Goal: Task Accomplishment & Management: Use online tool/utility

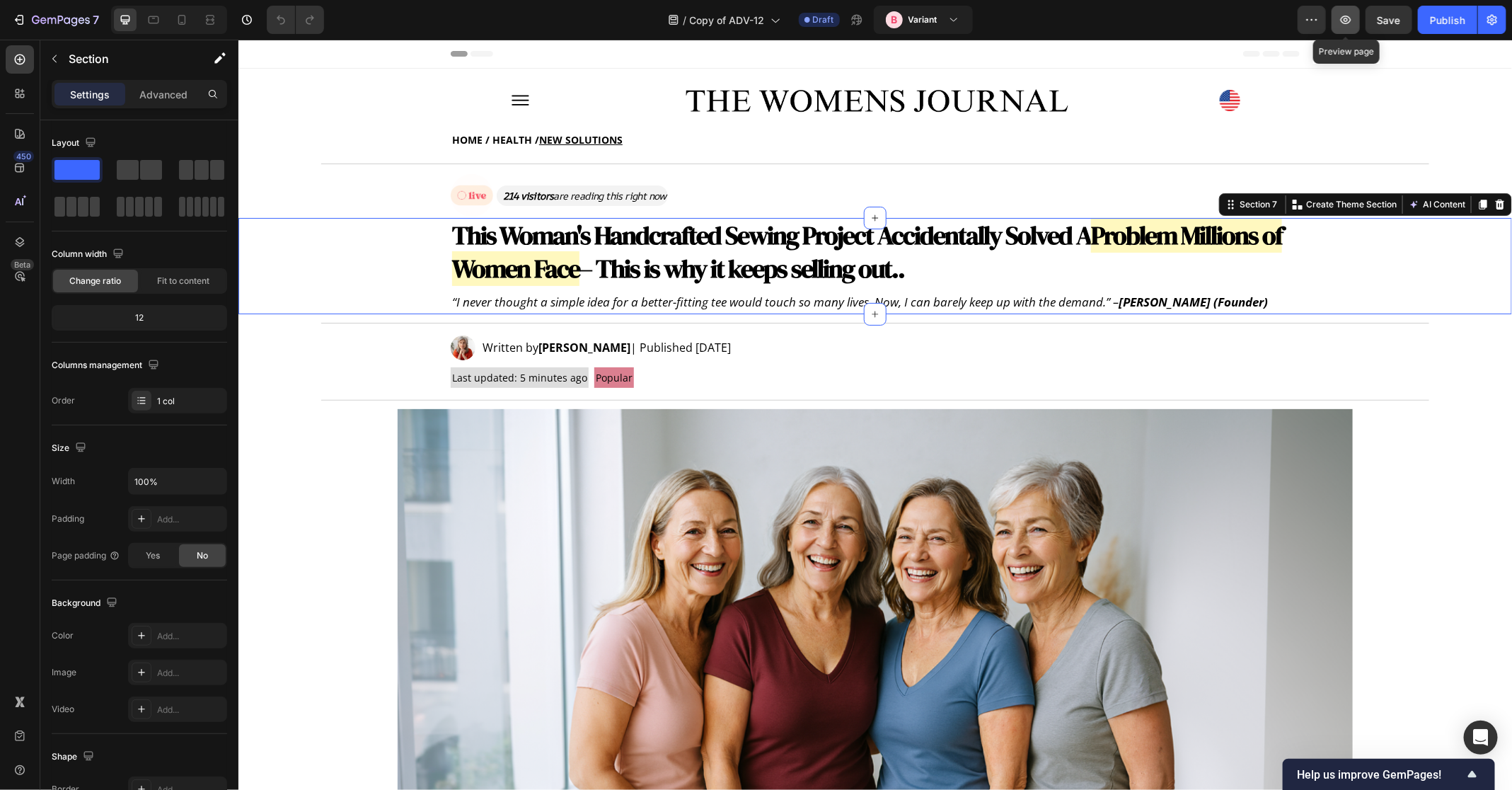
click at [1353, 29] on button "button" at bounding box center [1346, 19] width 29 height 29
click at [1443, 25] on div "Publish" at bounding box center [1448, 19] width 36 height 15
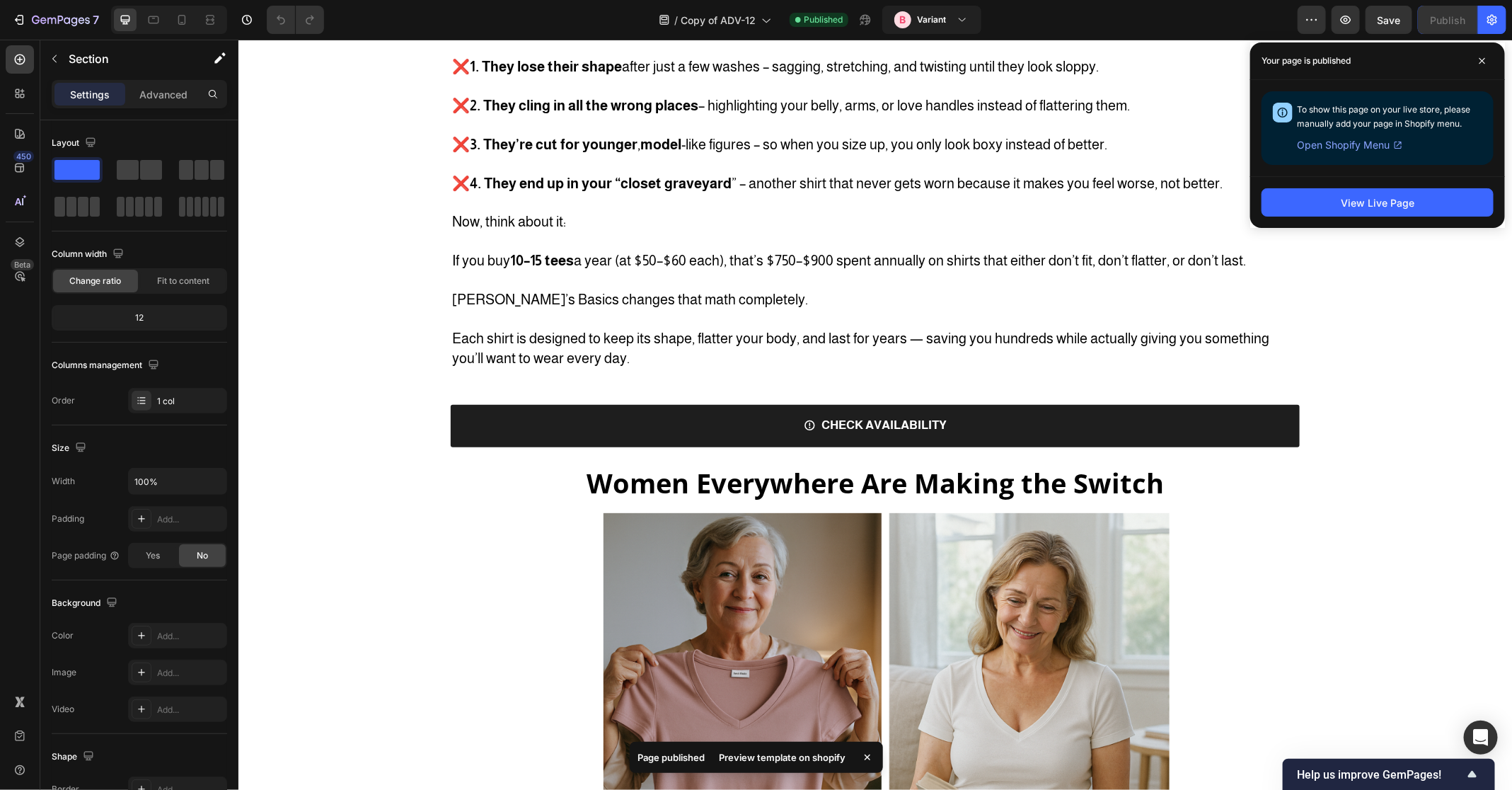
scroll to position [4389, 0]
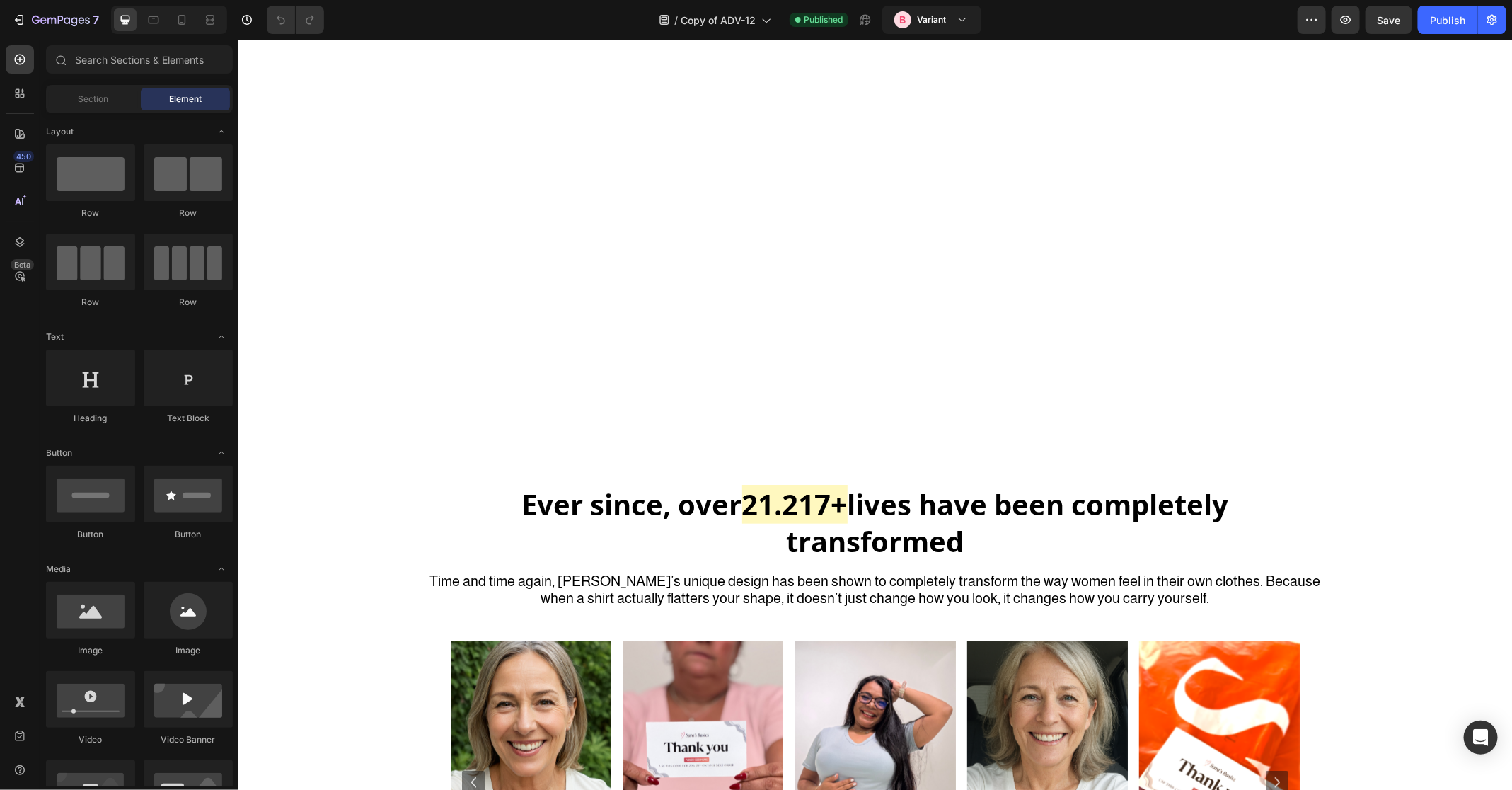
scroll to position [4067, 0]
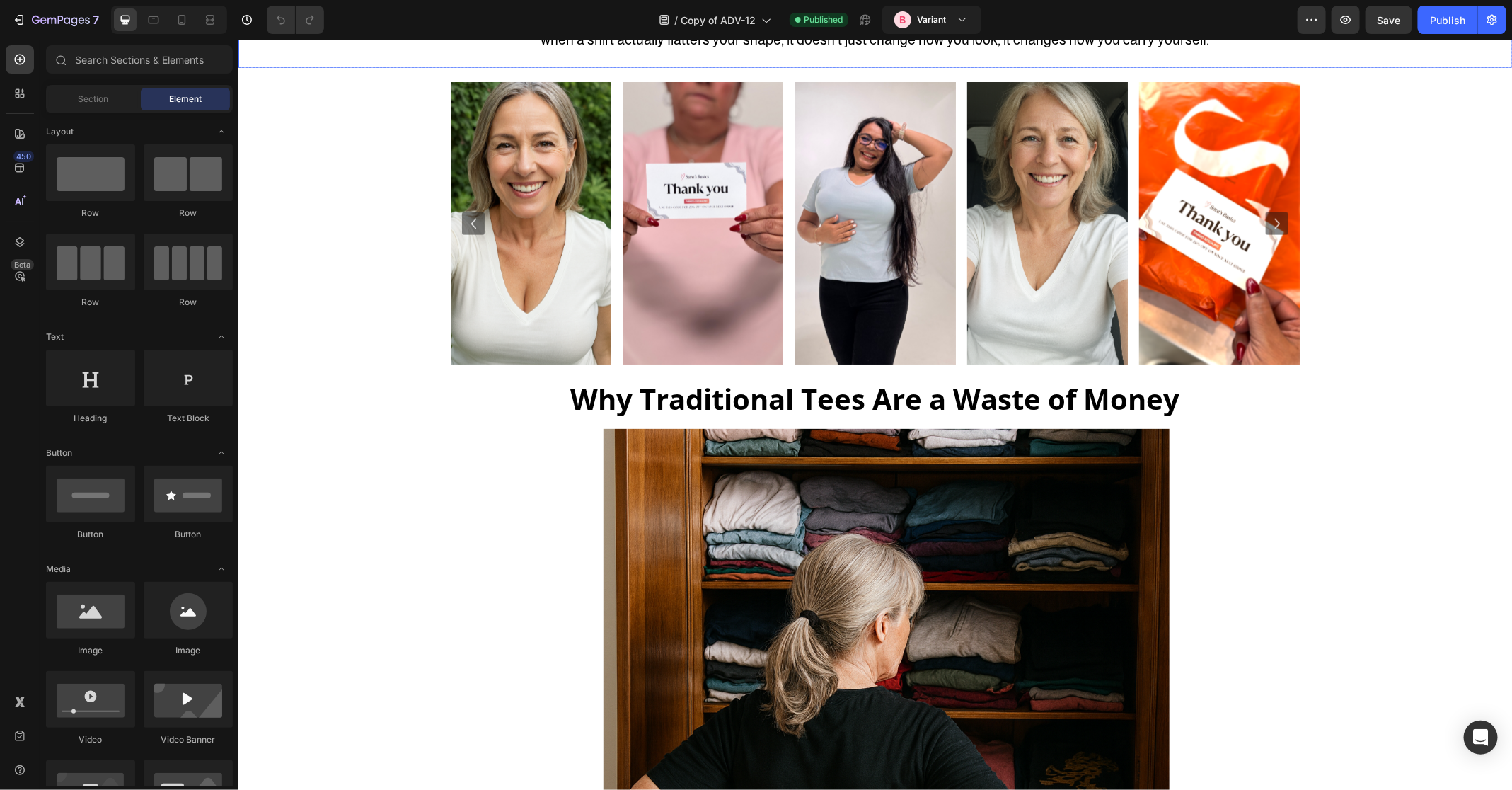
click at [869, 35] on div "7 Version history / Copy of ADV-12 Published B Variant Preview Save Publish" at bounding box center [756, 20] width 1512 height 40
click at [1442, 16] on div "Publish" at bounding box center [1448, 19] width 36 height 15
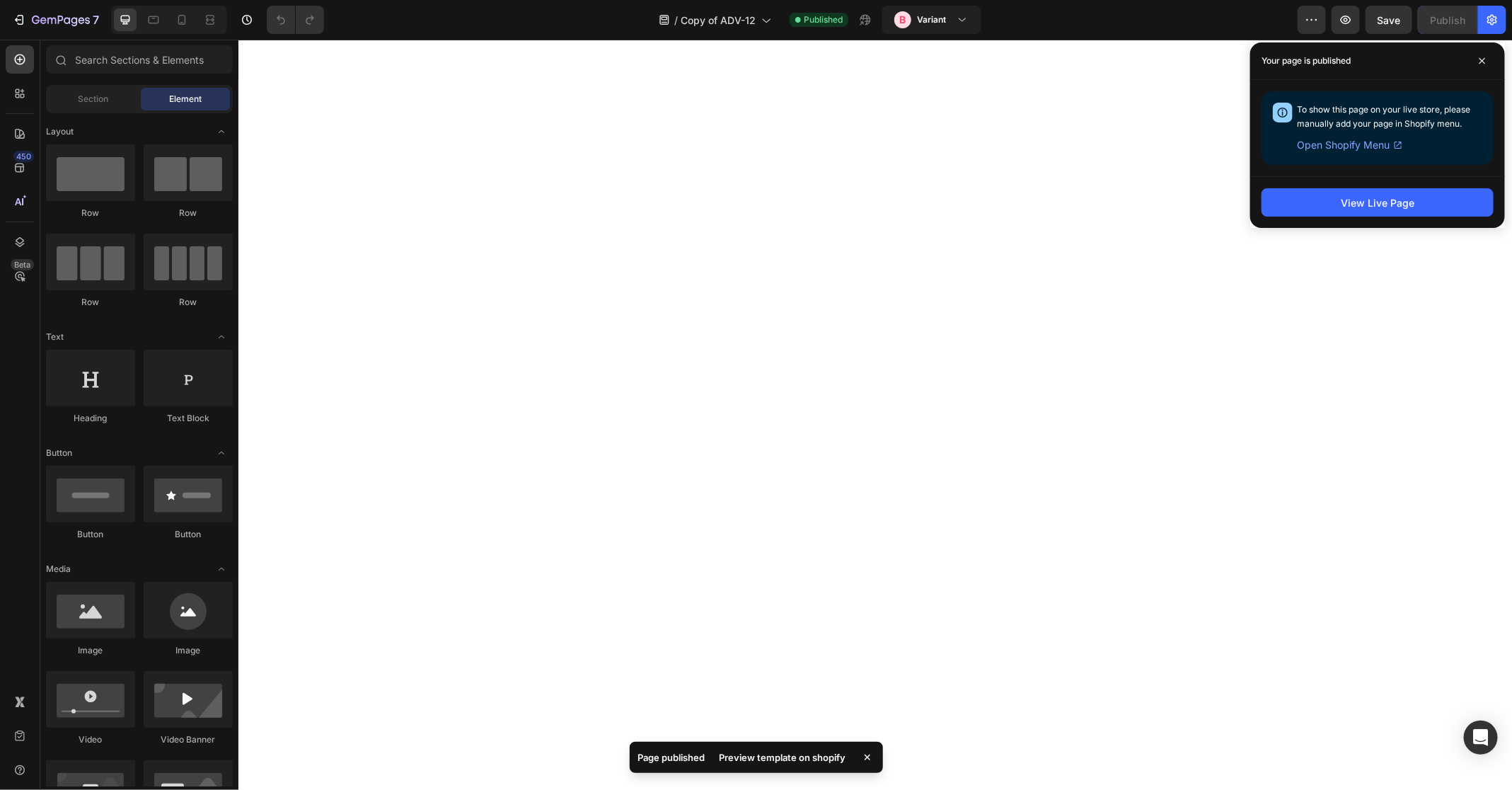
scroll to position [0, 0]
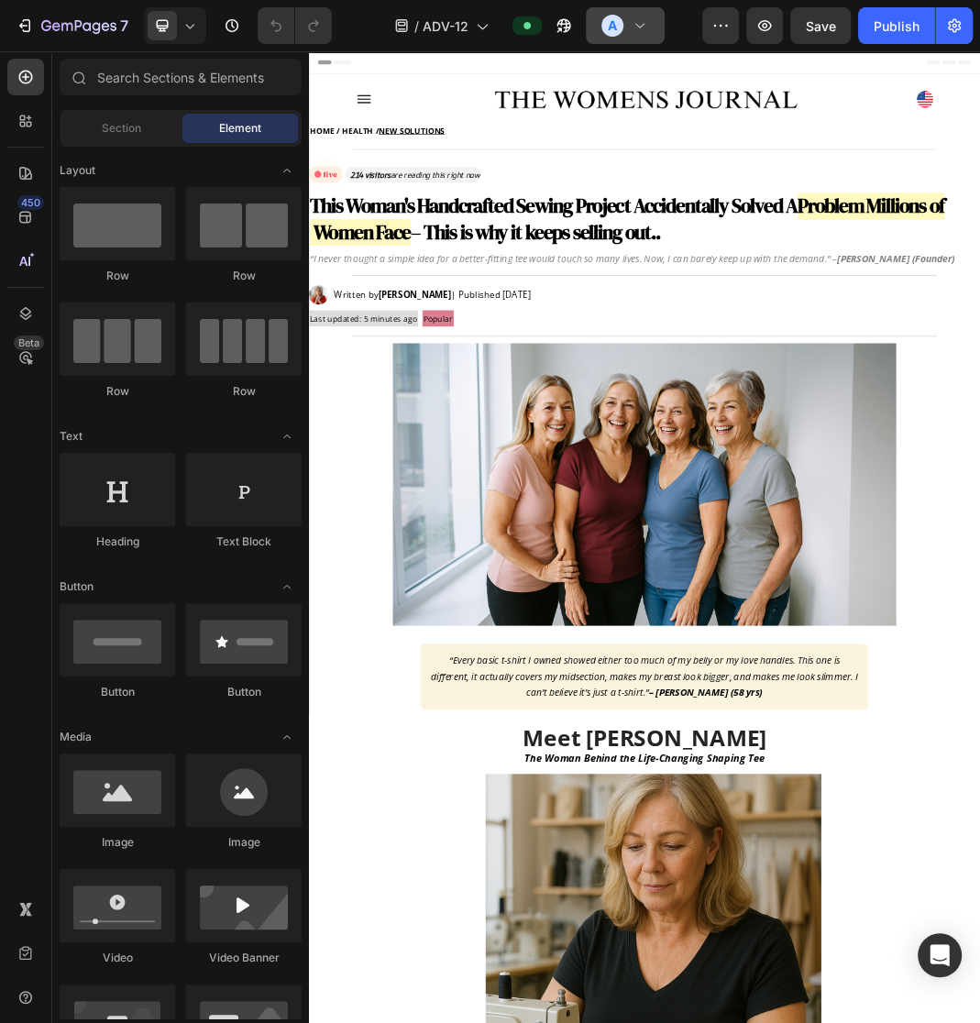
click at [630, 31] on icon at bounding box center [639, 25] width 18 height 18
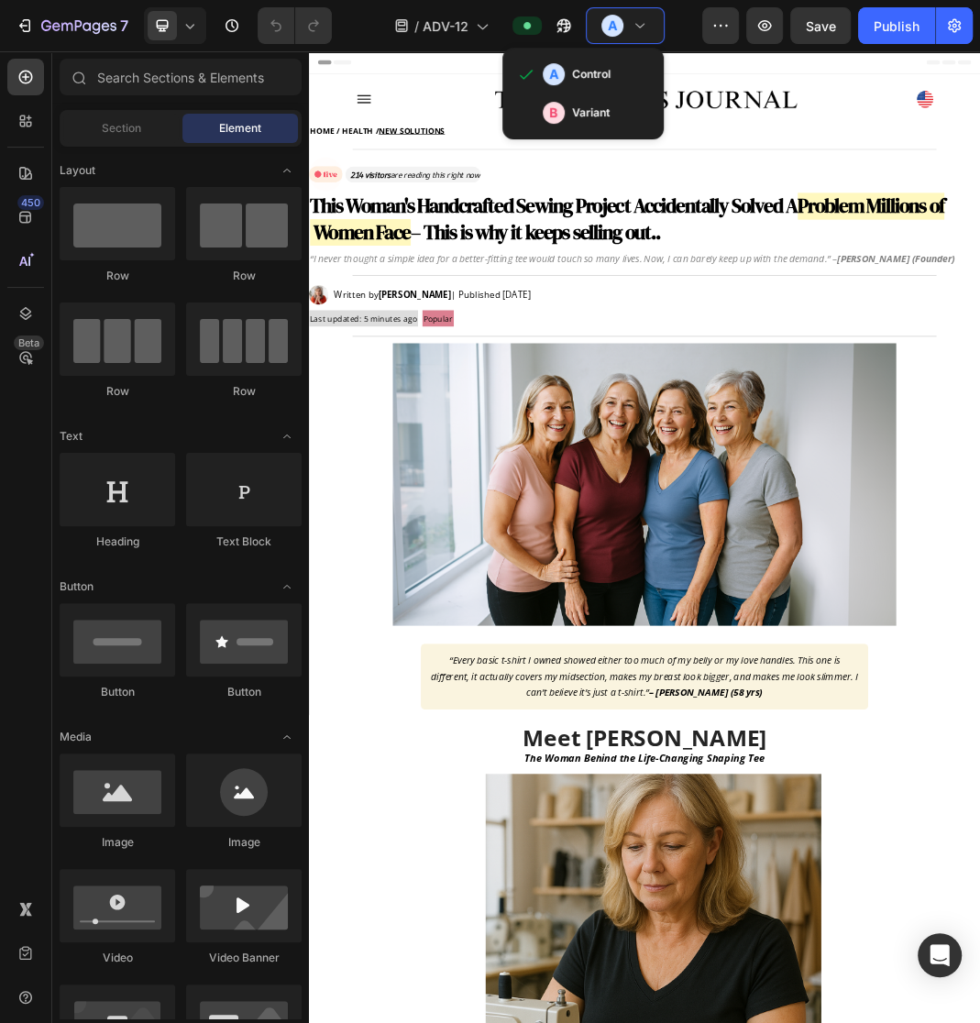
click at [871, 339] on strong "– This is why it keeps selling out.." at bounding box center [681, 348] width 410 height 44
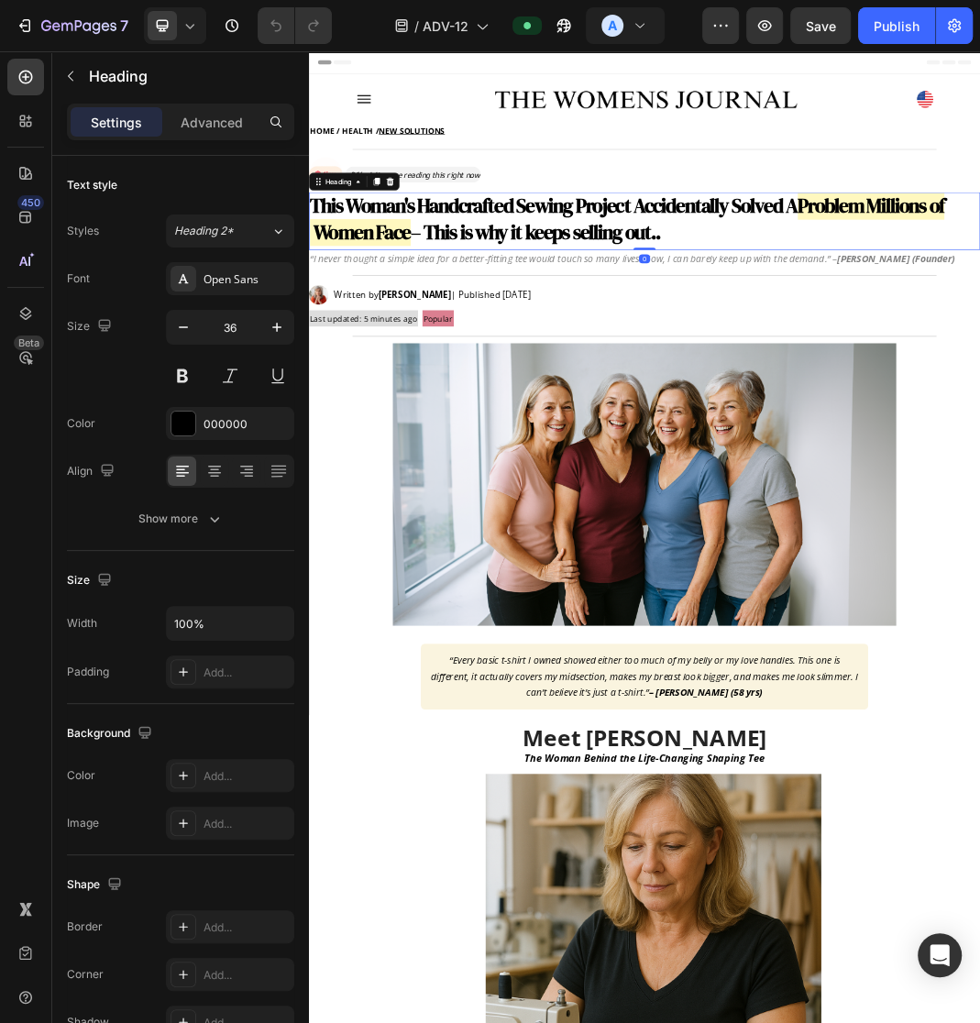
click at [871, 339] on strong "– This is why it keeps selling out.." at bounding box center [681, 348] width 410 height 44
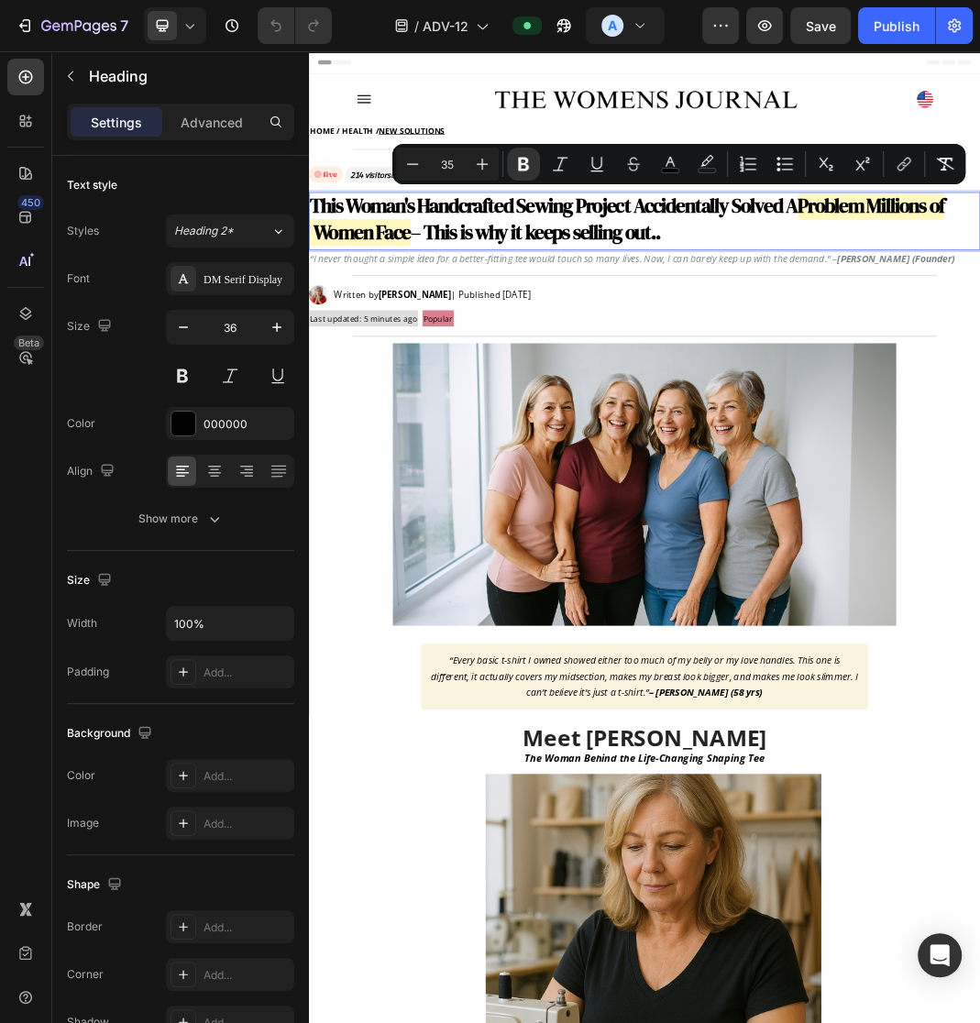
click at [619, 337] on strong "– This is why it keeps selling out.." at bounding box center [681, 348] width 410 height 44
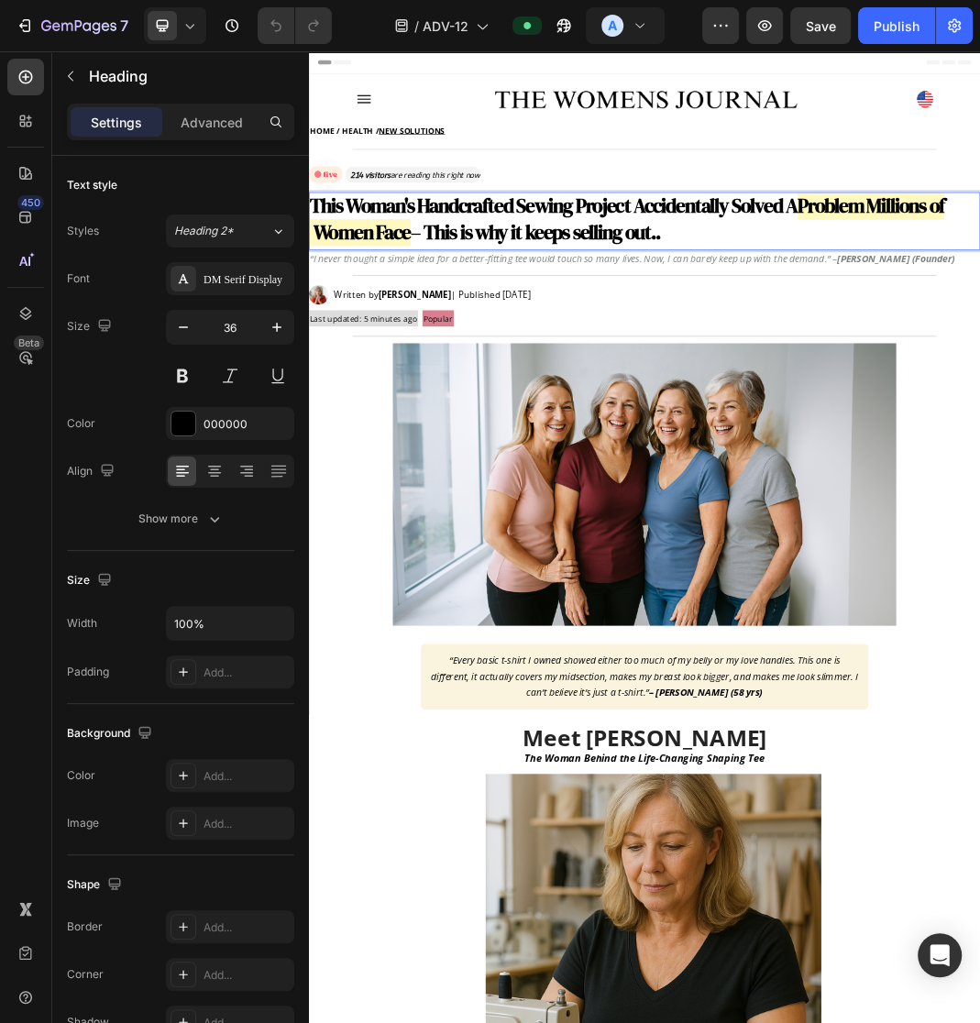
click at [406, 302] on strong "This Woman's Handcrafted Sewing Project Accidentally Solved A" at bounding box center [710, 305] width 799 height 44
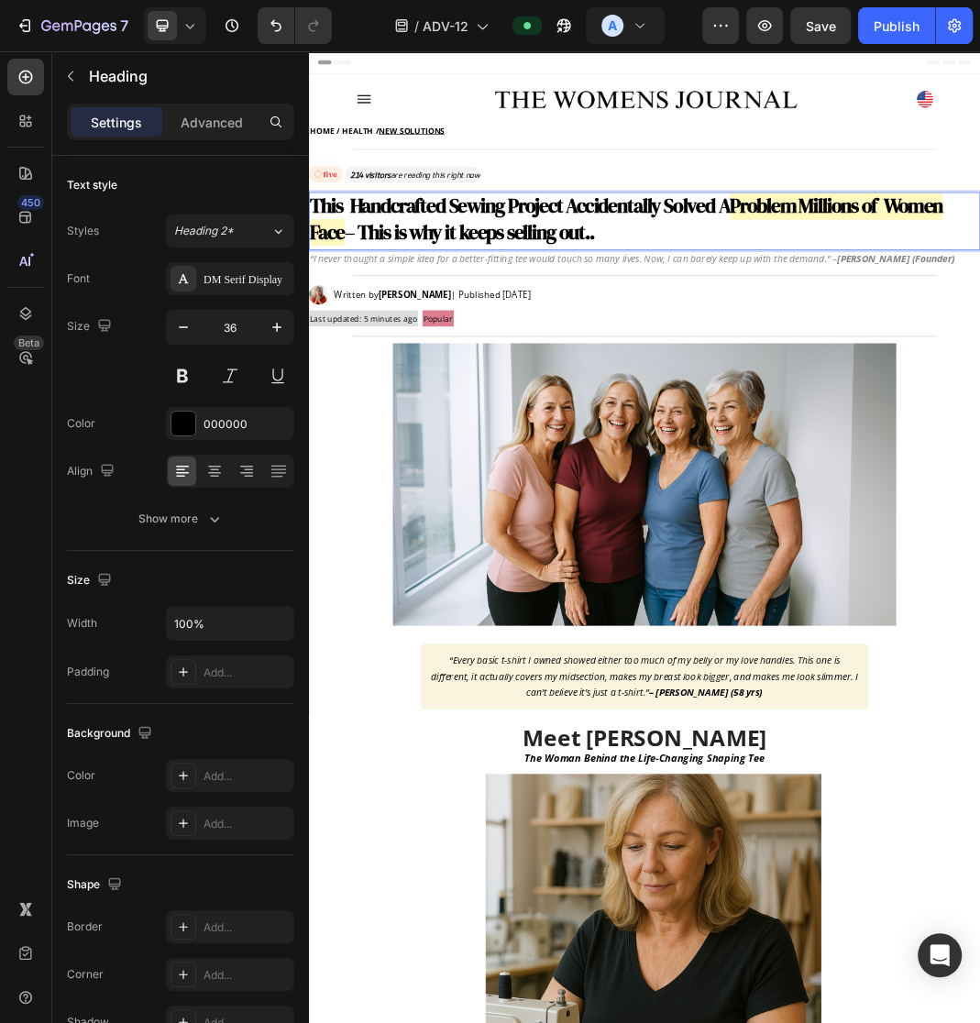
click at [434, 308] on strong "This Handcrafted Sewing Project Accidentally Solved A" at bounding box center [655, 305] width 688 height 44
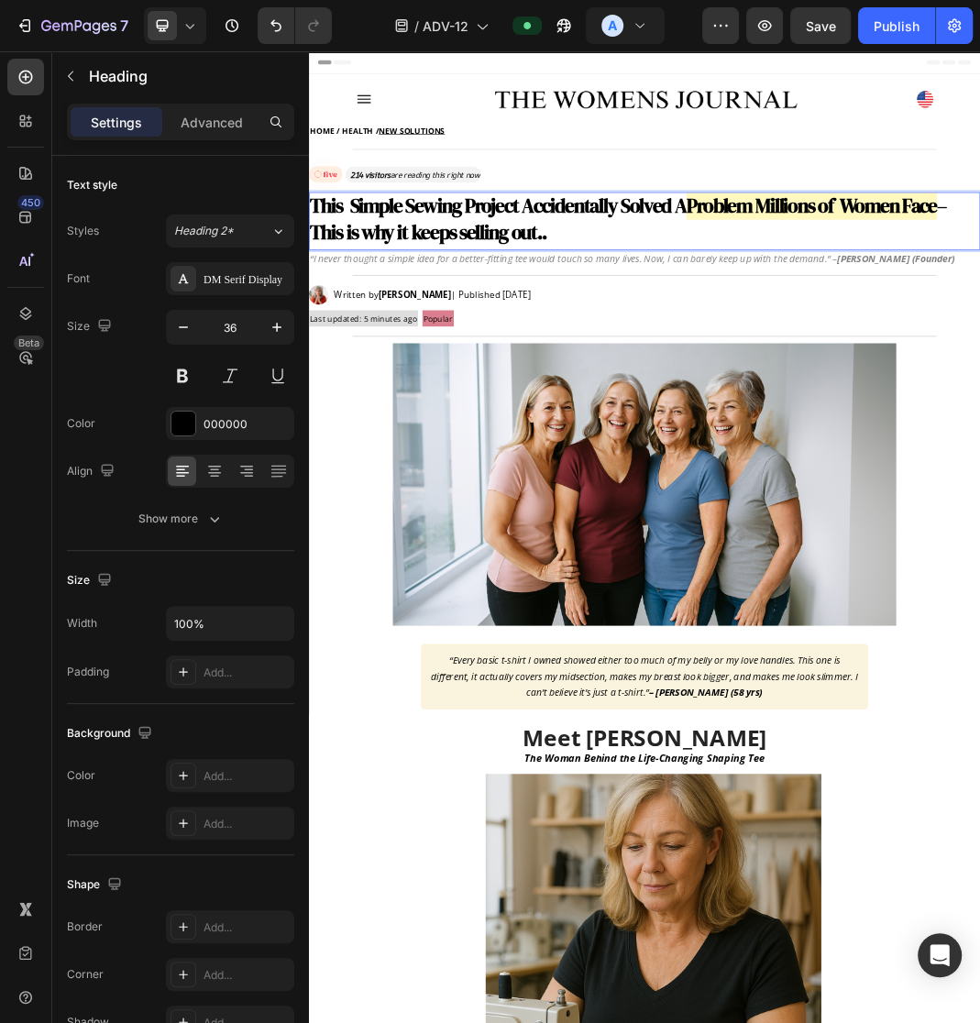
click at [657, 307] on strong "This Simple Sewing Project Accidentally Solved A" at bounding box center [619, 305] width 617 height 44
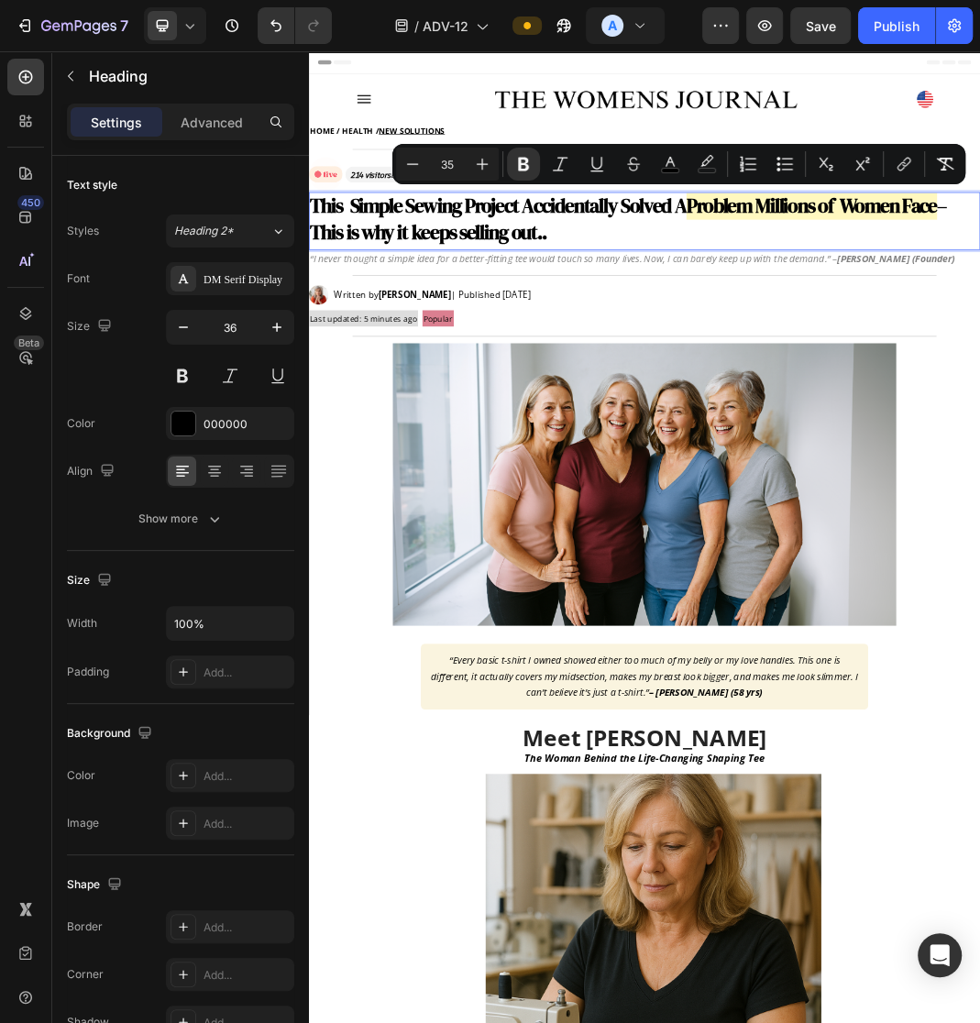
drag, startPoint x: 653, startPoint y: 308, endPoint x: 725, endPoint y: 365, distance: 91.3
click at [725, 366] on p "This Simple Sewing Project Accidentally Solved A Problem Millions of Women Face…" at bounding box center [859, 327] width 1096 height 86
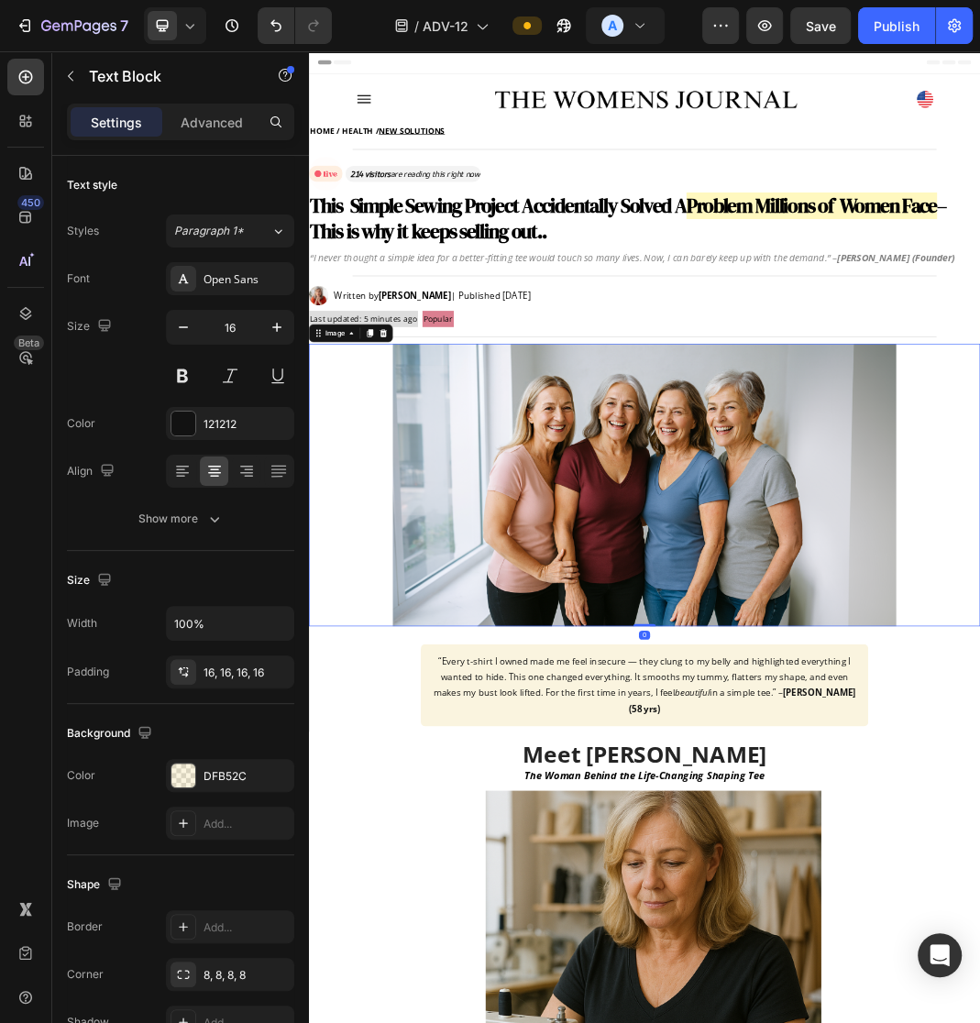
click at [823, 717] on img at bounding box center [858, 762] width 825 height 463
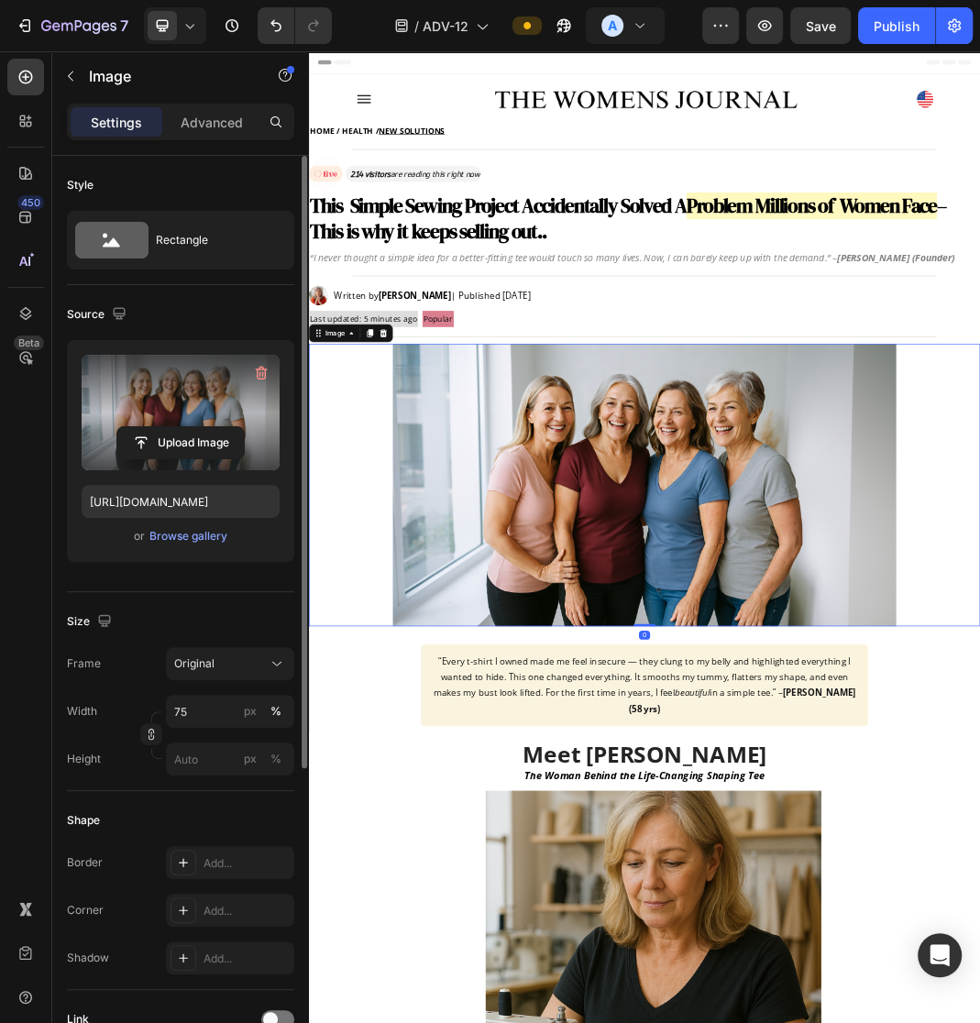
click at [109, 372] on label at bounding box center [181, 412] width 198 height 115
click at [117, 427] on input "file" at bounding box center [180, 442] width 126 height 31
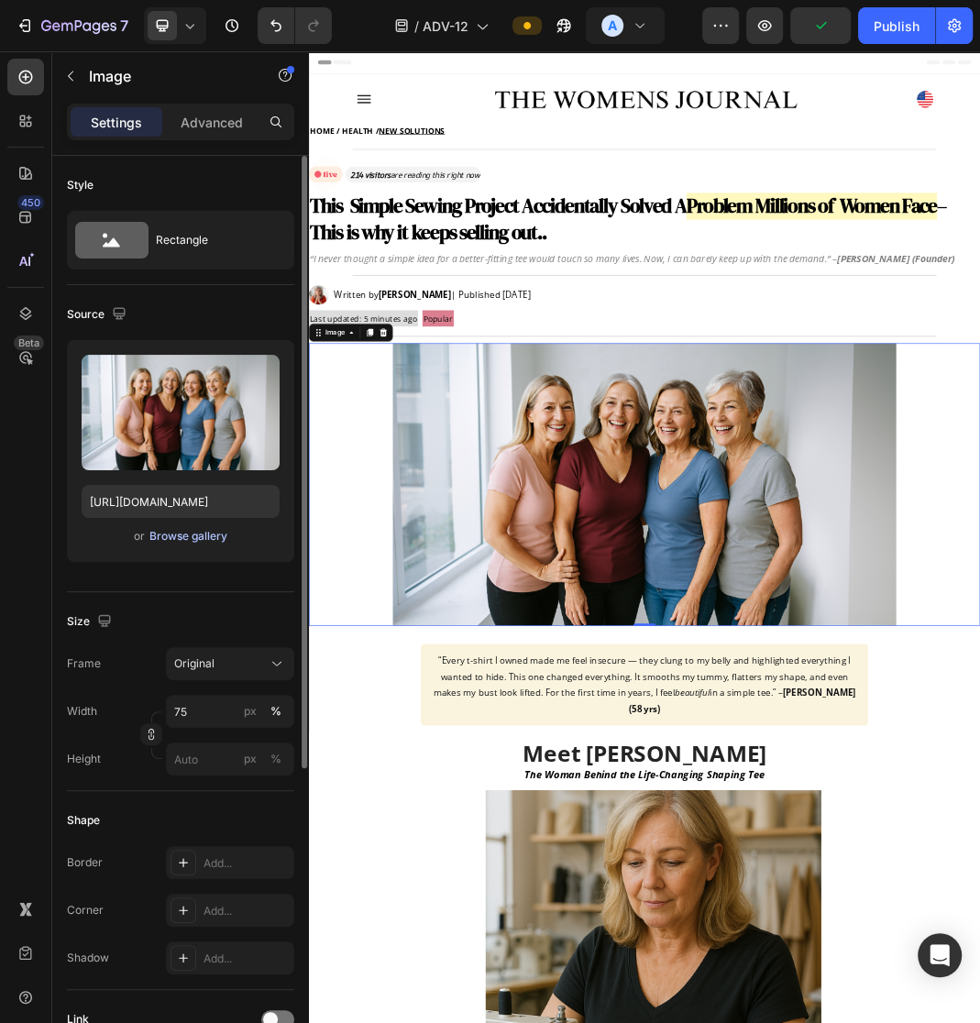
click at [178, 534] on div "Browse gallery" at bounding box center [188, 536] width 78 height 16
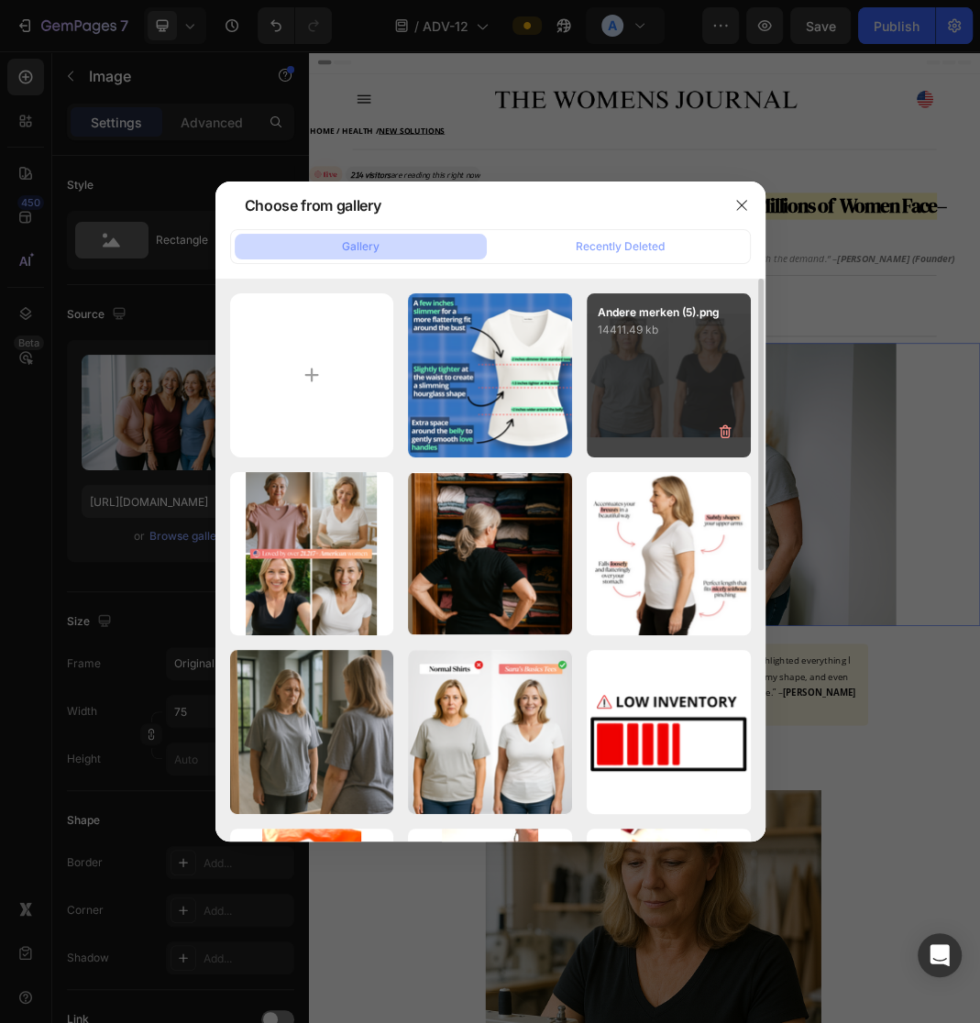
click at [692, 400] on div "Andere merken (5).png 14411.49 kb" at bounding box center [668, 375] width 164 height 164
type input "[URL][DOMAIN_NAME]"
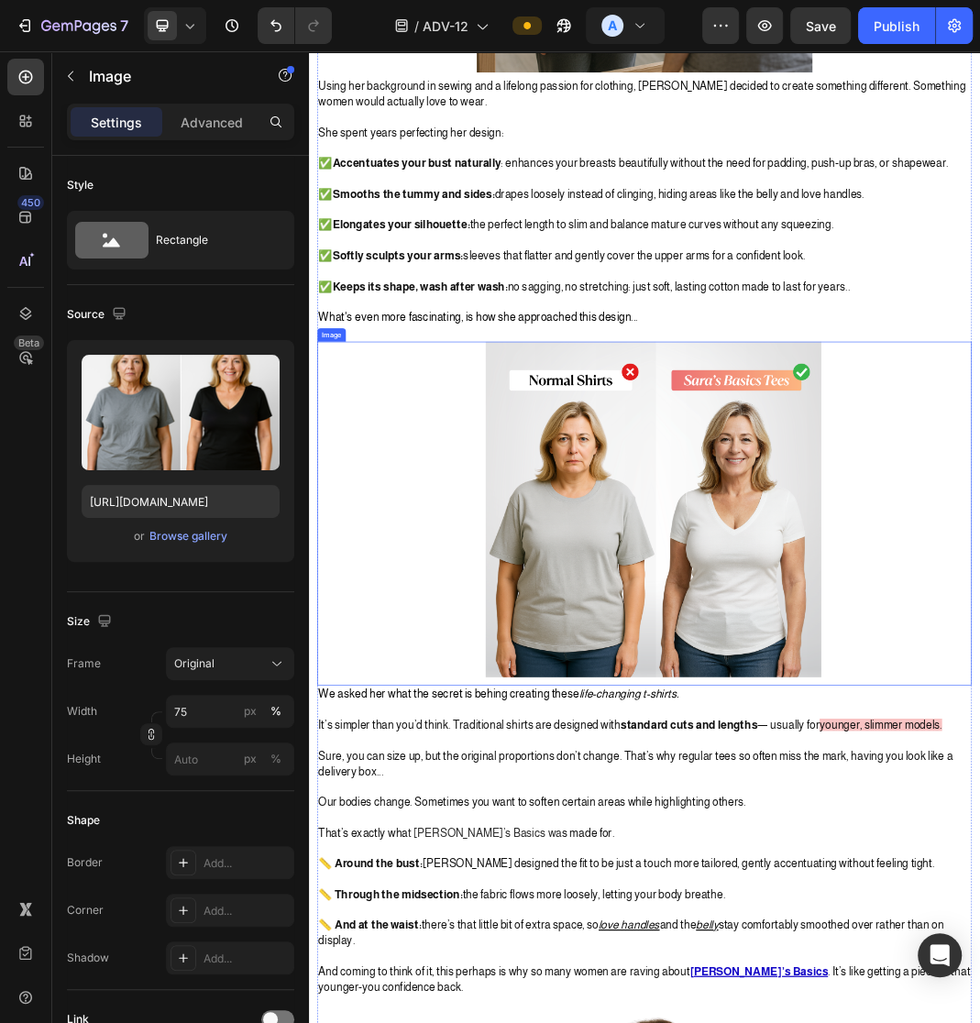
scroll to position [3116, 0]
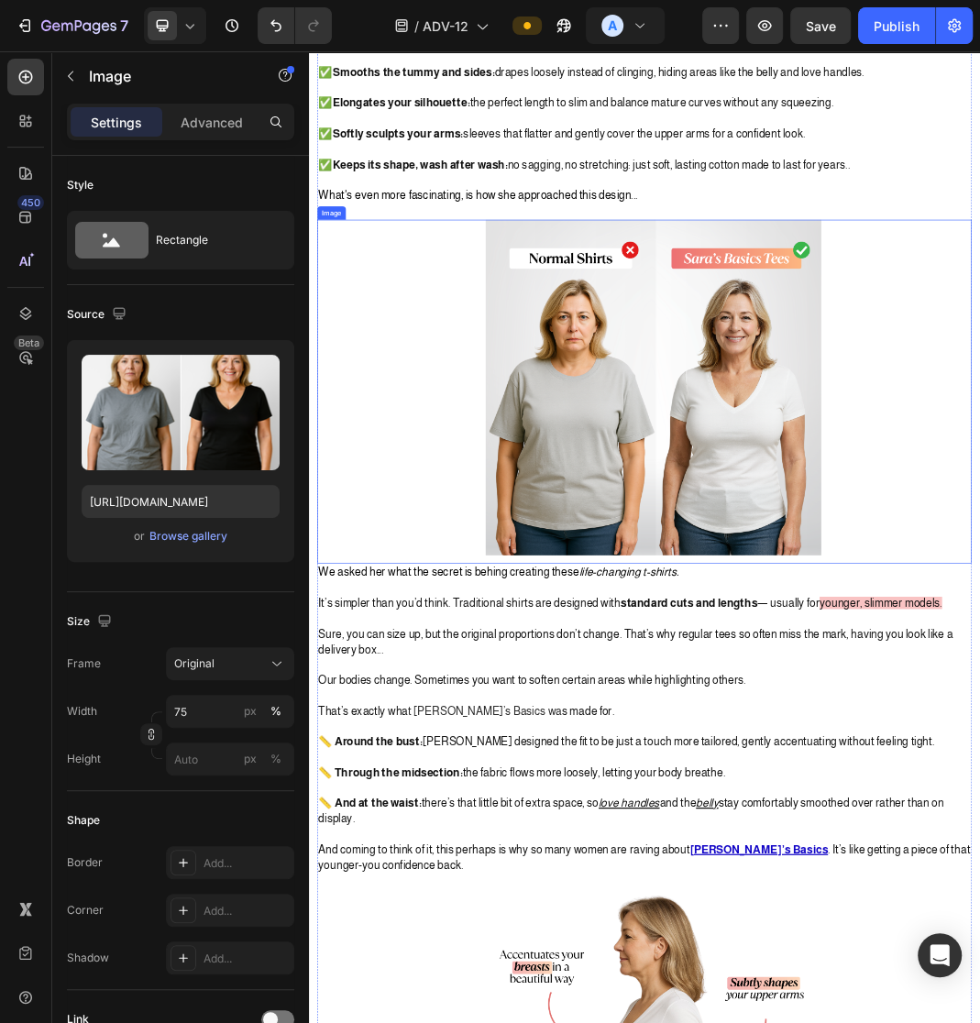
click at [831, 661] on img at bounding box center [873, 603] width 550 height 550
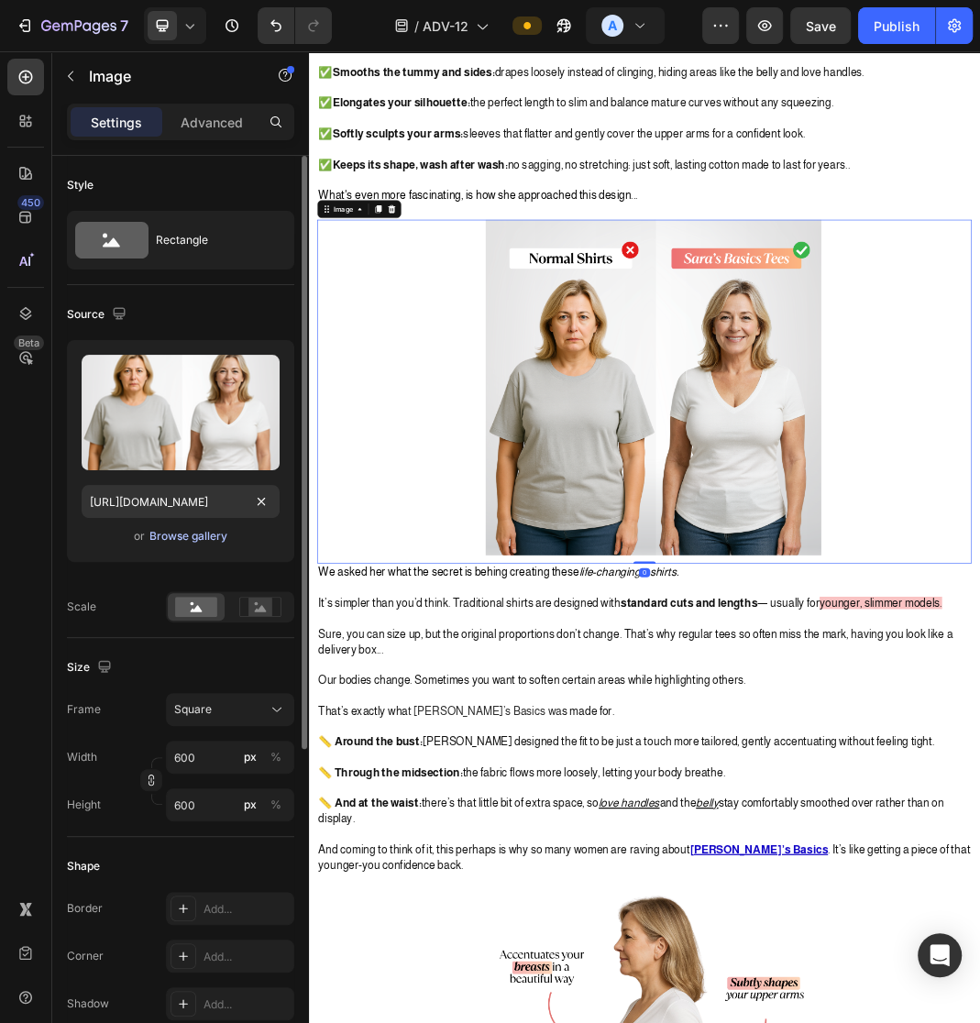
click at [194, 535] on div "Browse gallery" at bounding box center [188, 536] width 78 height 16
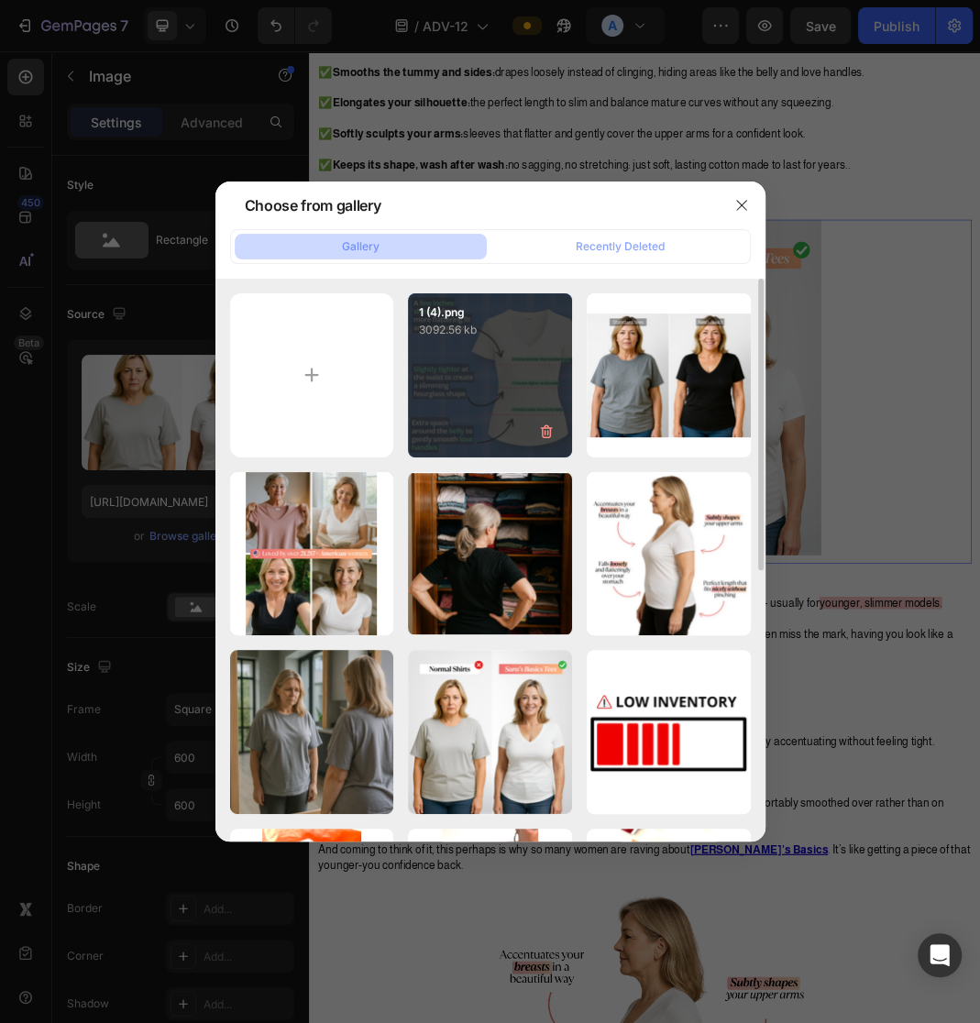
click at [482, 398] on div "1 (4).png 3092.56 kb" at bounding box center [490, 375] width 164 height 164
type input "[URL][DOMAIN_NAME]"
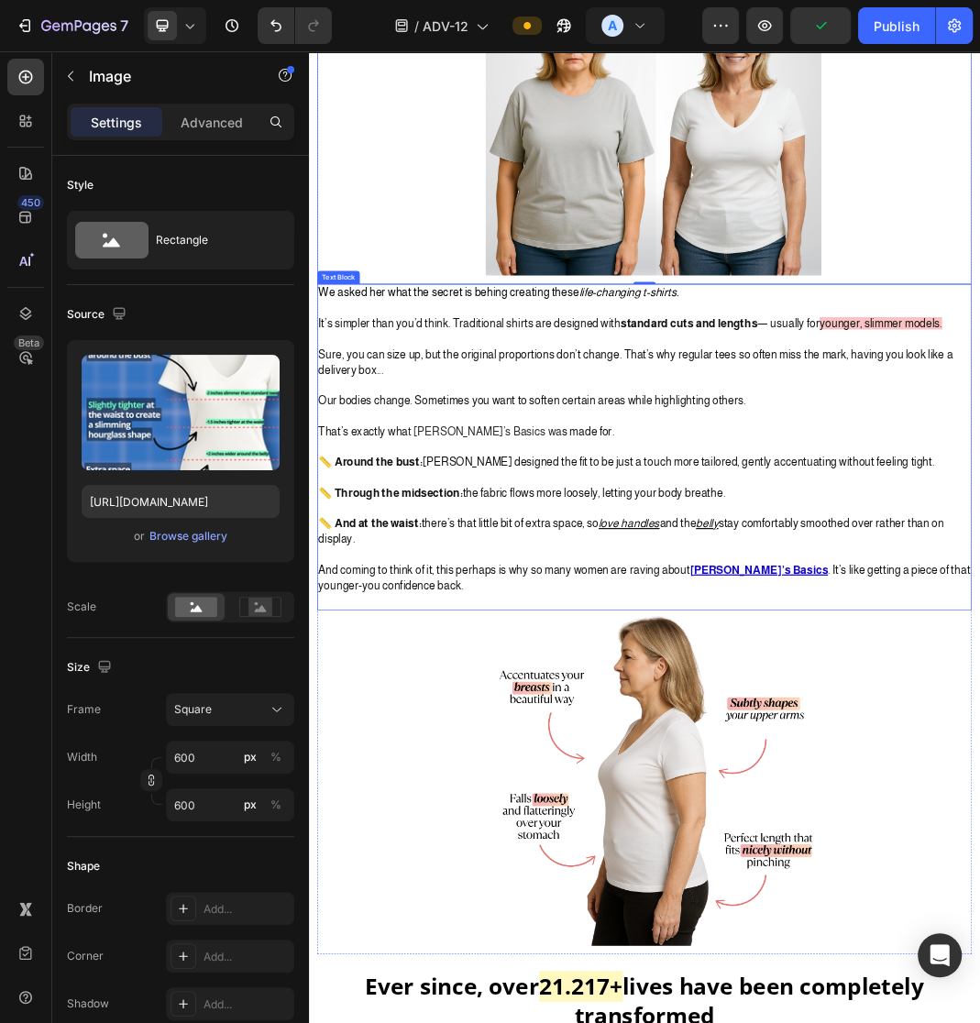
scroll to position [4325, 0]
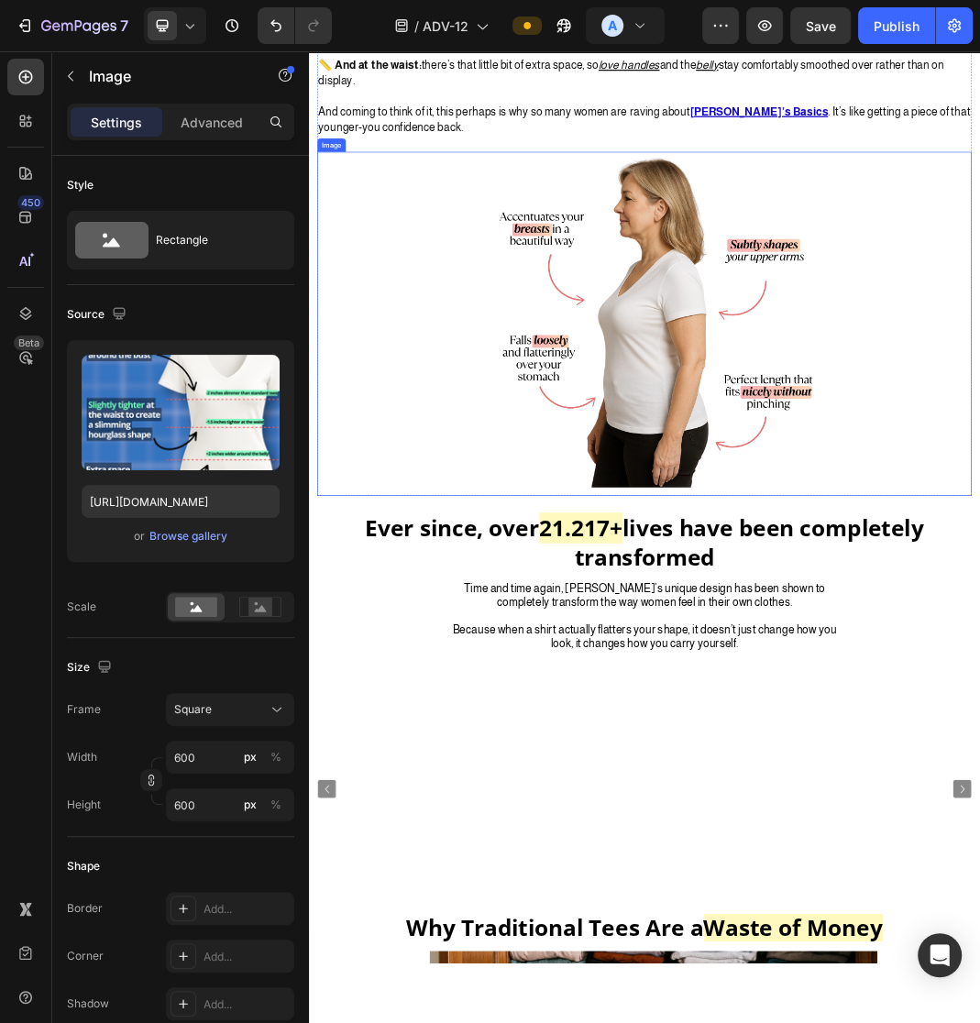
click at [951, 626] on img at bounding box center [873, 491] width 550 height 550
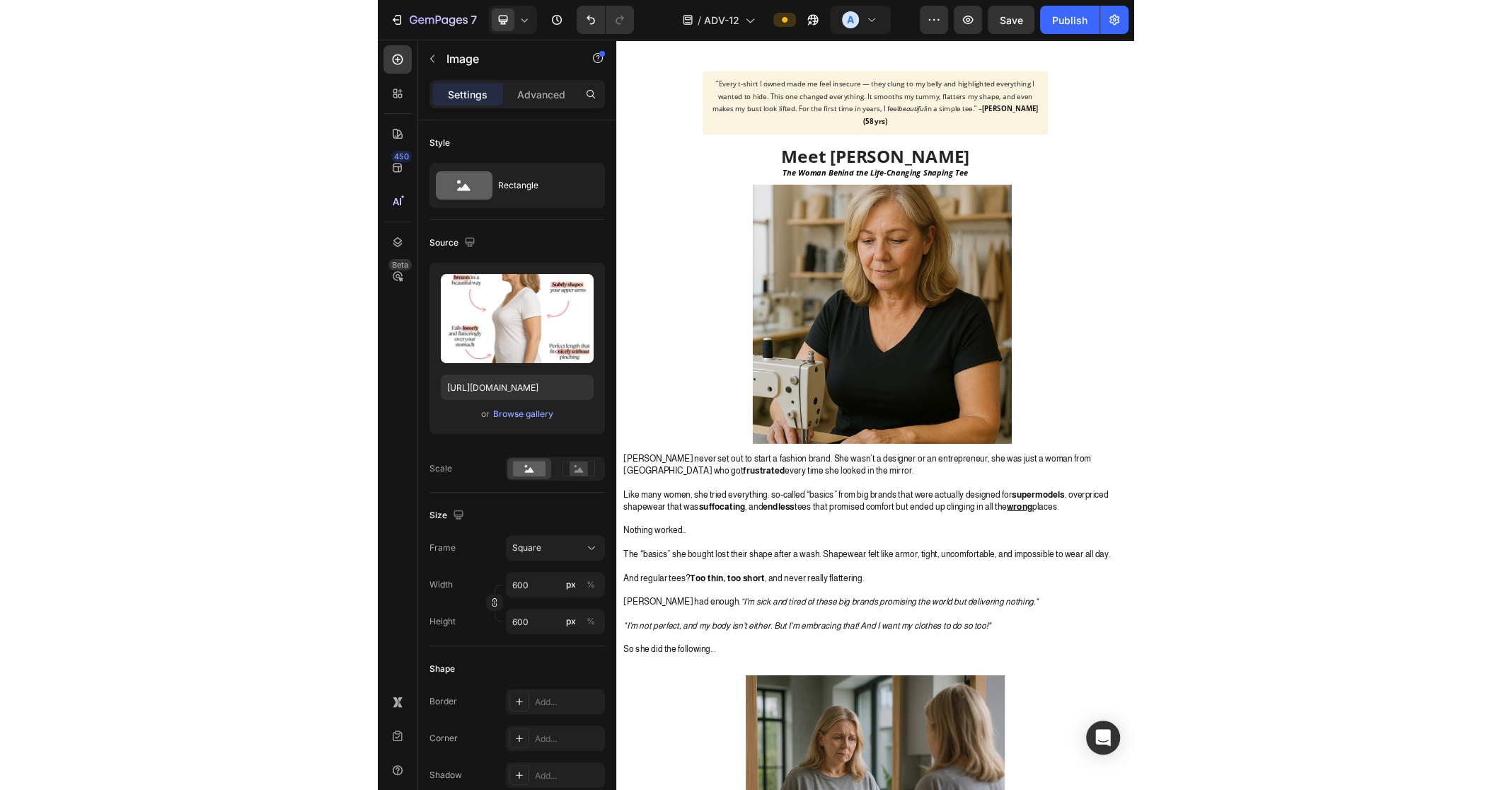
scroll to position [0, 0]
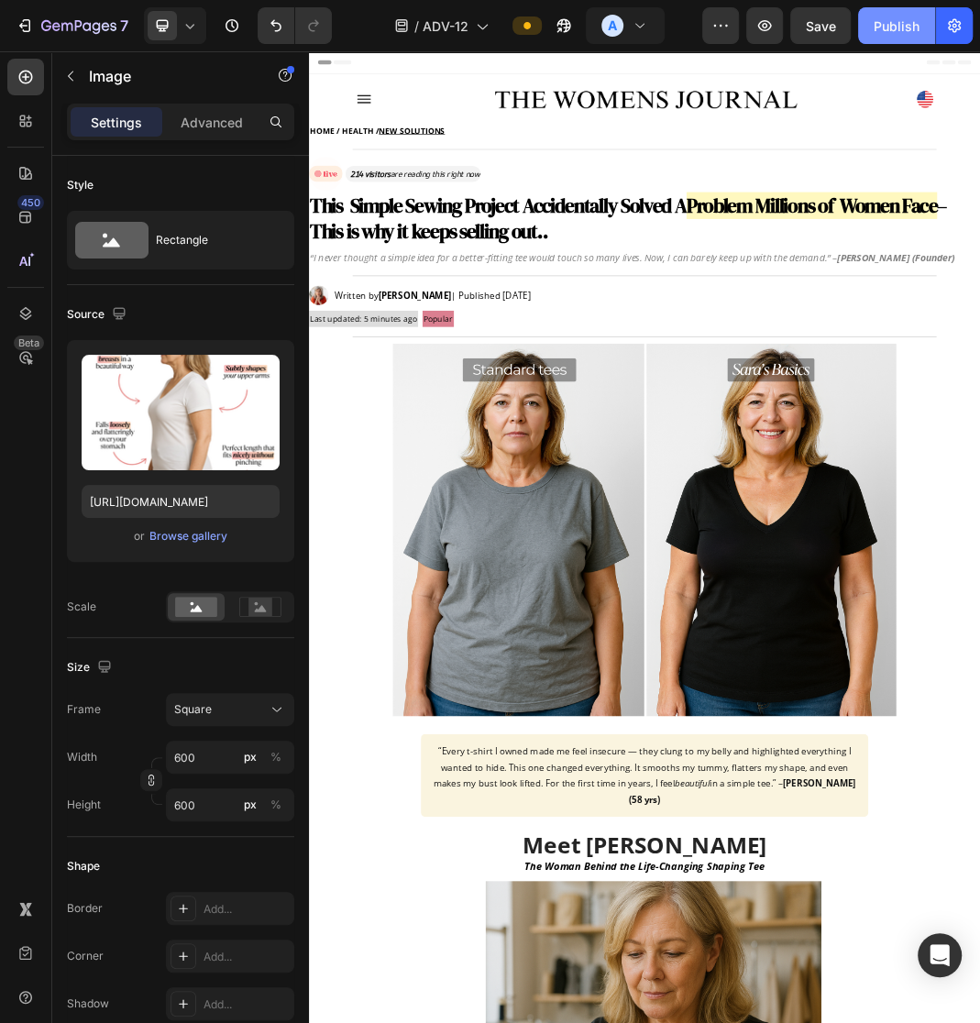
click at [871, 38] on button "Publish" at bounding box center [896, 25] width 77 height 37
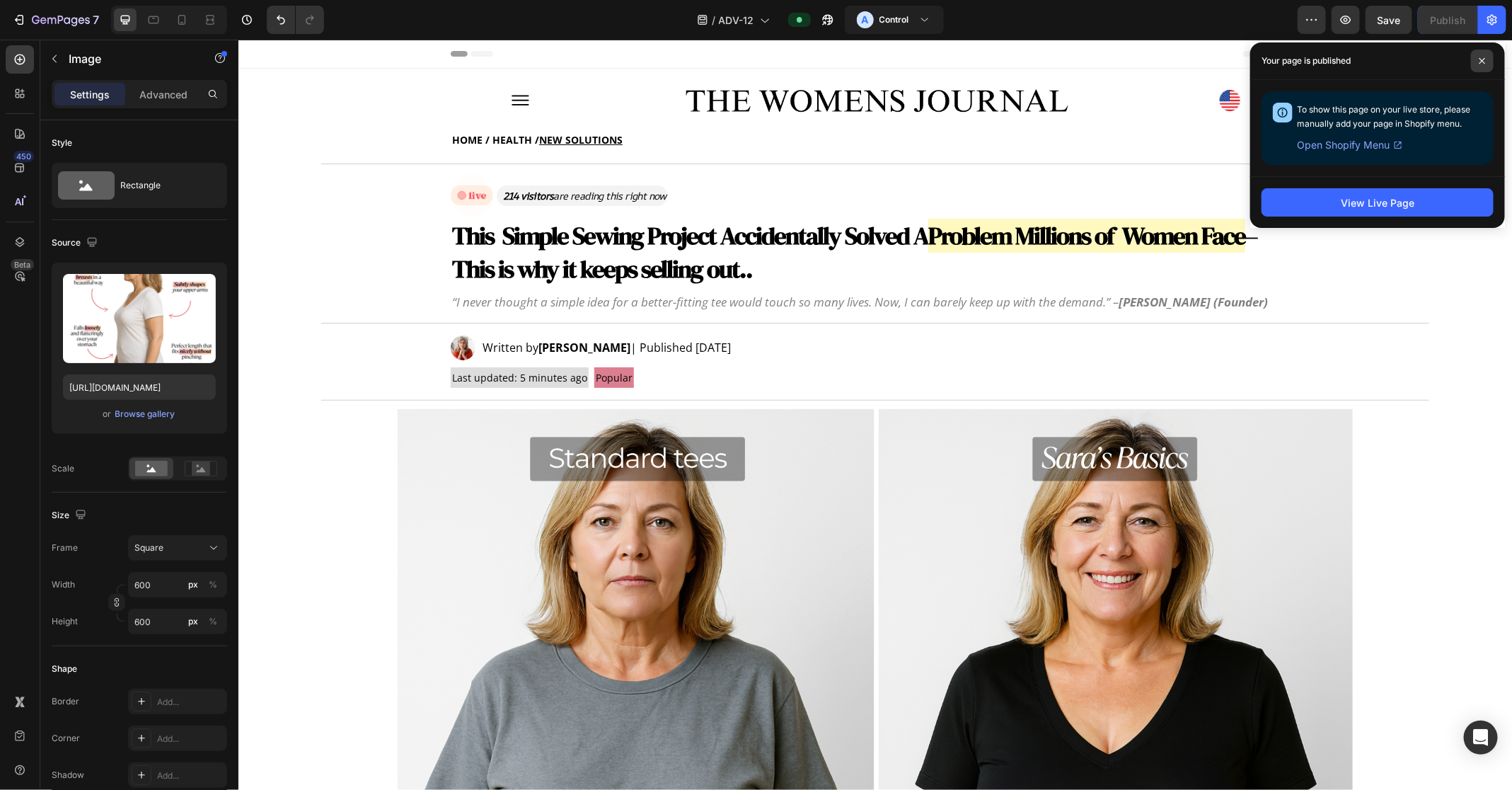
click at [756, 55] on span at bounding box center [1482, 60] width 22 height 22
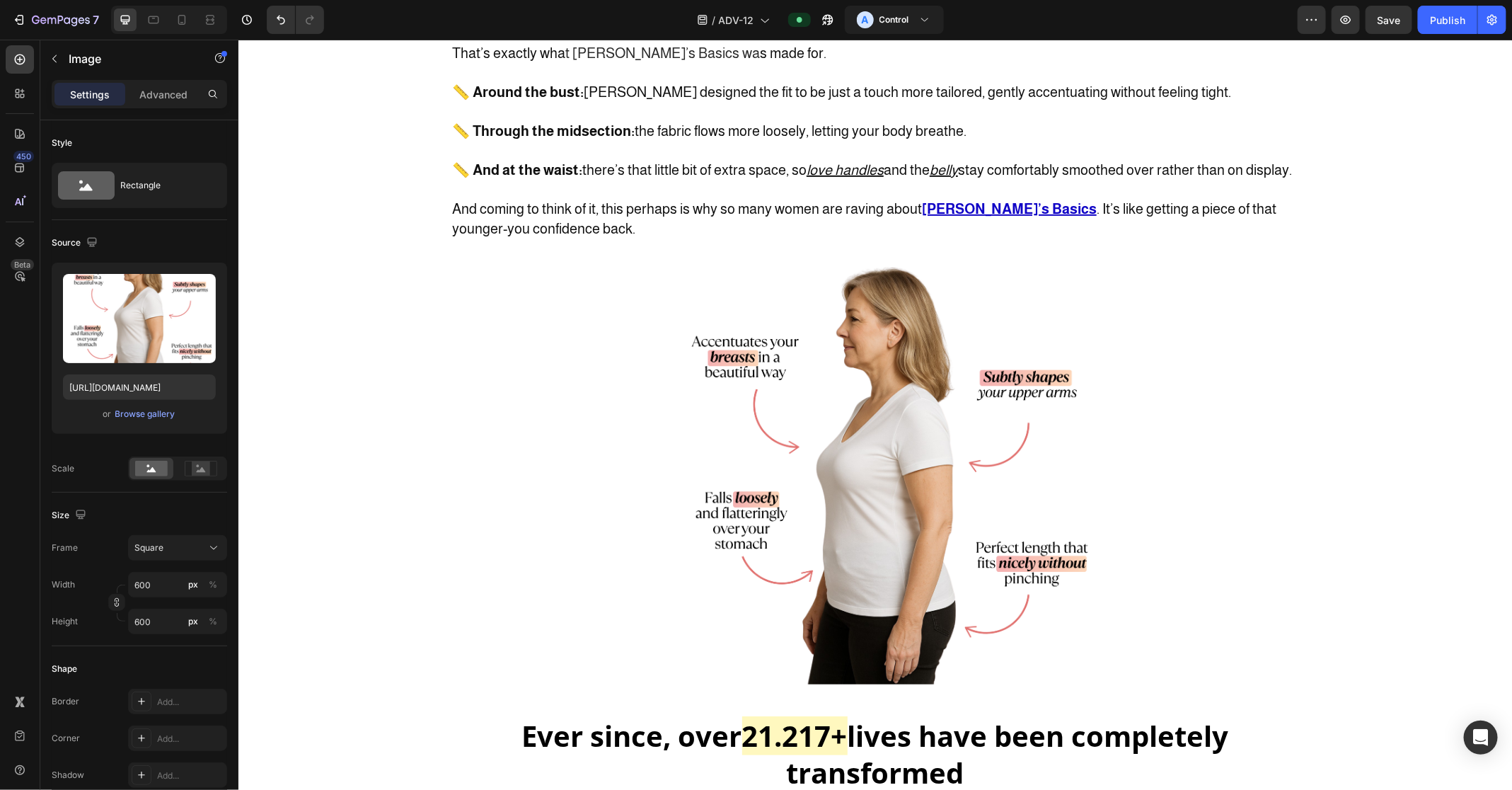
scroll to position [3392, 0]
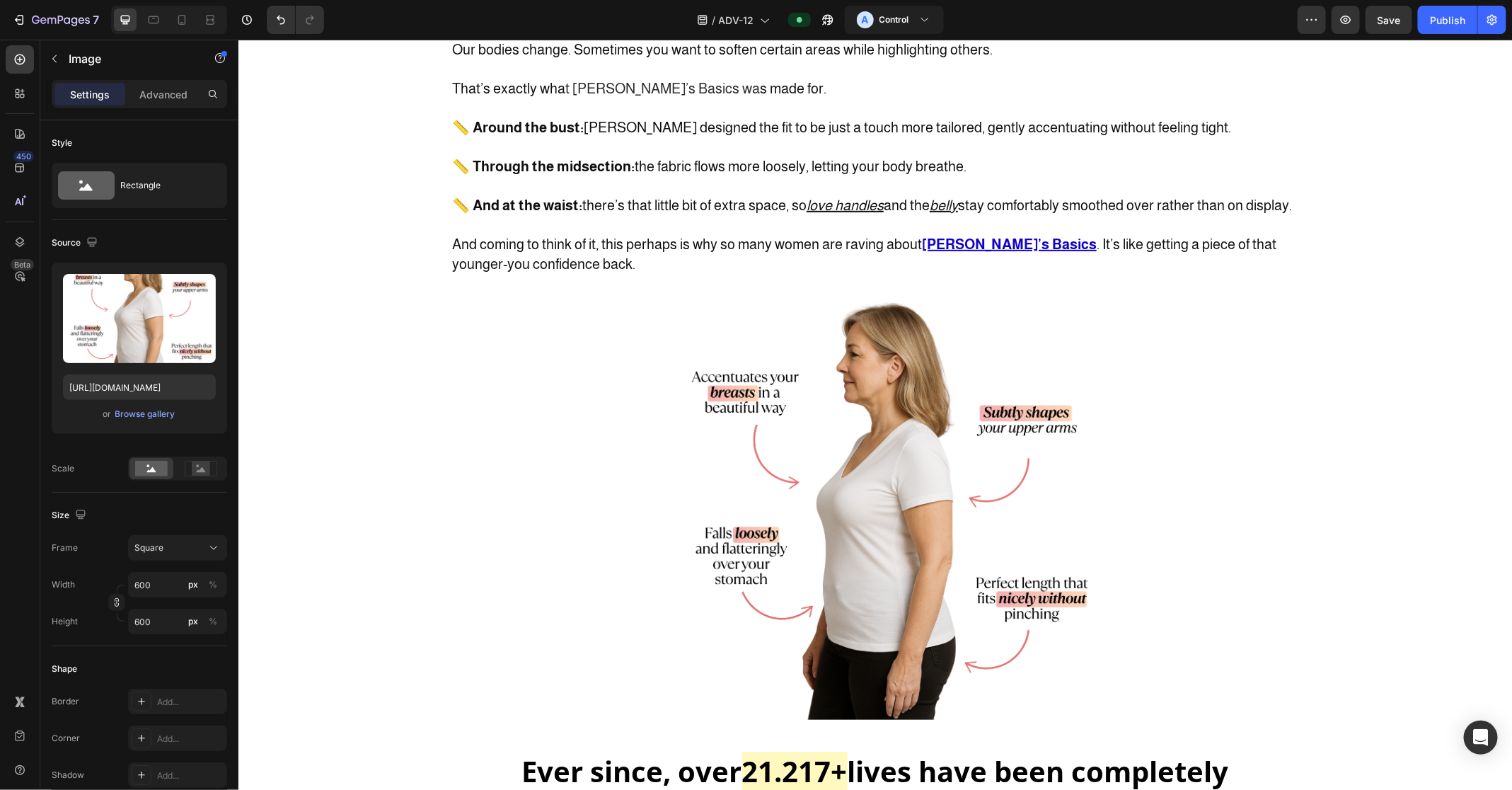
click at [756, 515] on img at bounding box center [886, 507] width 425 height 425
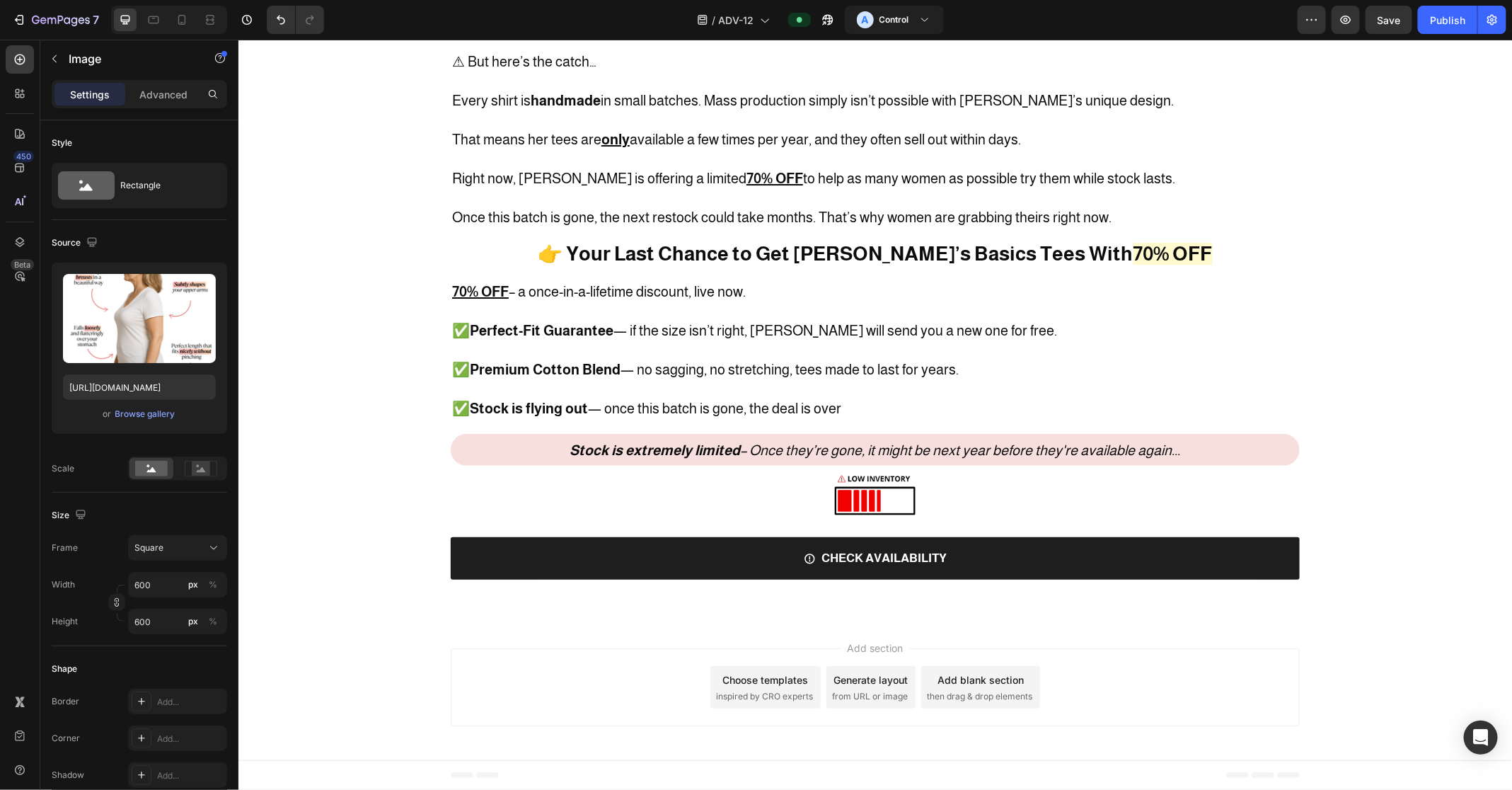
scroll to position [5170, 0]
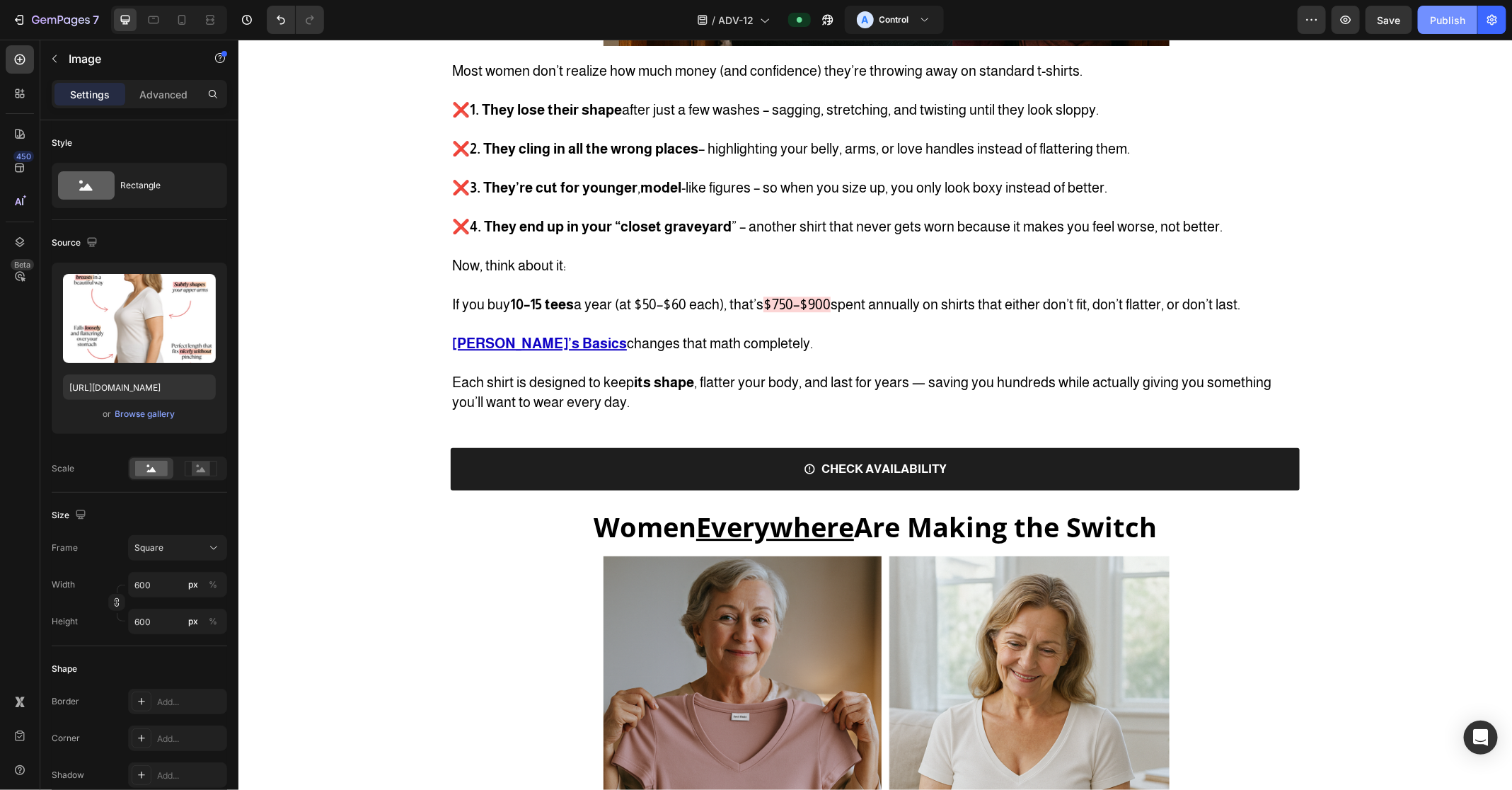
click at [756, 12] on button "Publish" at bounding box center [1447, 19] width 59 height 29
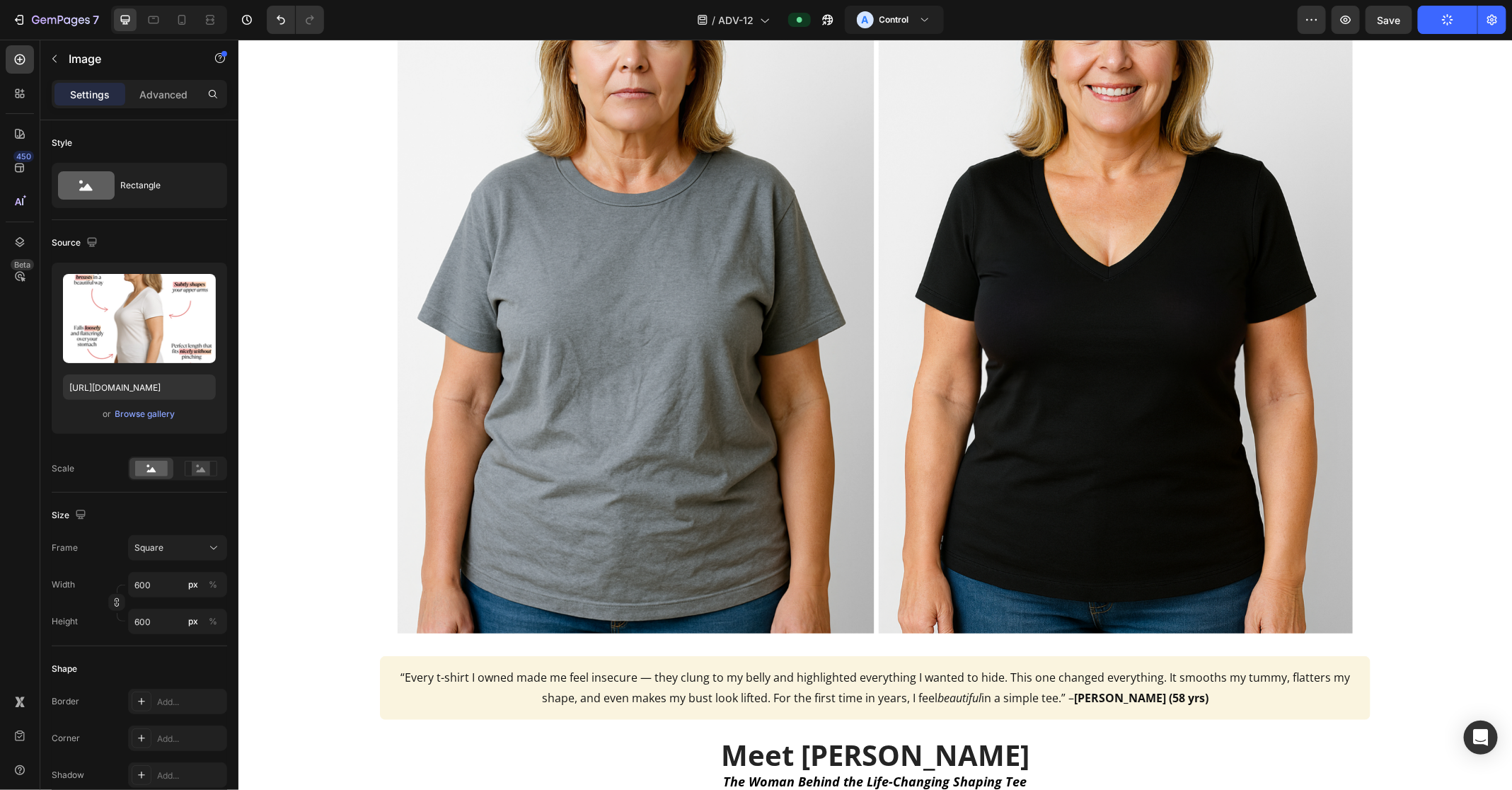
scroll to position [439, 0]
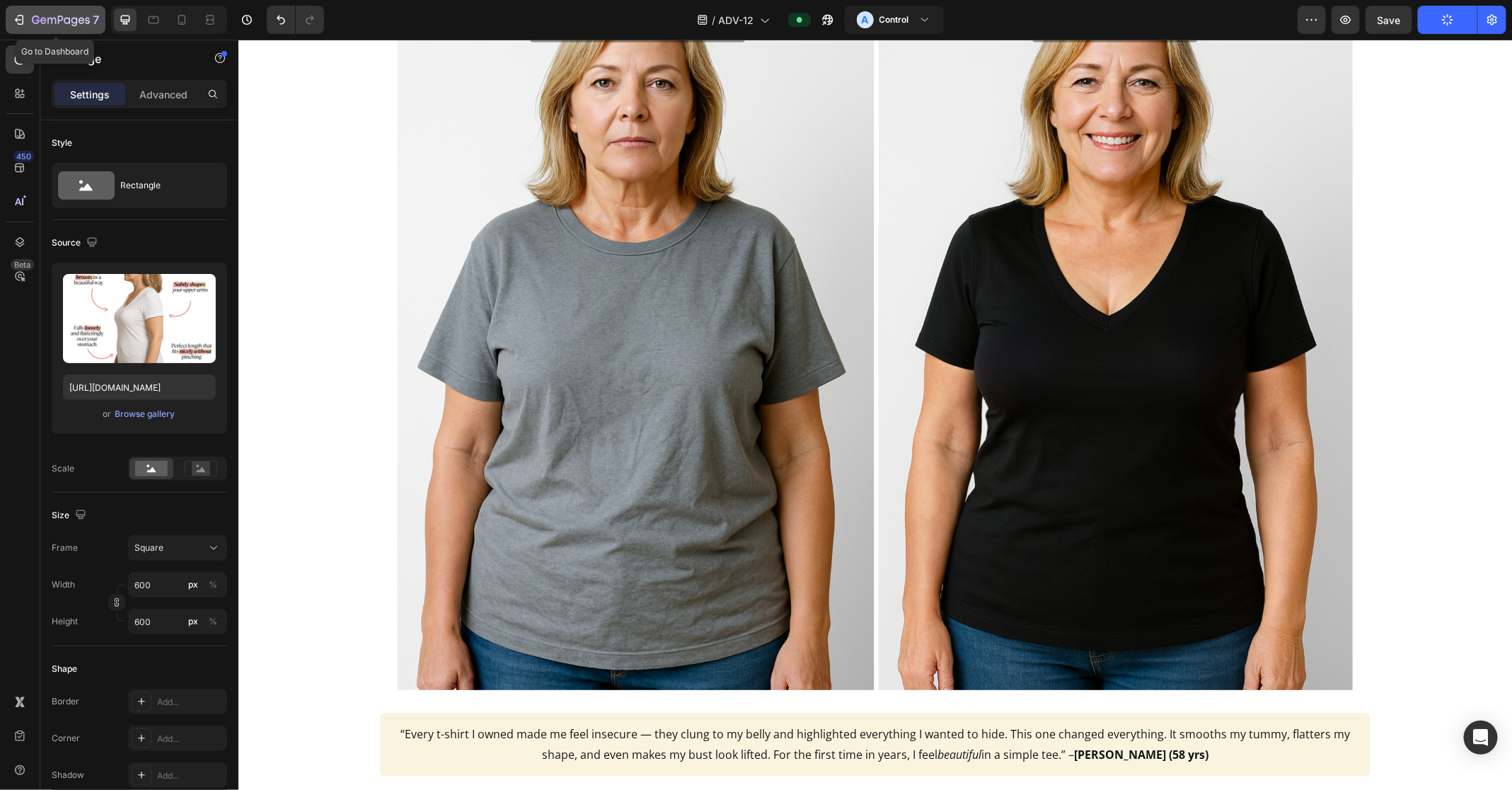
click at [18, 16] on icon "button" at bounding box center [19, 19] width 14 height 14
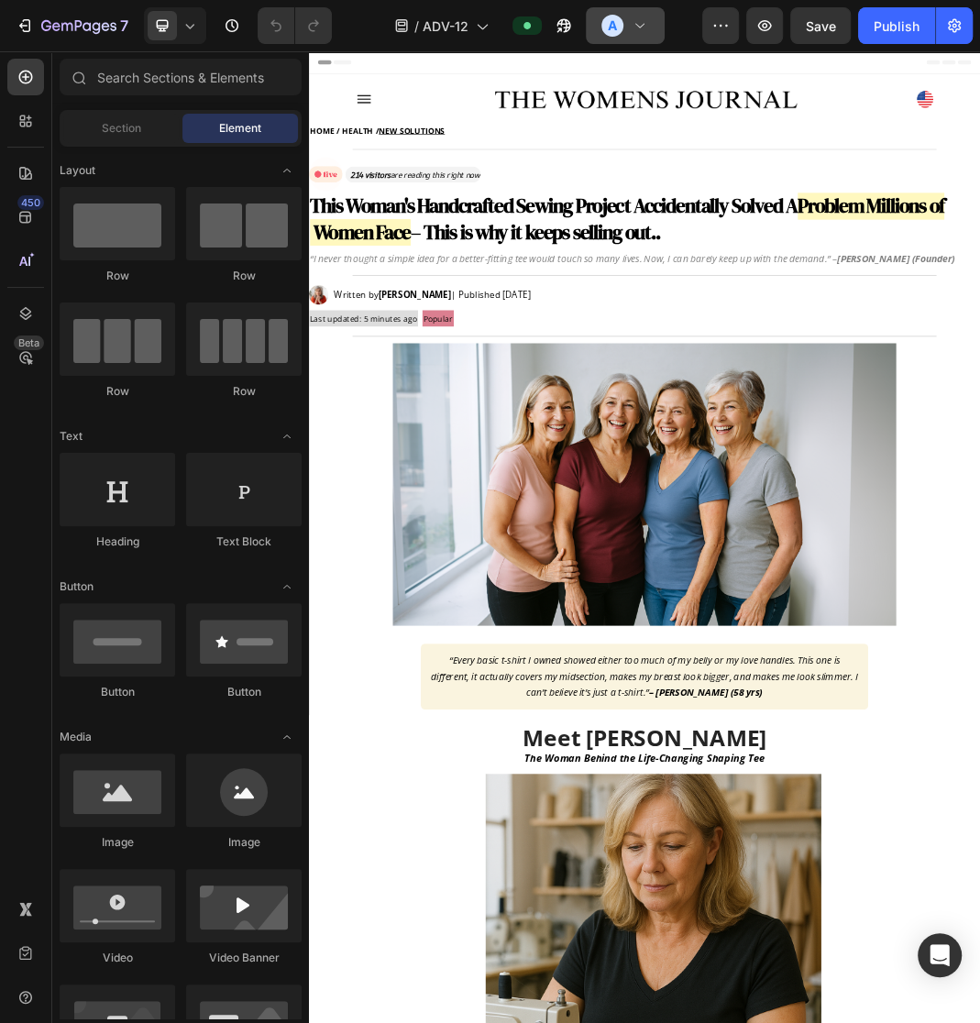
click at [630, 24] on icon at bounding box center [639, 25] width 18 height 18
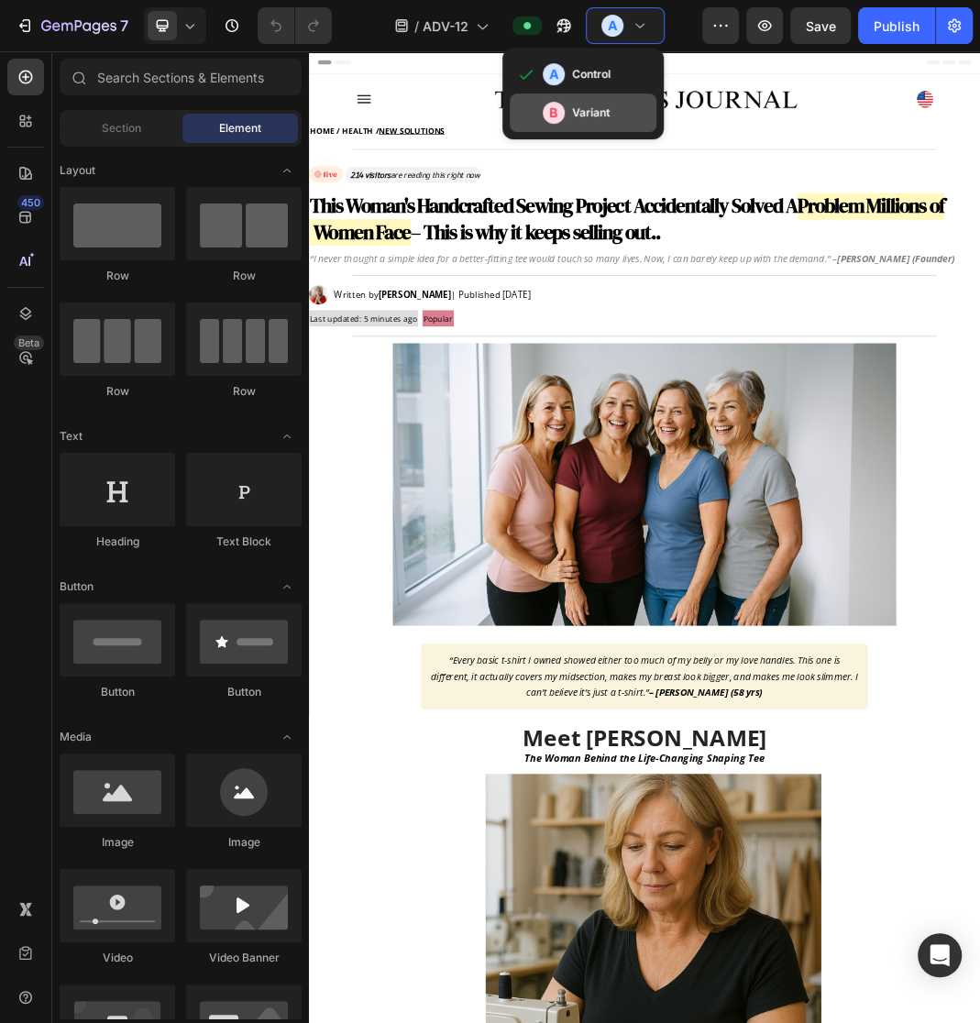
click at [633, 97] on div "B Variant" at bounding box center [583, 112] width 147 height 38
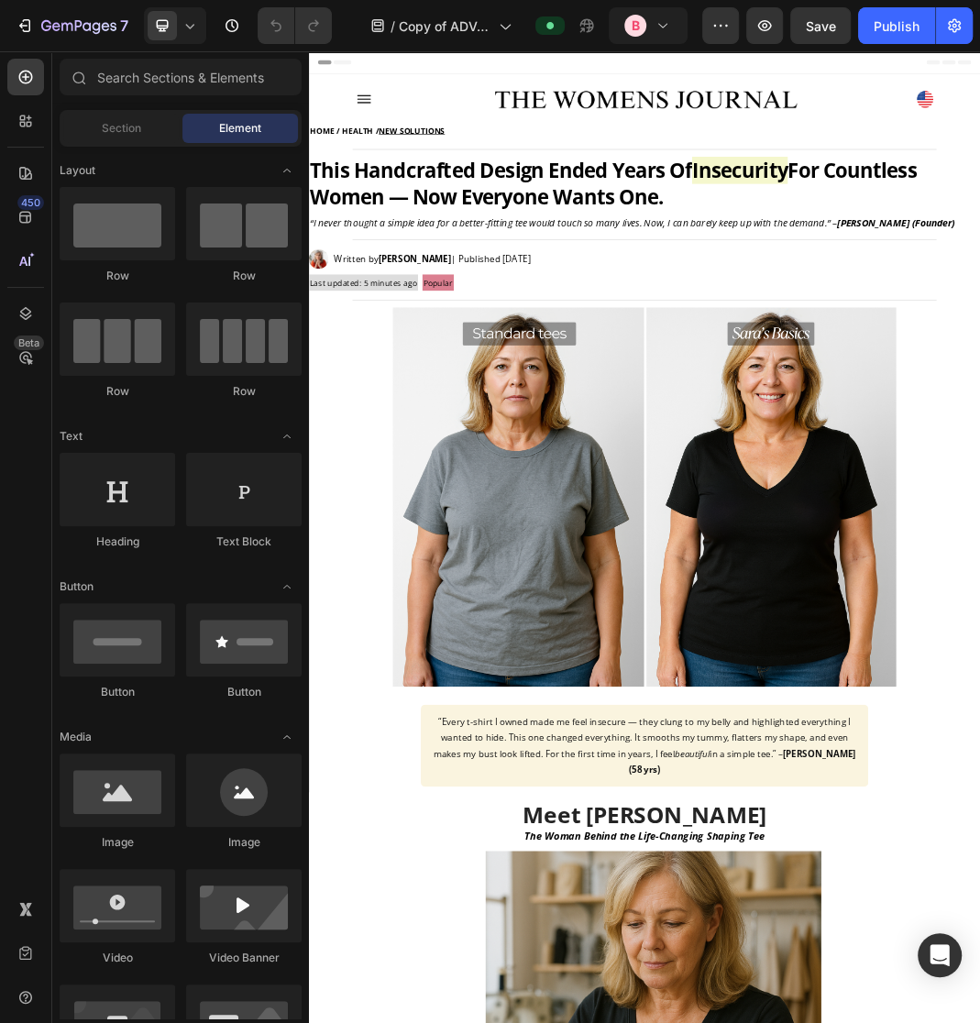
click at [689, 258] on strong "This Handcrafted Design Ended Years Of" at bounding box center [624, 246] width 626 height 45
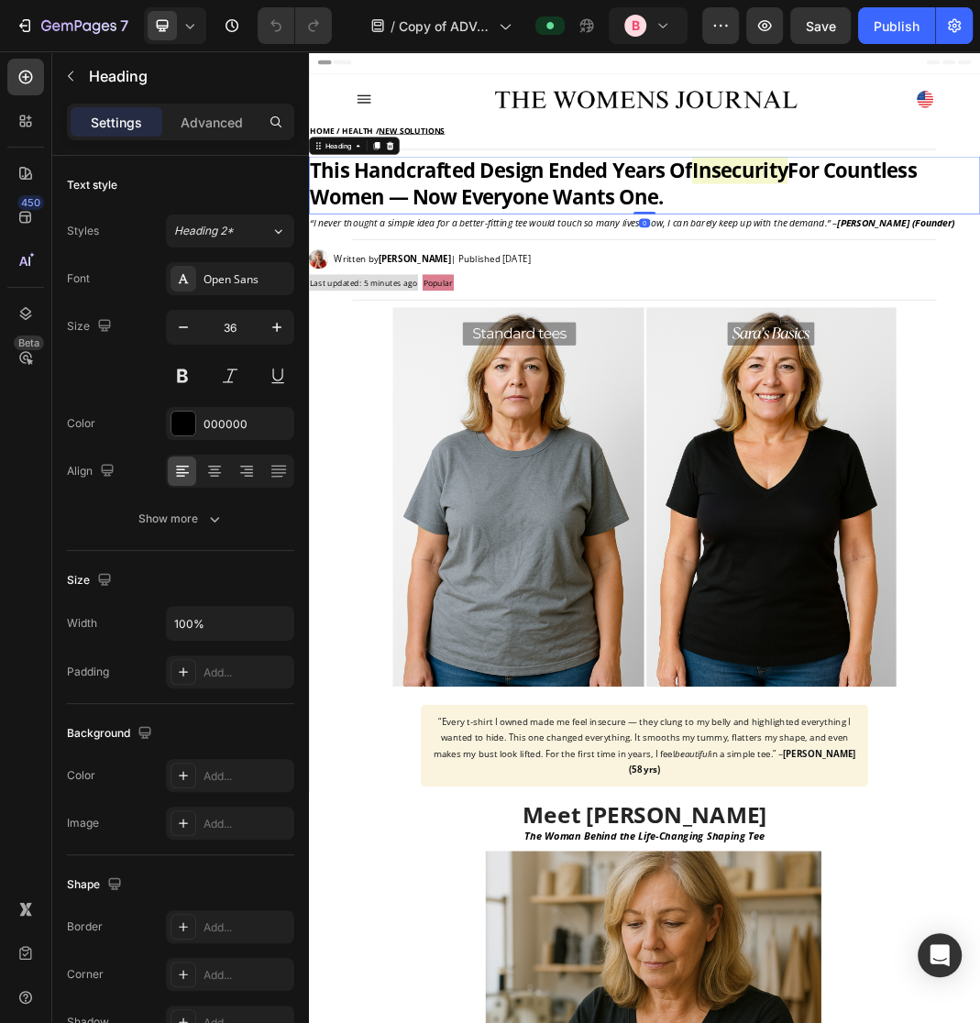
click at [689, 258] on strong "This Handcrafted Design Ended Years Of" at bounding box center [624, 246] width 626 height 45
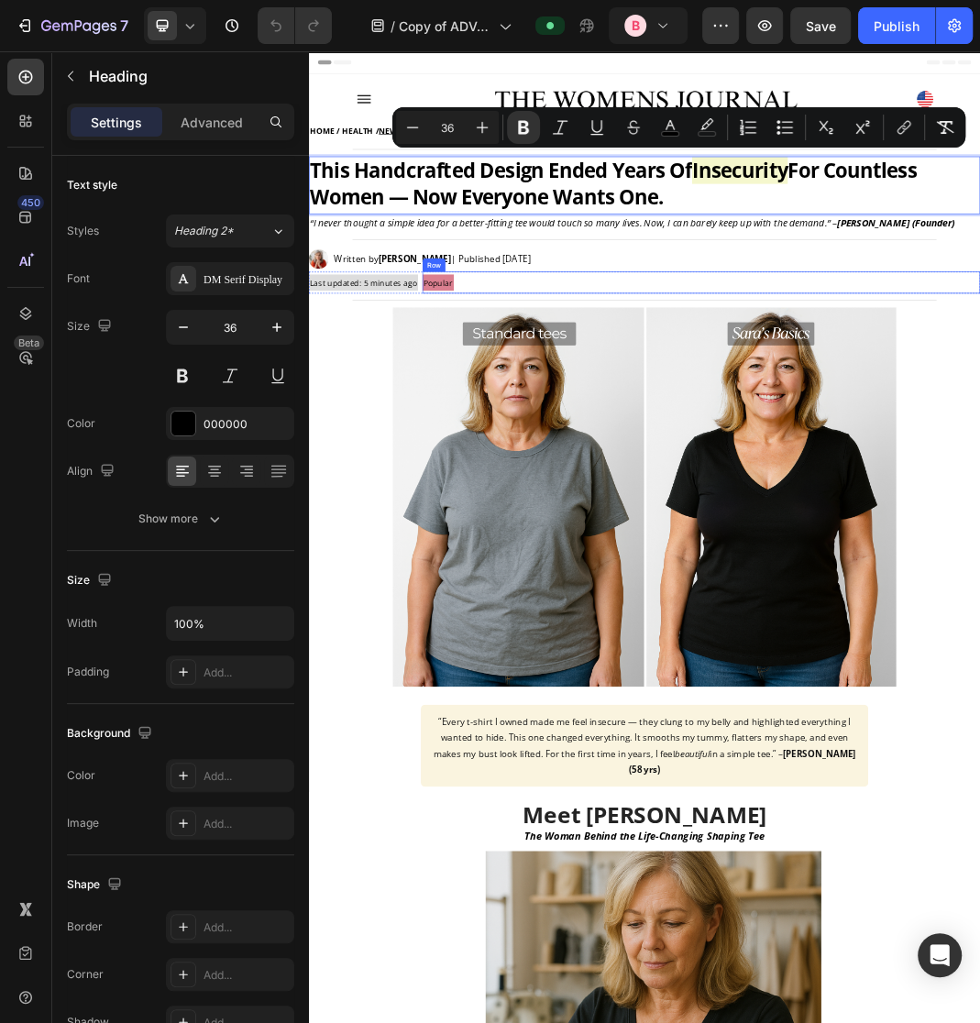
copy p "This Handcrafted Design Ended Years Of Insecurity For Countless Women — Now Eve…"
click at [717, 246] on strong "This Handcrafted Design Ended Years Of" at bounding box center [624, 246] width 626 height 45
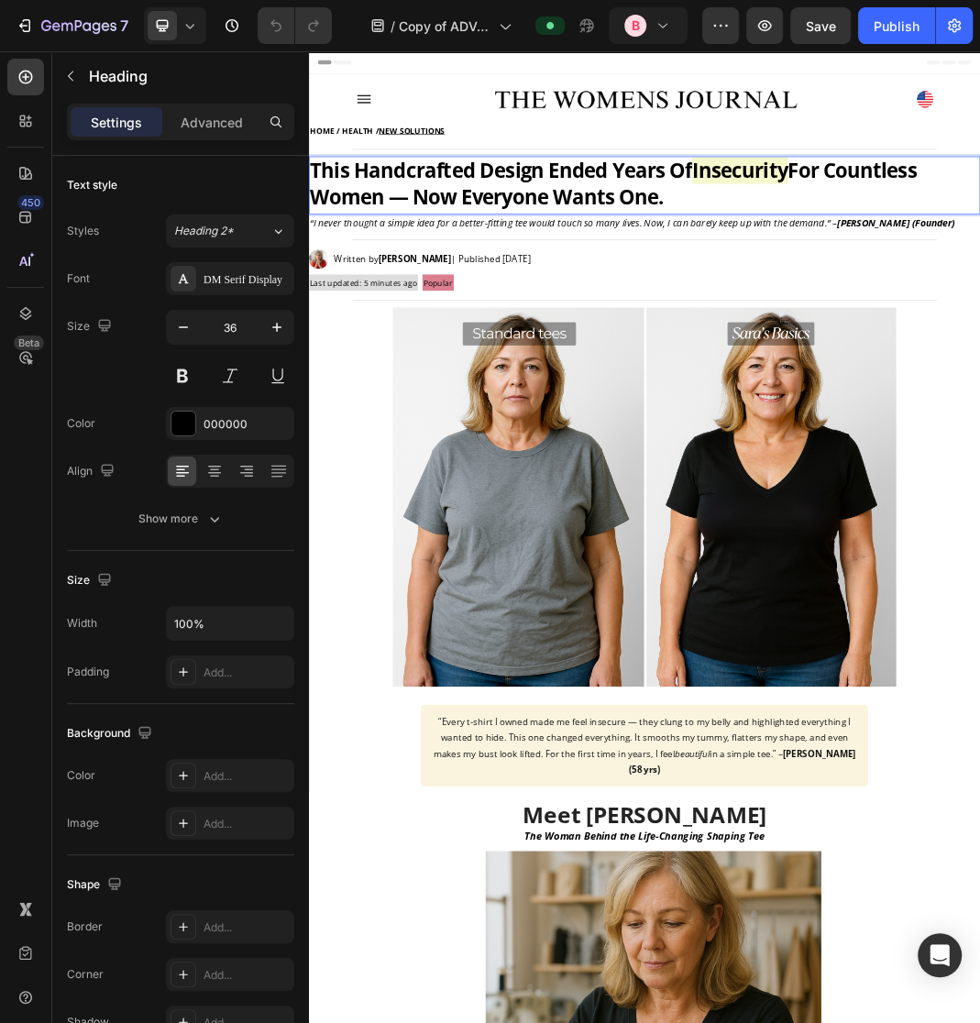
drag, startPoint x: 658, startPoint y: 246, endPoint x: 705, endPoint y: 291, distance: 65.5
click at [705, 291] on p "This Handcrafted Design Ended Years Of Insecurity For Countless Women — Now Eve…" at bounding box center [859, 268] width 1096 height 86
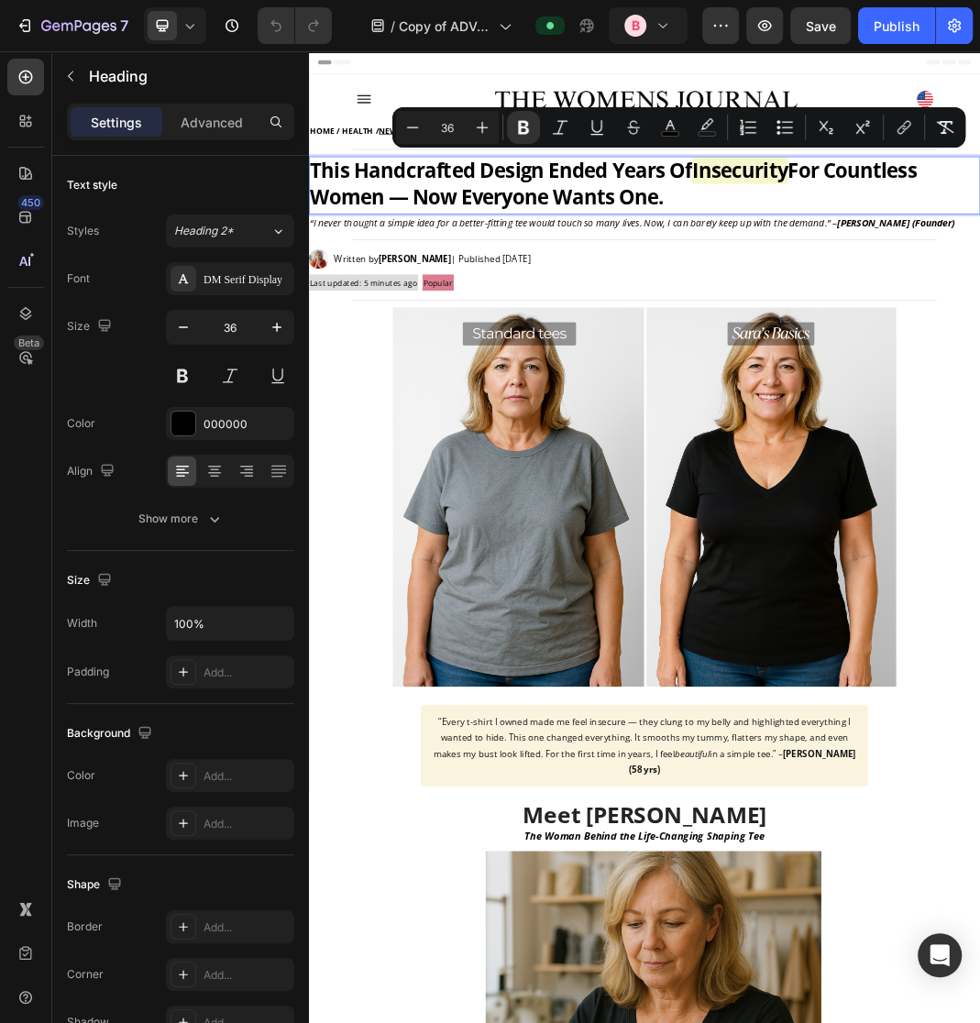
copy p "Ended Years Of Insecurity For Countless Women — Now Everyone Wants One."
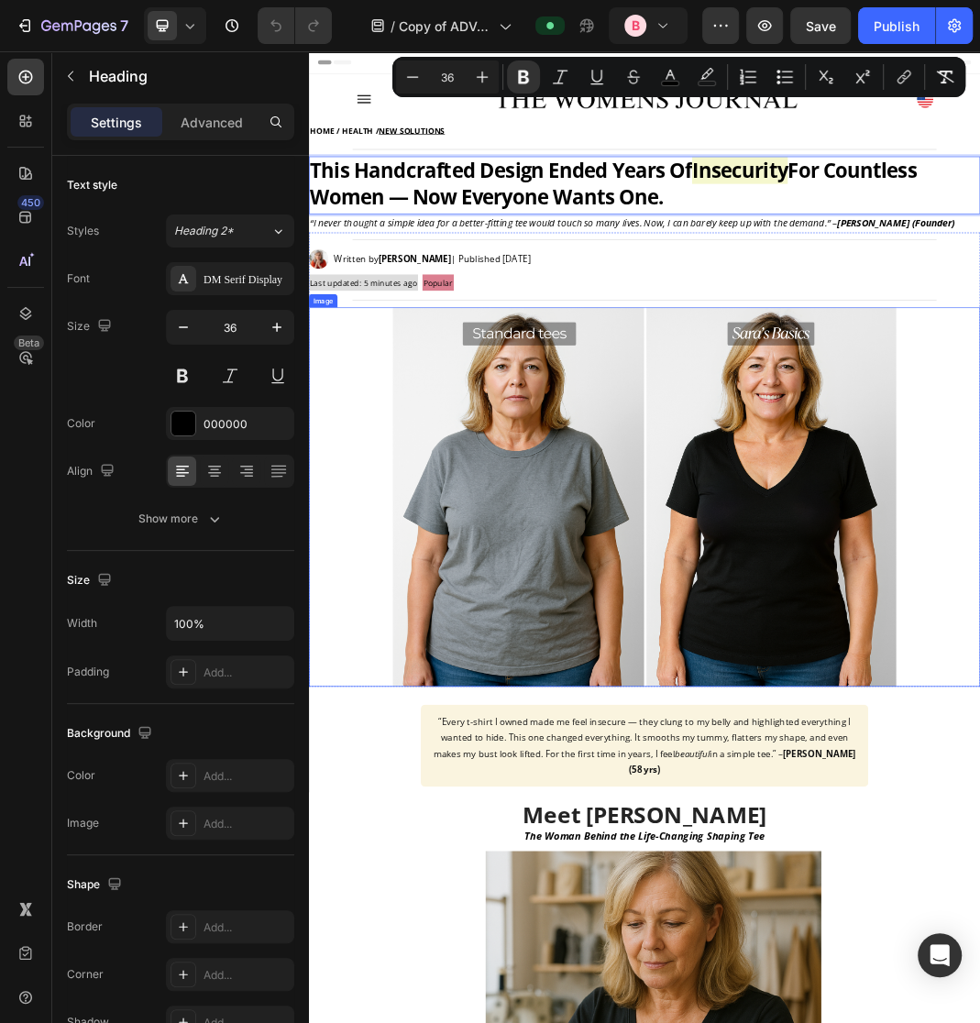
scroll to position [165, 0]
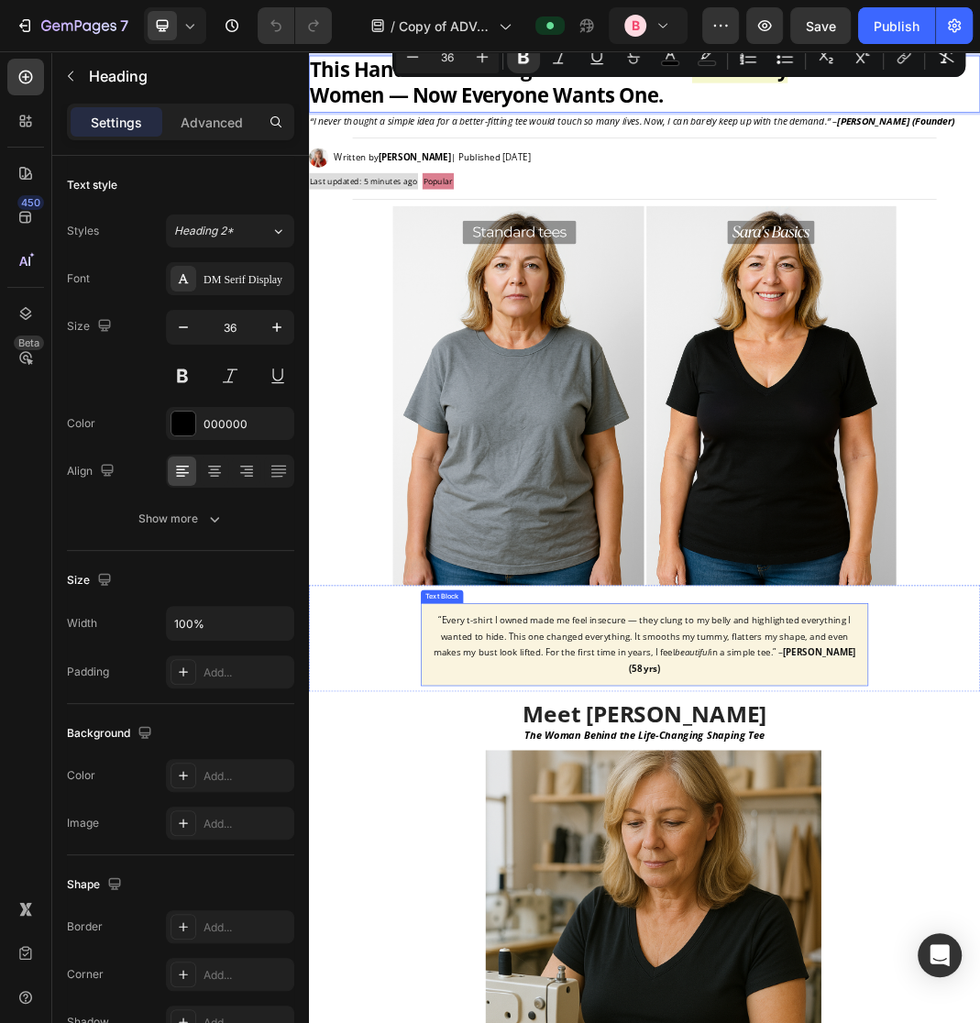
click at [757, 997] on p "“Every t-shirt I owned made me feel insecure — they clung to my belly and highl…" at bounding box center [859, 1022] width 704 height 105
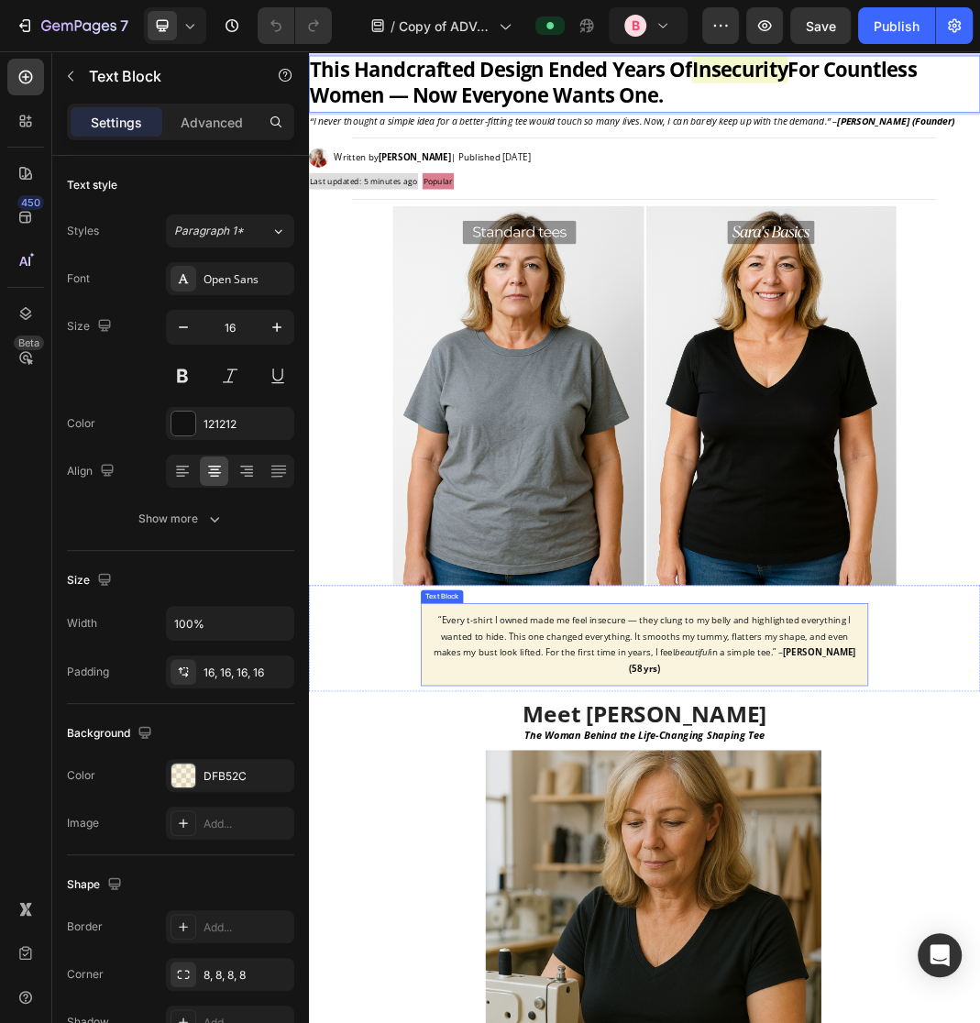
click at [757, 997] on p "“Every t-shirt I owned made me feel insecure — they clung to my belly and highl…" at bounding box center [859, 1022] width 704 height 105
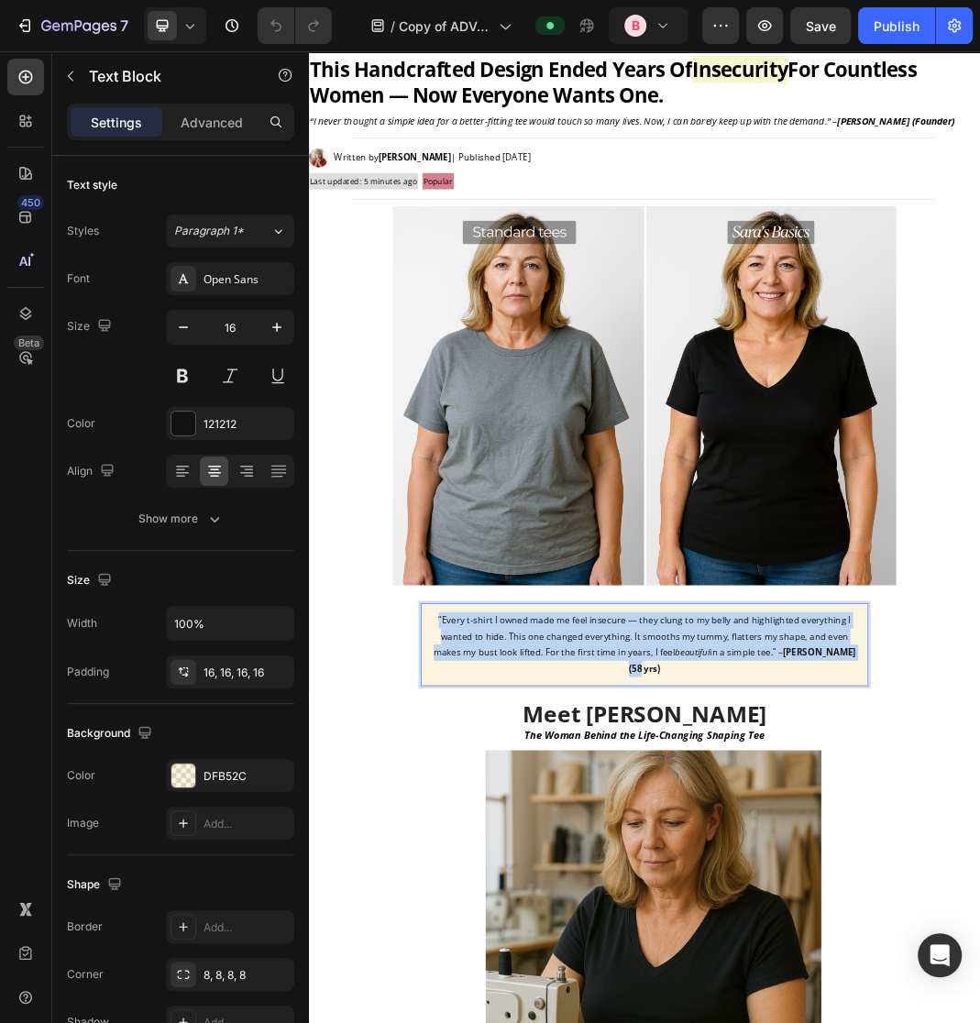
click at [757, 997] on p "“Every t-shirt I owned made me feel insecure — they clung to my belly and highl…" at bounding box center [859, 1022] width 704 height 105
copy p "“Every t-shirt I owned made me feel insecure — they clung to my belly and highl…"
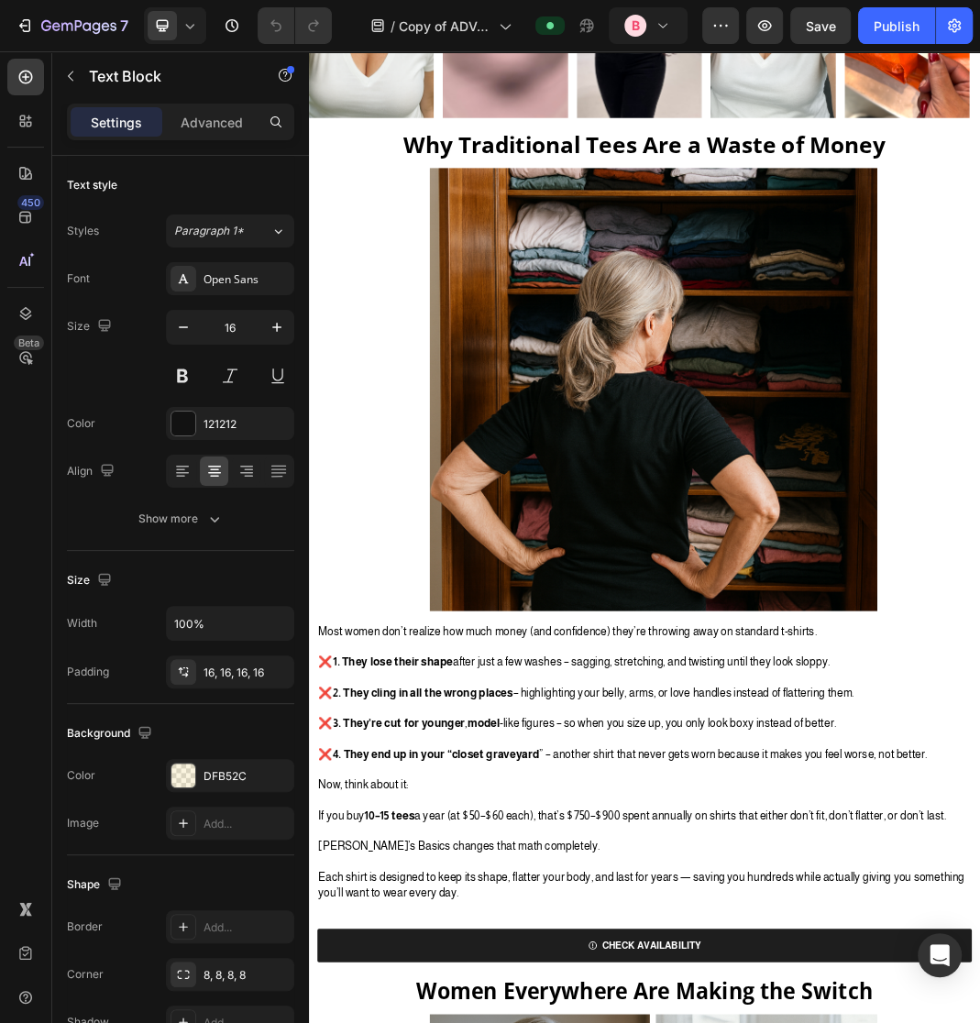
scroll to position [5738, 0]
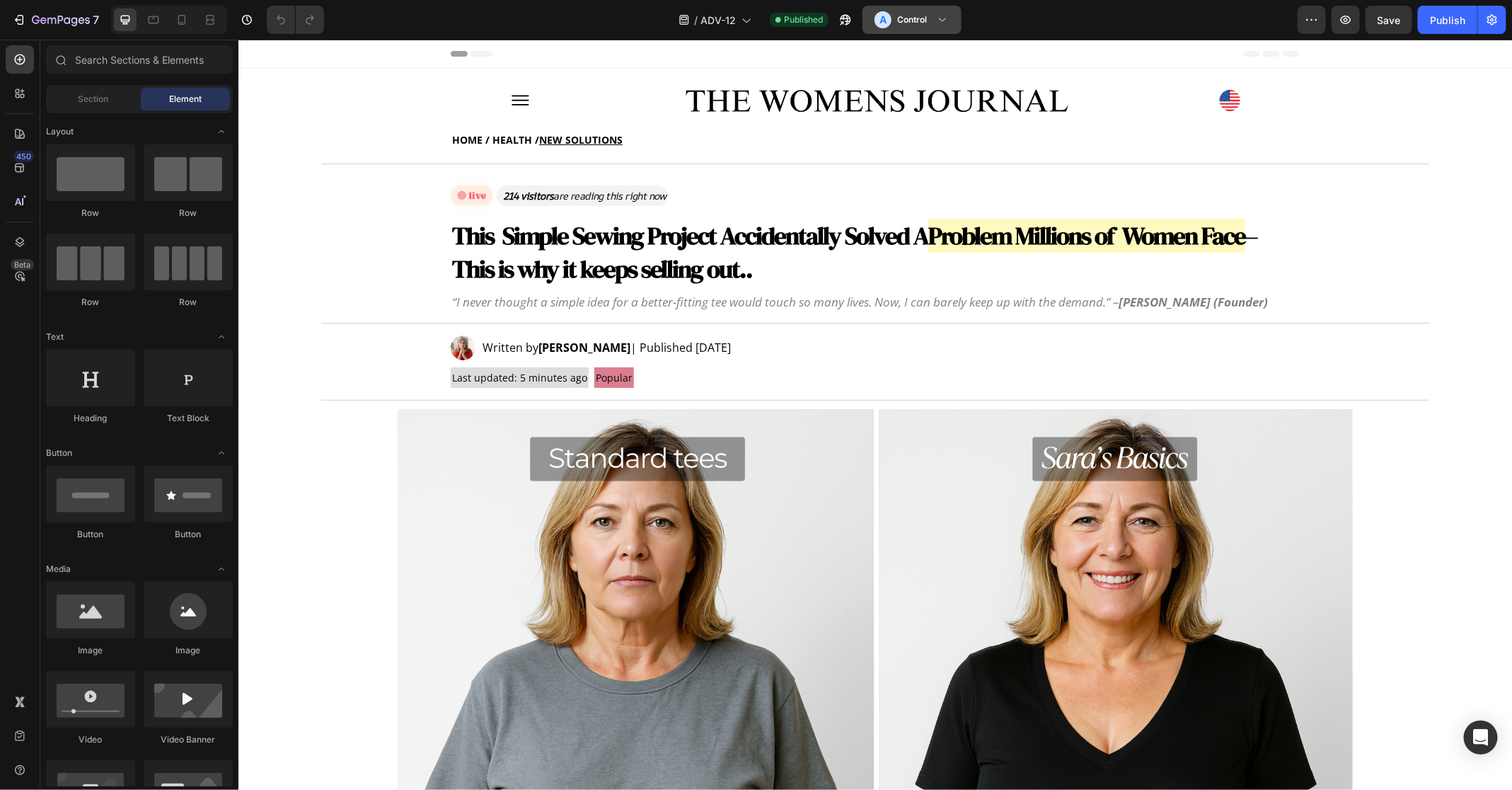
click at [910, 17] on h3 "Control" at bounding box center [912, 19] width 29 height 14
click at [855, 12] on button "button" at bounding box center [846, 19] width 29 height 29
click at [16, 704] on icon at bounding box center [18, 702] width 6 height 11
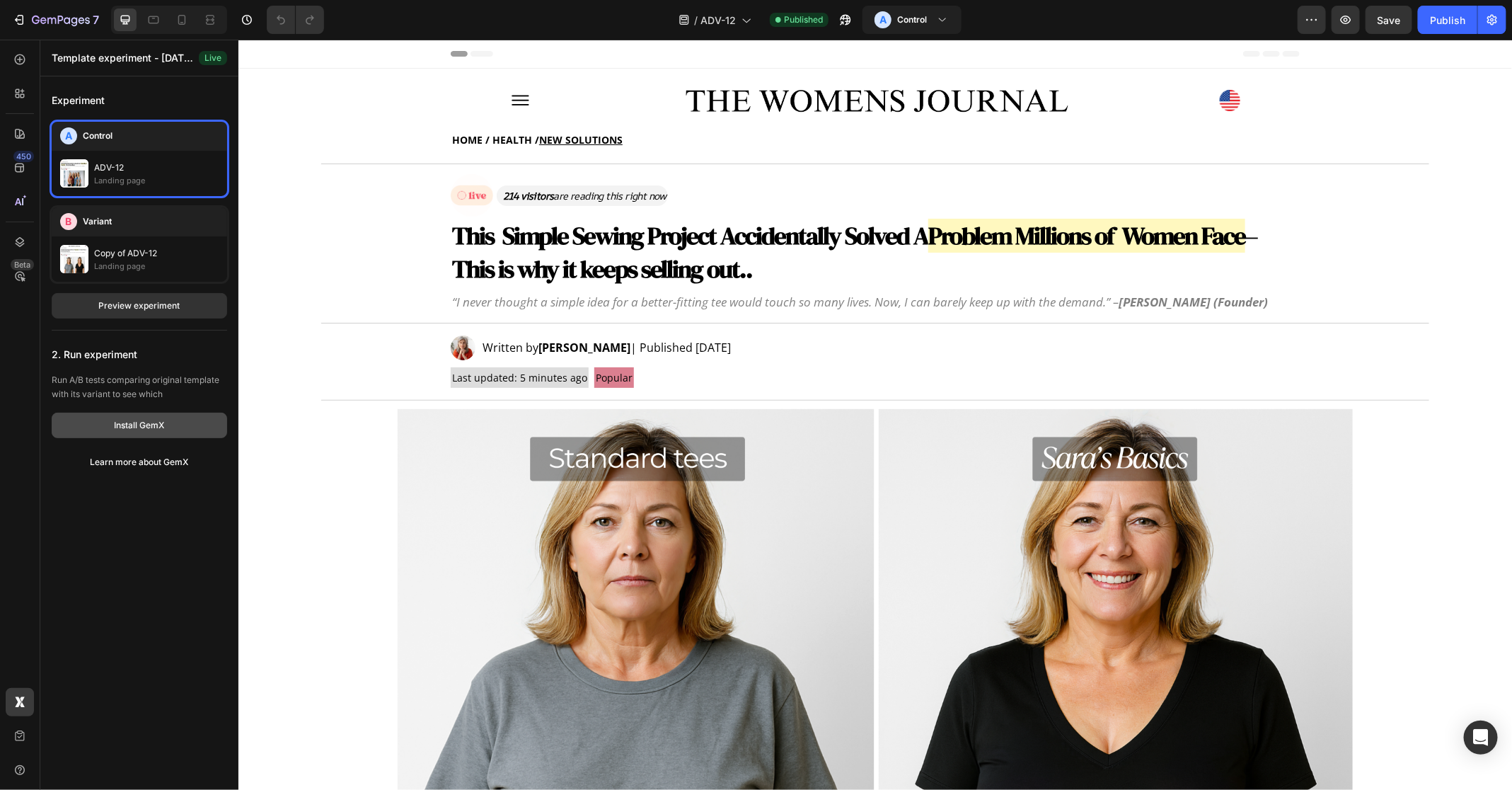
click at [163, 424] on div "Install GemX" at bounding box center [139, 426] width 50 height 12
click at [176, 320] on div "Experiment A Control ADV-12 Landing page B Variant Copy of ADV-12 Landing page …" at bounding box center [139, 281] width 175 height 387
drag, startPoint x: 198, startPoint y: 267, endPoint x: 214, endPoint y: 261, distance: 17.1
click at [214, 261] on div "Copy of ADV-12 Landing page" at bounding box center [139, 259] width 158 height 29
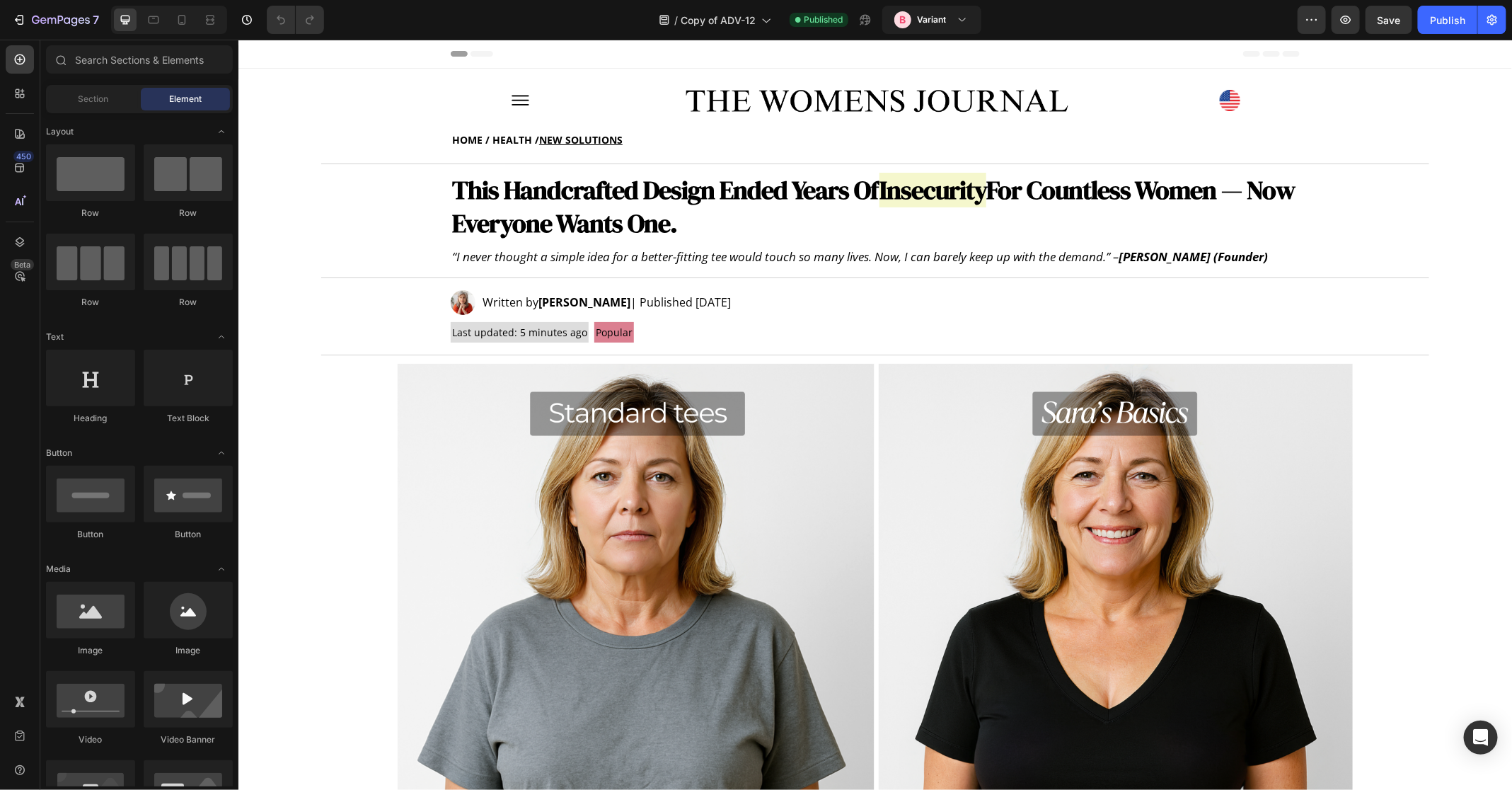
click at [8, 719] on div at bounding box center [19, 736] width 29 height 97
click at [11, 704] on div at bounding box center [19, 702] width 29 height 29
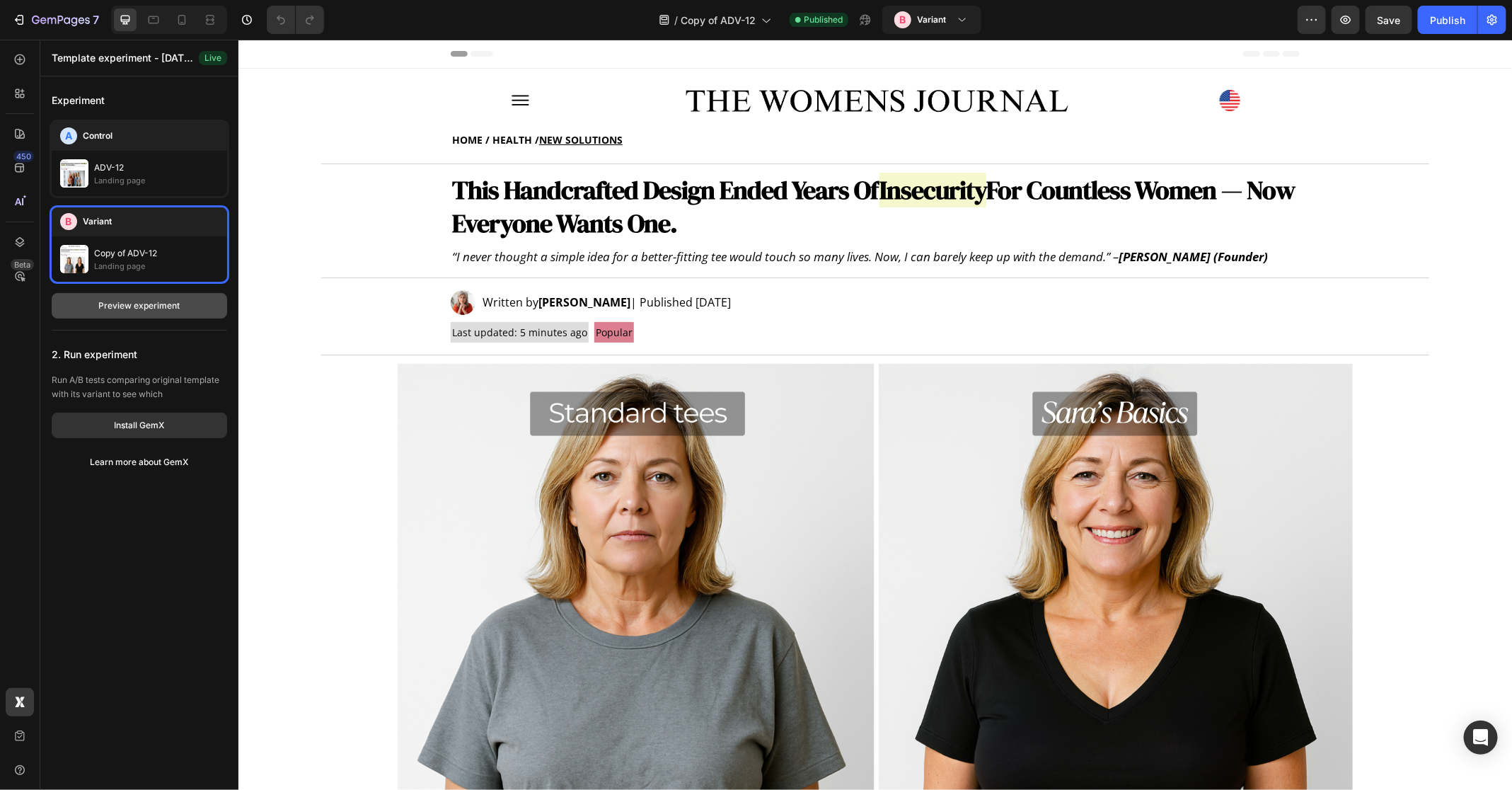
click at [198, 311] on button "Preview experiment" at bounding box center [139, 305] width 175 height 25
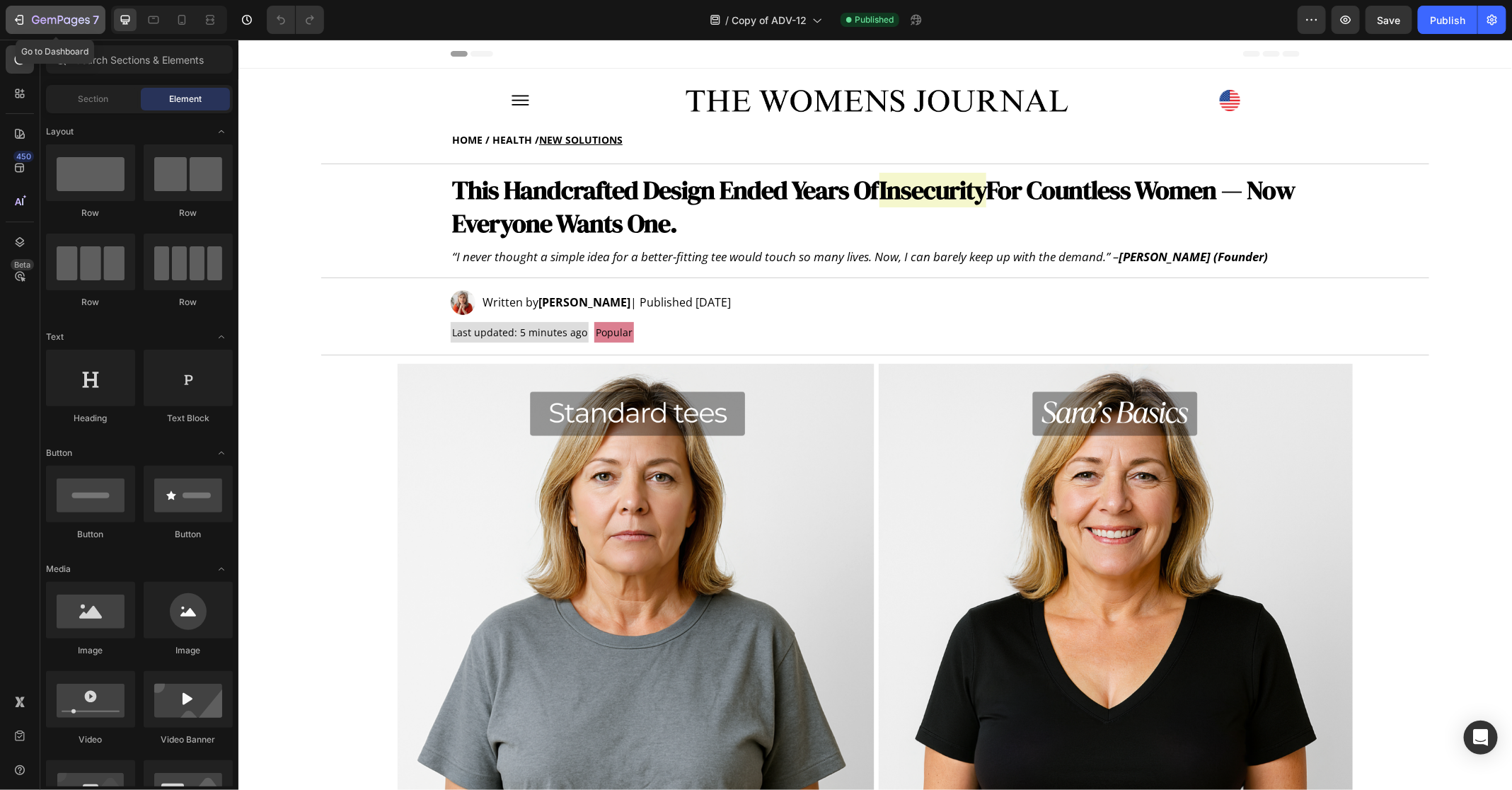
click at [23, 27] on div "7" at bounding box center [56, 20] width 87 height 17
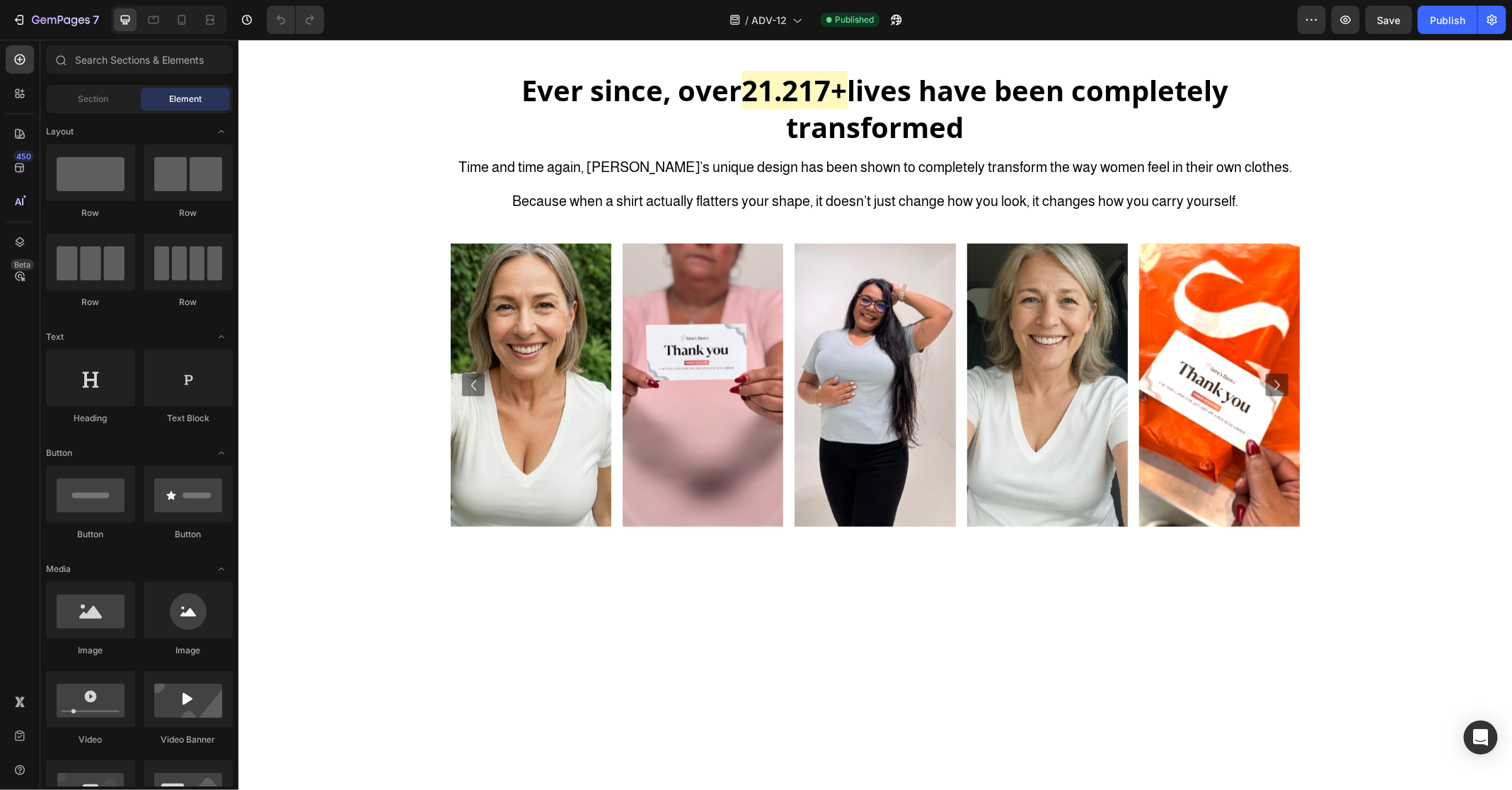
scroll to position [3632, 0]
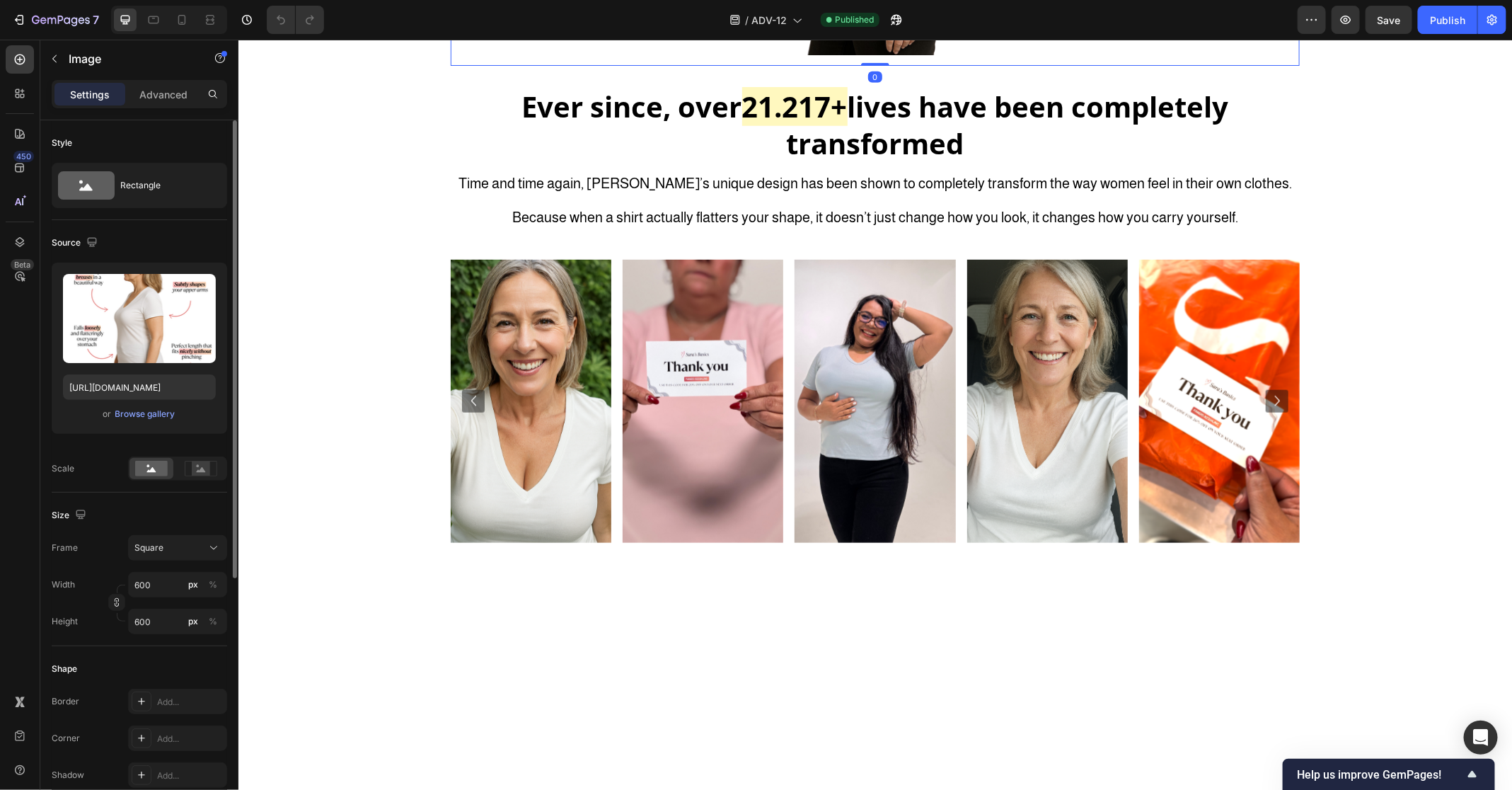
click at [57, 322] on div "Upload Image [URL][DOMAIN_NAME] or Browse gallery" at bounding box center [139, 348] width 175 height 171
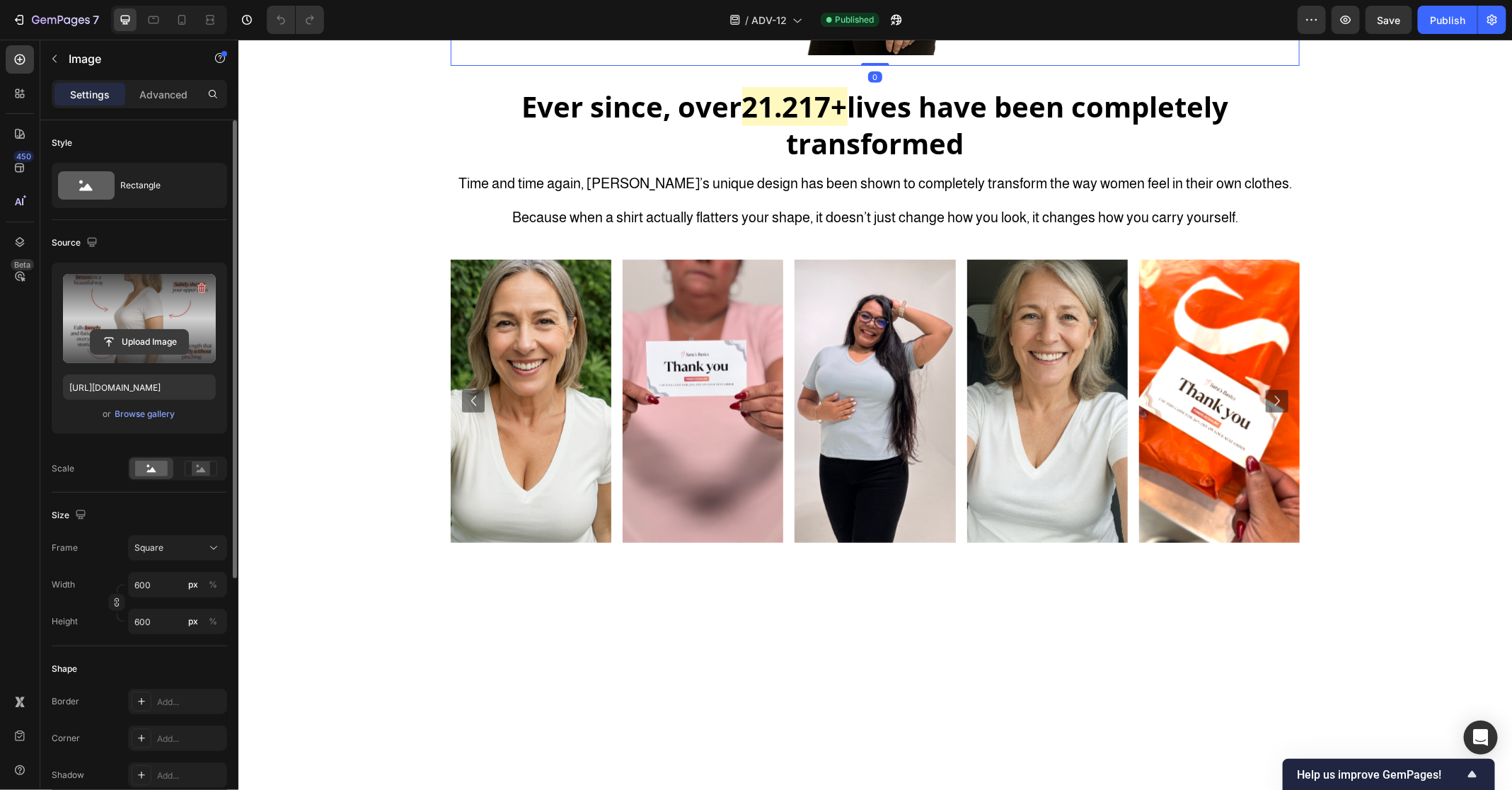
click at [137, 331] on input "file" at bounding box center [139, 341] width 97 height 24
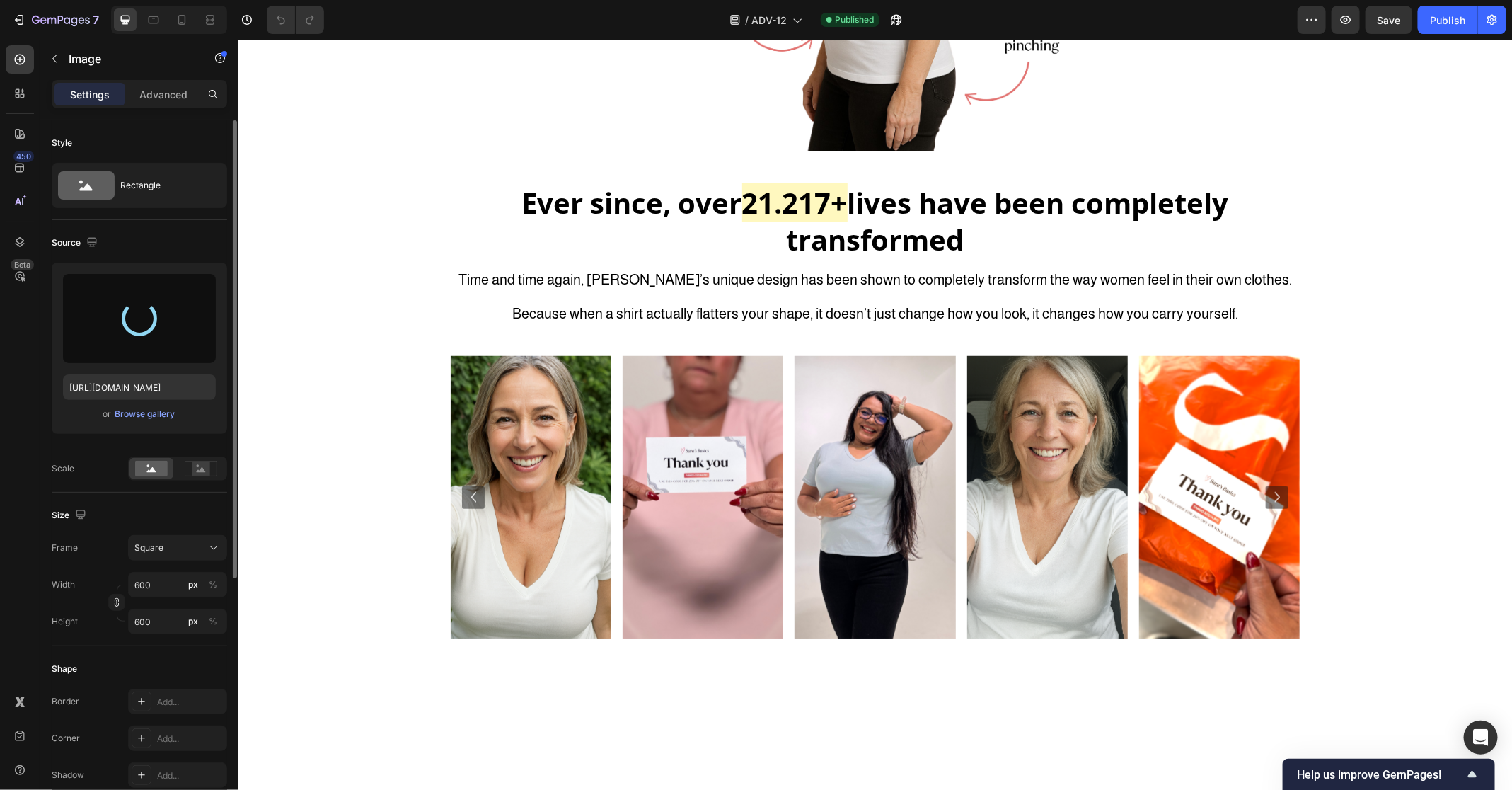
scroll to position [3531, 0]
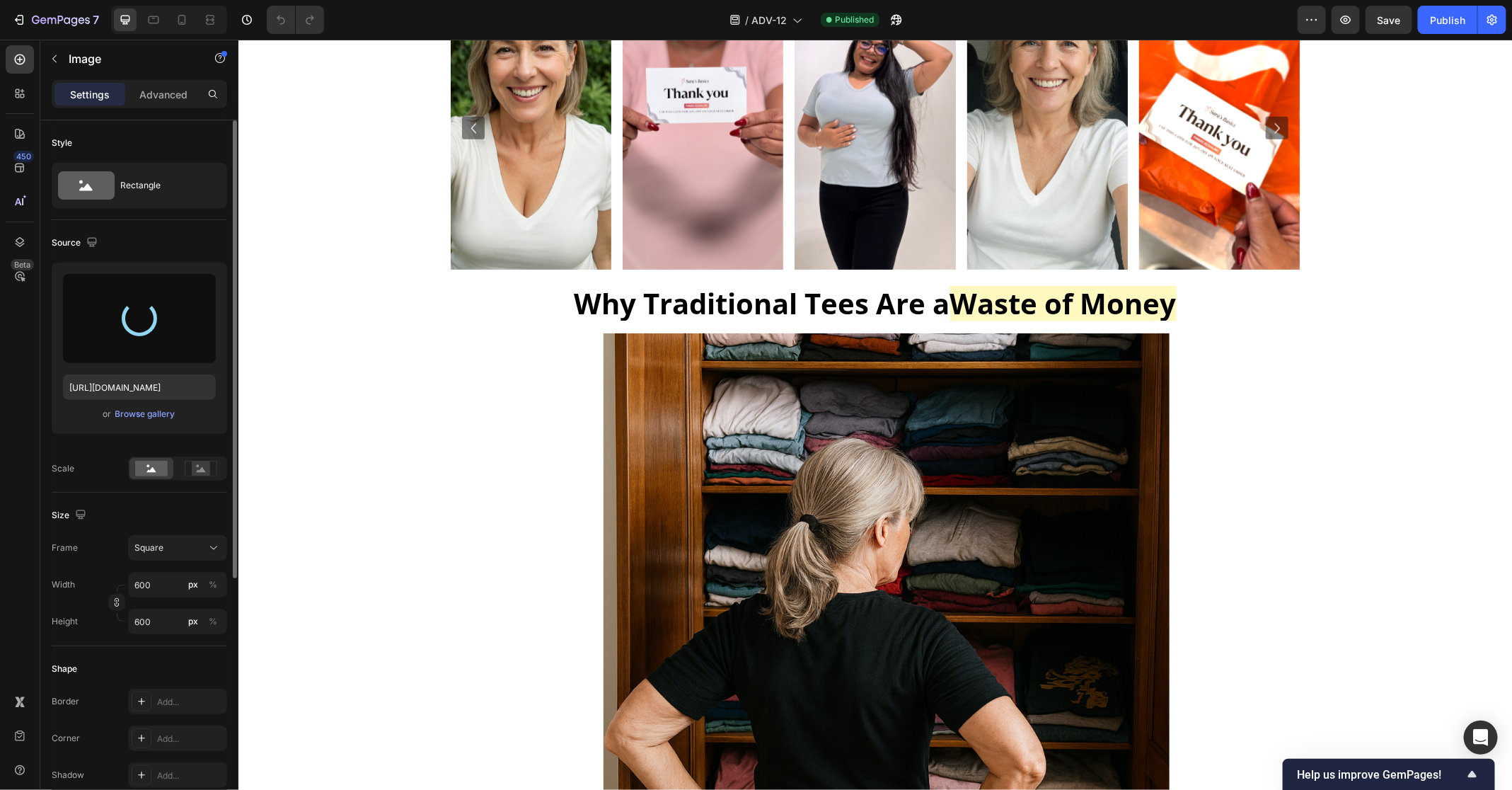
type input "[URL][DOMAIN_NAME]"
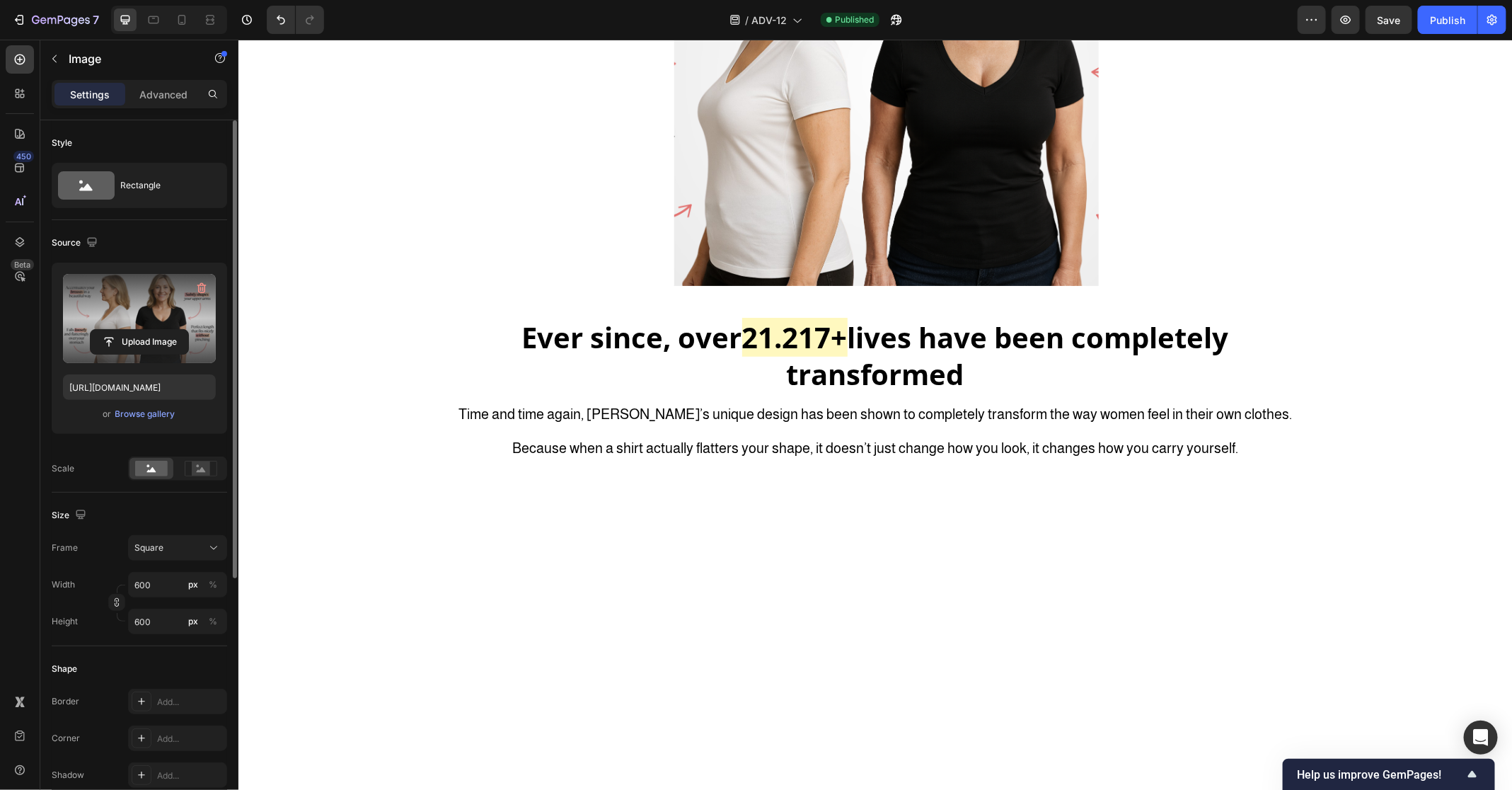
scroll to position [3521, 0]
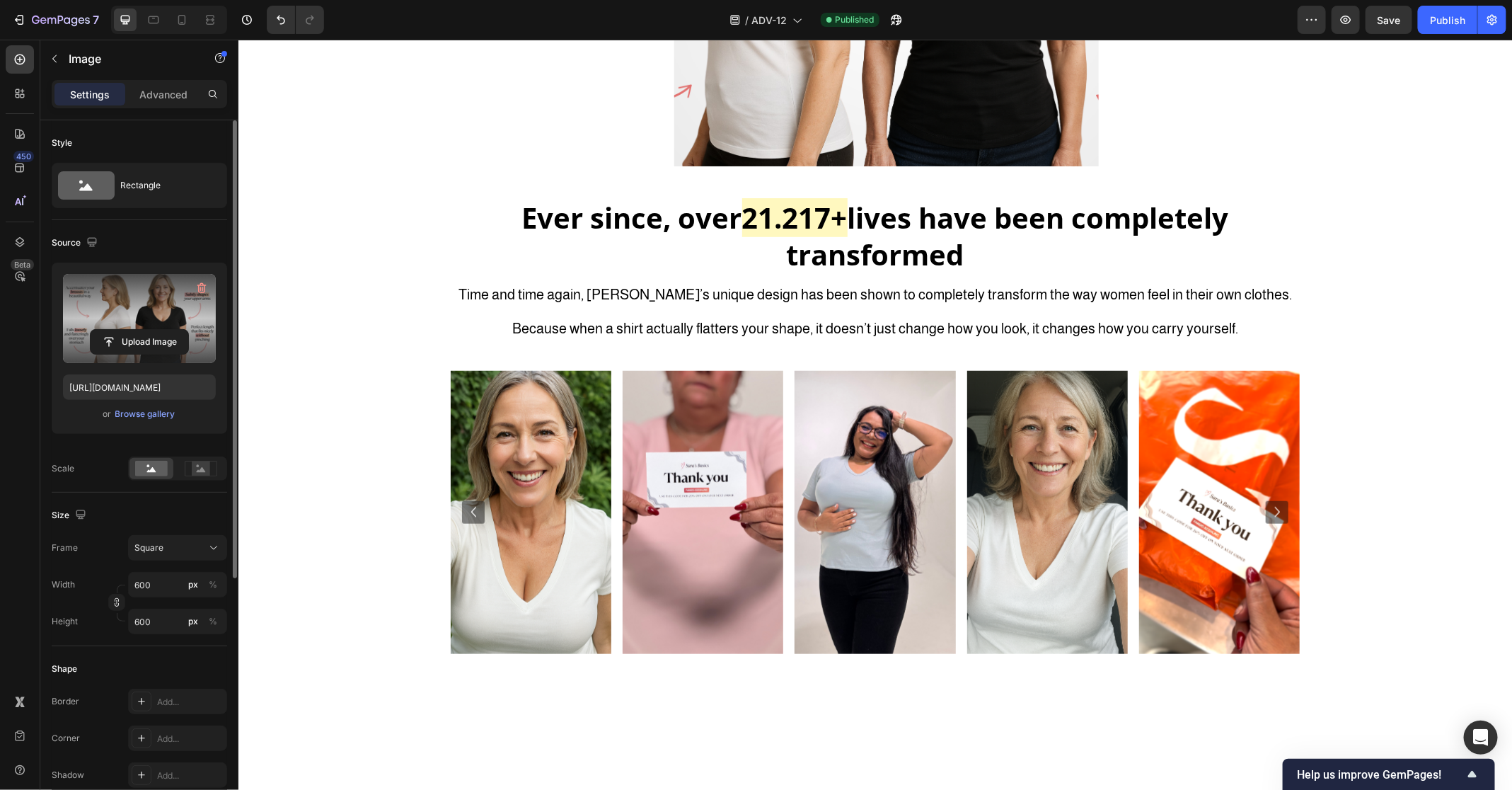
click at [174, 563] on div "Frame Square Width 600 px % Height 600 px %" at bounding box center [139, 585] width 175 height 99
click at [175, 550] on div "Square" at bounding box center [169, 548] width 69 height 12
click at [174, 627] on div "Horizontal" at bounding box center [164, 636] width 114 height 27
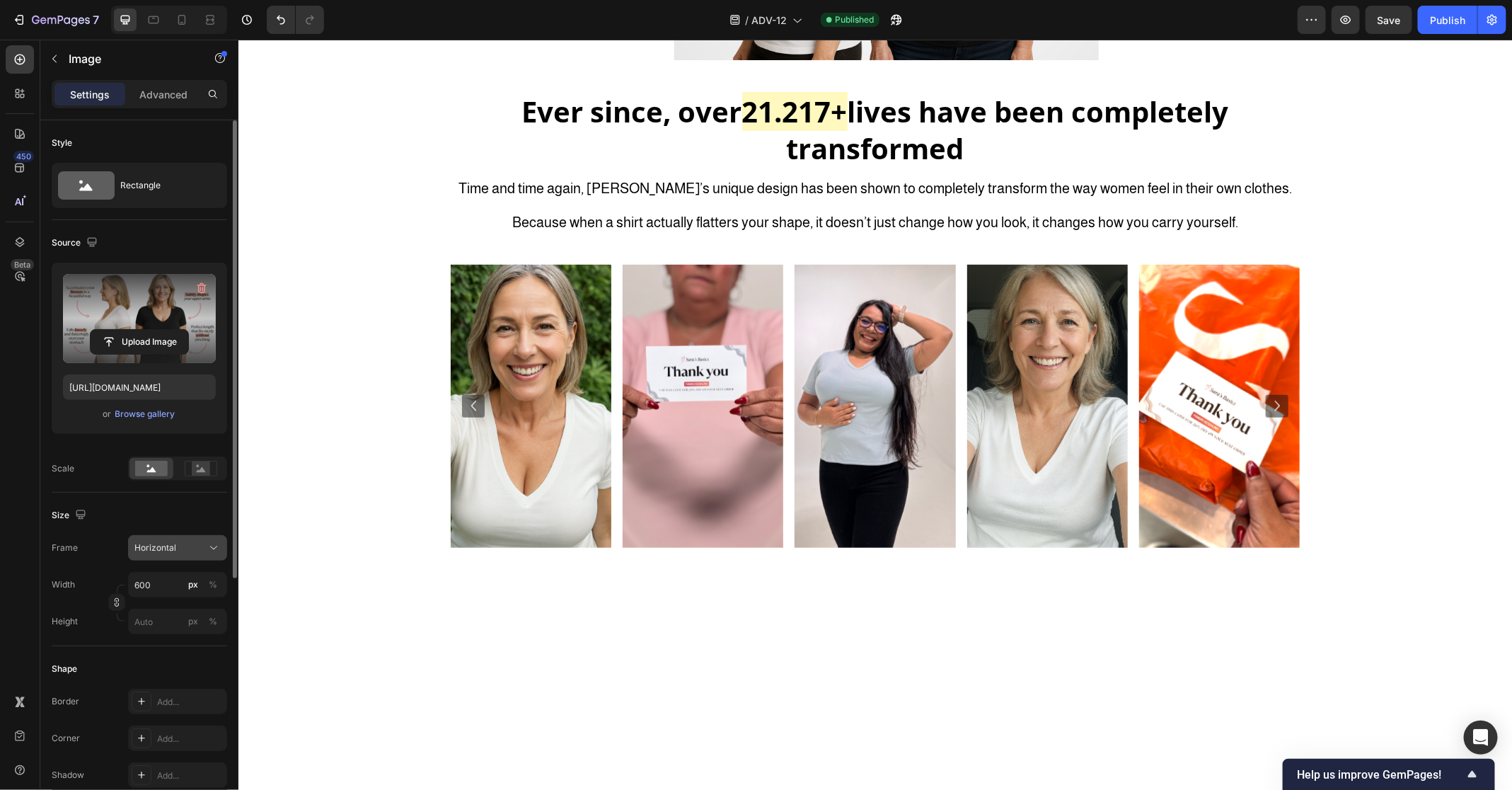
click at [195, 541] on div "Horizontal" at bounding box center [169, 548] width 69 height 12
click at [167, 678] on div "Custom" at bounding box center [164, 687] width 114 height 25
click at [175, 555] on button "Custom" at bounding box center [178, 548] width 99 height 25
click at [173, 664] on div "Original" at bounding box center [175, 663] width 82 height 12
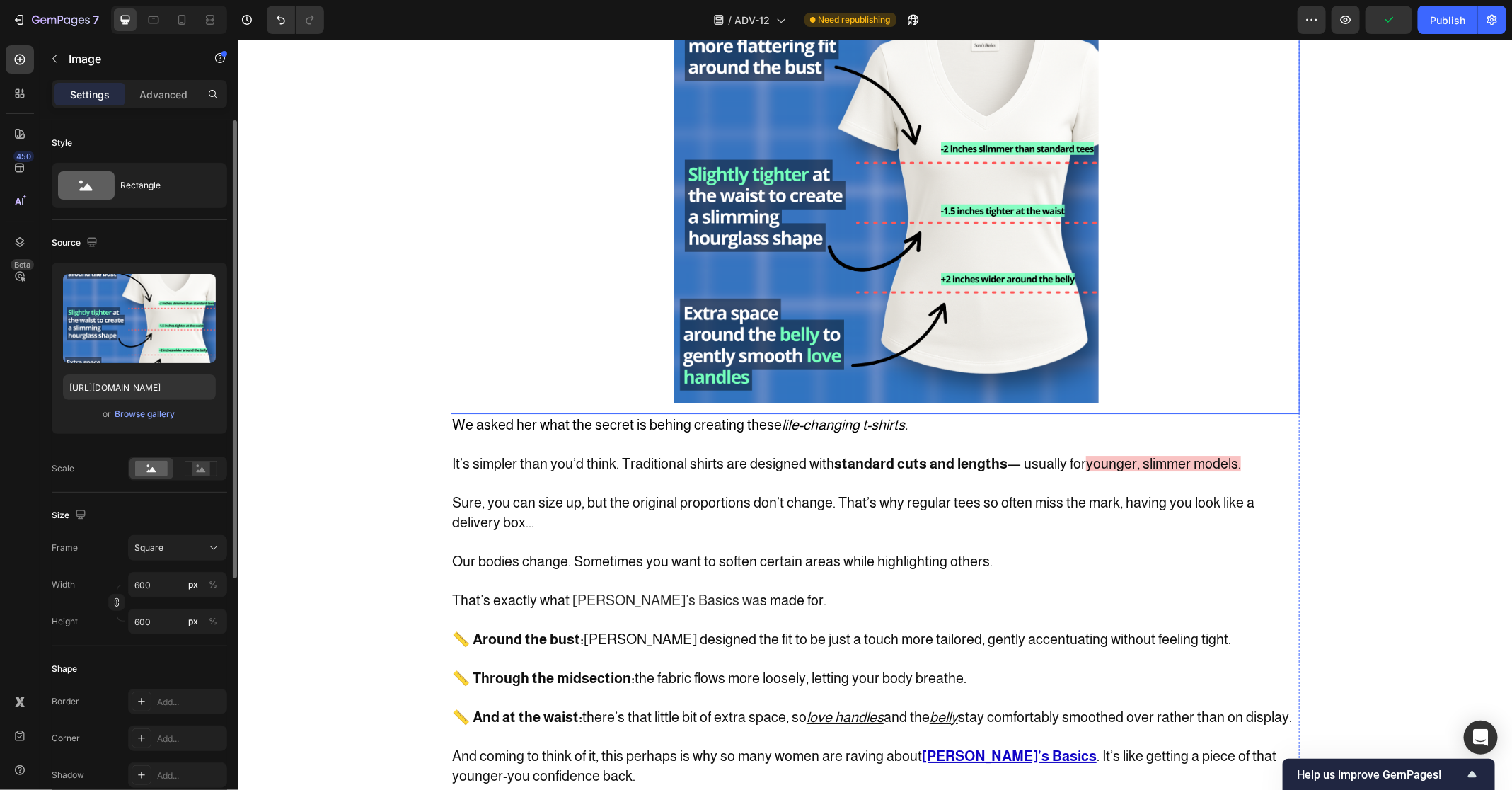
click at [766, 402] on img at bounding box center [886, 191] width 425 height 425
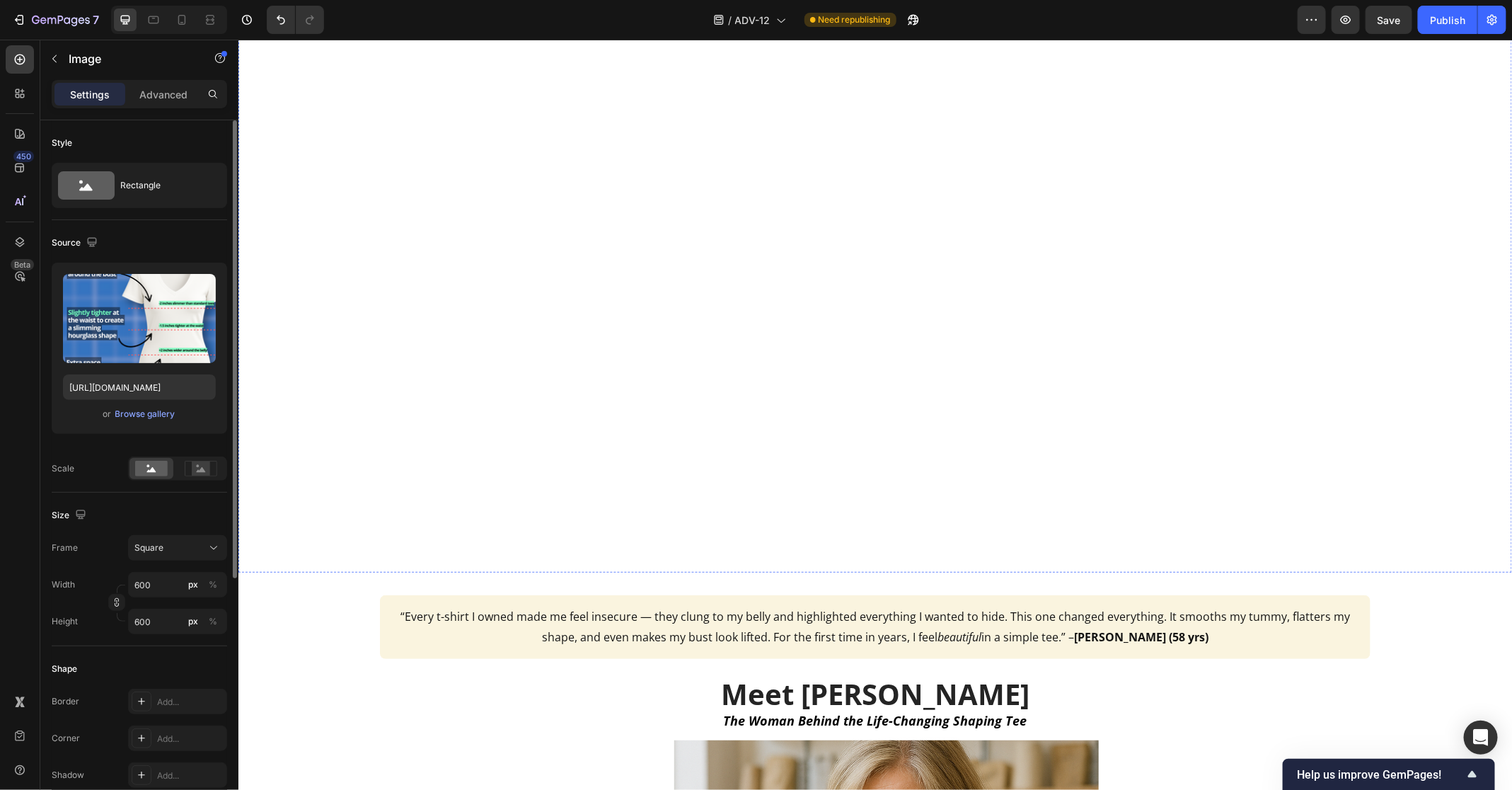
scroll to position [470, 0]
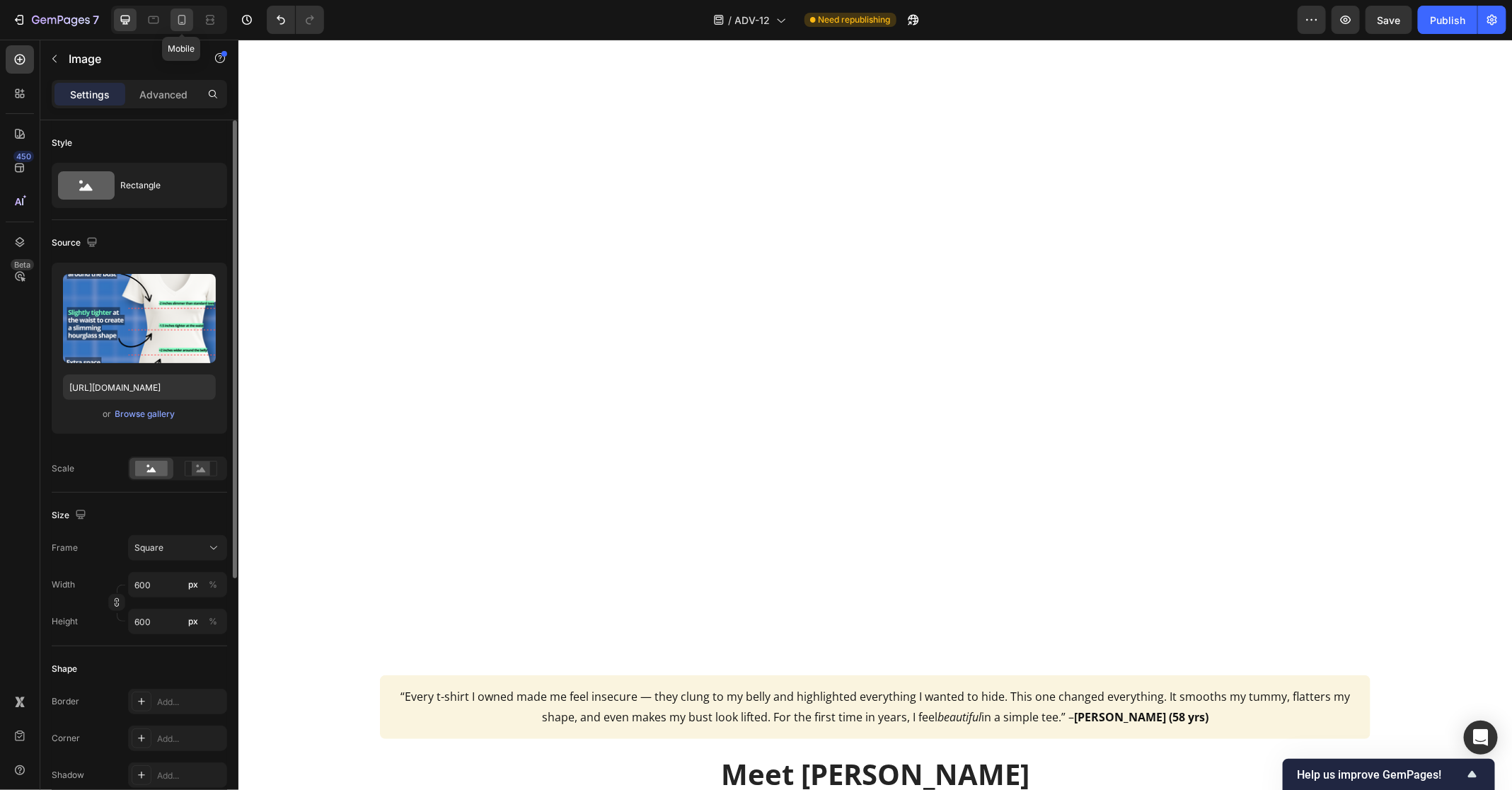
click at [178, 23] on icon at bounding box center [181, 19] width 14 height 14
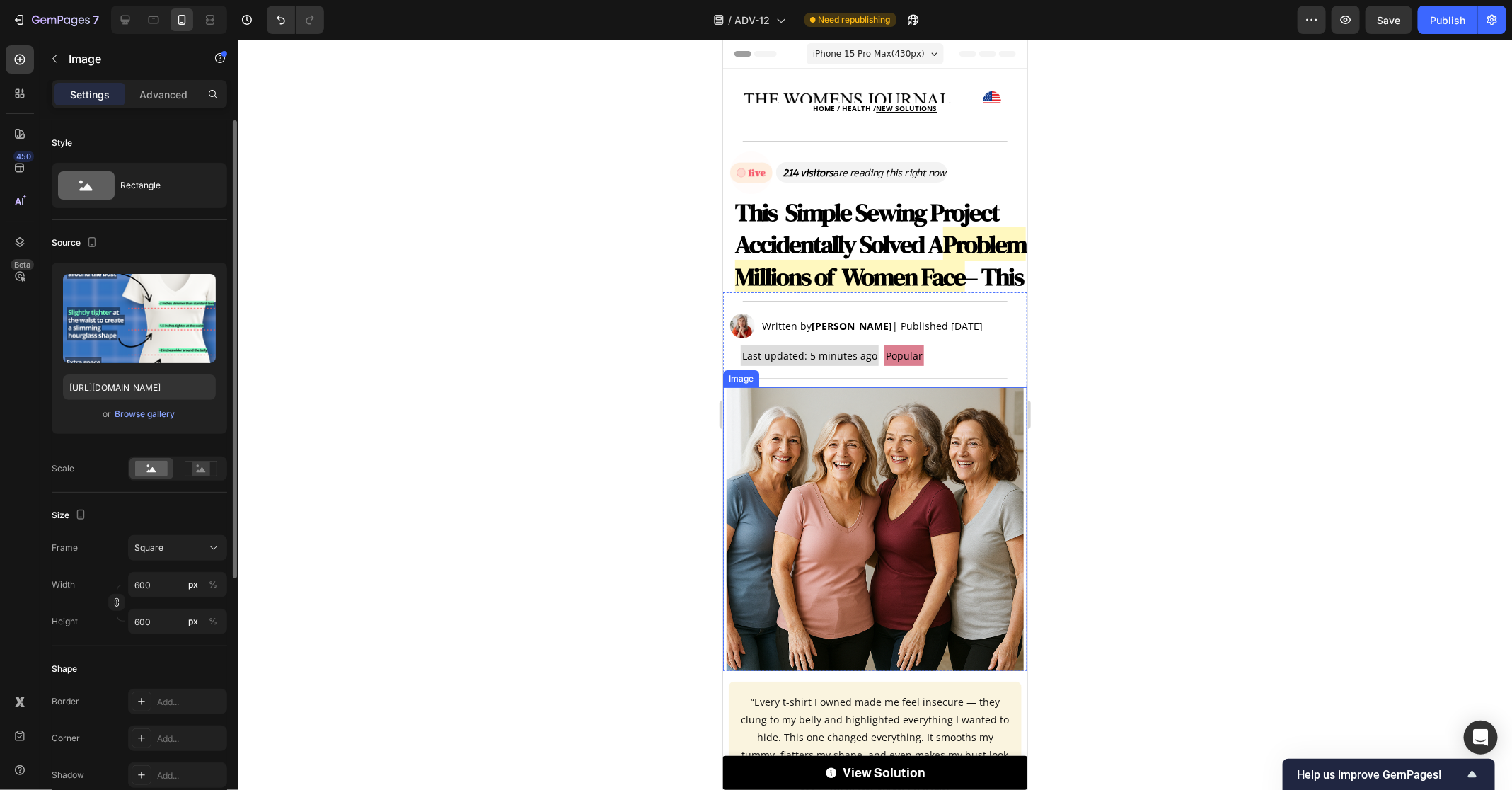
click at [880, 455] on img at bounding box center [874, 534] width 297 height 297
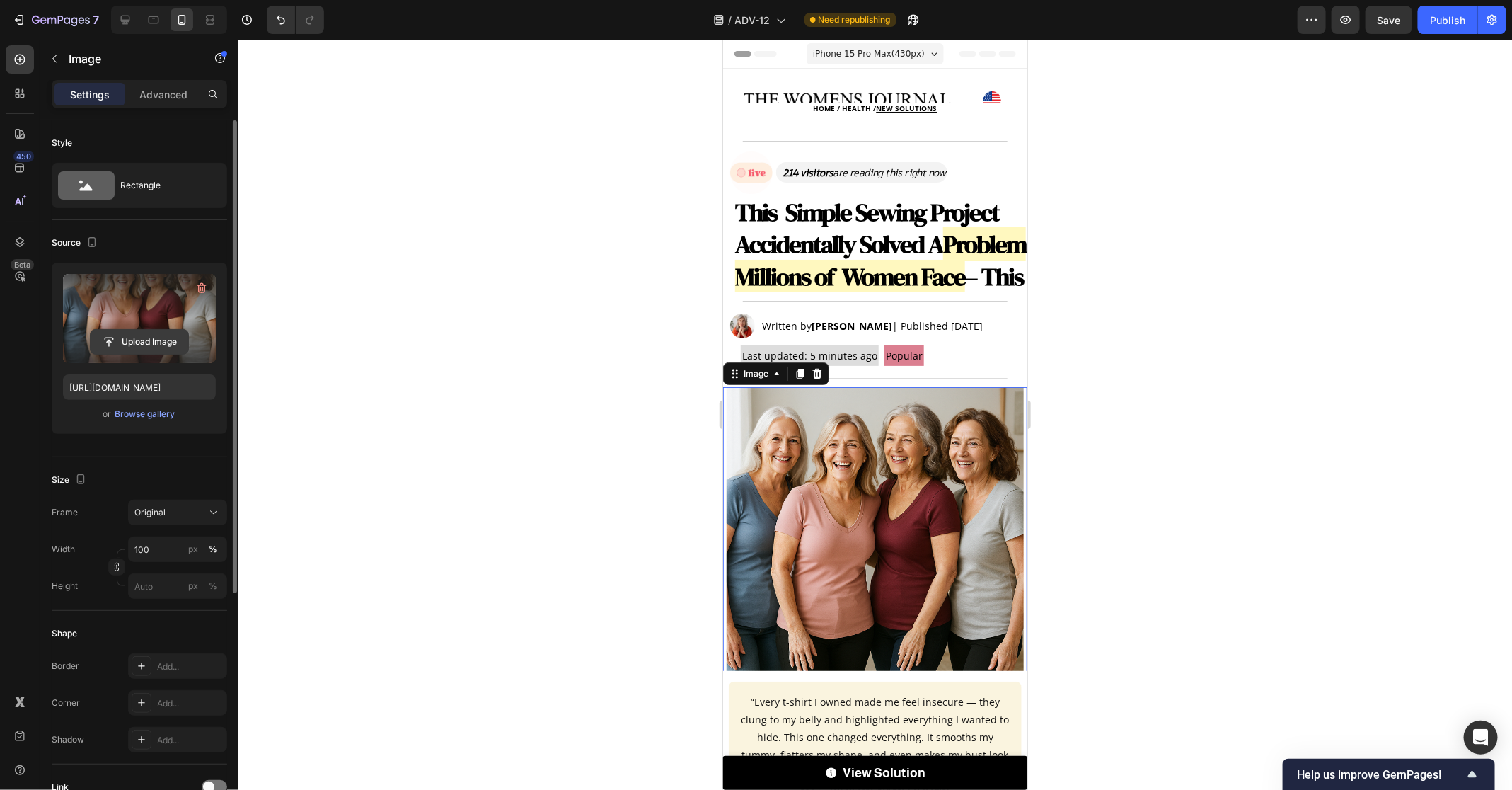
click at [142, 335] on input "file" at bounding box center [139, 341] width 97 height 24
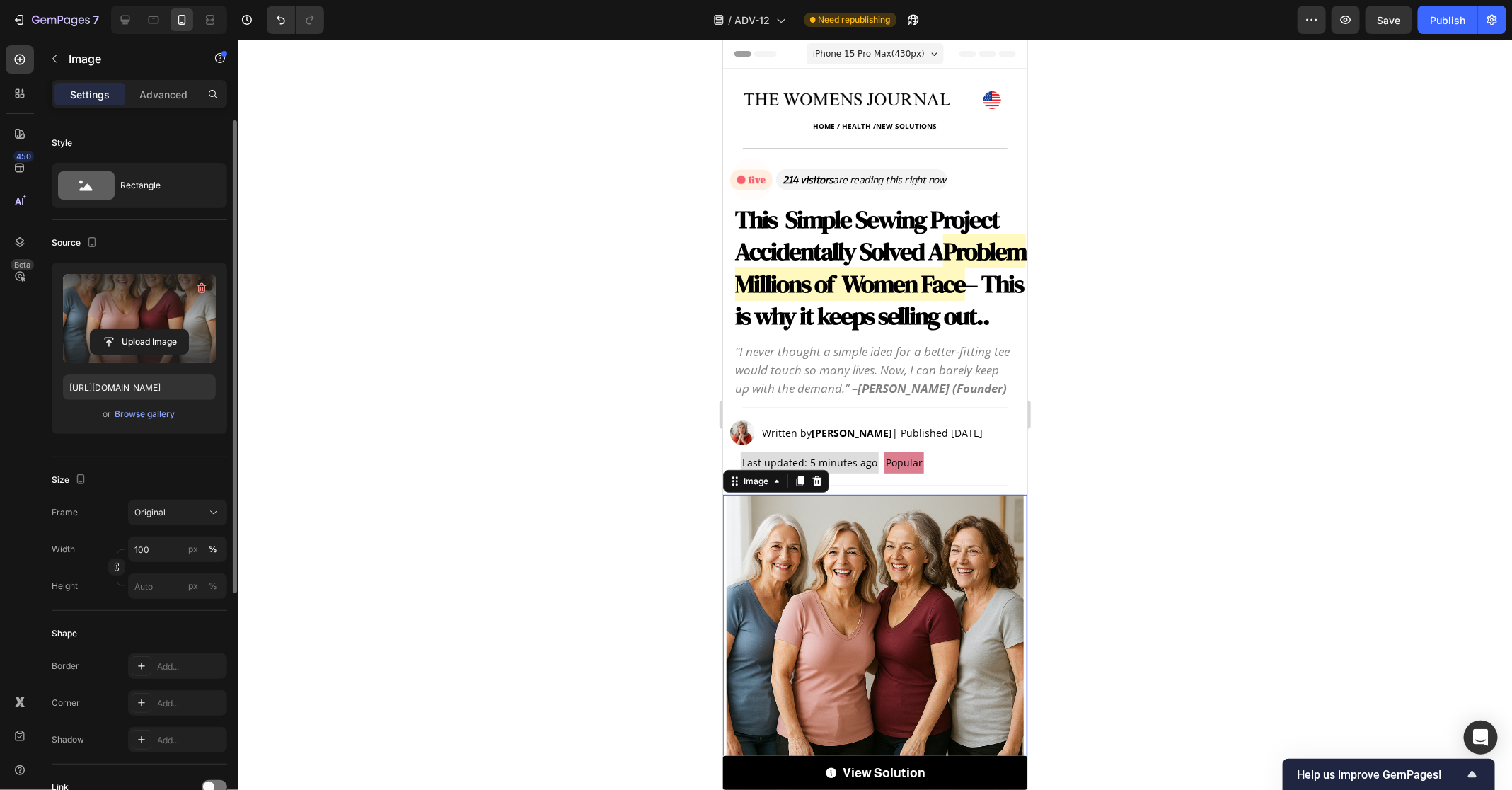
click at [168, 411] on div "Browse gallery" at bounding box center [145, 414] width 60 height 12
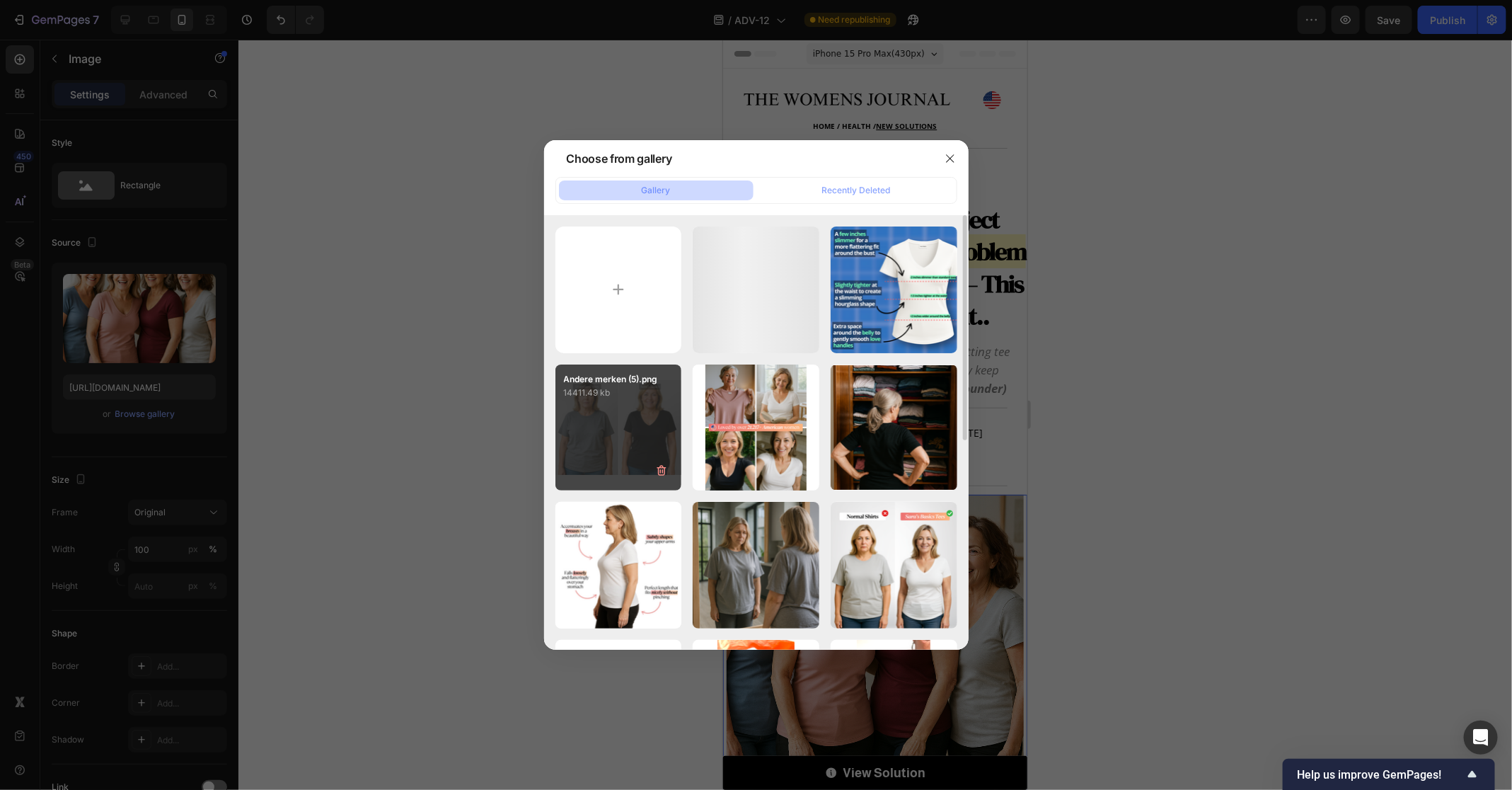
click at [662, 432] on div "Andere merken (5).png 14411.49 kb" at bounding box center [619, 428] width 127 height 127
type input "https://cdn.shopify.com/s/files/1/0934/9077/4359/files/gempages_578484264304116…"
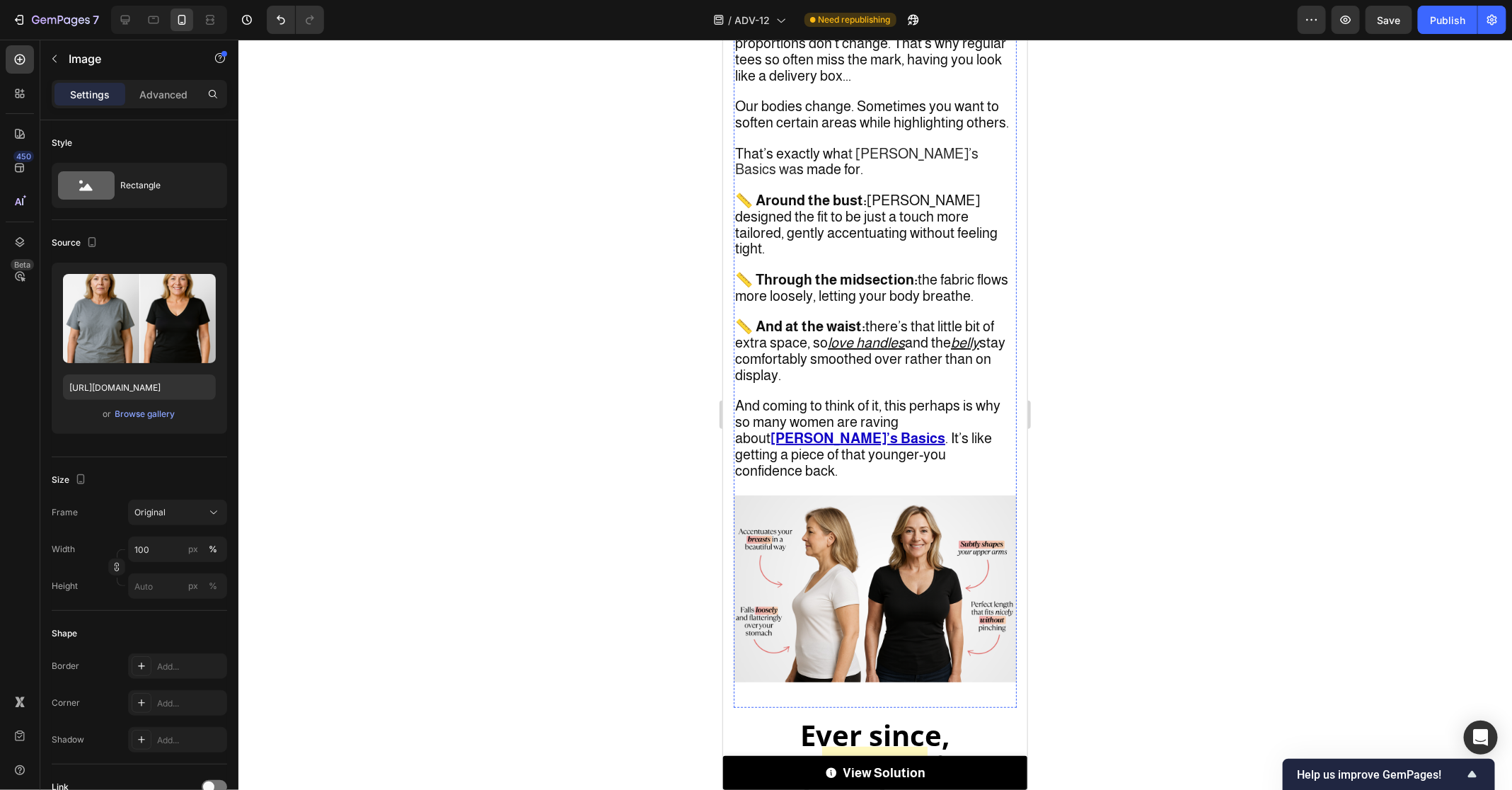
scroll to position [3111, 0]
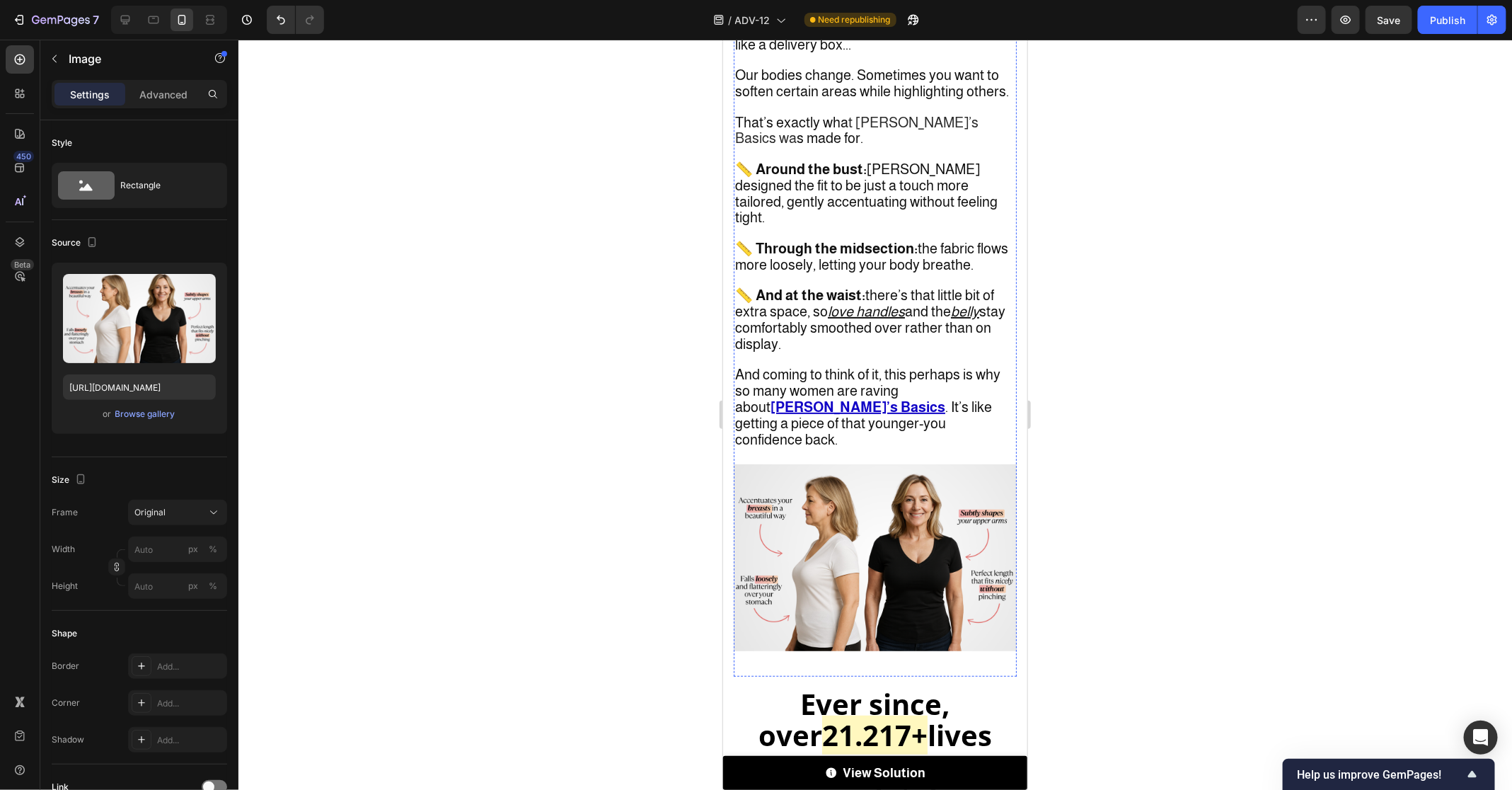
click at [891, 463] on img at bounding box center [874, 557] width 283 height 187
click at [1139, 653] on div at bounding box center [876, 414] width 1274 height 750
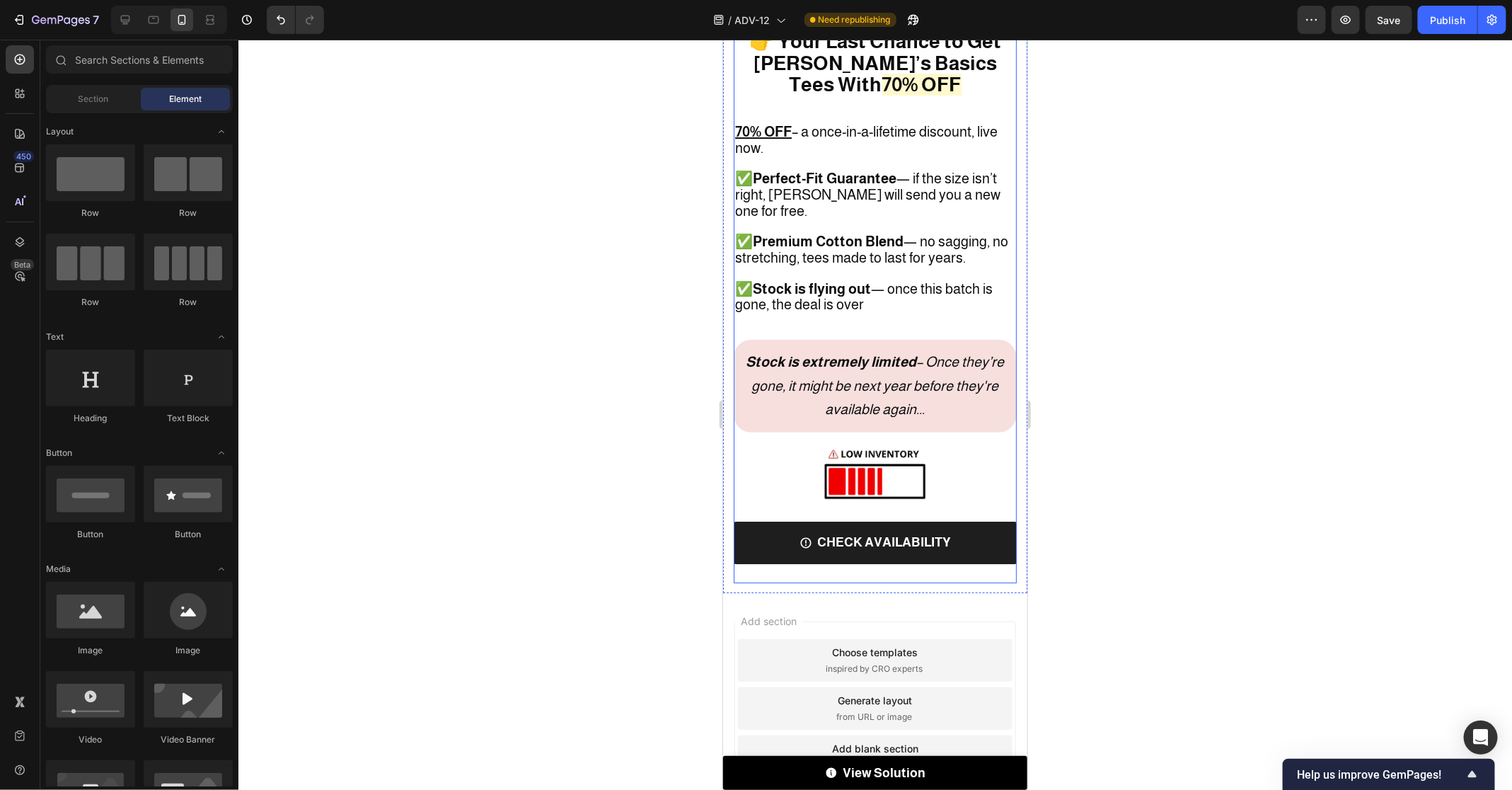
scroll to position [5480, 0]
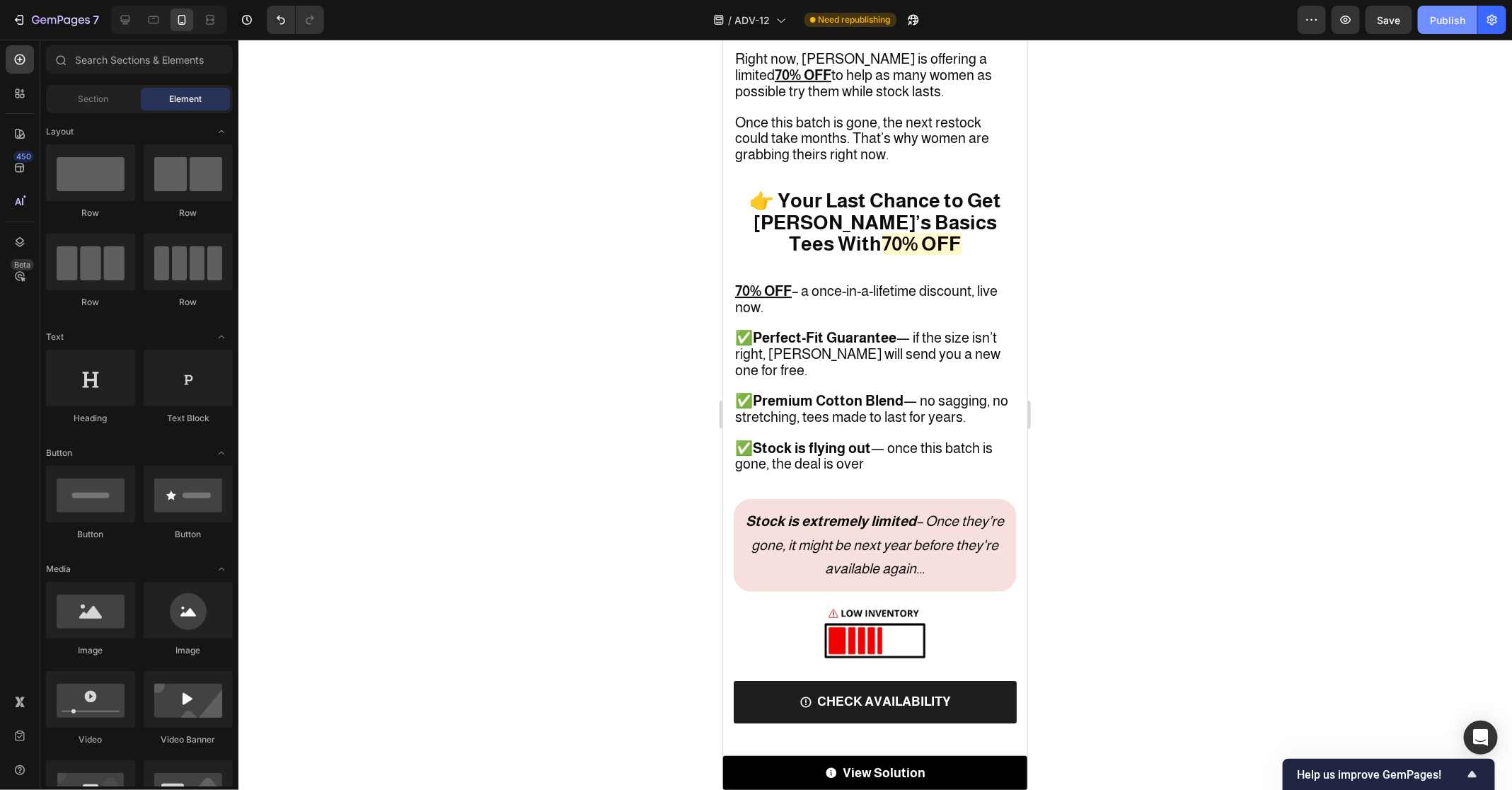
click at [1443, 22] on div "Publish" at bounding box center [1448, 19] width 36 height 15
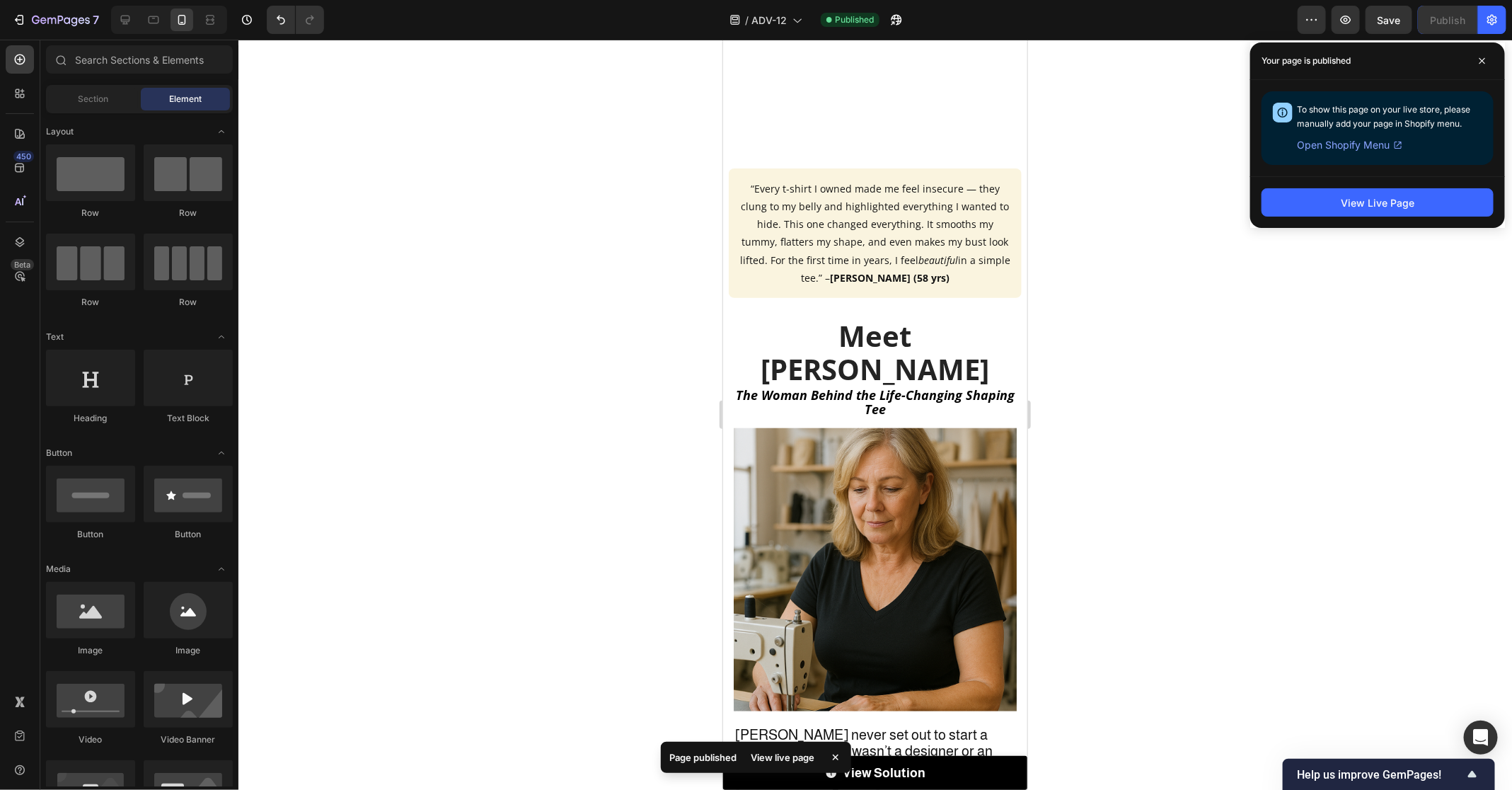
scroll to position [573, 0]
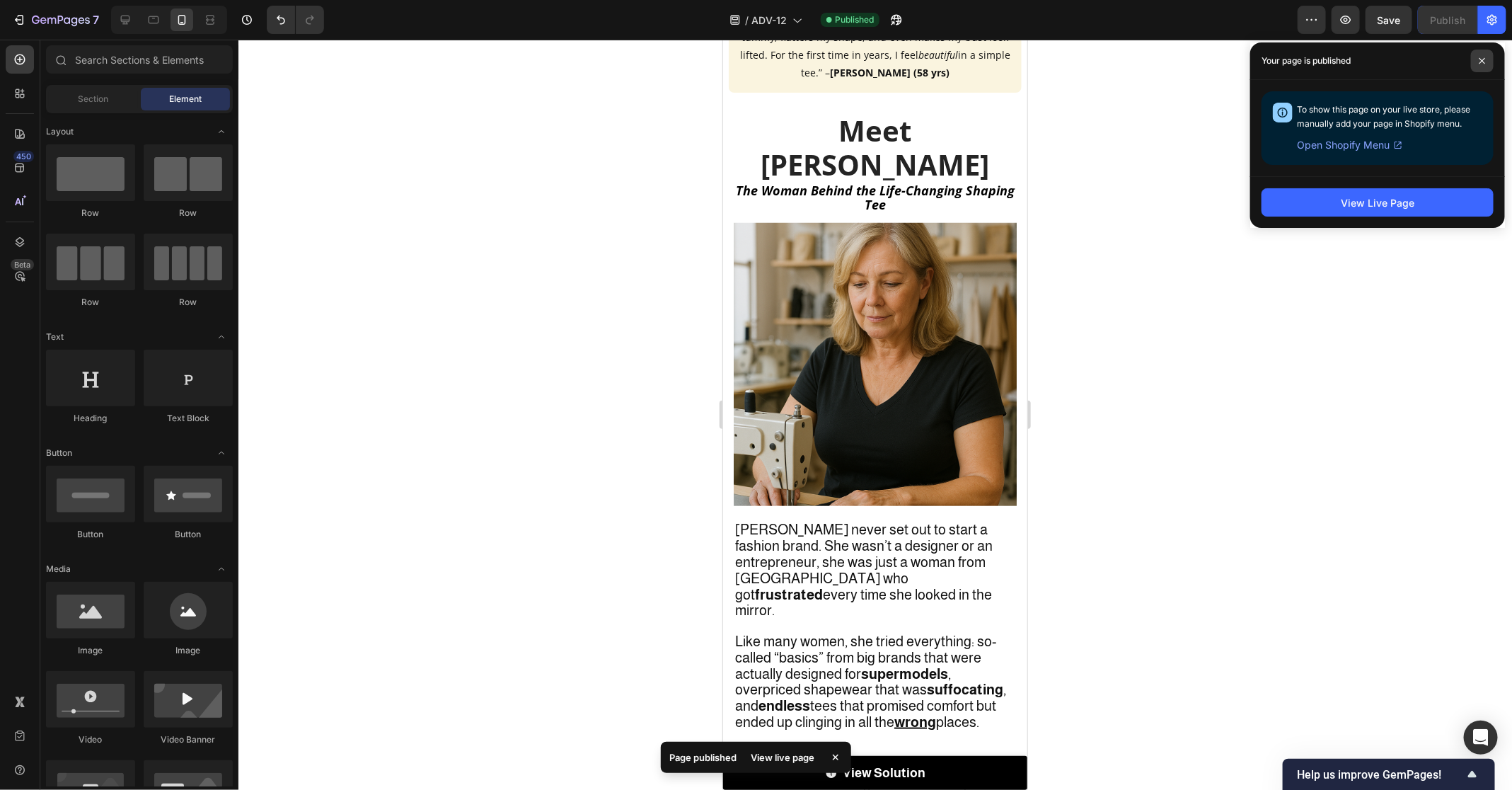
click at [1474, 57] on span at bounding box center [1482, 60] width 22 height 22
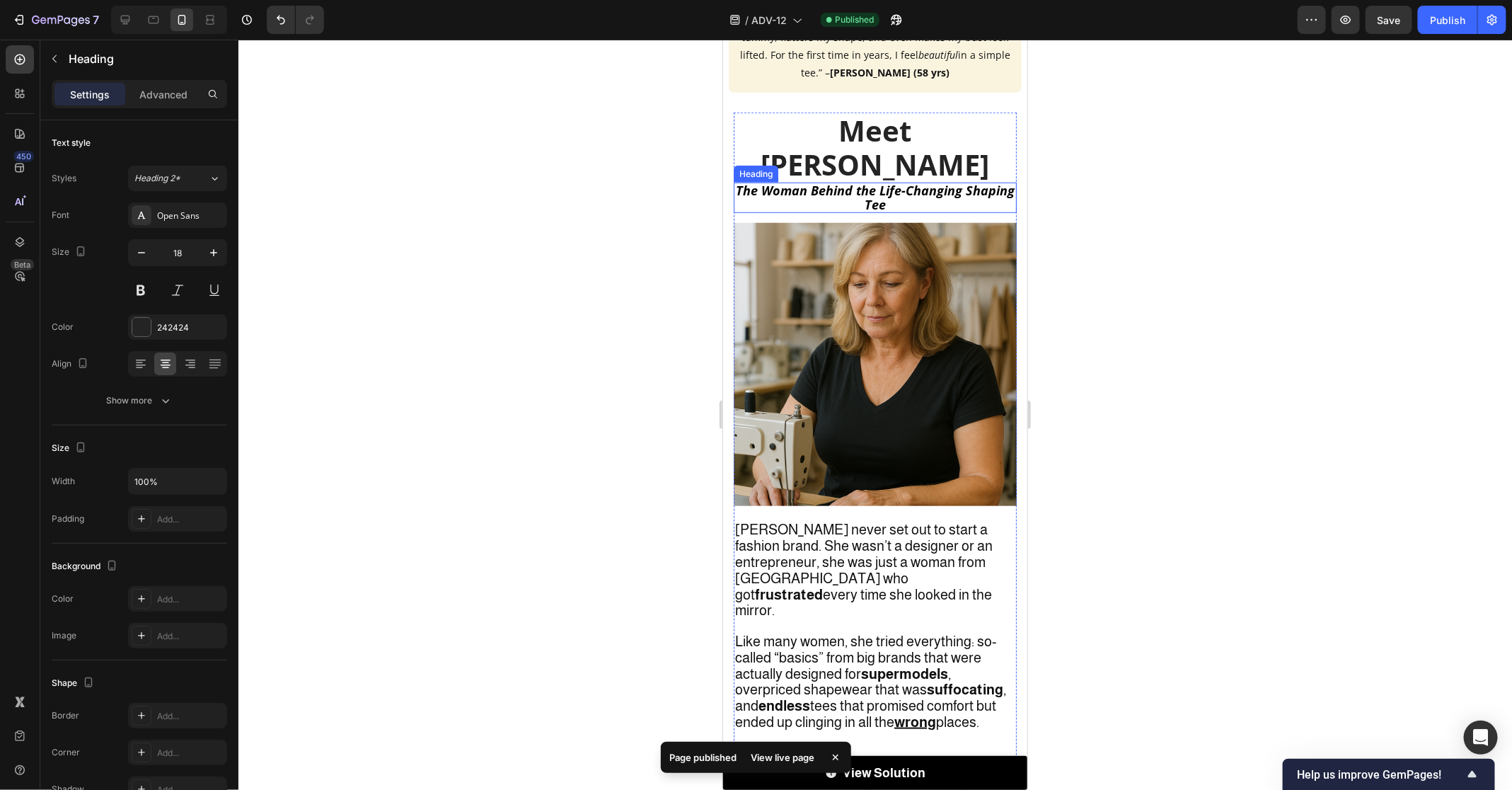
click at [857, 212] on strong "The Woman Behind the Life-Changing Shaping Tee" at bounding box center [874, 197] width 279 height 31
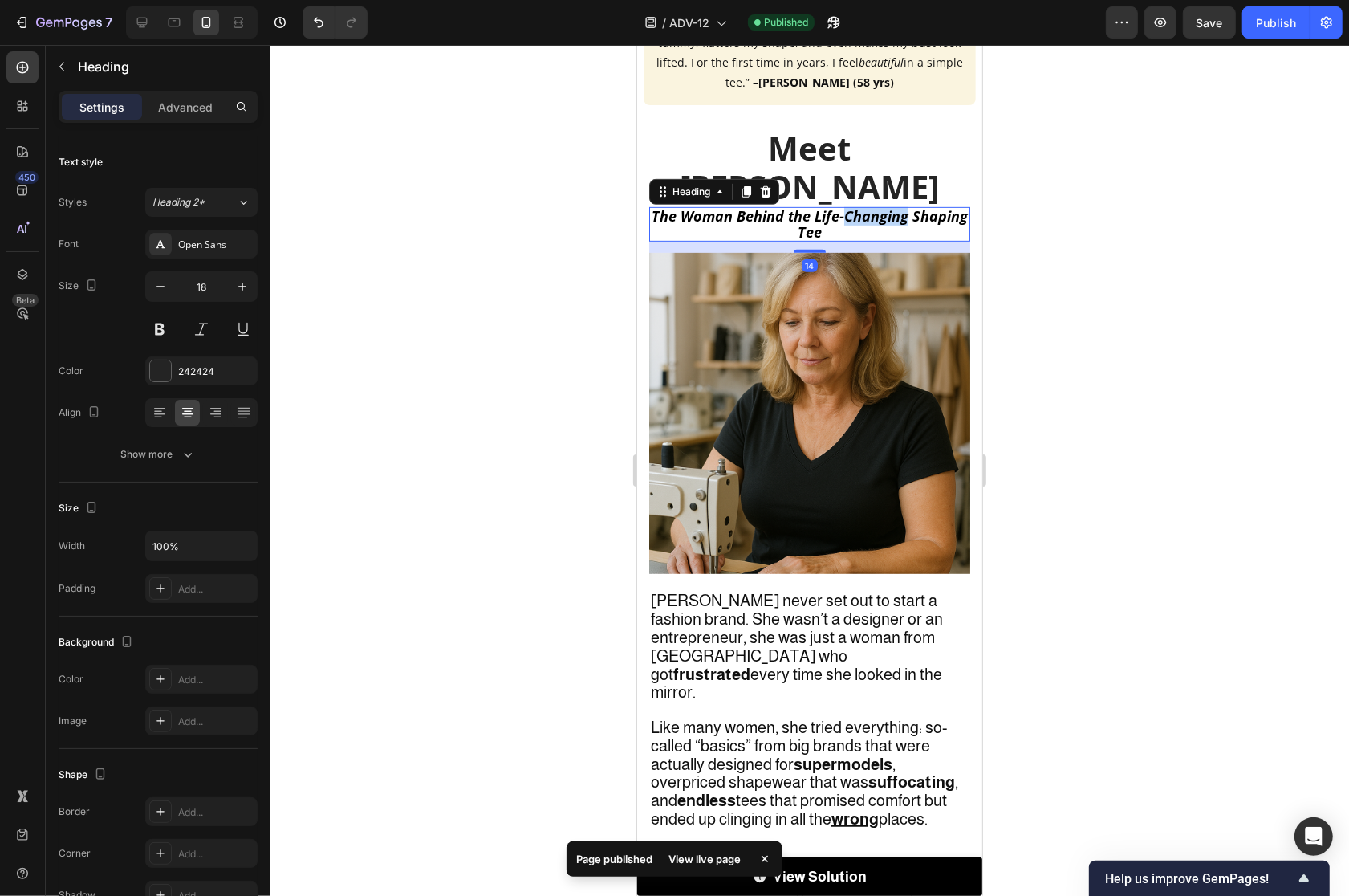
click at [883, 241] on strong "The Woman Behind the Life-Changing Shaping Tee" at bounding box center [809, 223] width 316 height 35
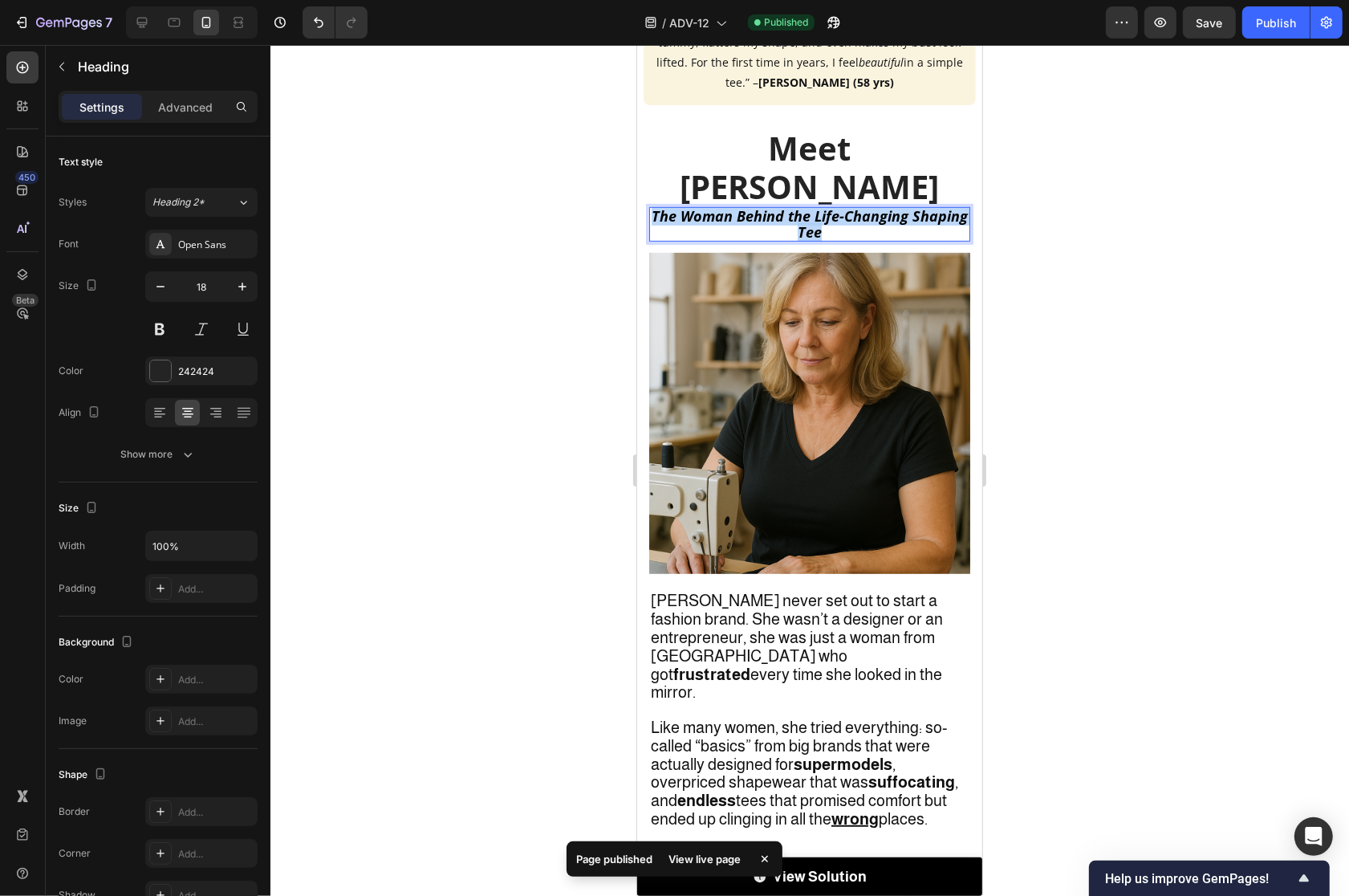
click at [883, 241] on strong "The Woman Behind the Life-Changing Shaping Tee" at bounding box center [809, 223] width 316 height 35
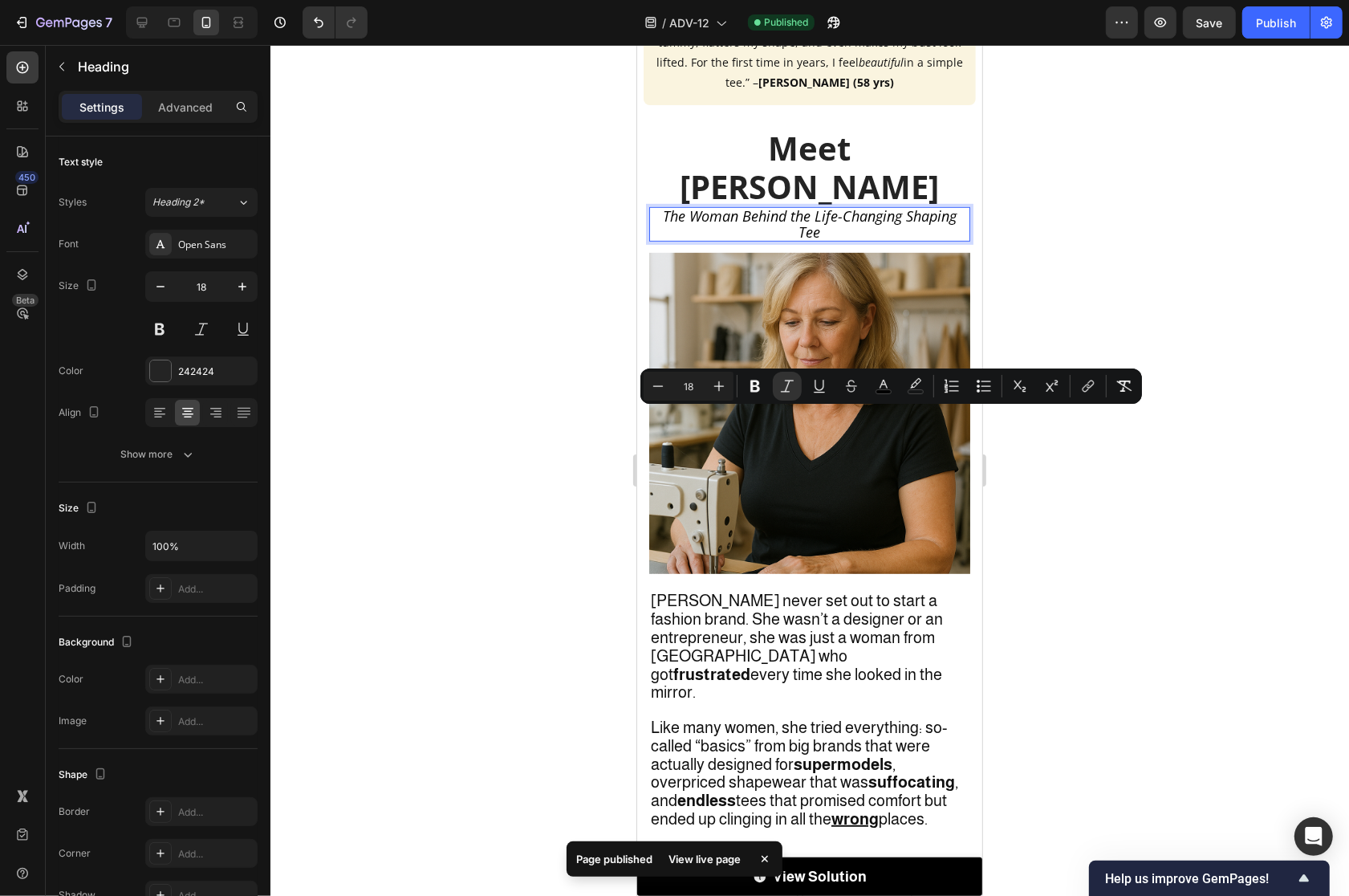
click at [1105, 454] on div at bounding box center [810, 469] width 1079 height 850
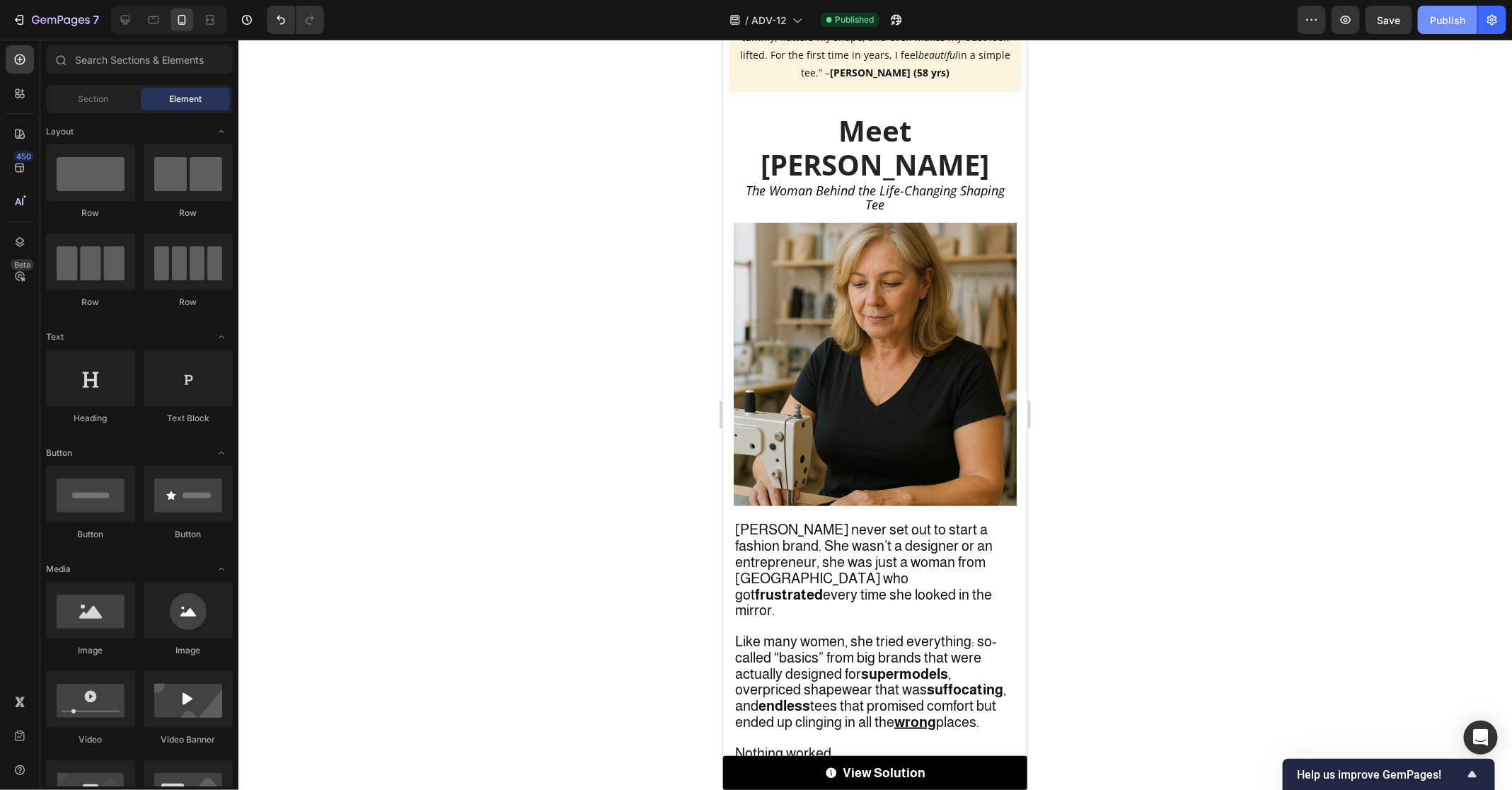
click at [1449, 14] on div "Publish" at bounding box center [1448, 19] width 36 height 15
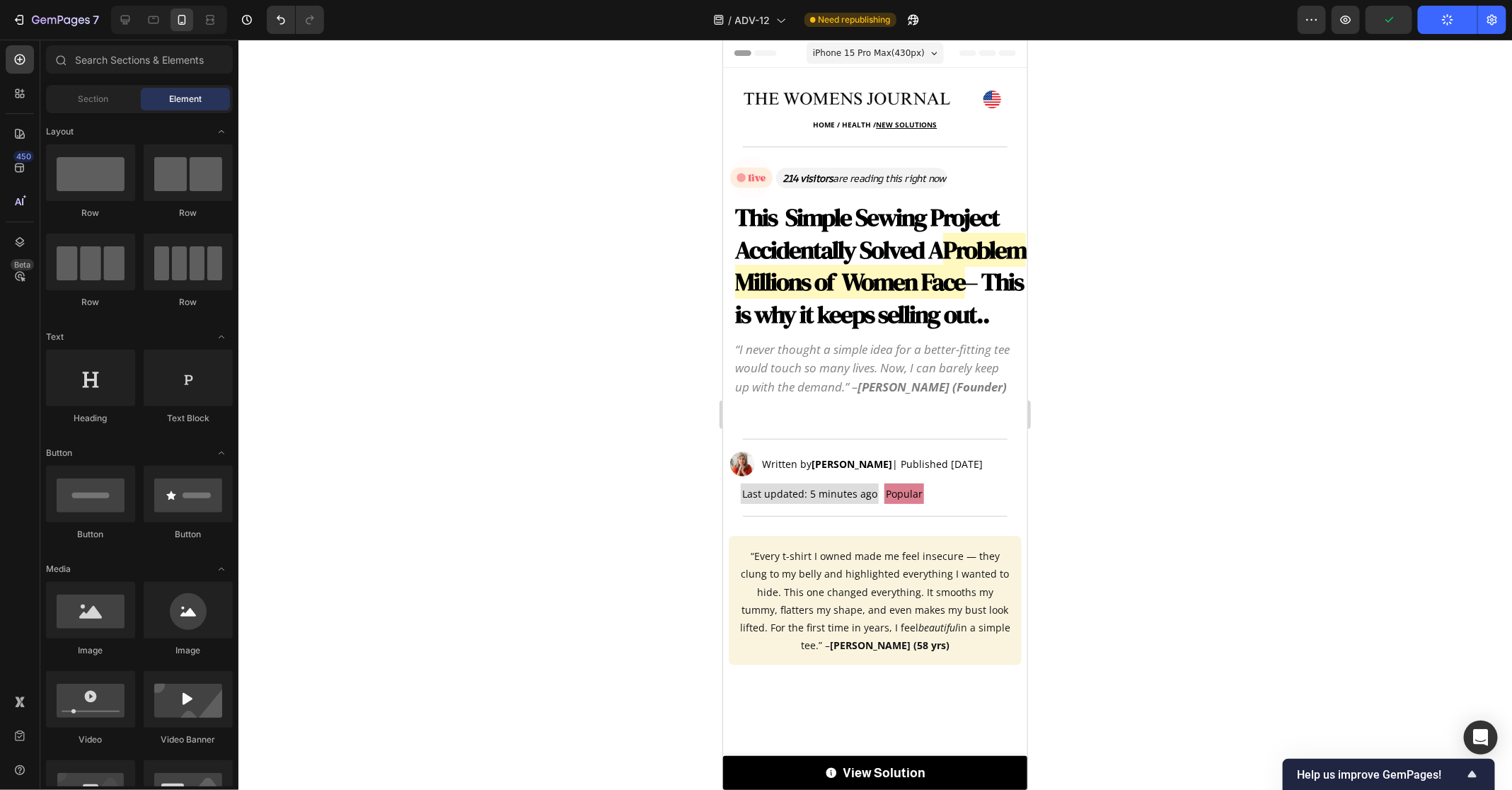
scroll to position [0, 0]
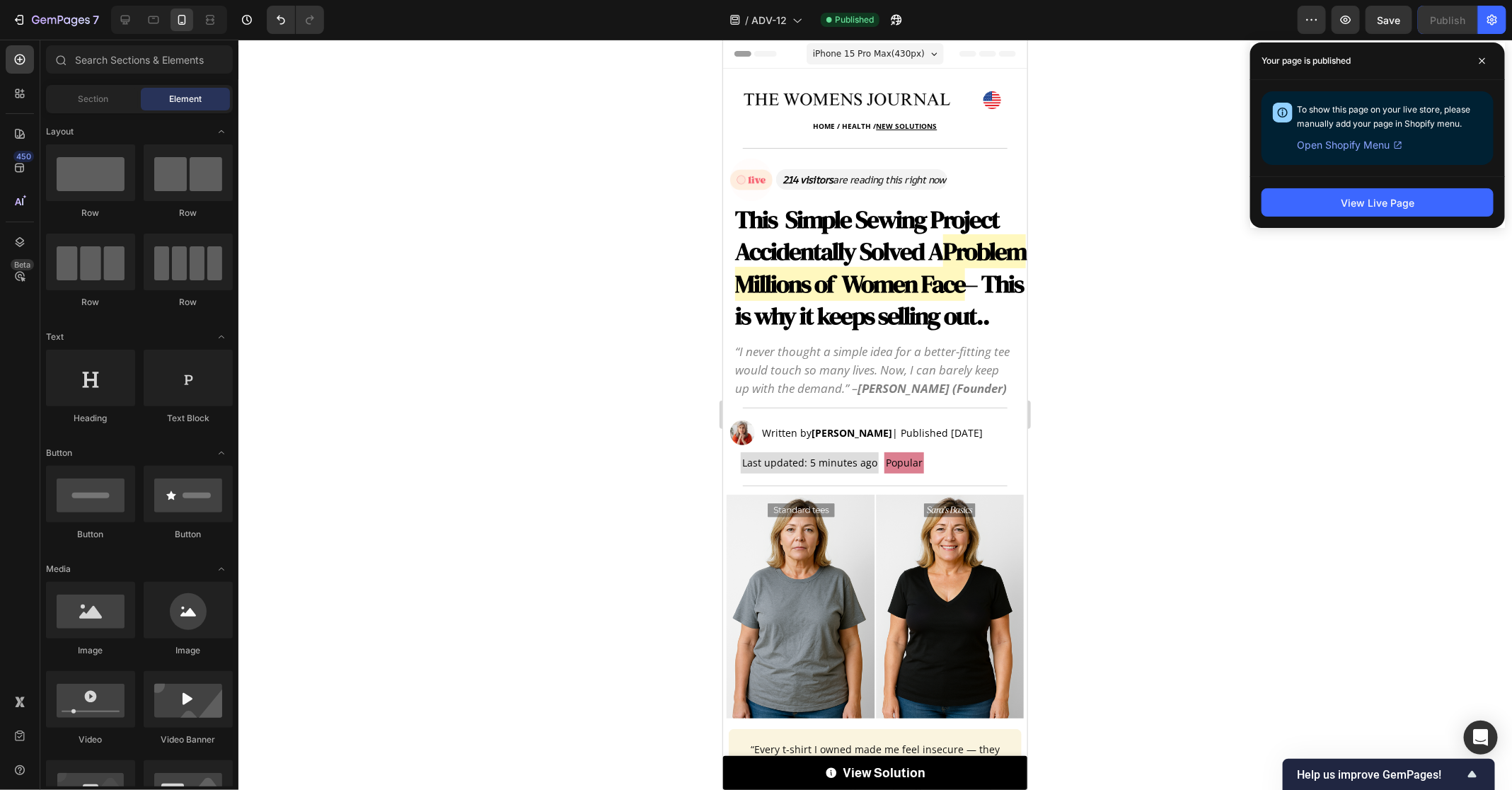
click at [1173, 107] on div at bounding box center [876, 414] width 1274 height 750
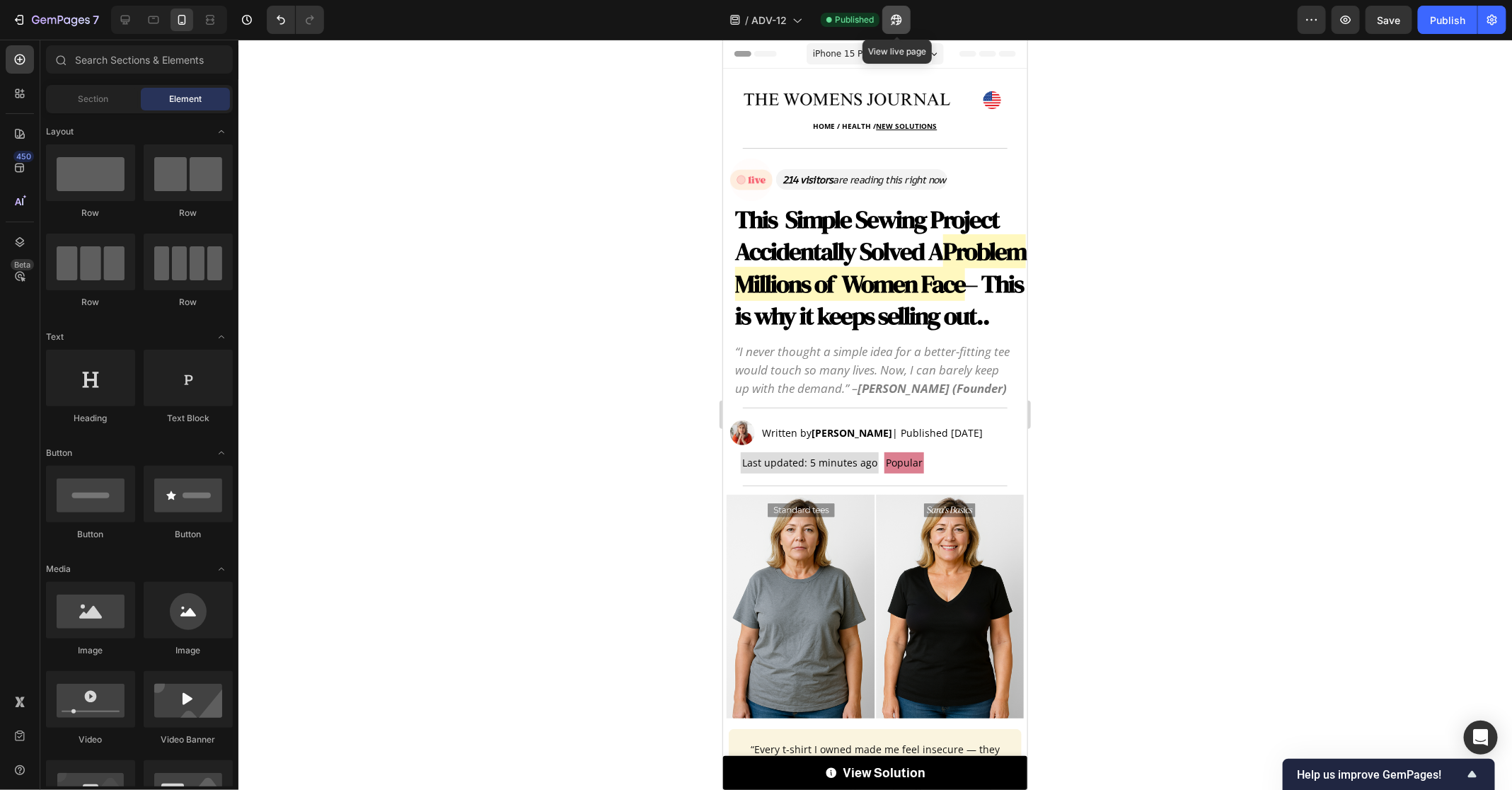
click at [904, 21] on button "button" at bounding box center [897, 19] width 29 height 29
click at [1449, 21] on div "Publish" at bounding box center [1448, 19] width 36 height 15
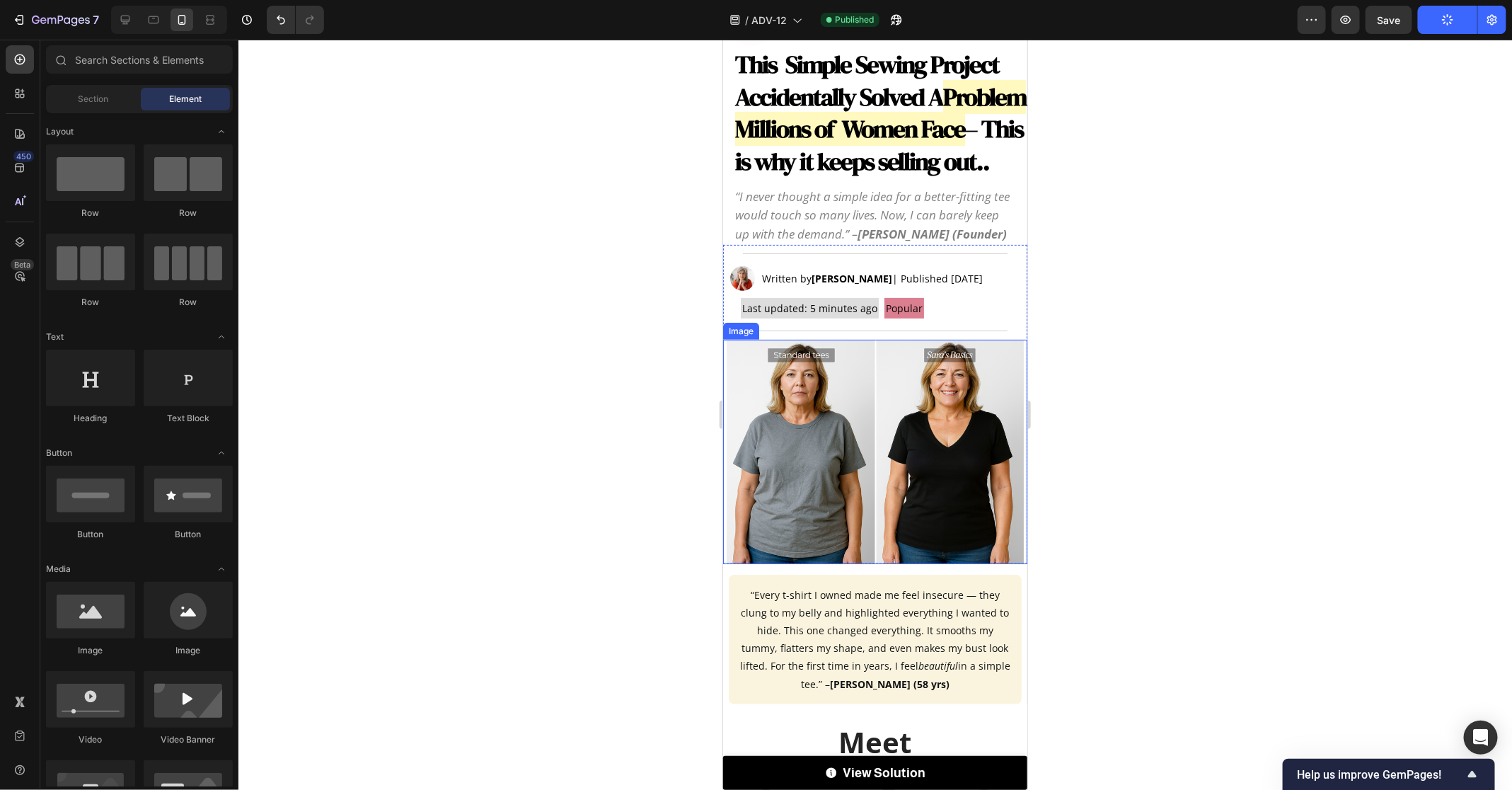
scroll to position [323, 0]
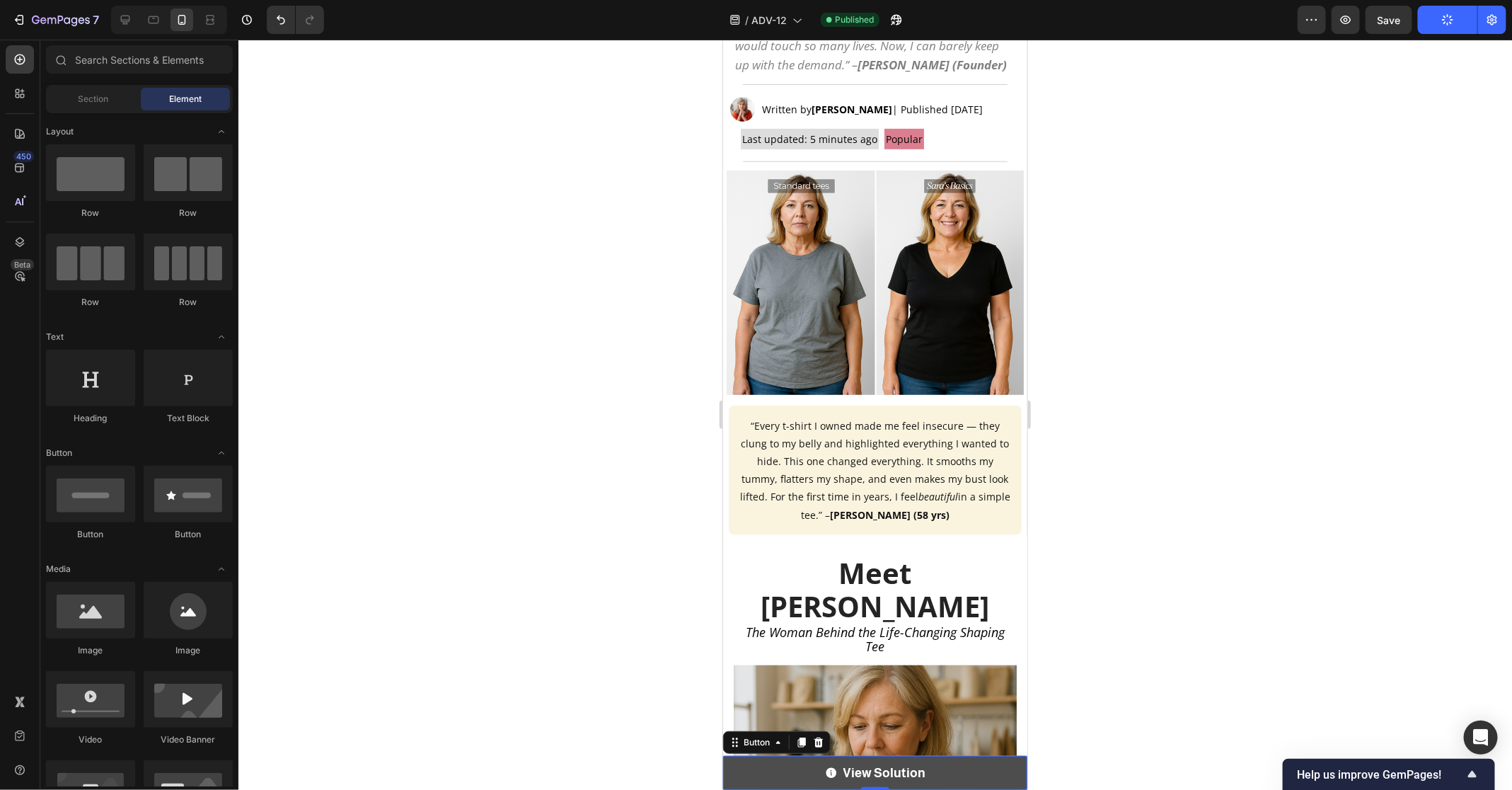
click at [943, 755] on link "View Solution" at bounding box center [875, 772] width 304 height 34
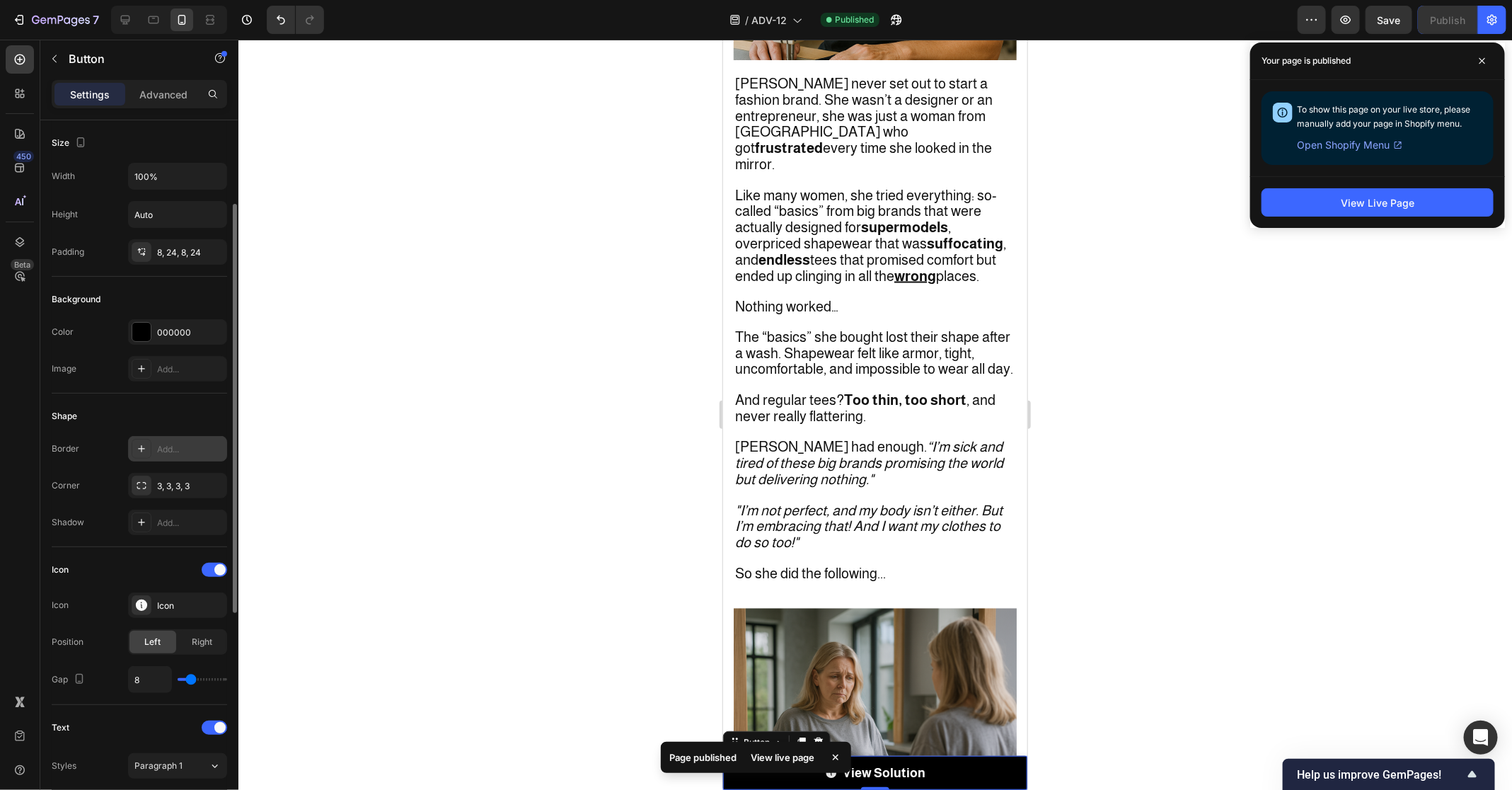
scroll to position [522, 0]
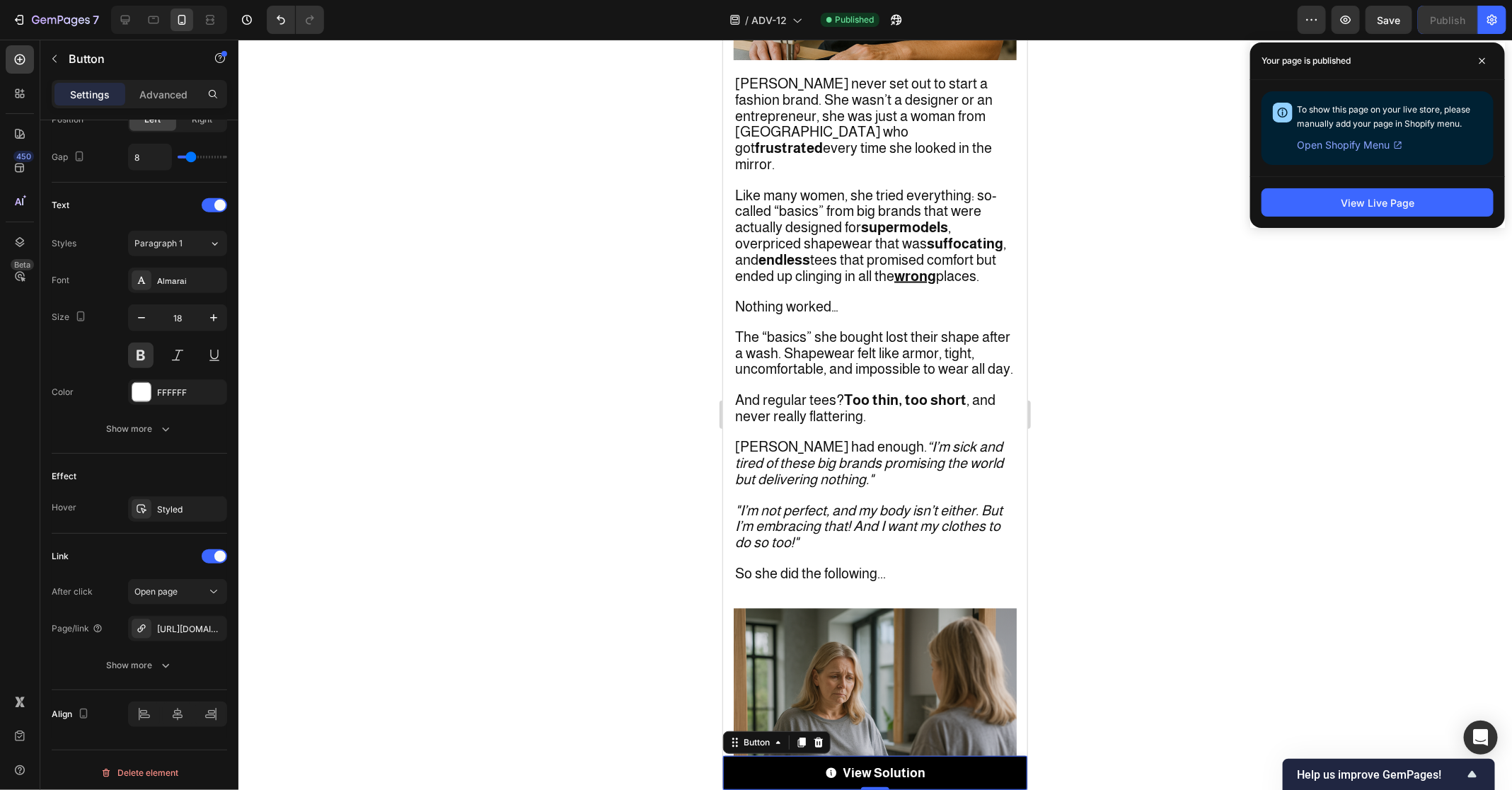
click at [554, 380] on div at bounding box center [876, 414] width 1274 height 750
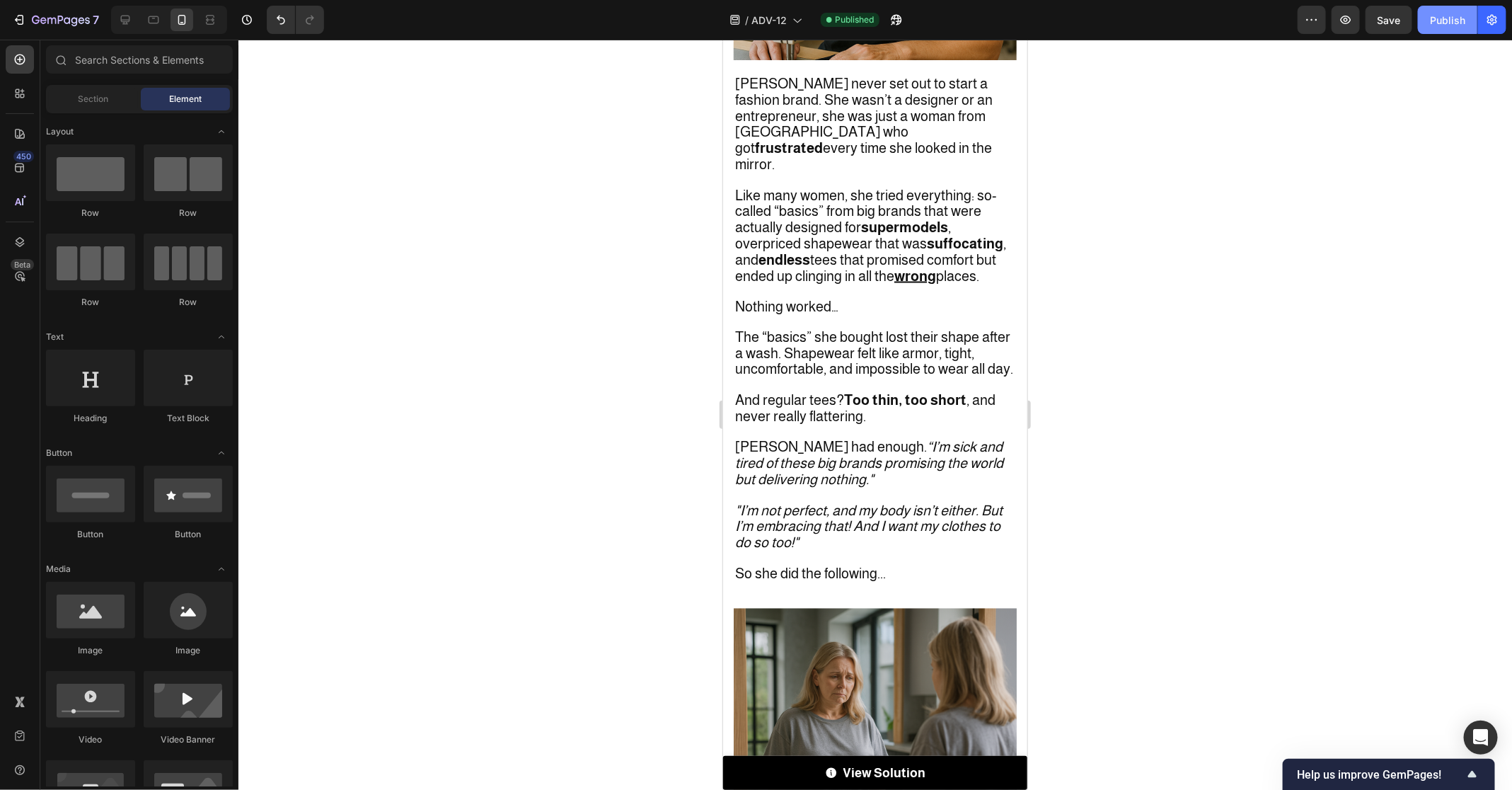
click at [1440, 20] on div "Publish" at bounding box center [1448, 19] width 36 height 15
click at [627, 416] on div at bounding box center [876, 414] width 1274 height 750
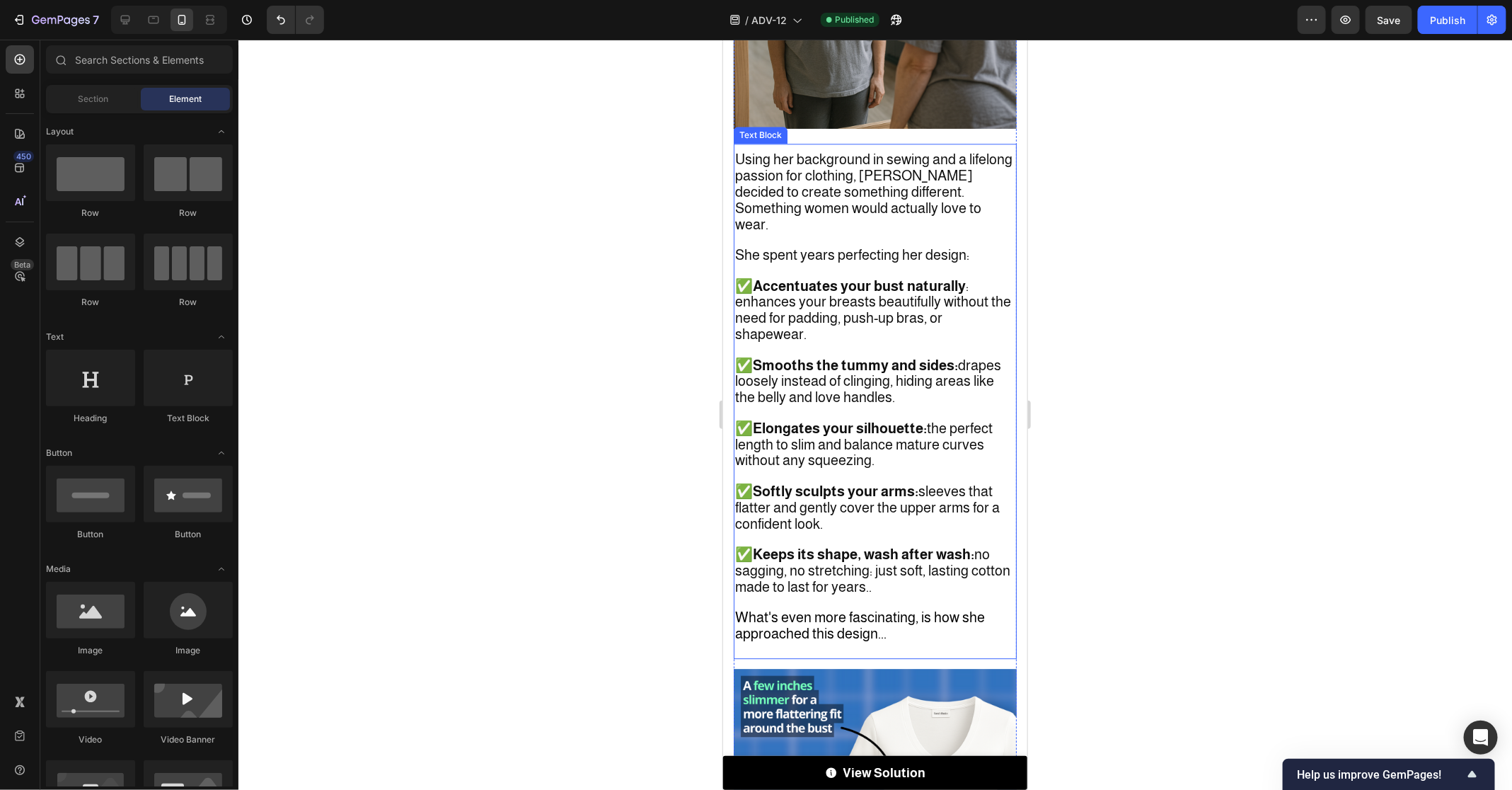
scroll to position [2053, 0]
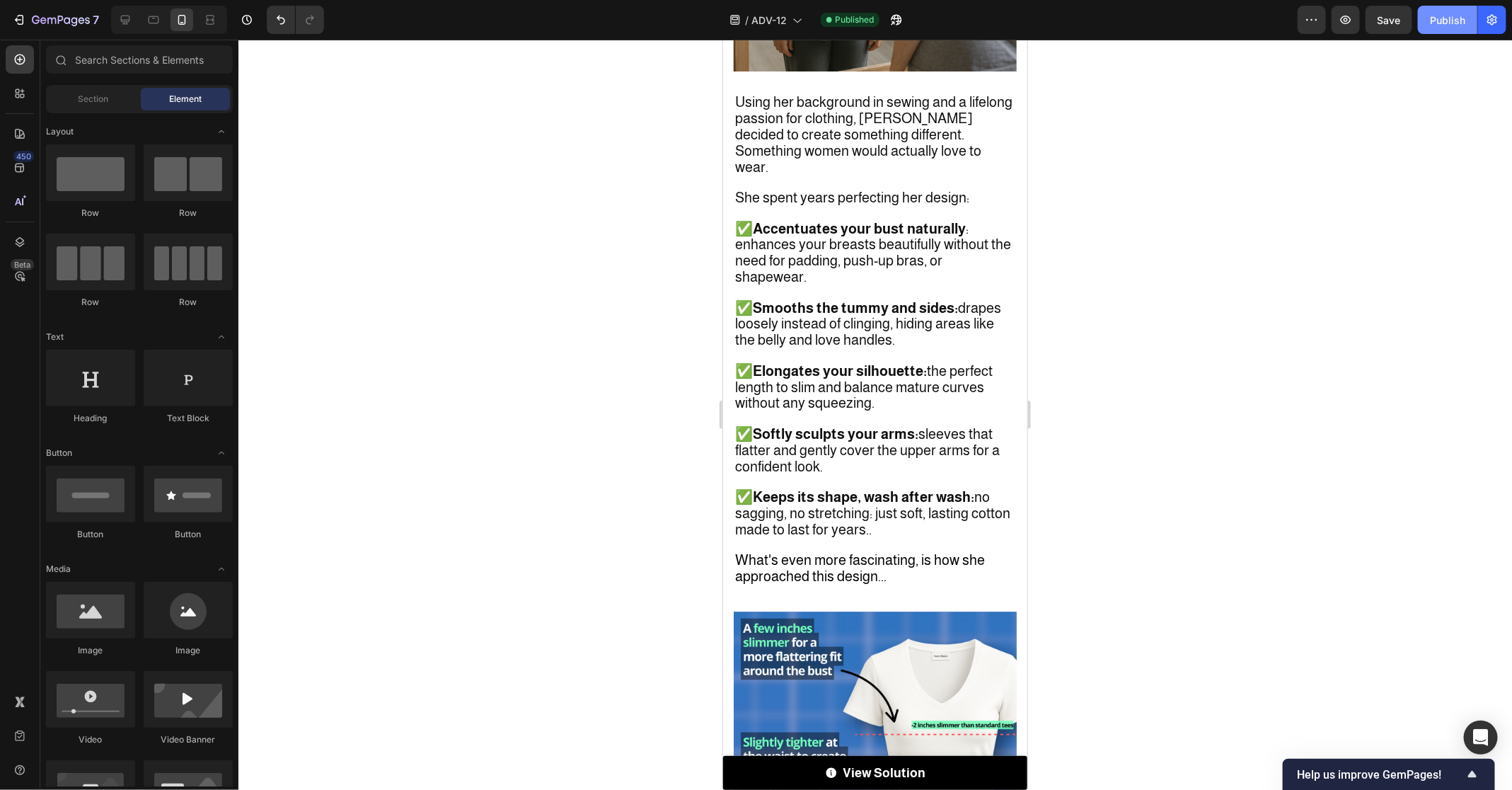
click at [1470, 22] on button "Publish" at bounding box center [1447, 19] width 59 height 29
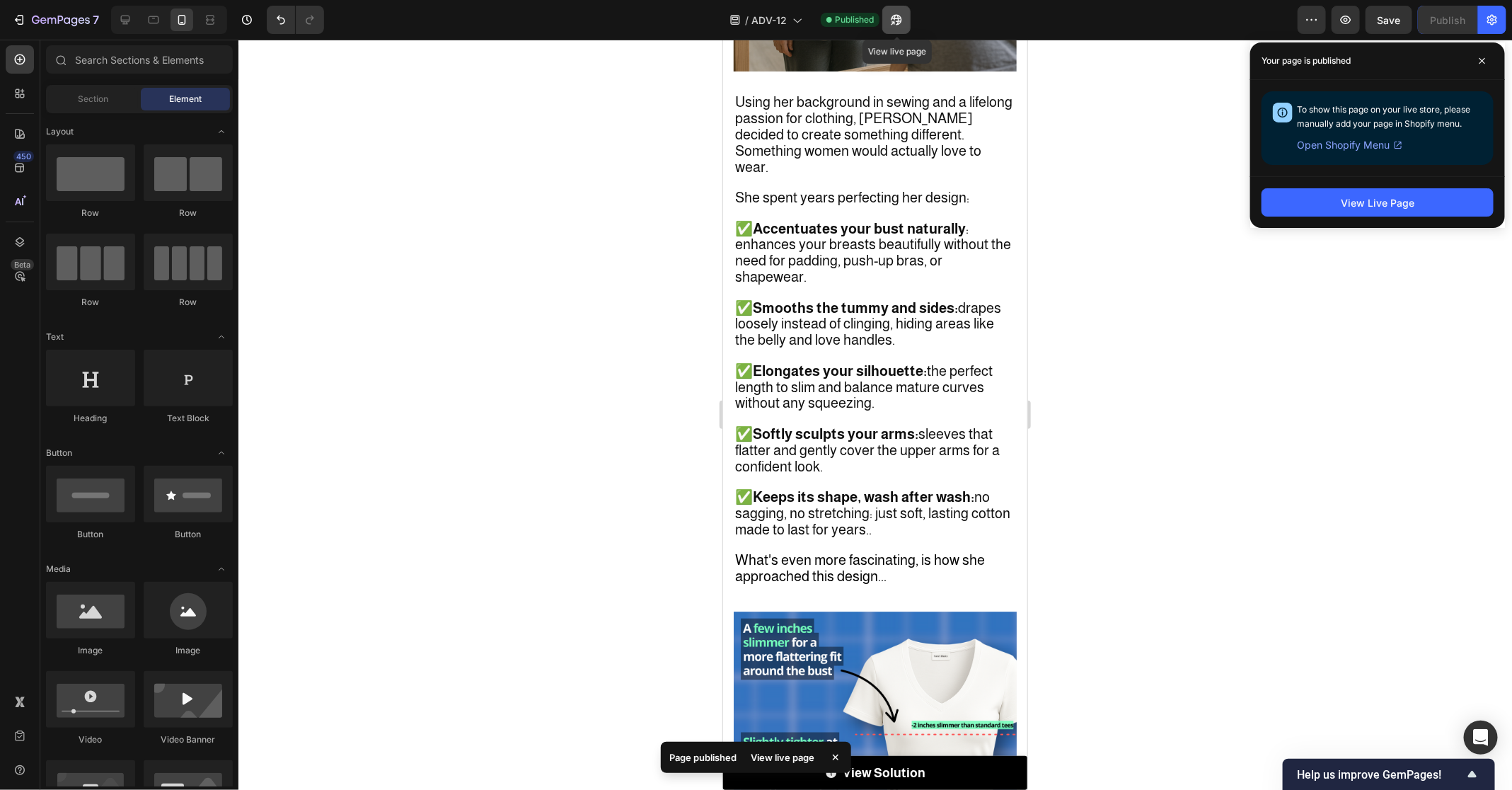
click at [903, 23] on icon "button" at bounding box center [897, 19] width 14 height 14
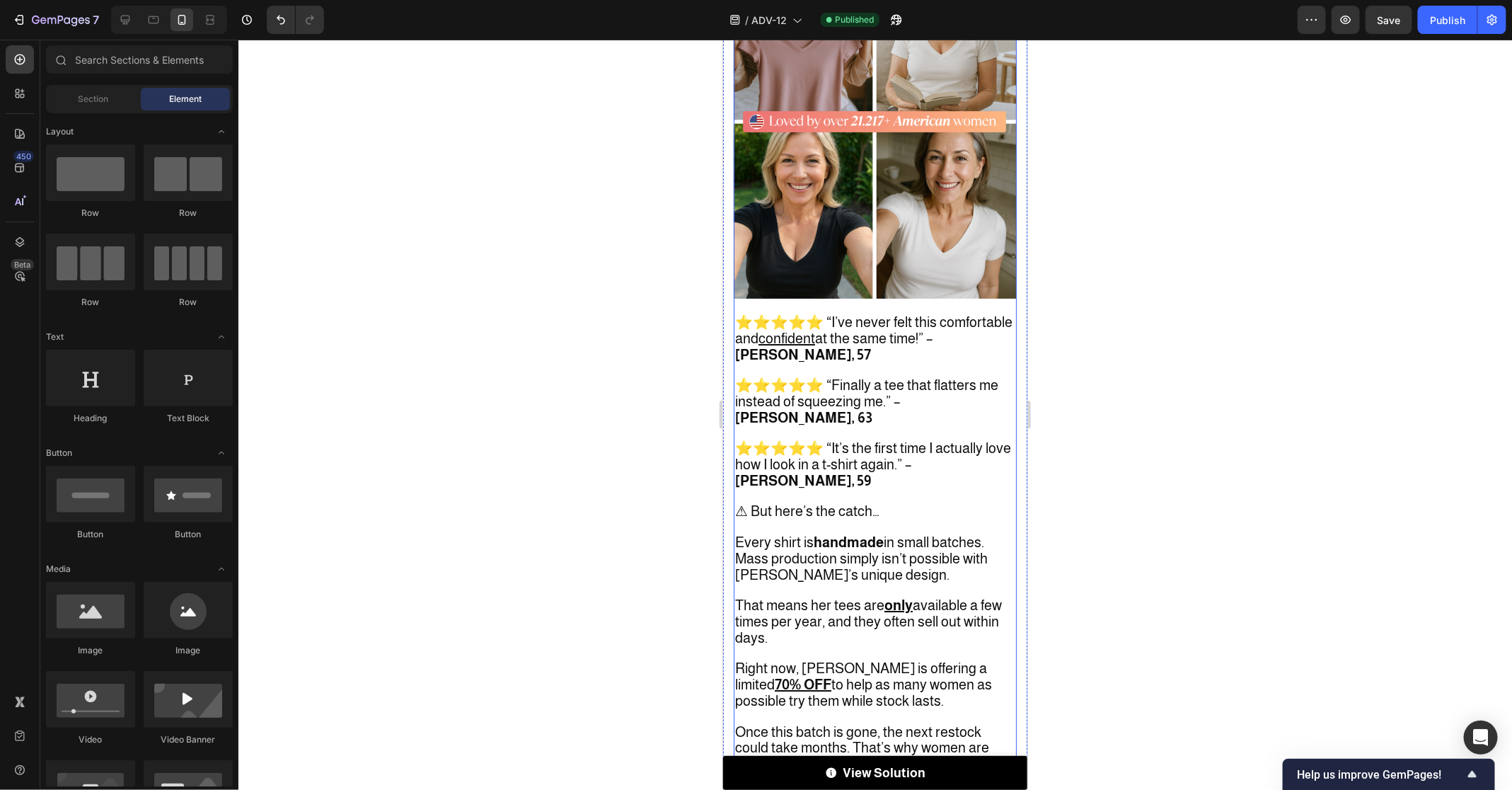
scroll to position [5318, 0]
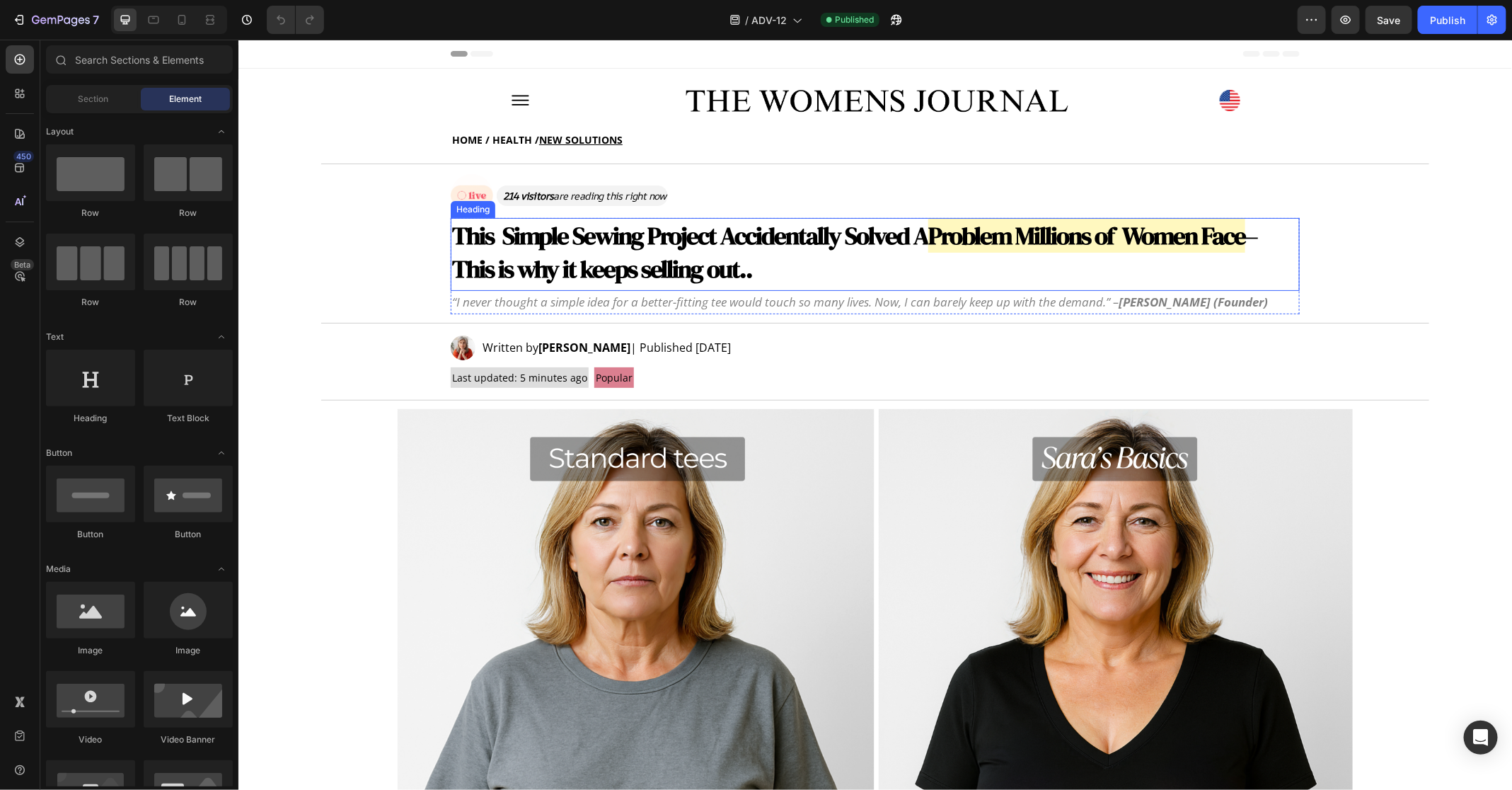
click at [467, 239] on strong "This Simple Sewing Project Accidentally Solved A" at bounding box center [690, 235] width 476 height 34
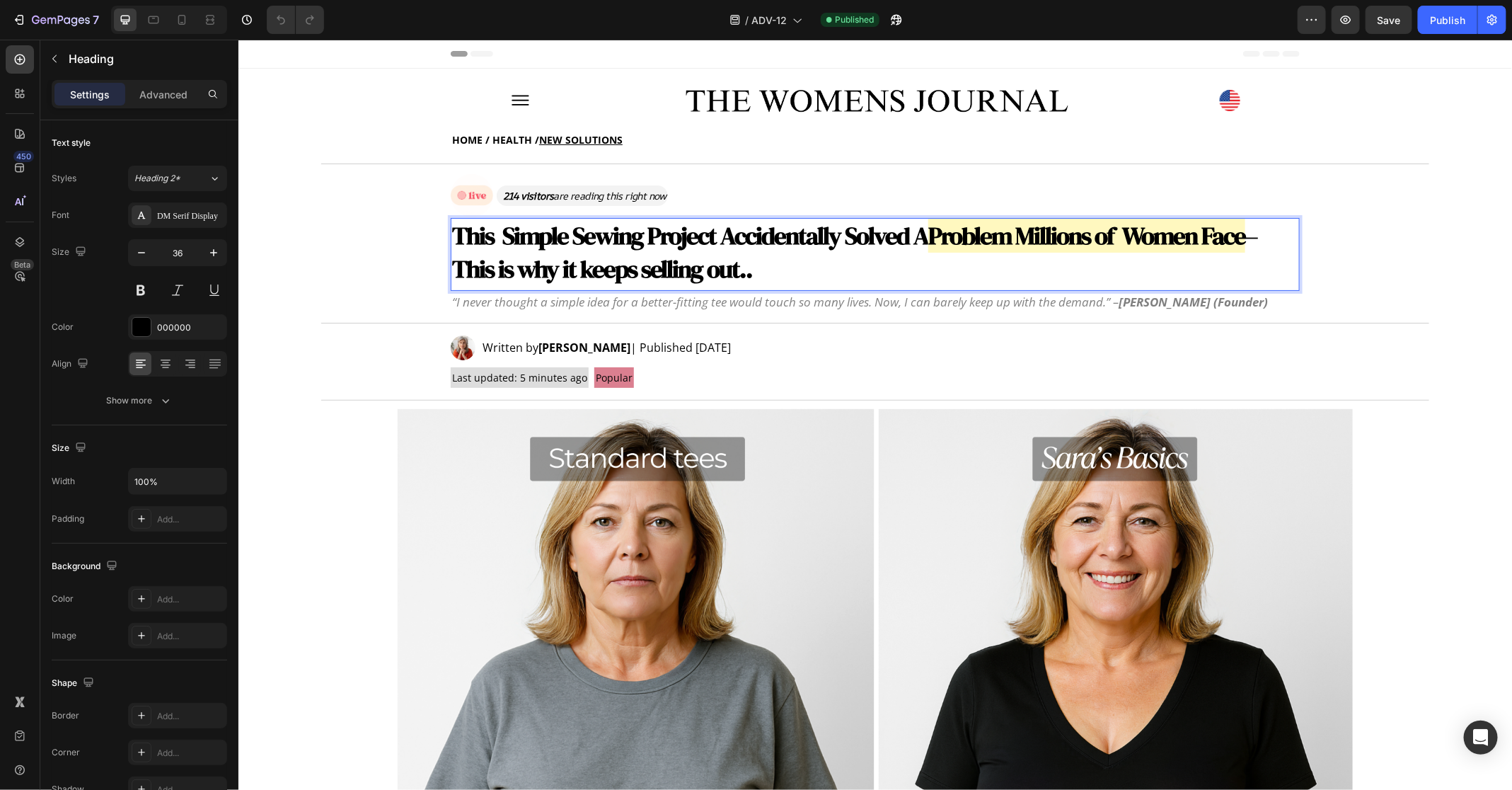
click at [467, 239] on strong "This Simple Sewing Project Accidentally Solved A" at bounding box center [690, 235] width 476 height 34
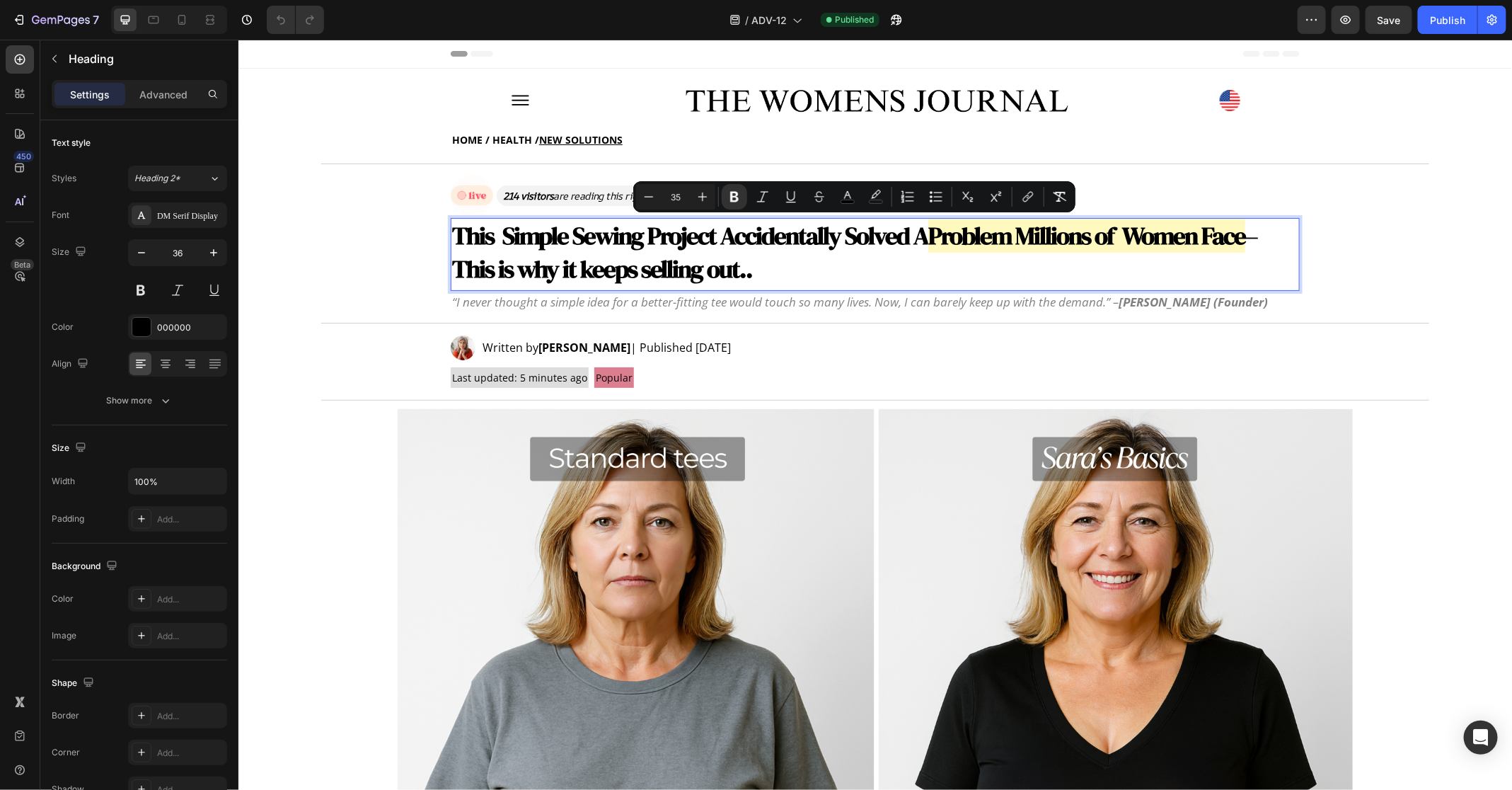
click at [471, 239] on strong "This Simple Sewing Project Accidentally Solved A" at bounding box center [690, 235] width 476 height 34
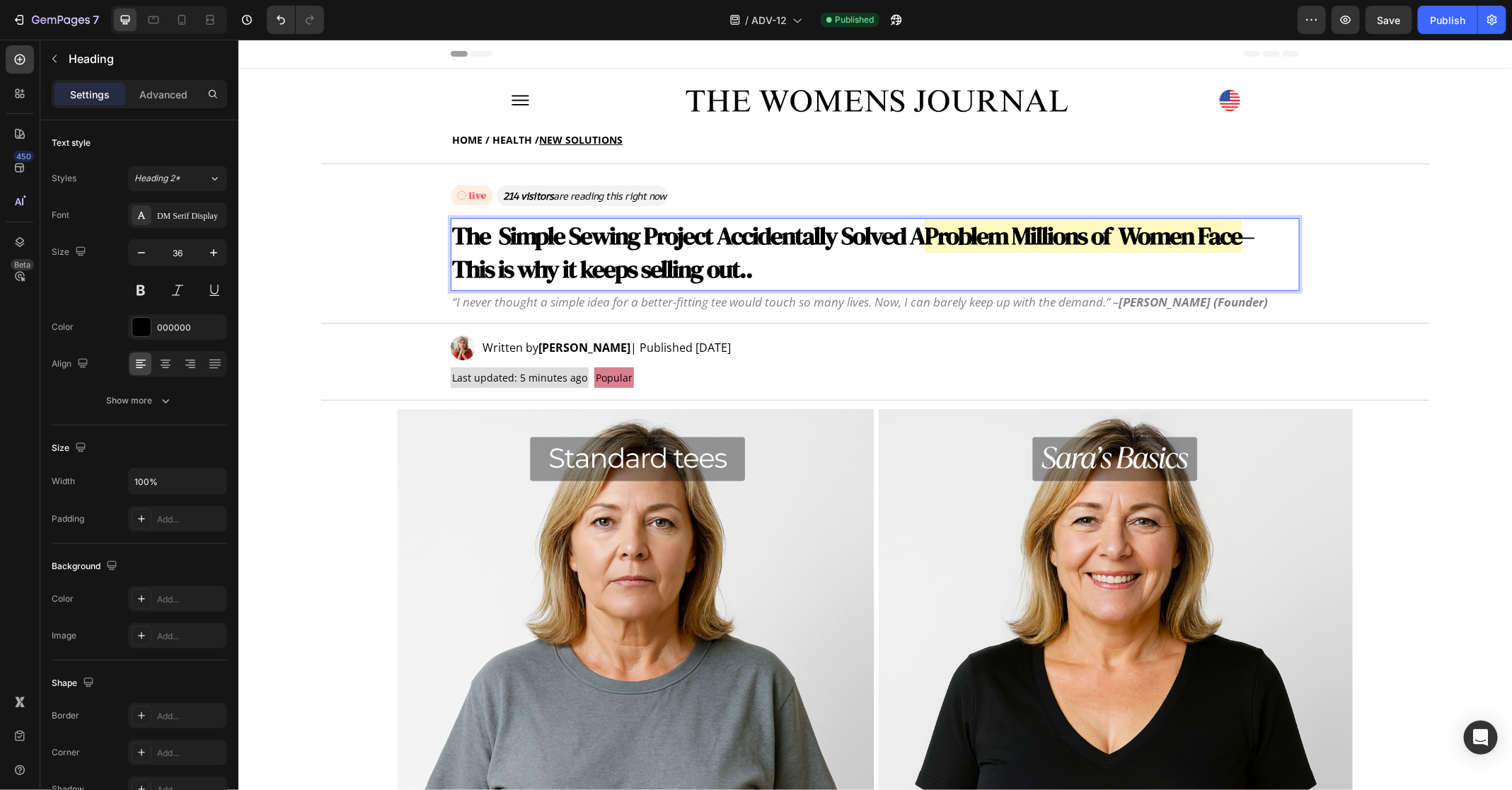
click at [625, 239] on strong "The Simple Sewing Project Accidentally Solved A" at bounding box center [688, 235] width 473 height 34
click at [638, 240] on strong "The Simple Sewing Project Accidentally Solved A" at bounding box center [688, 235] width 473 height 34
click at [702, 239] on strong "The Simple Sewing Project Accidentally Solved A" at bounding box center [688, 235] width 473 height 34
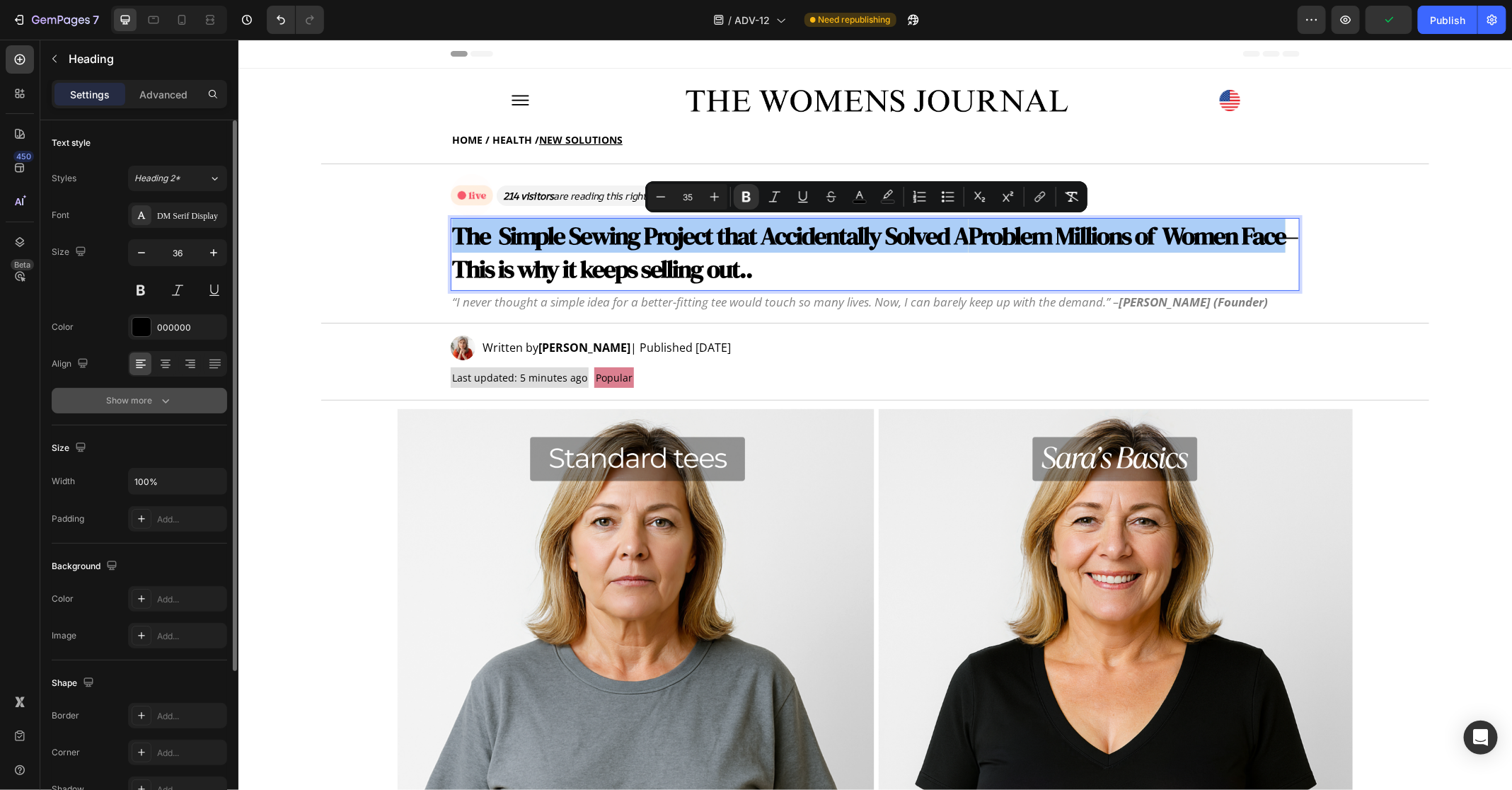
click at [159, 410] on button "Show more" at bounding box center [139, 400] width 175 height 25
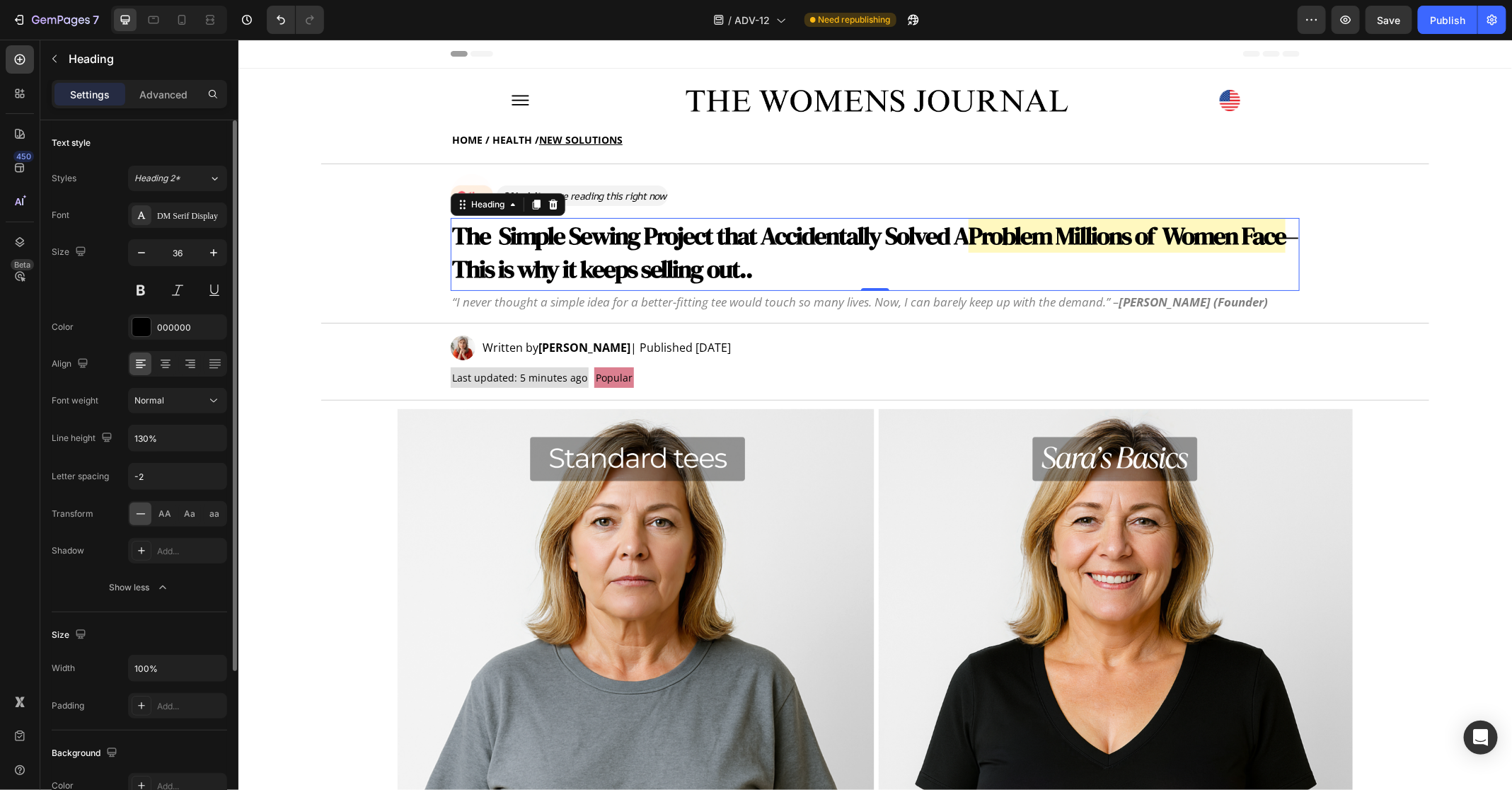
click at [147, 487] on div "Font DM Serif Display Size 36 Color 000000 Align Font weight Normal Line height…" at bounding box center [139, 401] width 175 height 398
click at [173, 479] on input "-2" at bounding box center [178, 476] width 97 height 25
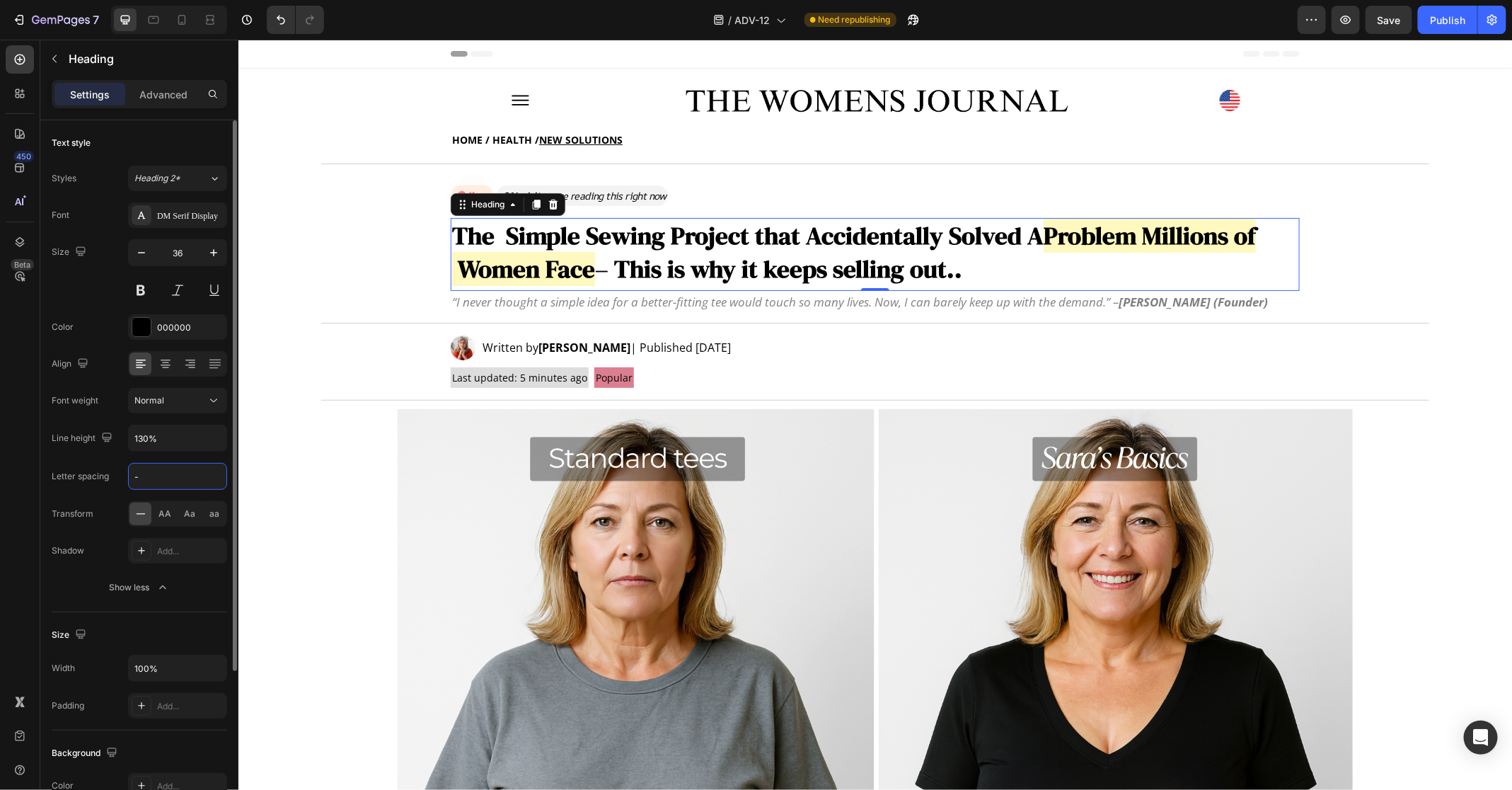
type input "-1"
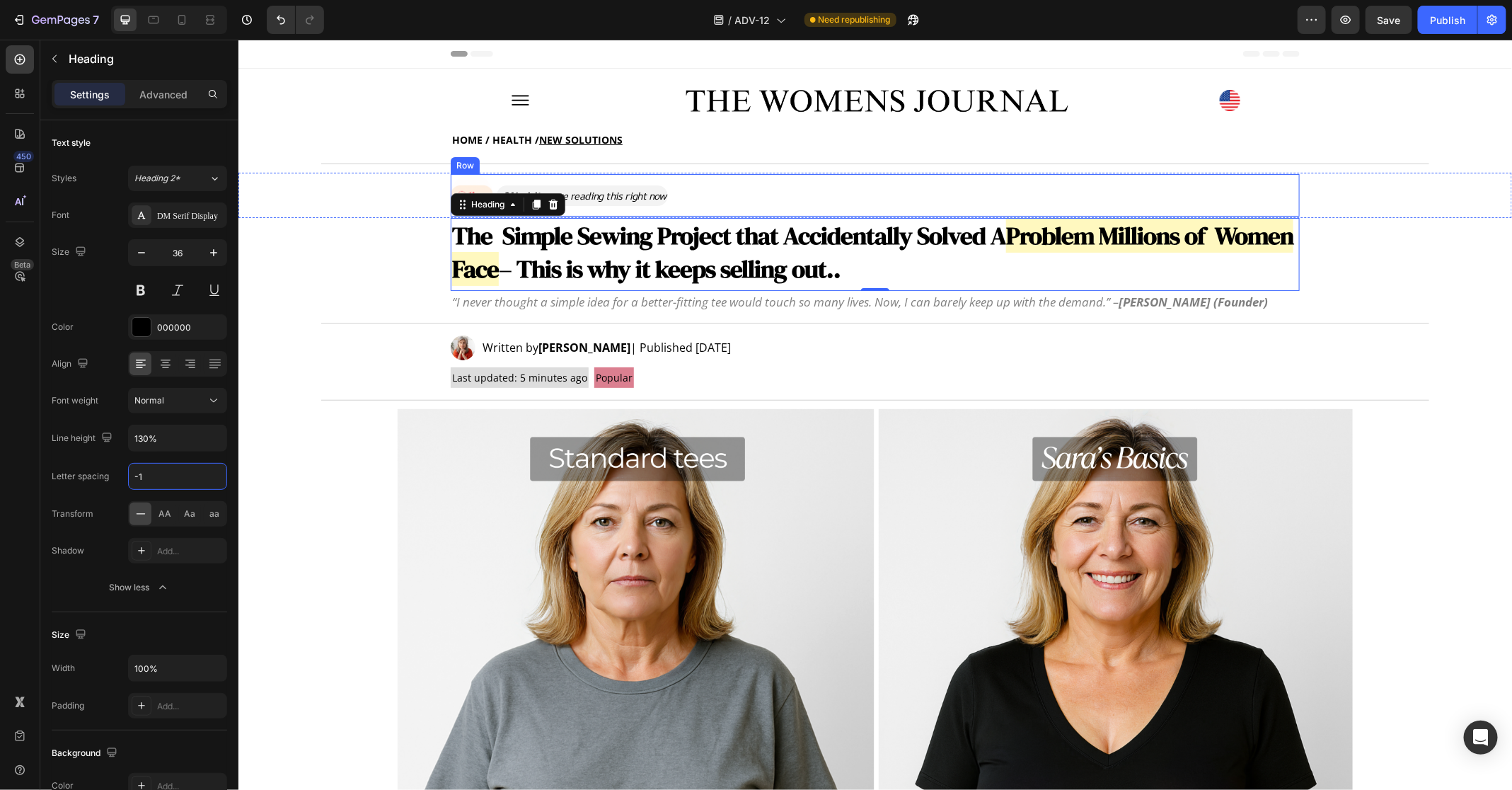
click at [761, 187] on div "Image 214 visitors are reading this right now Text Block Row" at bounding box center [875, 195] width 849 height 42
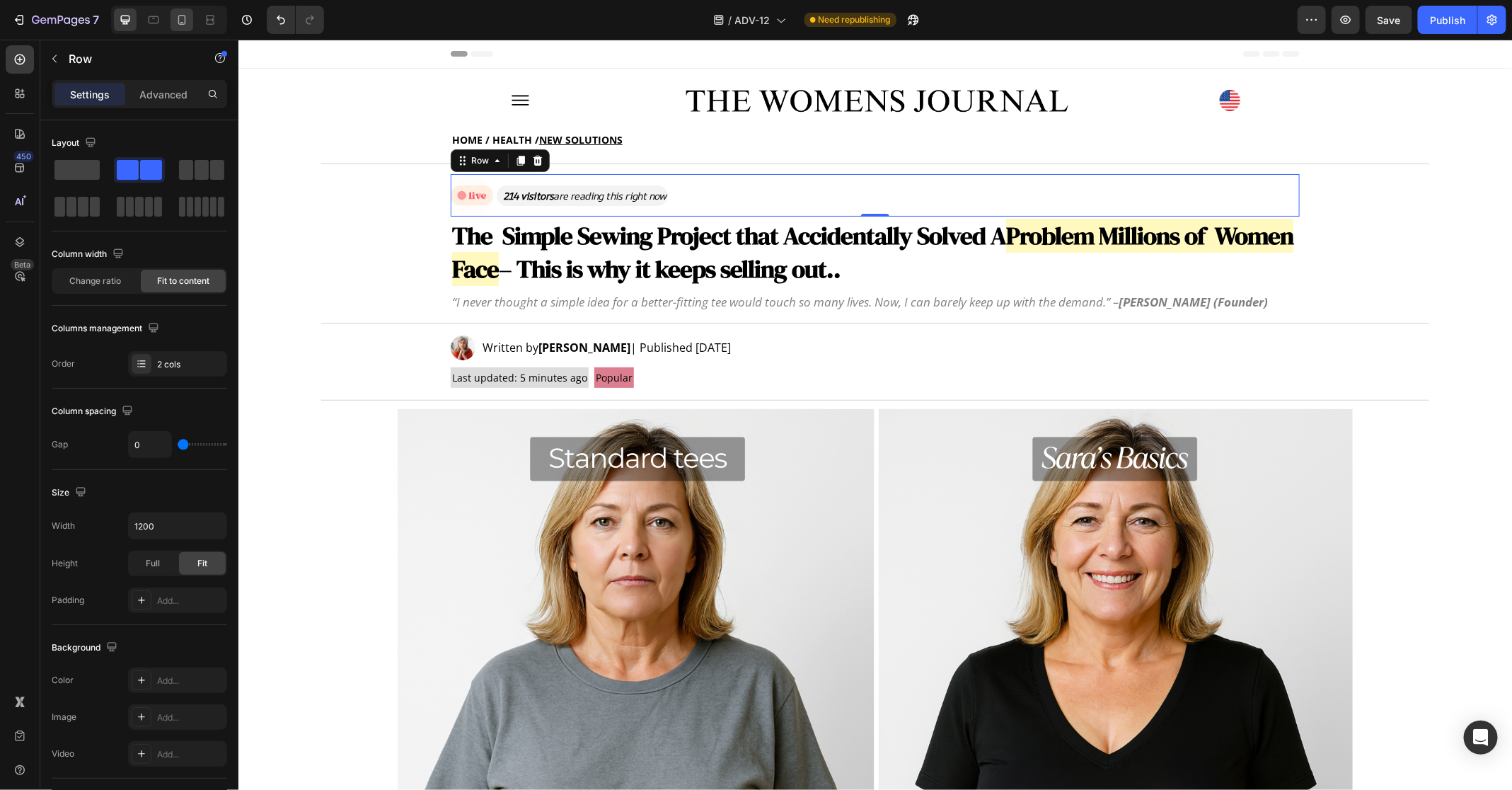
click at [172, 20] on div at bounding box center [181, 19] width 22 height 22
type input "100%"
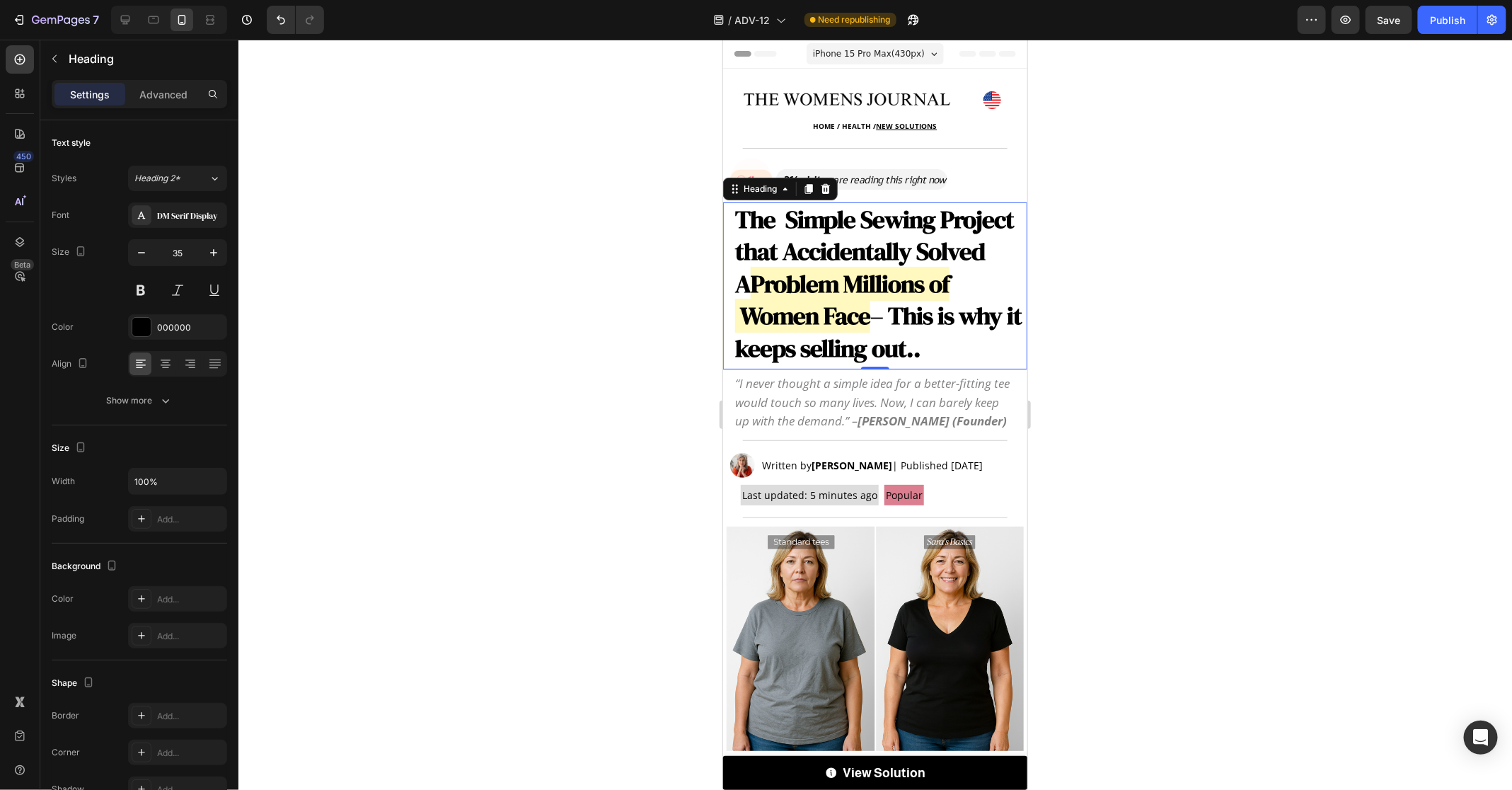
click at [963, 353] on strong "– This is why it keeps selling out.." at bounding box center [877, 331] width 286 height 66
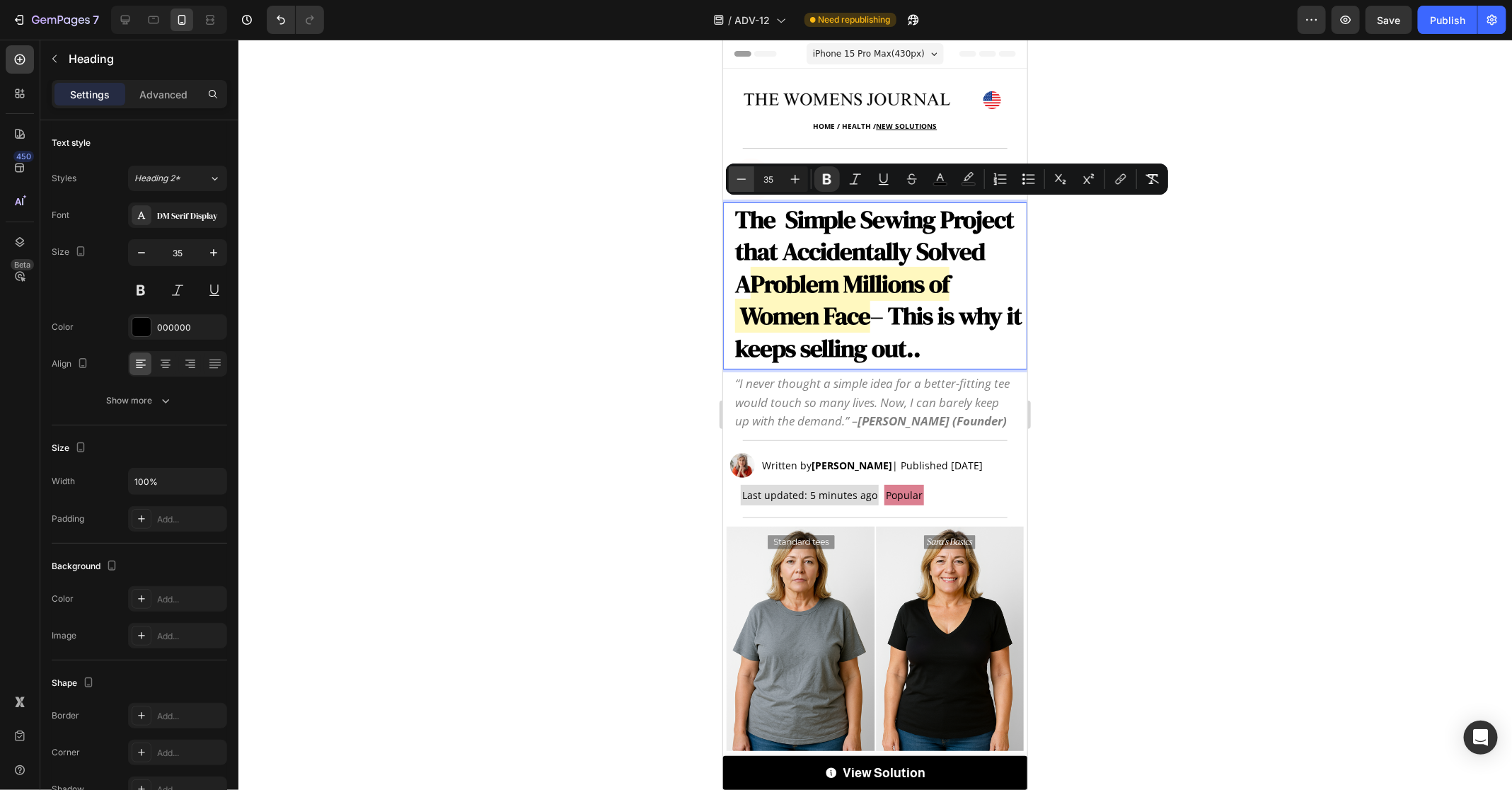
click at [745, 180] on icon "Editor contextual toolbar" at bounding box center [741, 179] width 14 height 14
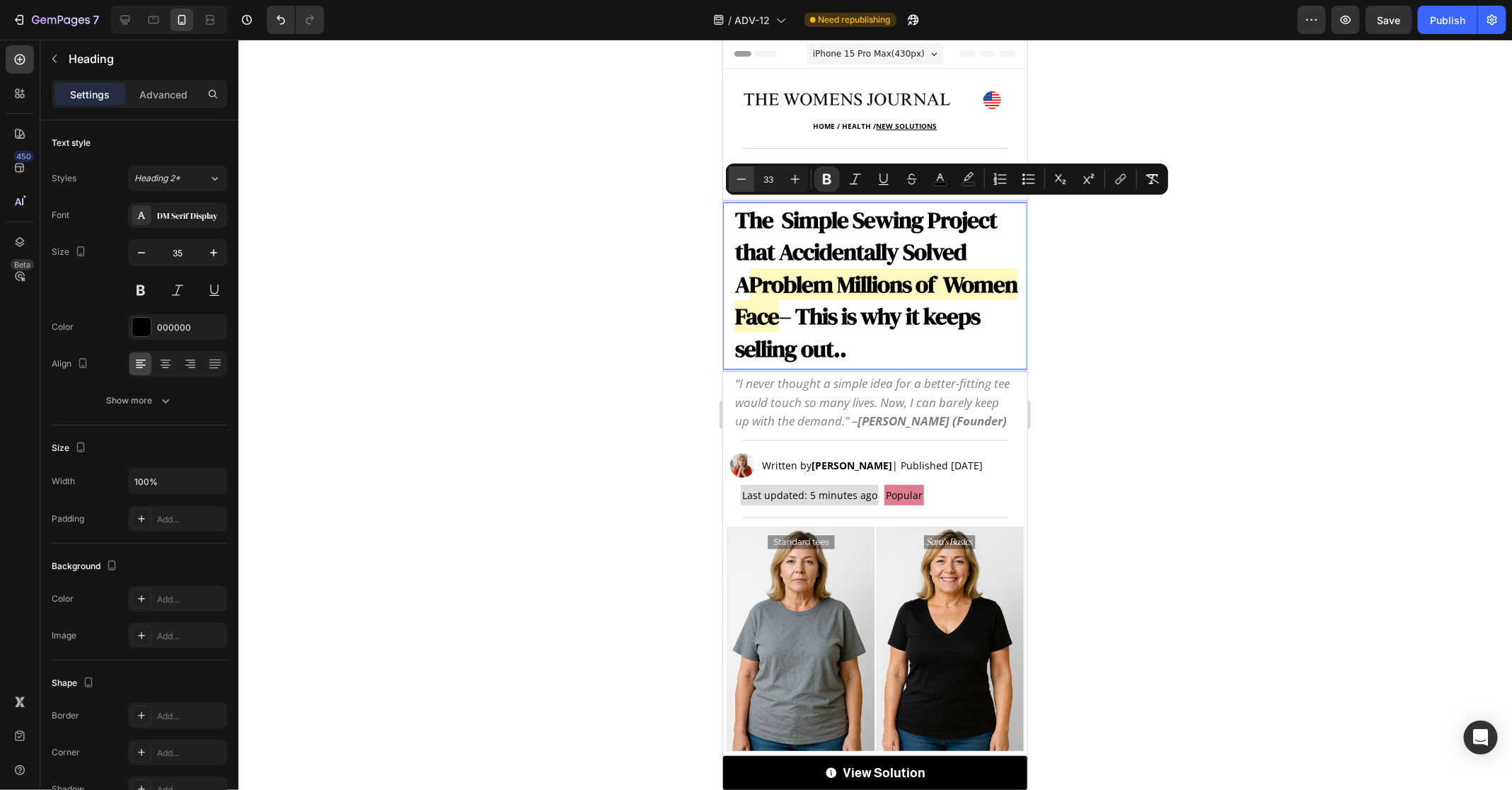
click at [745, 180] on icon "Editor contextual toolbar" at bounding box center [741, 179] width 14 height 14
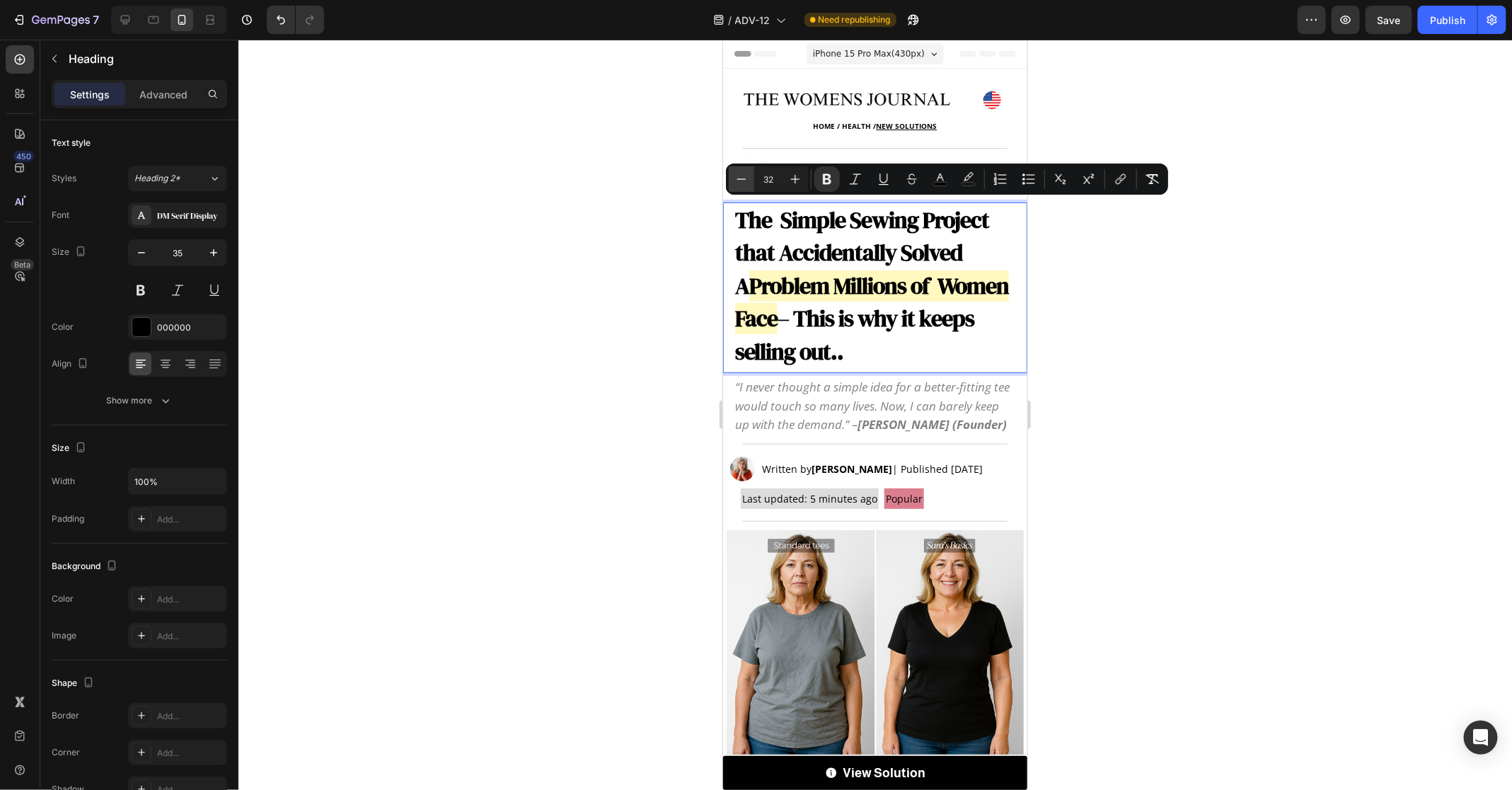
click at [745, 180] on icon "Editor contextual toolbar" at bounding box center [741, 179] width 14 height 14
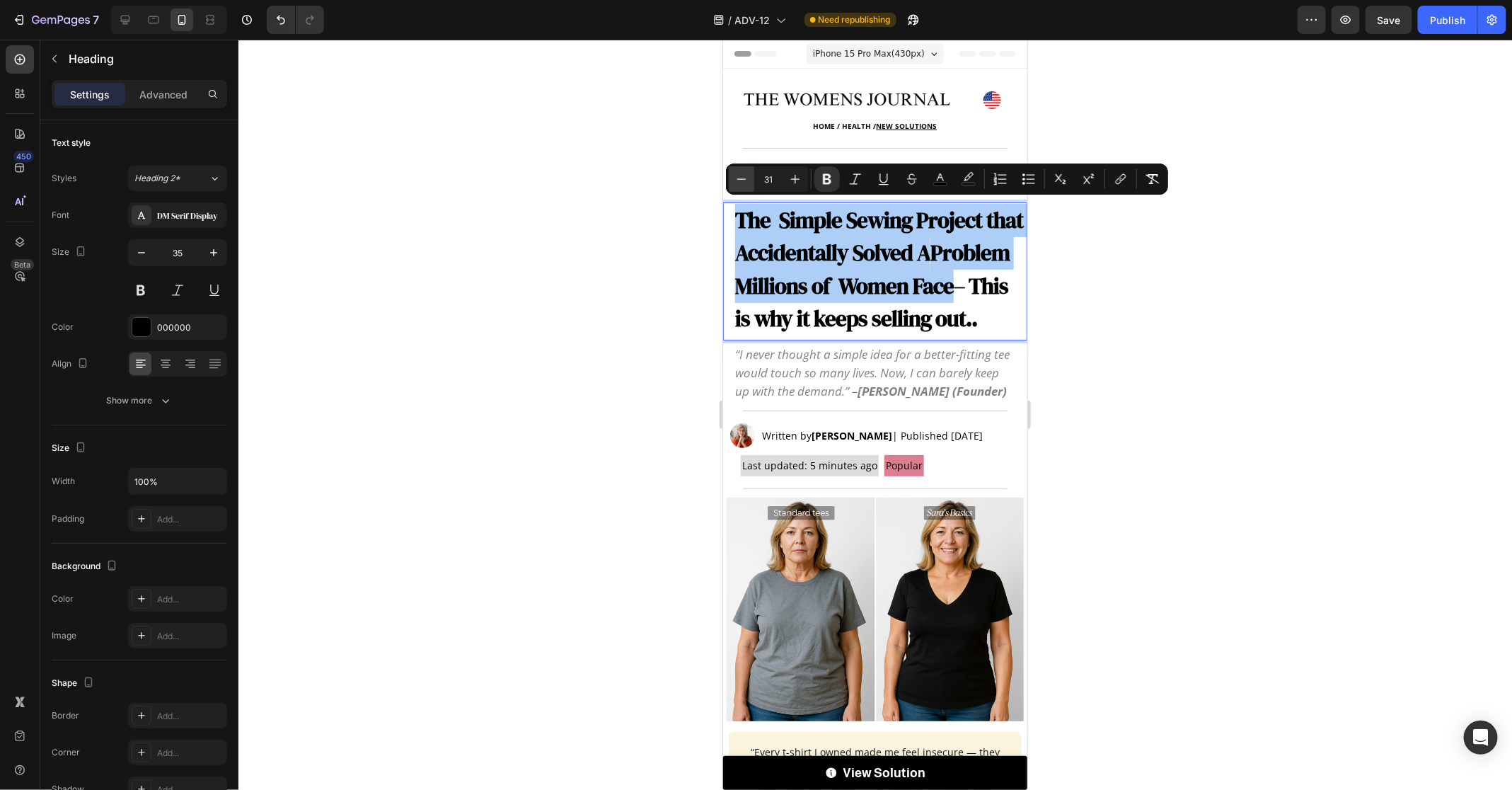
click at [745, 180] on icon "Editor contextual toolbar" at bounding box center [741, 179] width 14 height 14
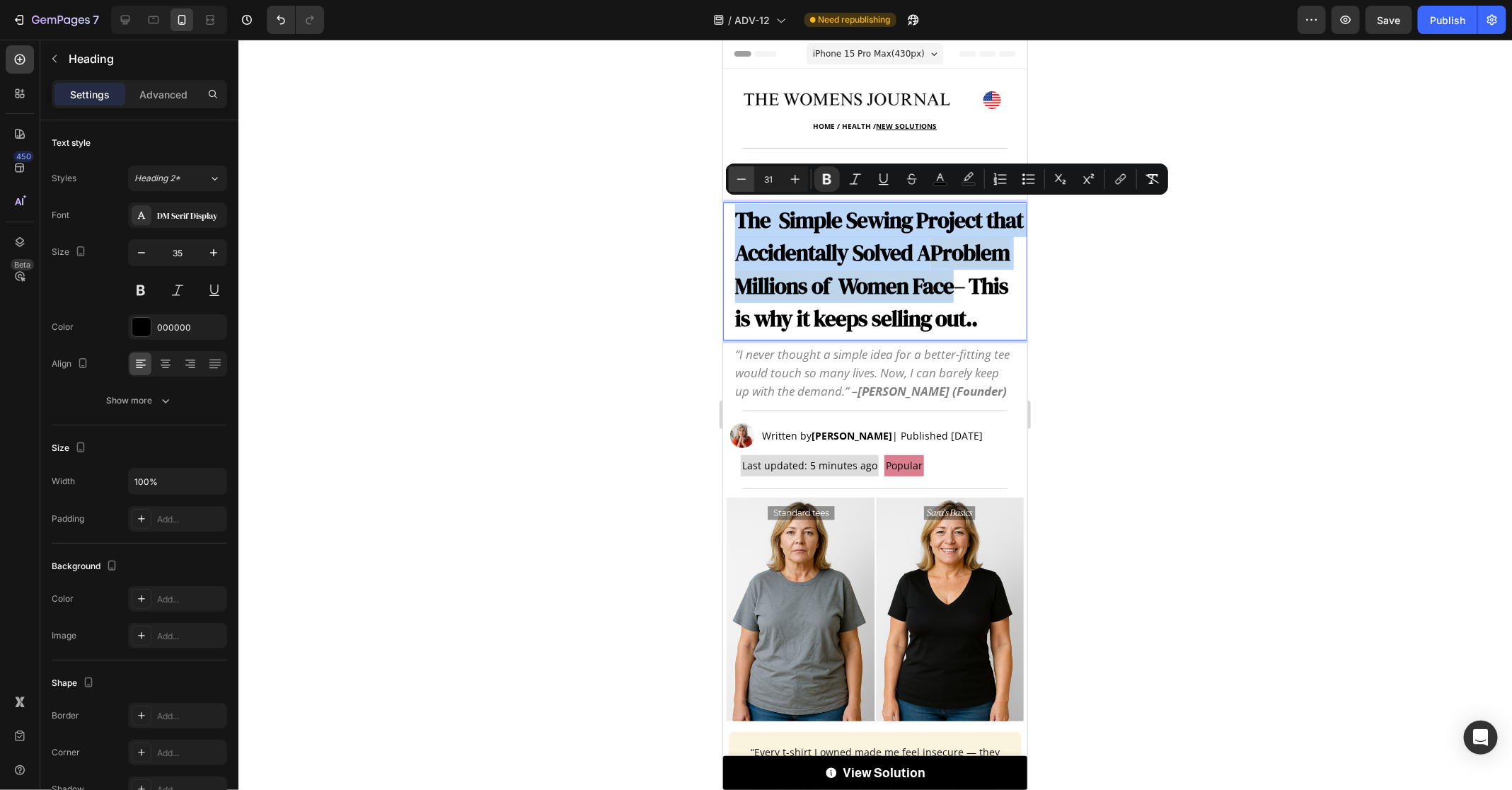
type input "30"
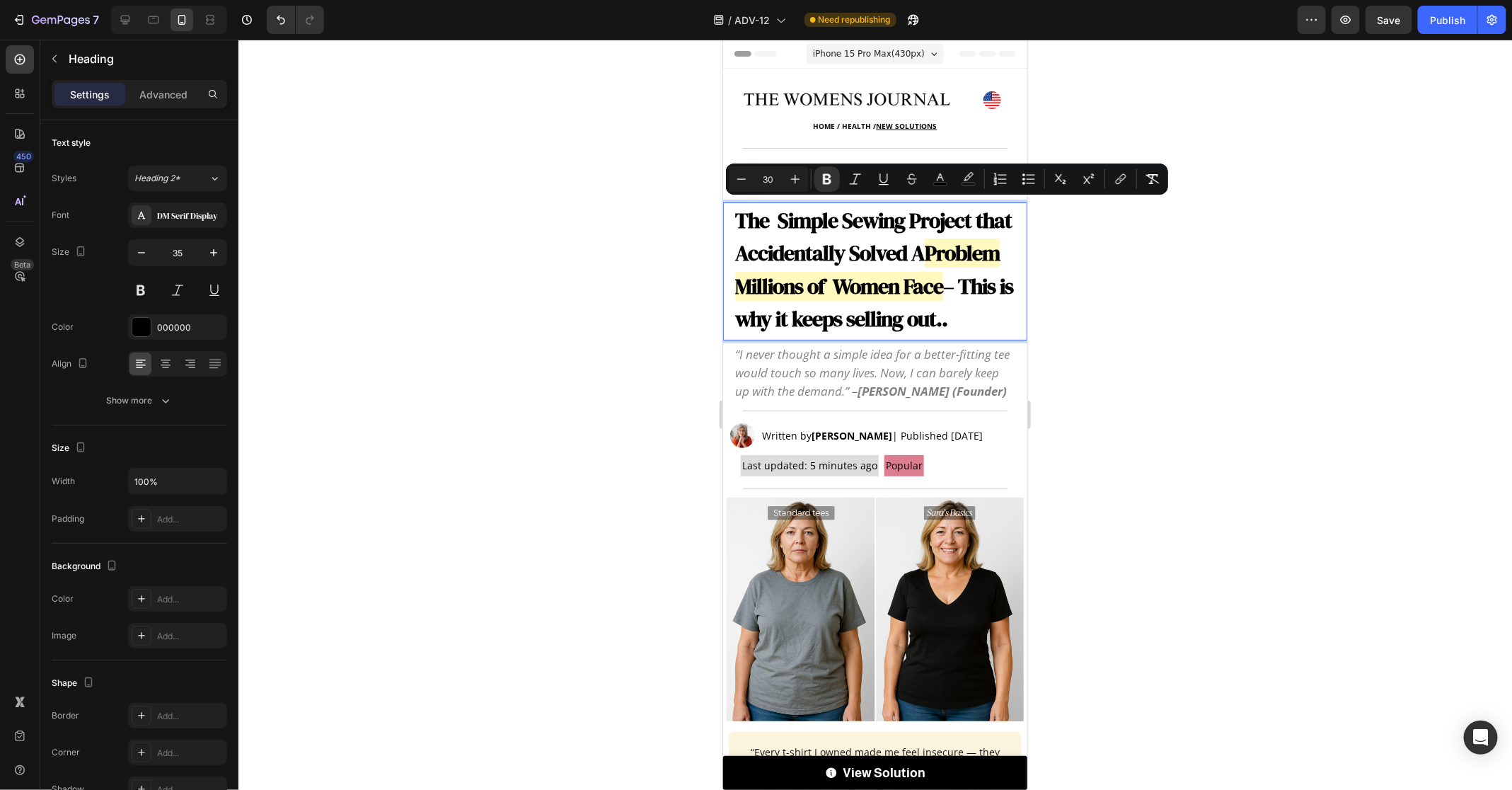
click at [1290, 377] on div at bounding box center [876, 414] width 1274 height 750
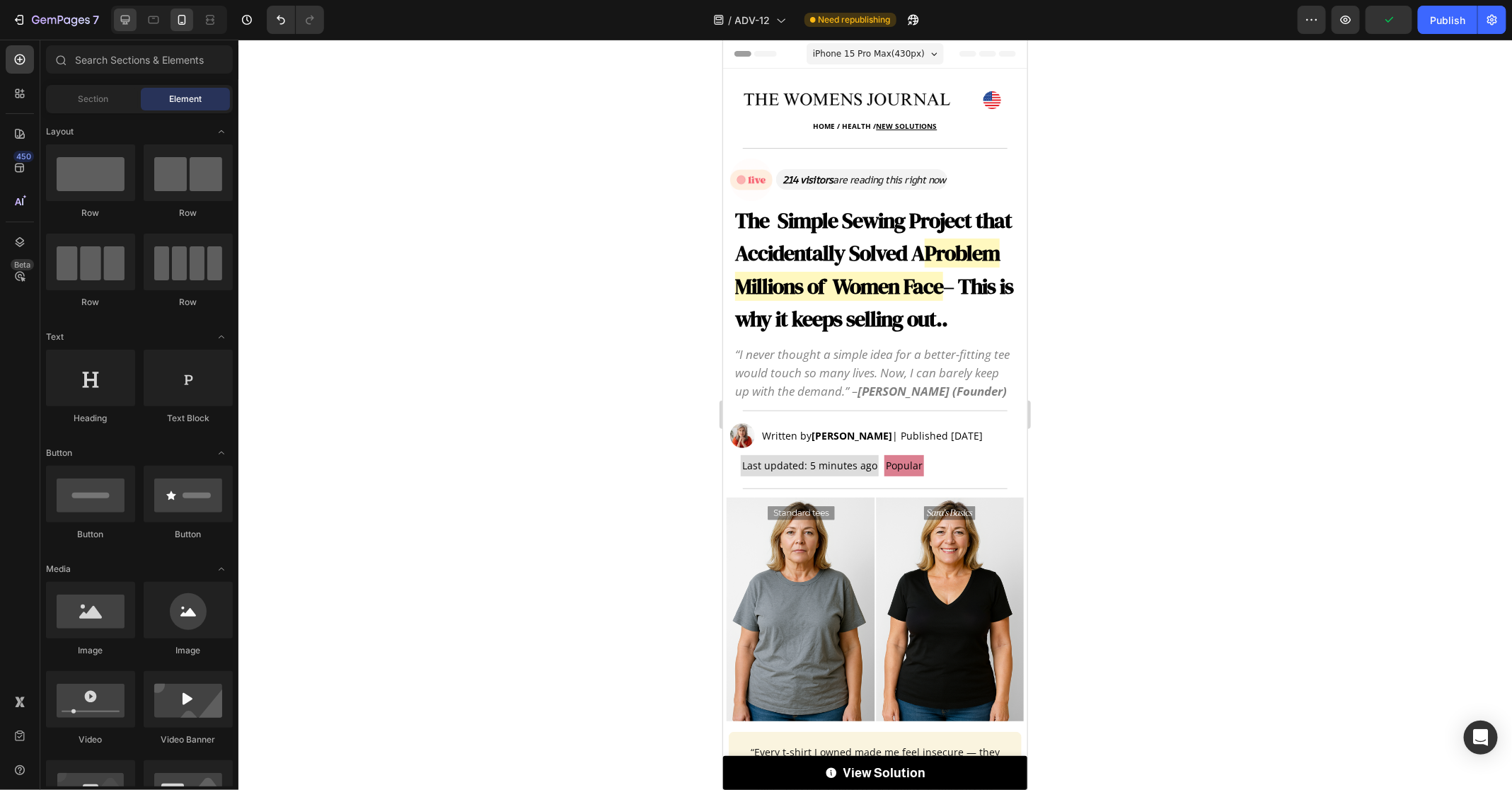
click at [131, 17] on icon at bounding box center [125, 19] width 14 height 14
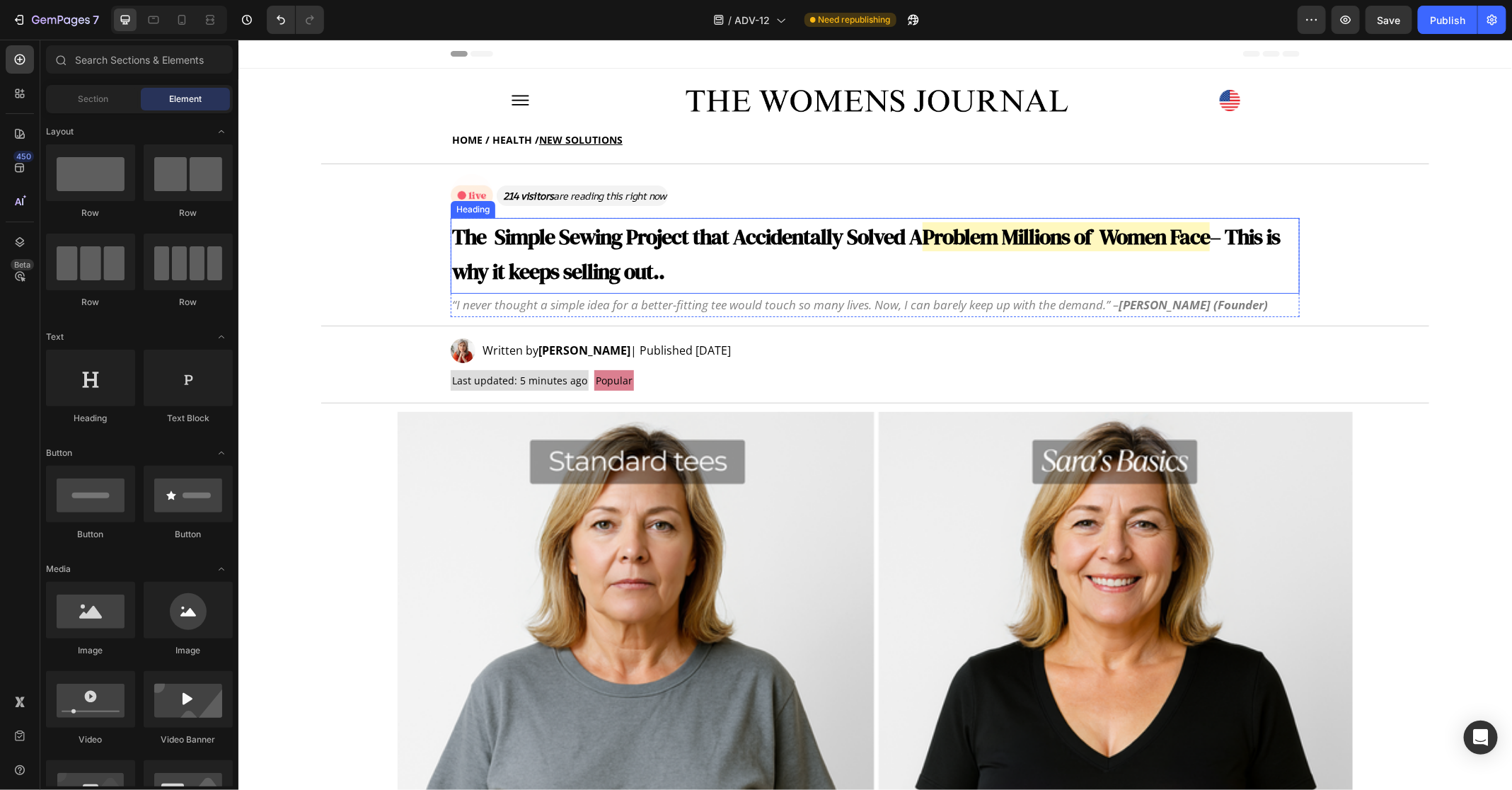
click at [577, 259] on strong "– This is why it keeps selling out.." at bounding box center [866, 253] width 828 height 63
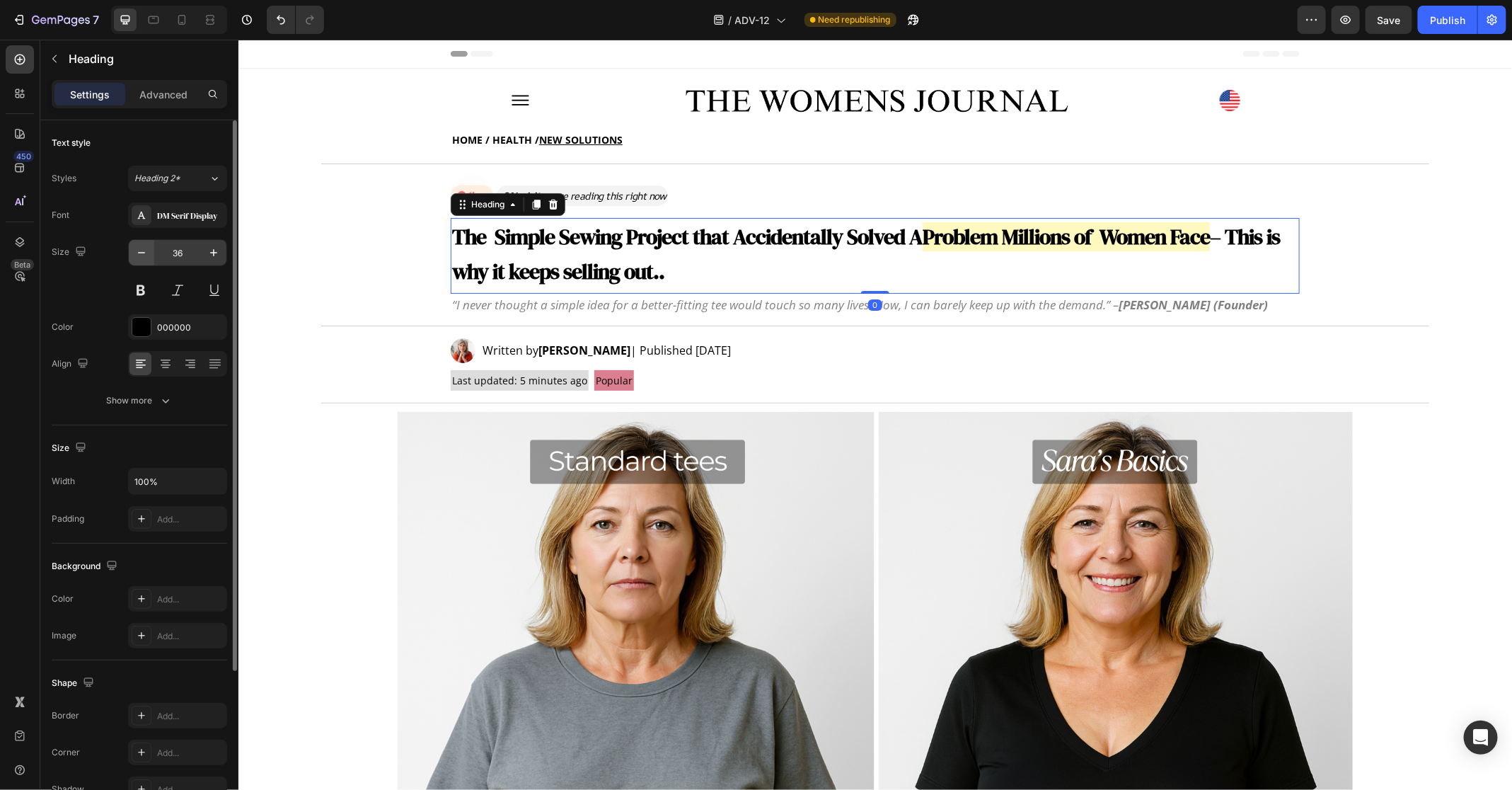
click at [152, 256] on button "button" at bounding box center [141, 253] width 25 height 25
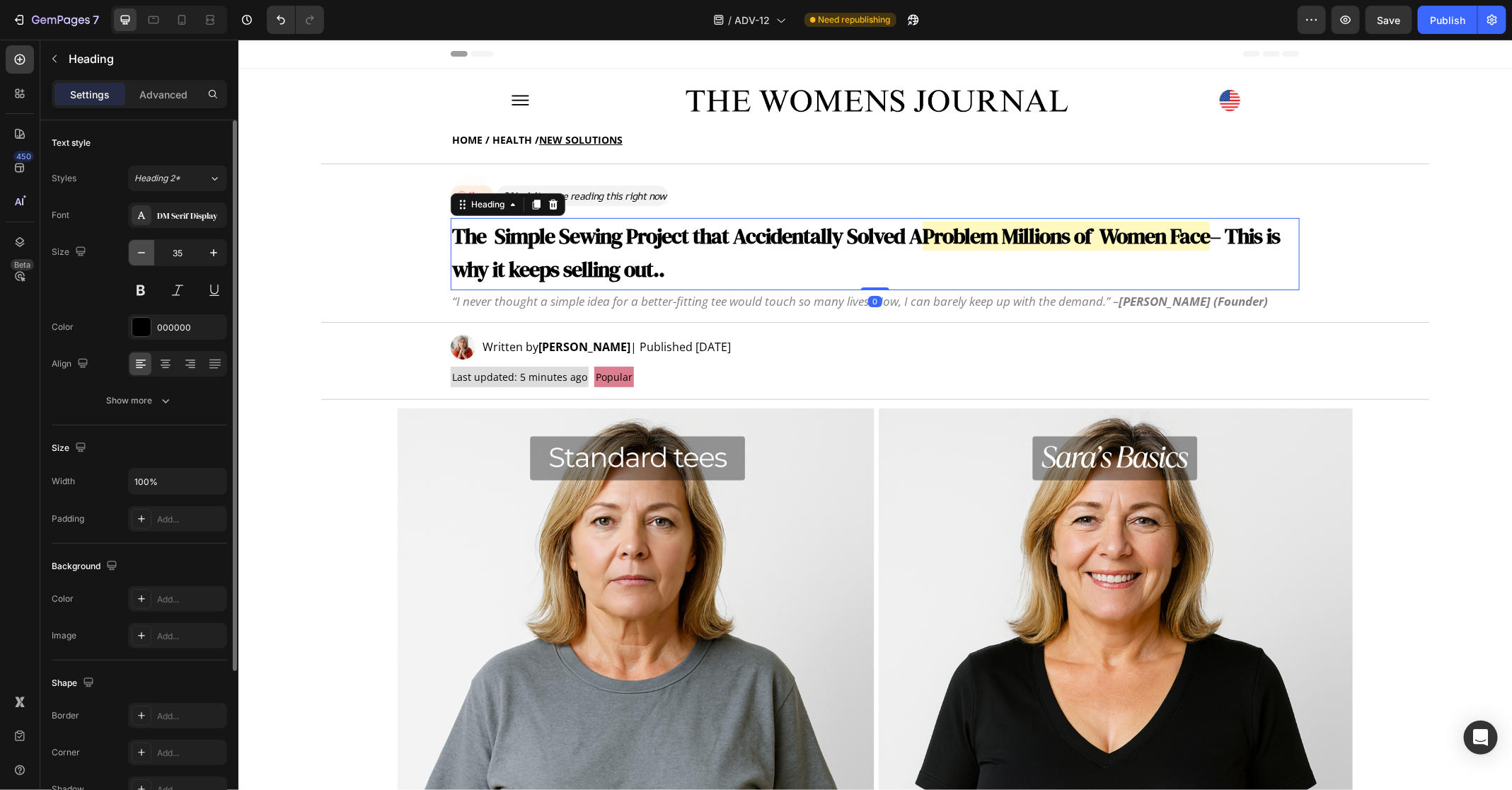
click at [150, 256] on button "button" at bounding box center [141, 253] width 25 height 25
click at [149, 256] on button "button" at bounding box center [141, 253] width 25 height 25
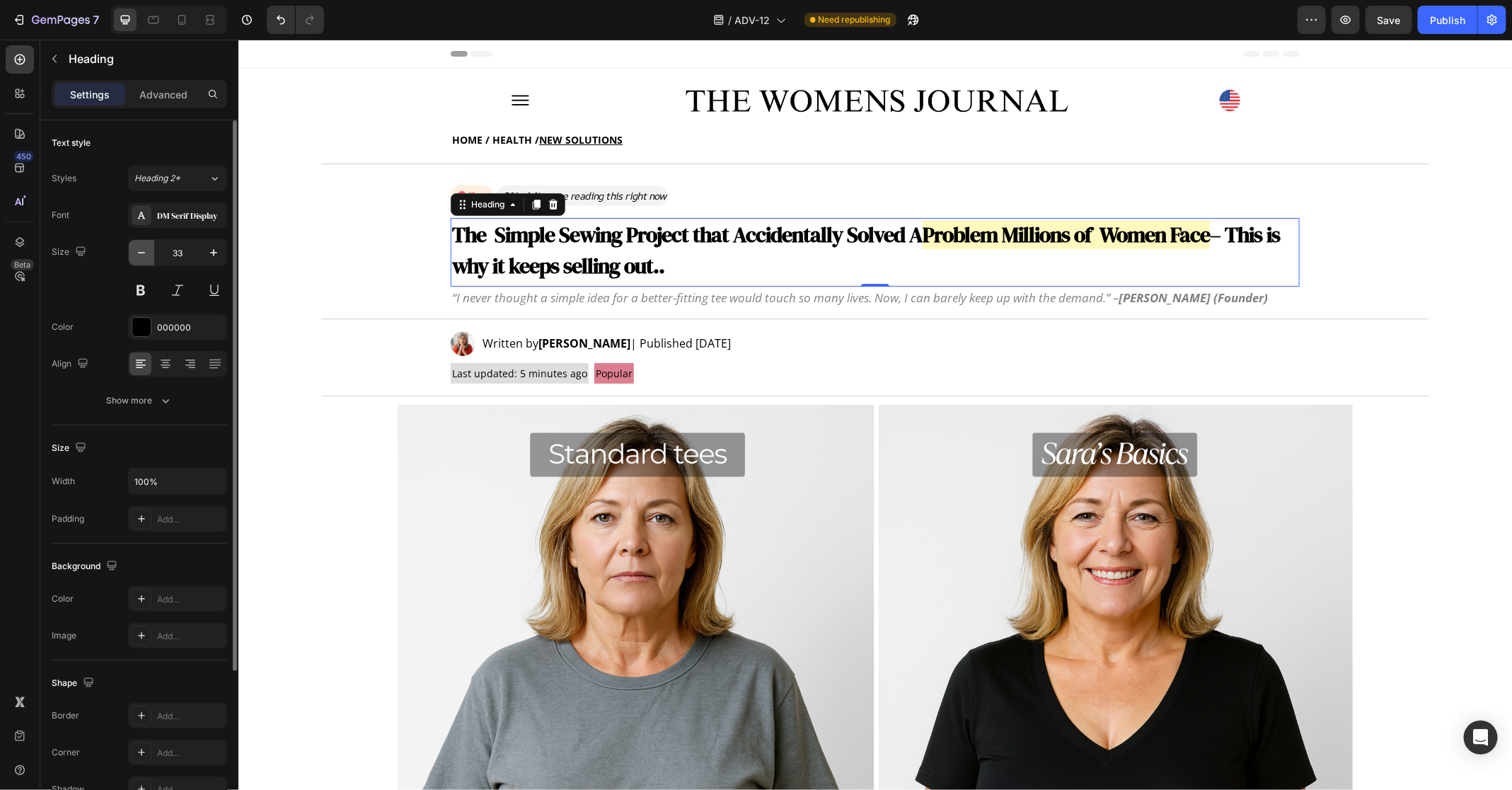
click at [149, 256] on button "button" at bounding box center [141, 253] width 25 height 25
type input "32"
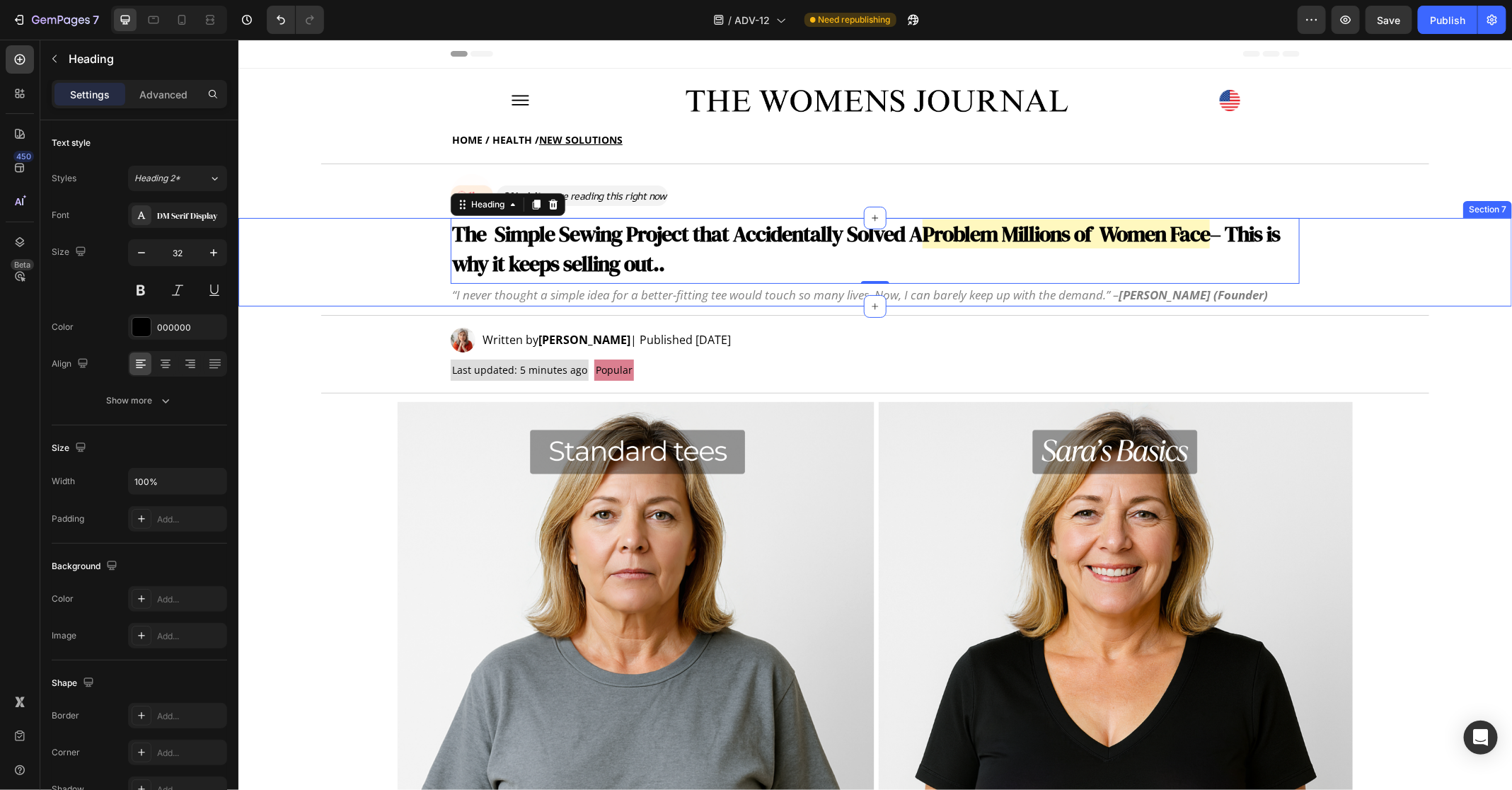
click at [1363, 222] on div "⁠⁠⁠⁠⁠⁠⁠ The Simple Sewing Project that Accidentally Solved A Problem Millions o…" at bounding box center [875, 261] width 1274 height 89
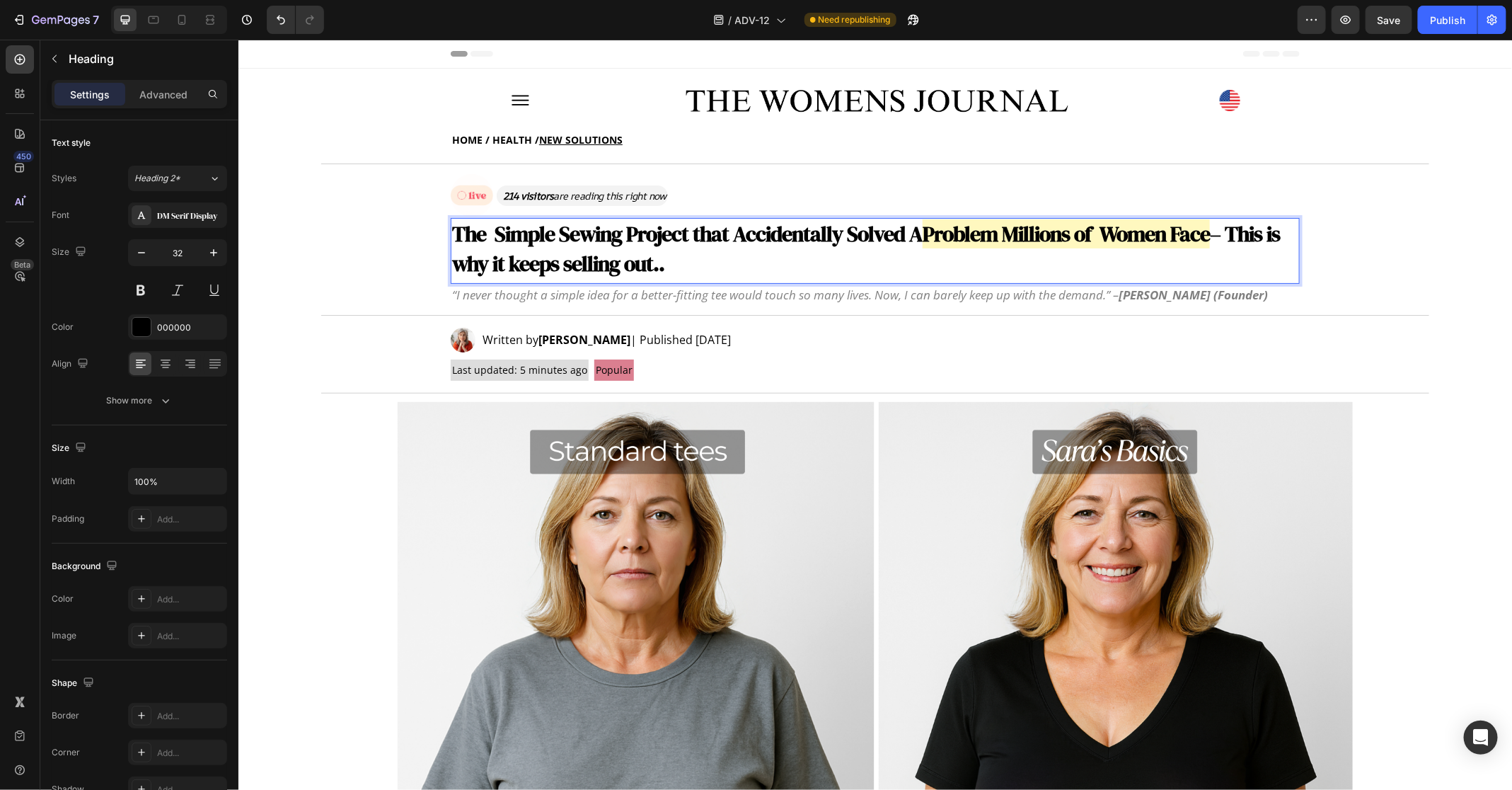
click at [1280, 241] on strong "– This is why it keeps selling out.." at bounding box center [866, 248] width 828 height 59
click at [1275, 237] on strong "– This is why it keeps selling out.." at bounding box center [866, 248] width 828 height 59
click at [453, 258] on strong "– This is why it keeps selling out.." at bounding box center [866, 248] width 828 height 59
click at [456, 266] on strong "– This is why it keeps selling out.." at bounding box center [866, 248] width 828 height 59
click at [514, 270] on strong "– This is Why it keeps selling out.." at bounding box center [866, 248] width 828 height 59
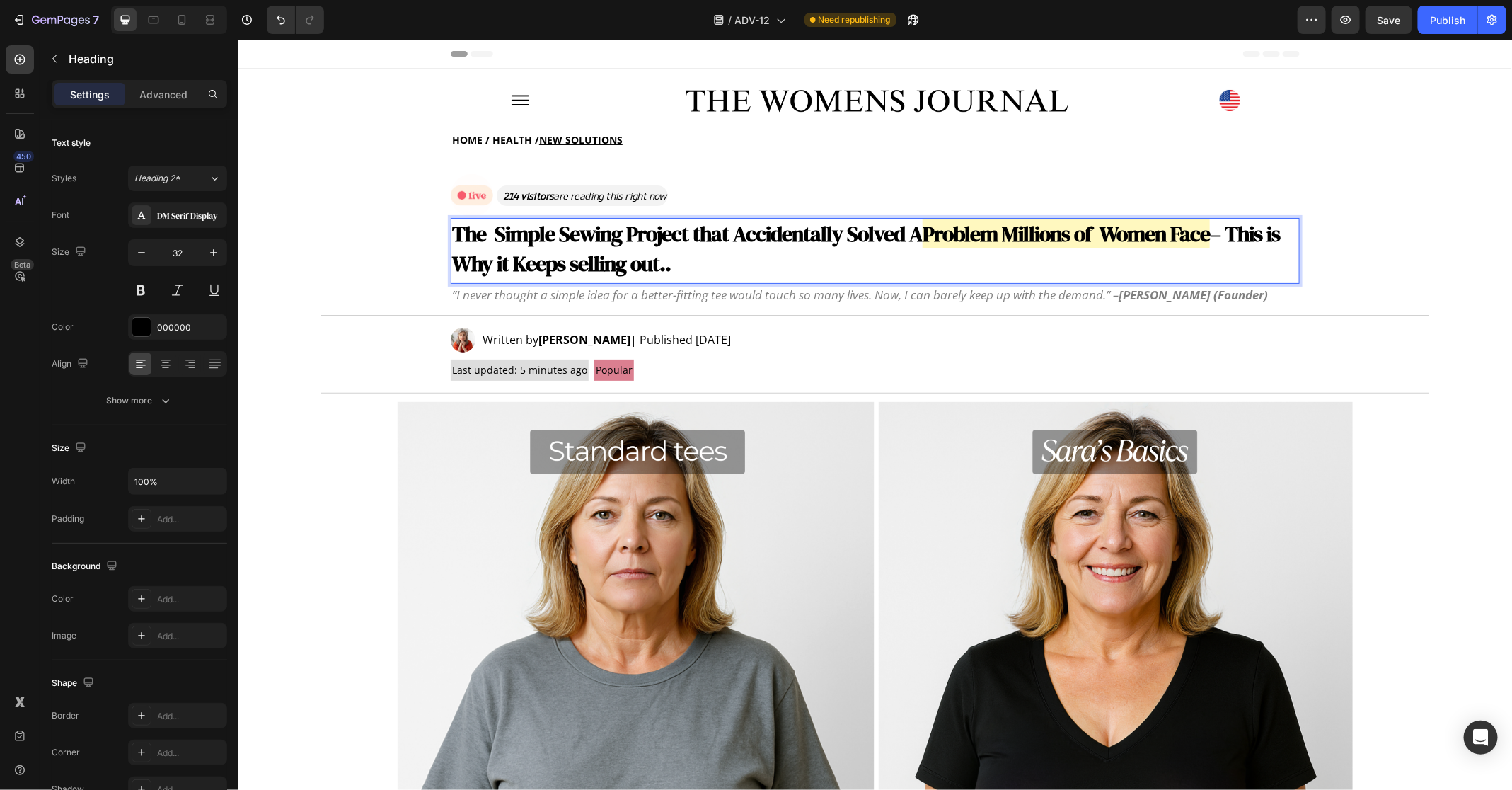
click at [573, 270] on strong "– This is Why it Keeps selling out.." at bounding box center [866, 248] width 828 height 59
click at [638, 267] on strong "– This is Why it Keeps Selling out.." at bounding box center [866, 248] width 828 height 59
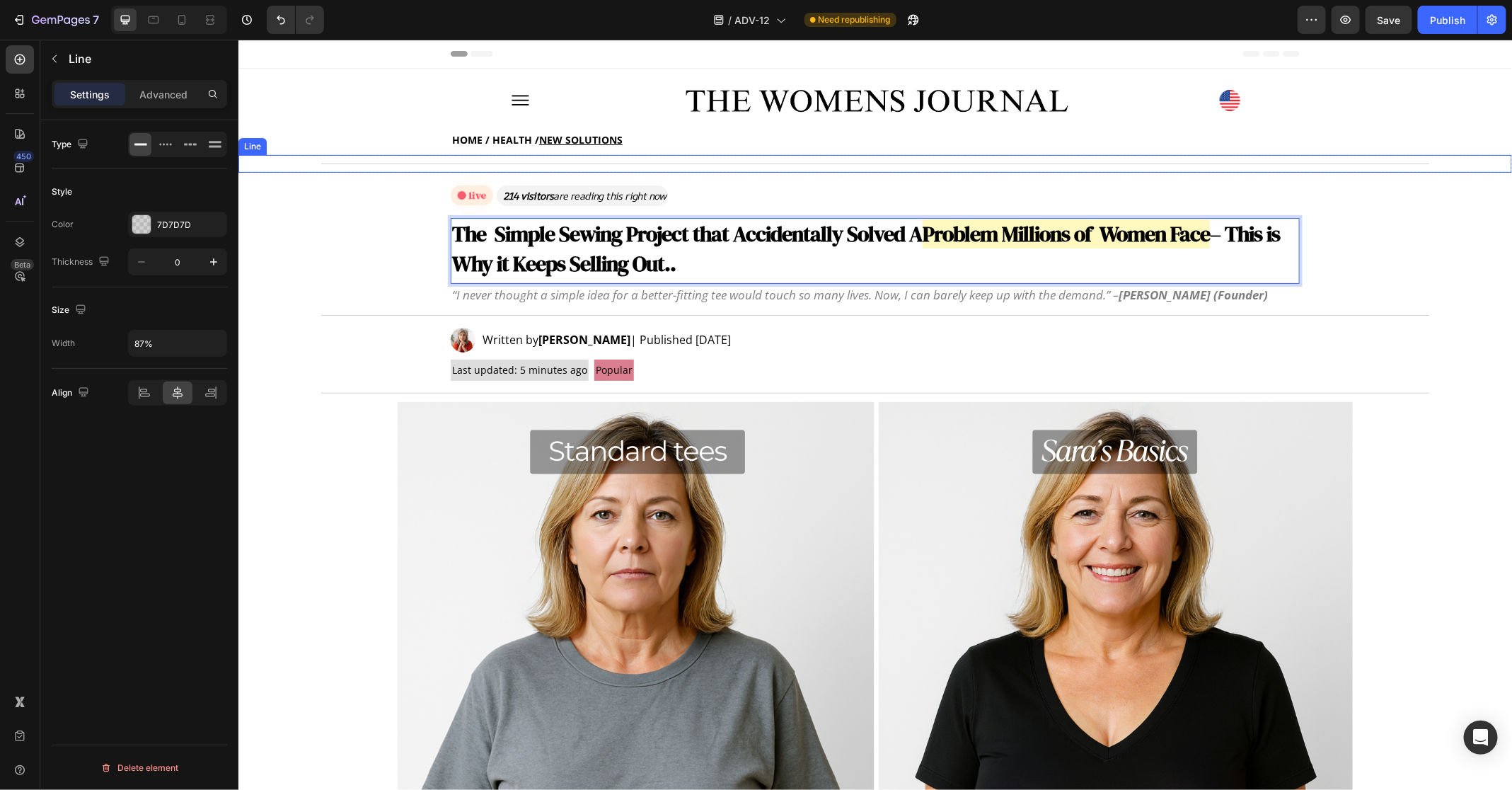
click at [1350, 155] on div "Title Line" at bounding box center [875, 163] width 1274 height 18
click at [757, 262] on p "⁠⁠⁠⁠⁠⁠⁠ The Simple Sewing Project that Accidentally Solved A Problem Millions o…" at bounding box center [875, 248] width 846 height 59
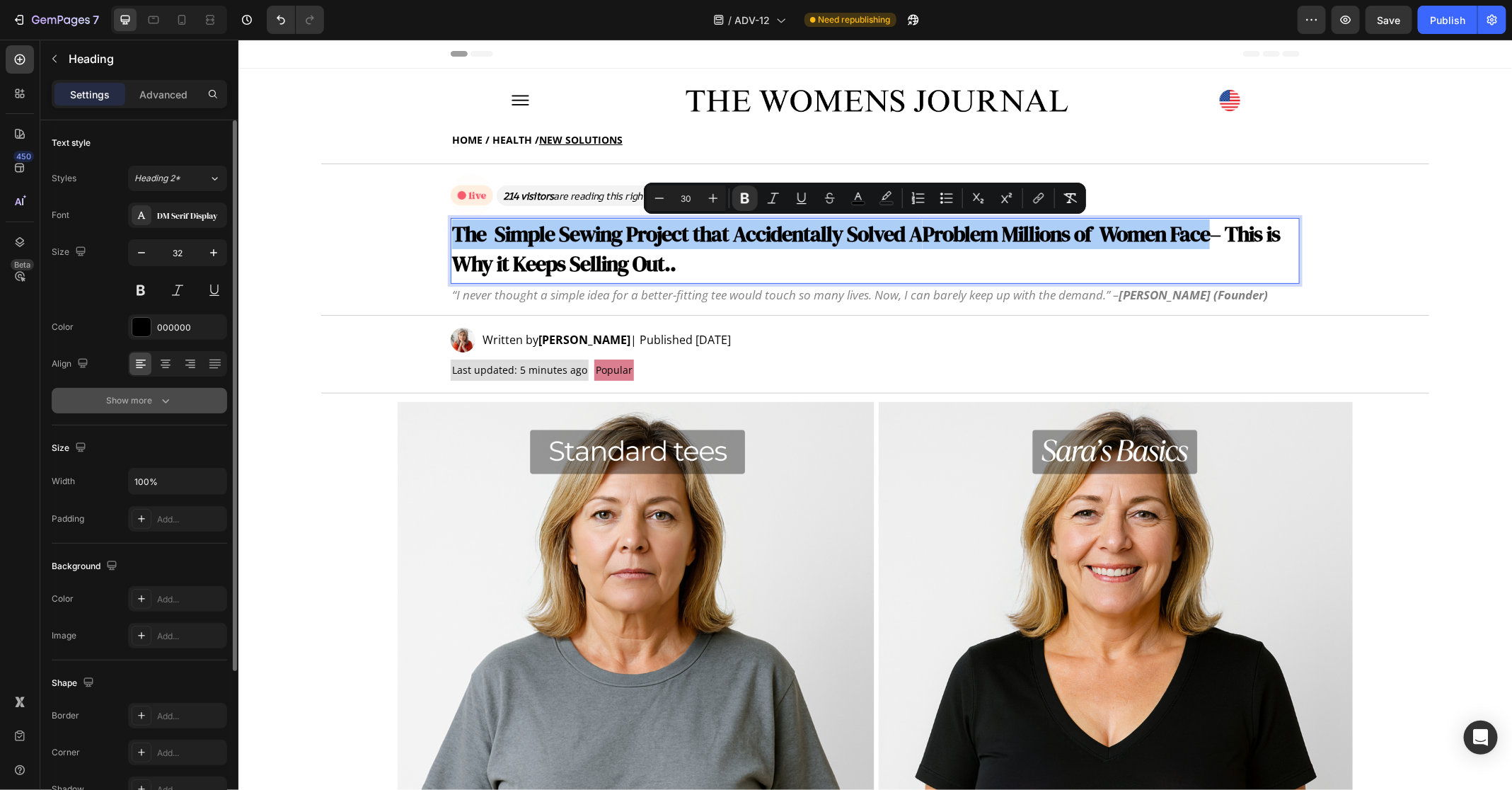
click at [158, 394] on icon "button" at bounding box center [165, 401] width 14 height 14
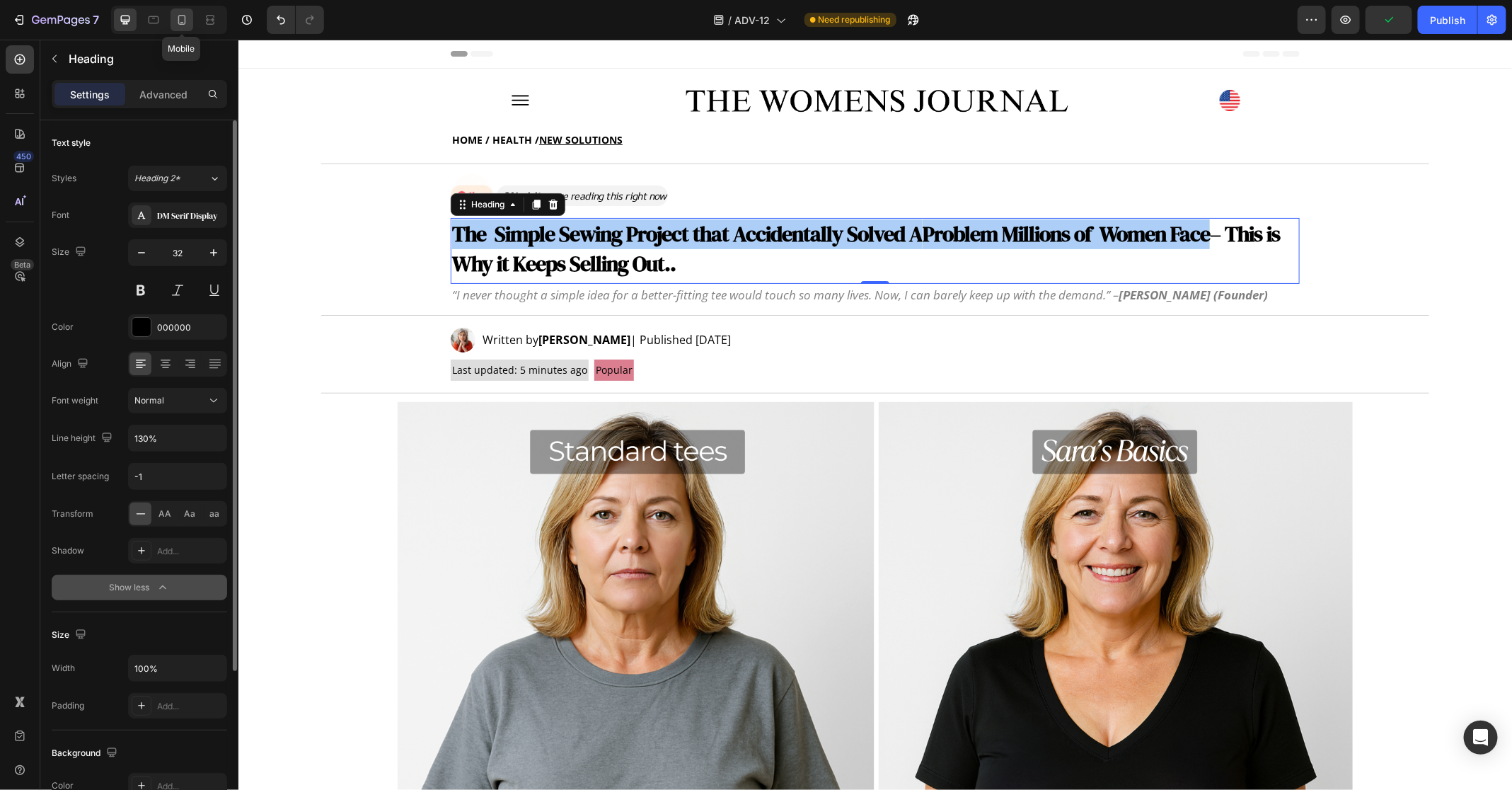
click at [187, 15] on icon at bounding box center [181, 19] width 14 height 14
type input "35"
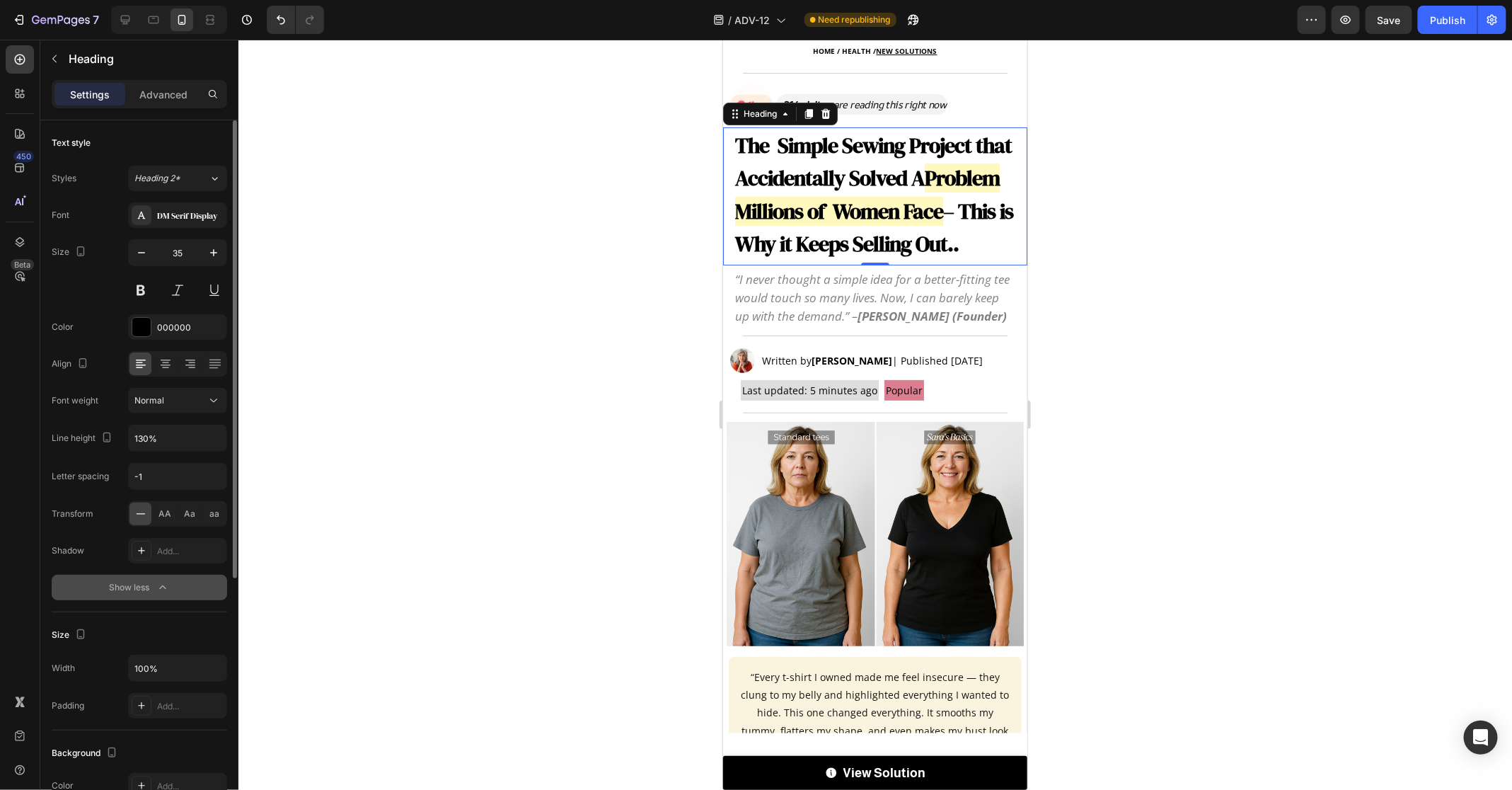
scroll to position [63, 0]
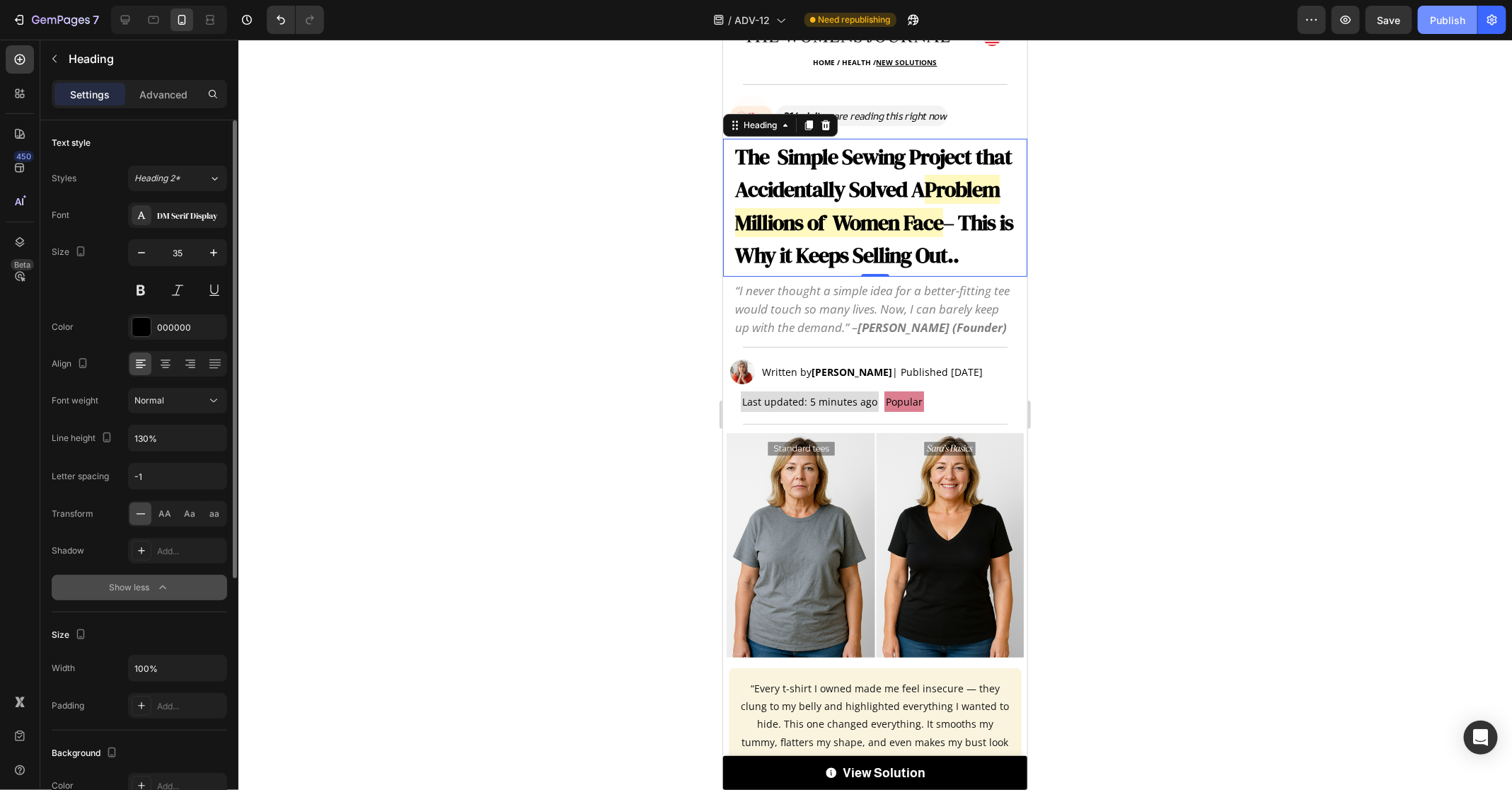
click at [1447, 23] on div "Publish" at bounding box center [1448, 19] width 36 height 15
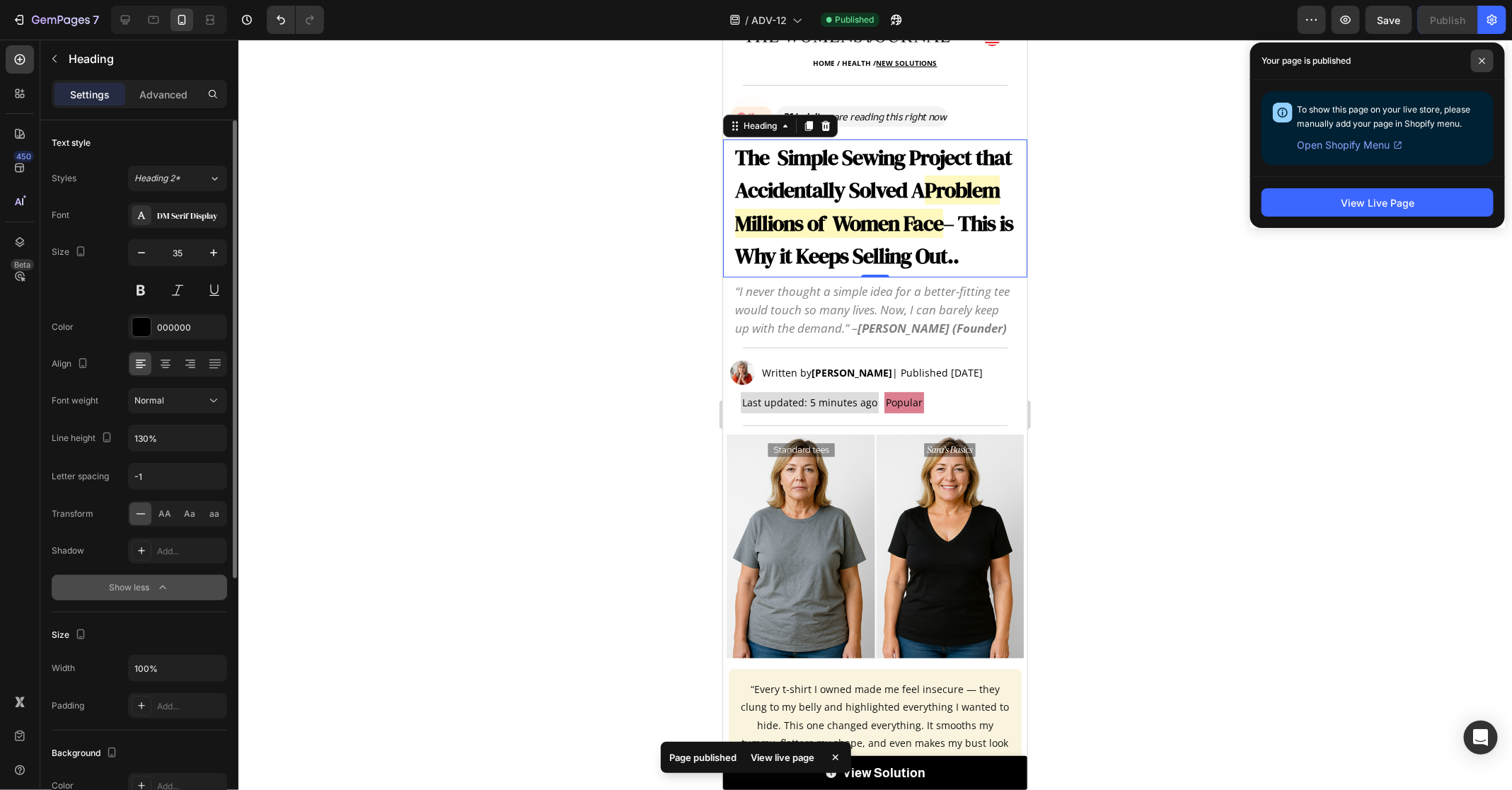
click at [1486, 66] on span at bounding box center [1482, 60] width 22 height 22
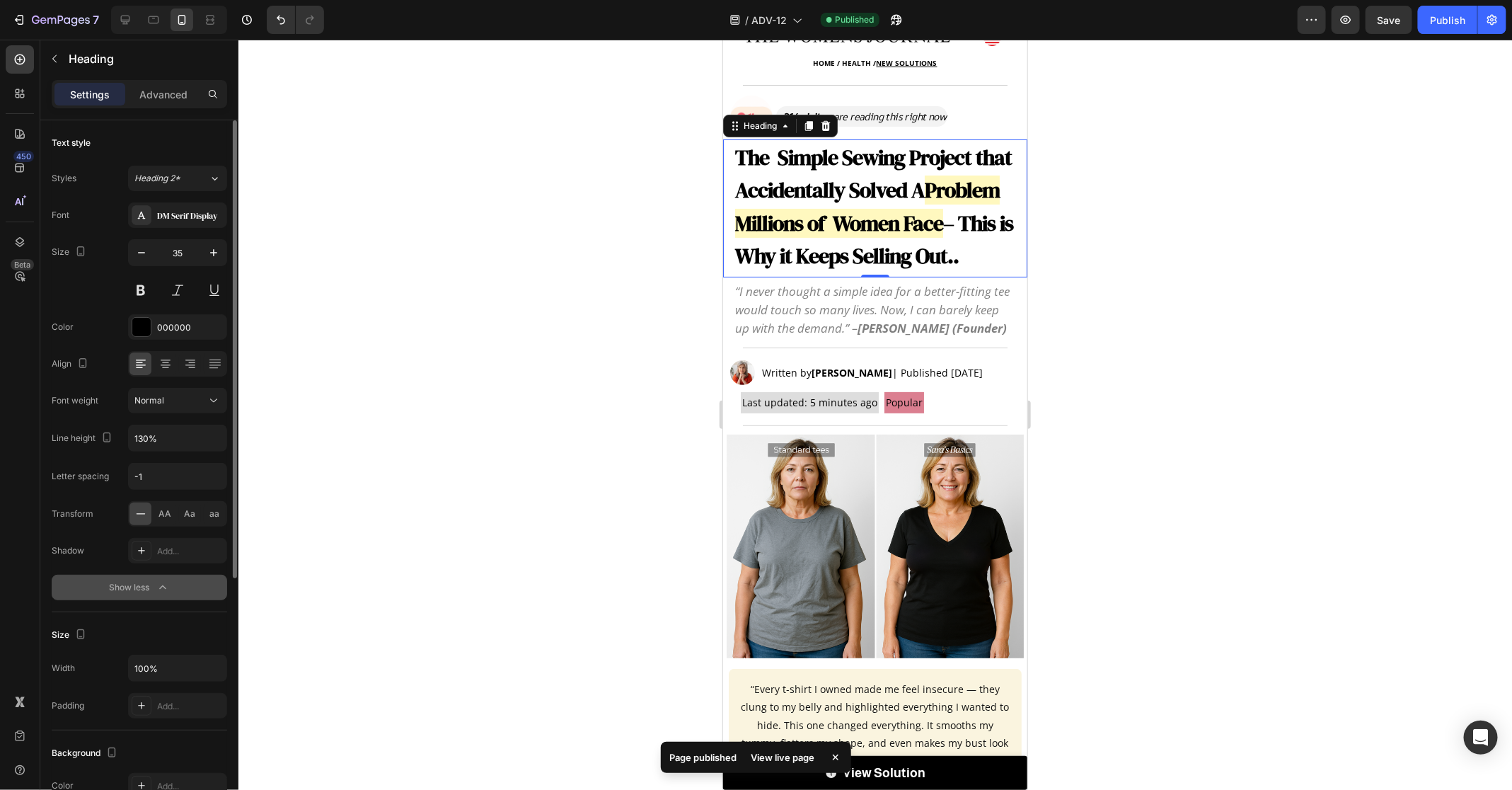
click at [1178, 303] on div at bounding box center [876, 414] width 1274 height 750
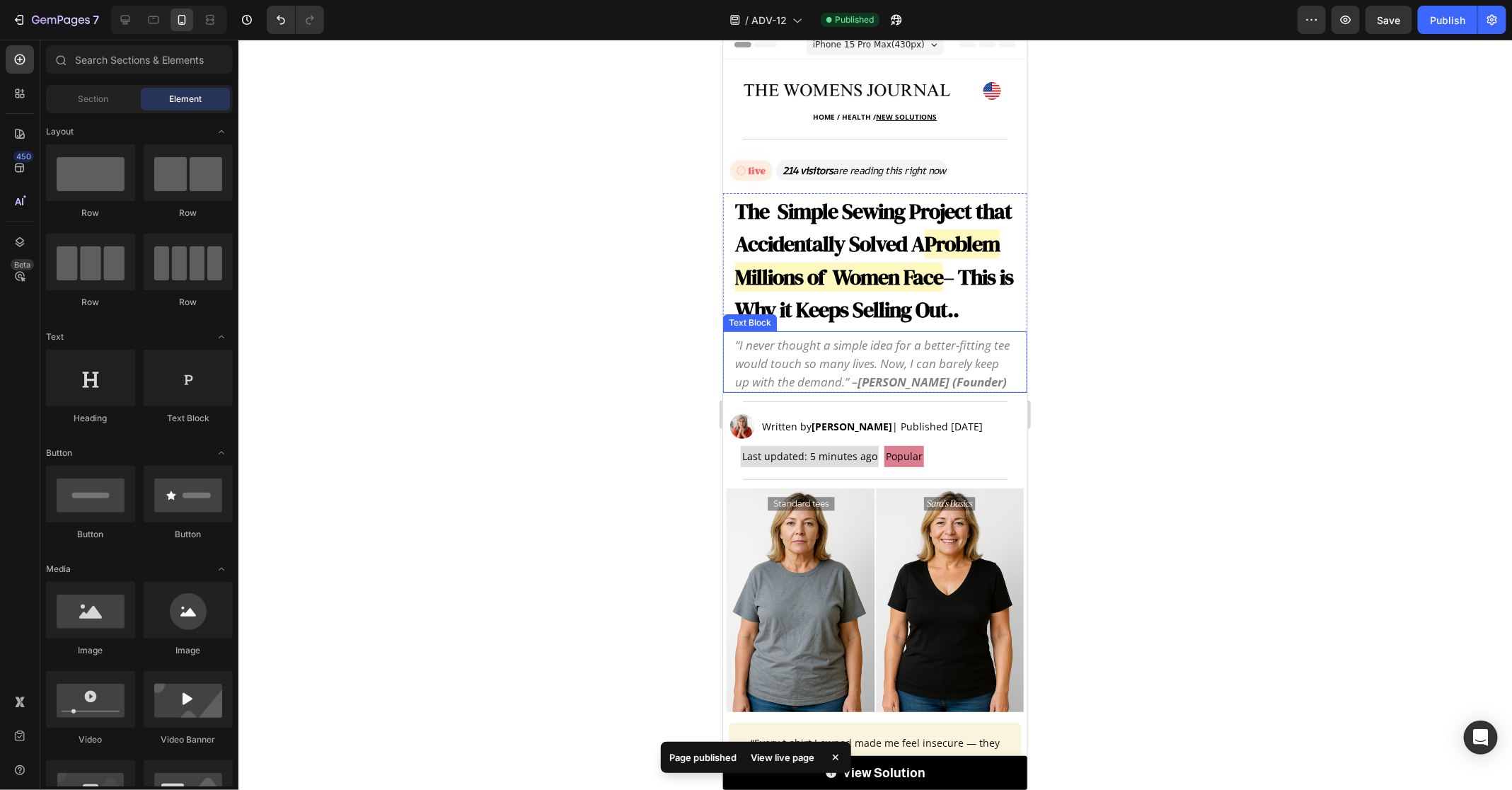
scroll to position [0, 0]
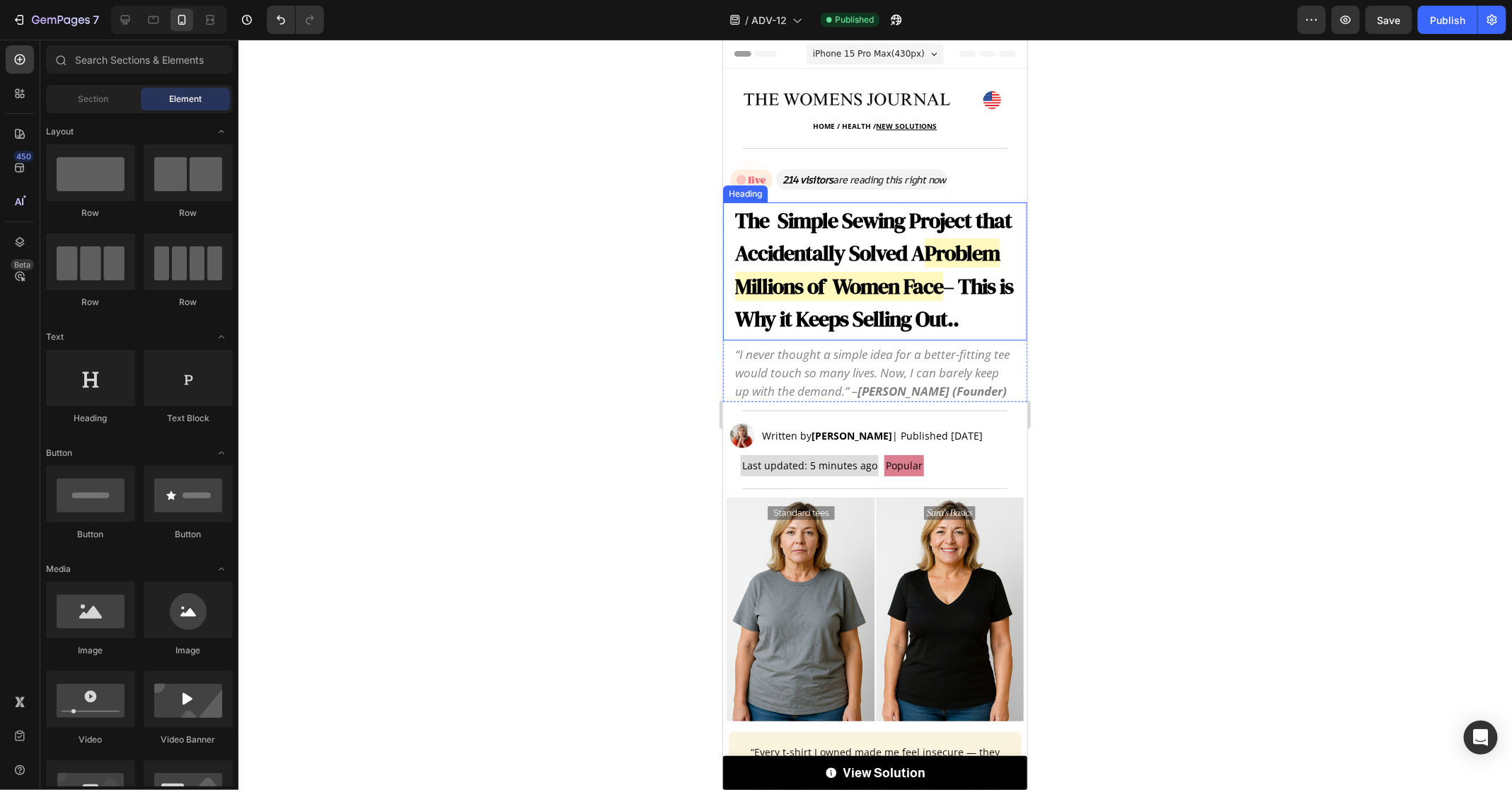
click at [953, 271] on strong "– This is Why it Keeps Selling Out.." at bounding box center [873, 302] width 278 height 63
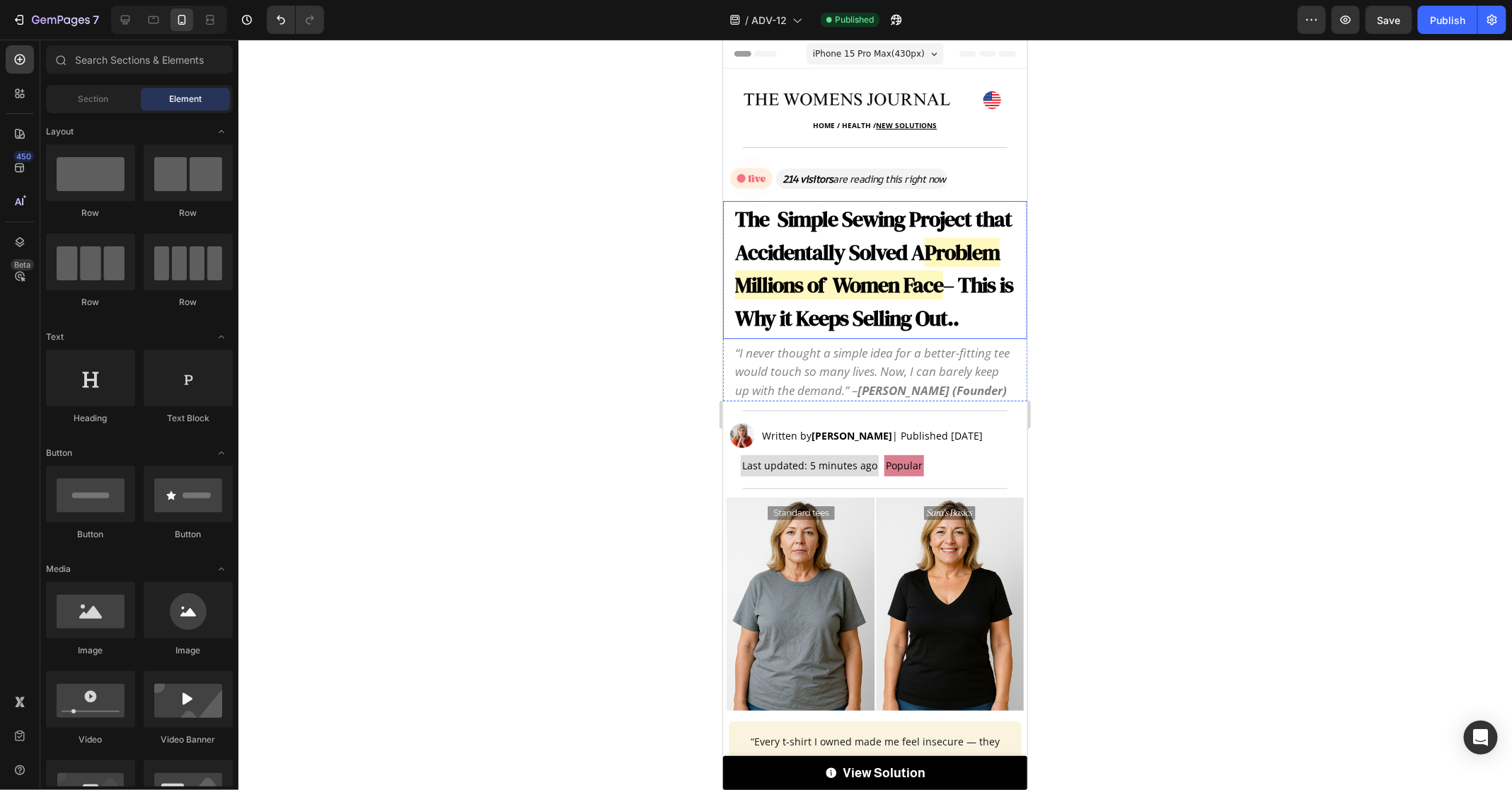
click at [894, 260] on strong "The Simple Sewing Project that Accidentally Solved A" at bounding box center [873, 235] width 276 height 63
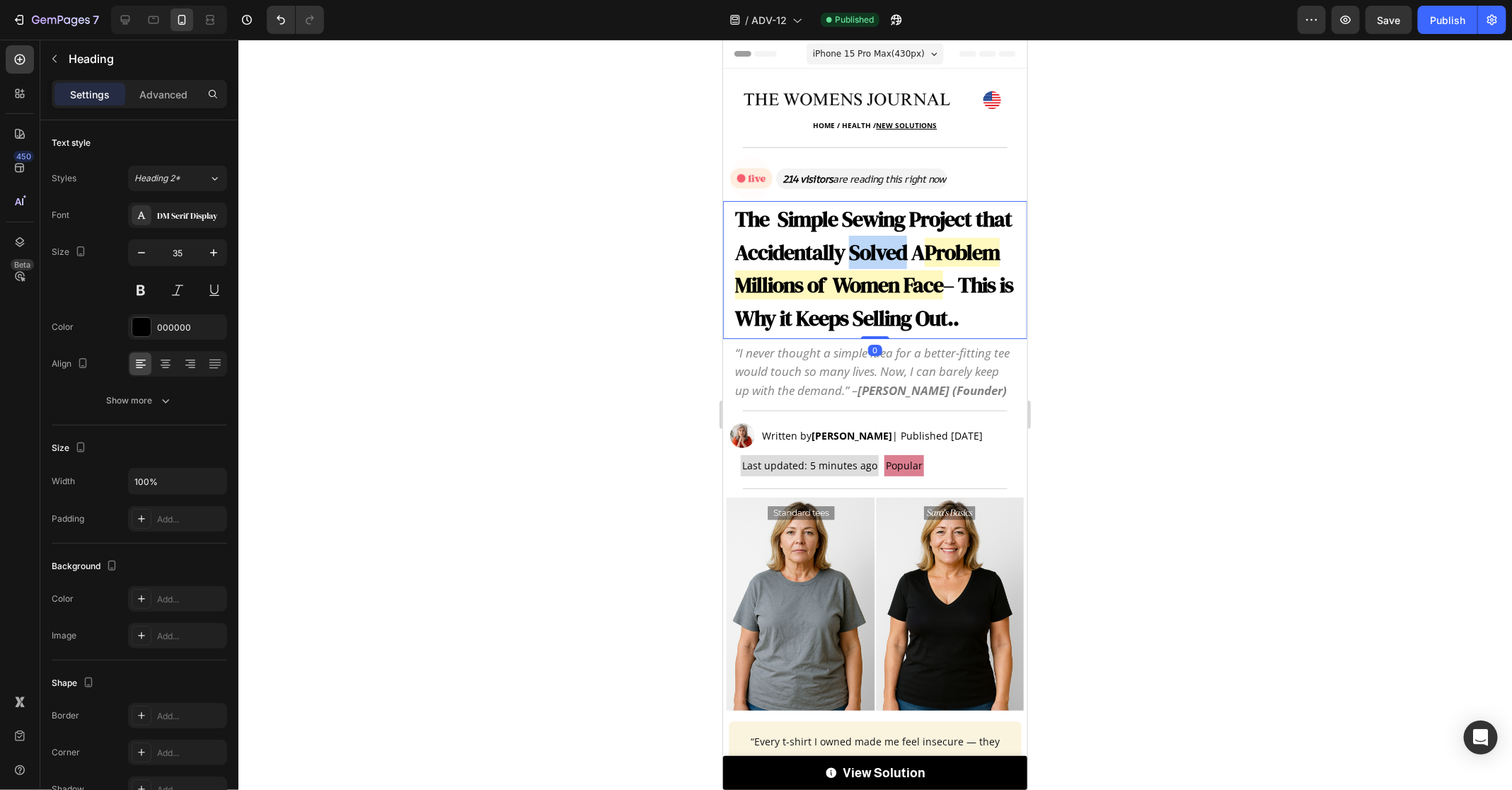
click at [894, 260] on strong "The Simple Sewing Project that Accidentally Solved A" at bounding box center [873, 235] width 276 height 63
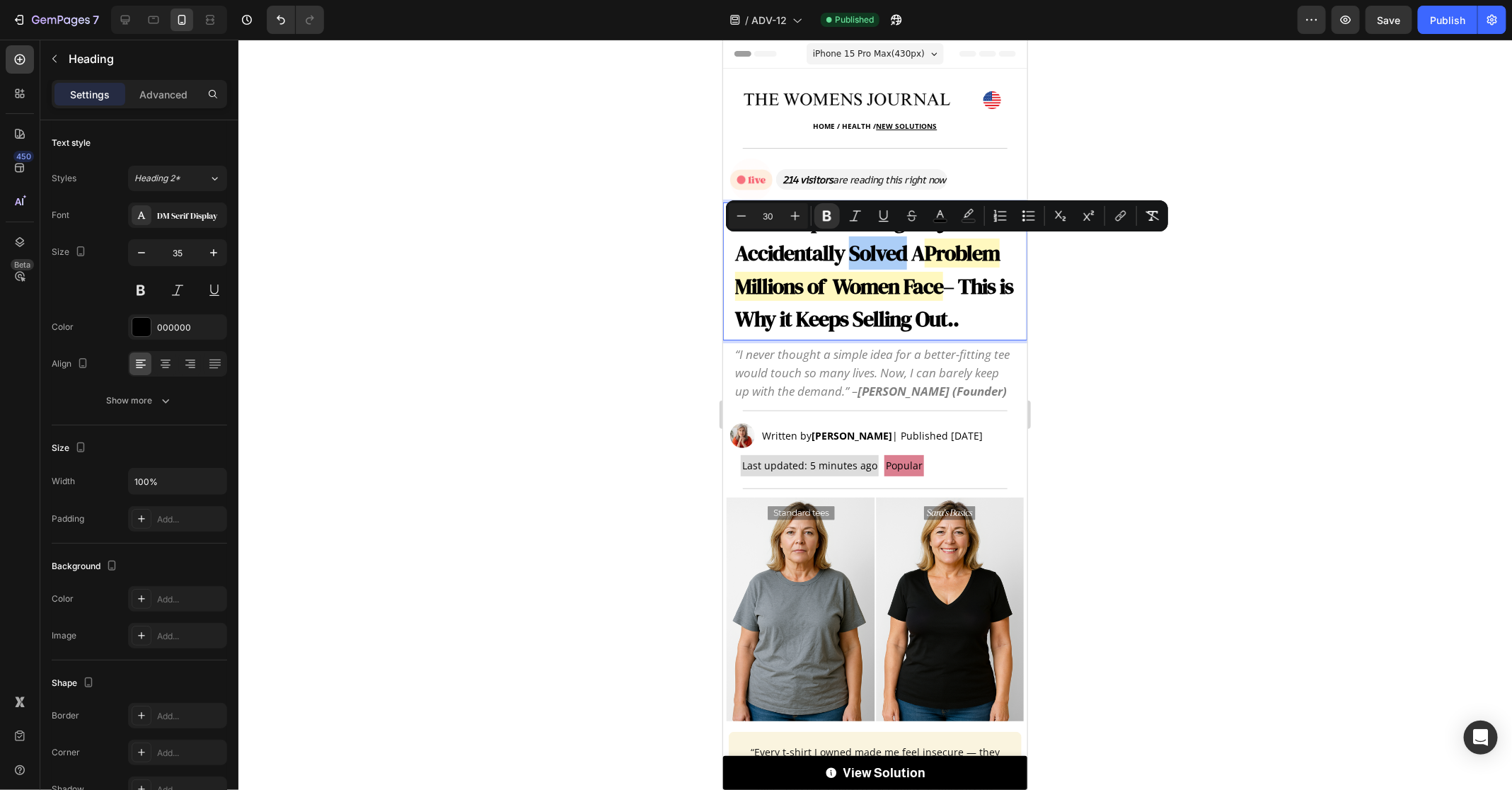
click at [608, 446] on div at bounding box center [876, 414] width 1274 height 750
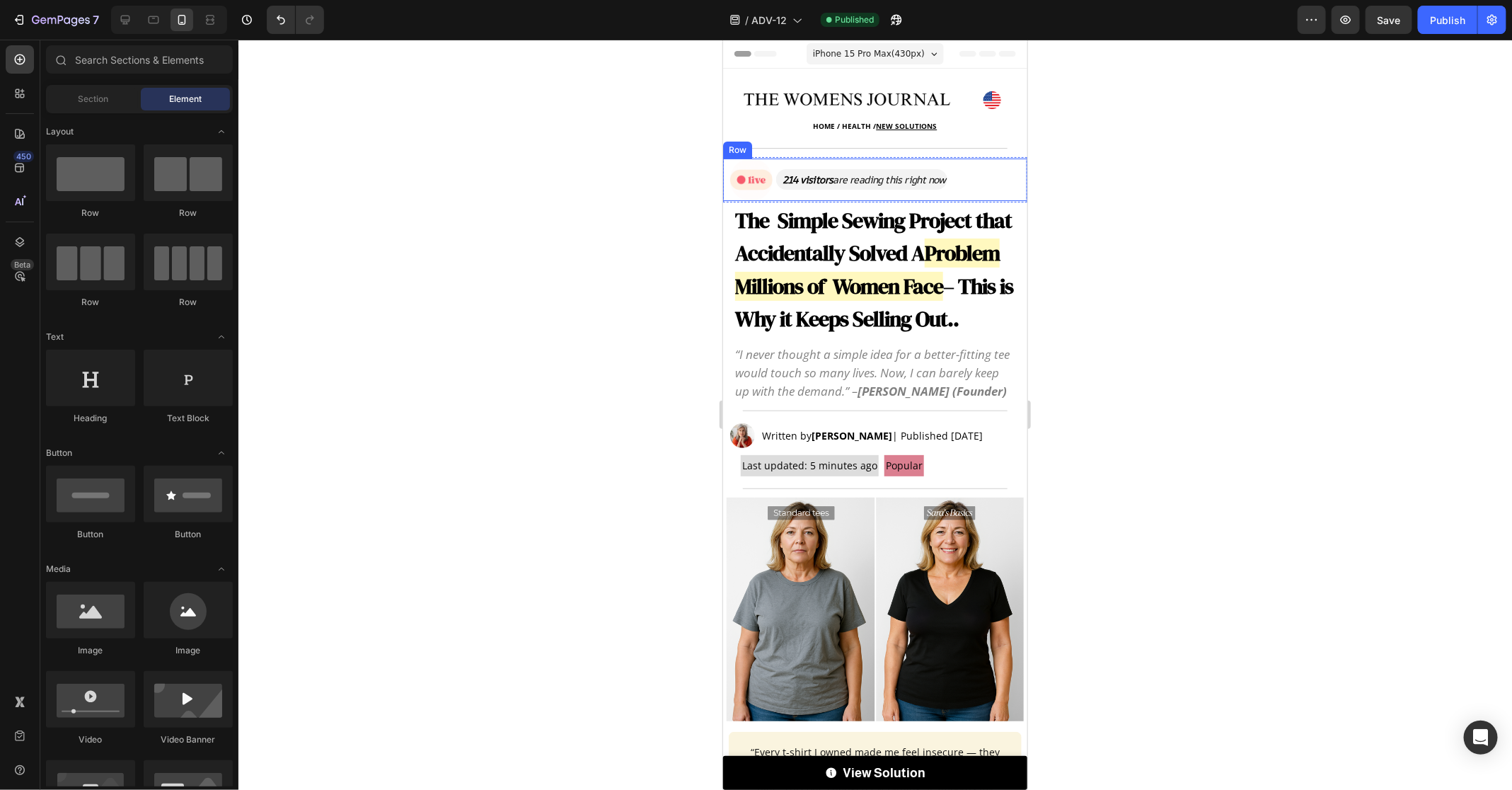
click at [965, 169] on div "Image 214 visitors are reading this right now Text Block Row" at bounding box center [875, 178] width 304 height 42
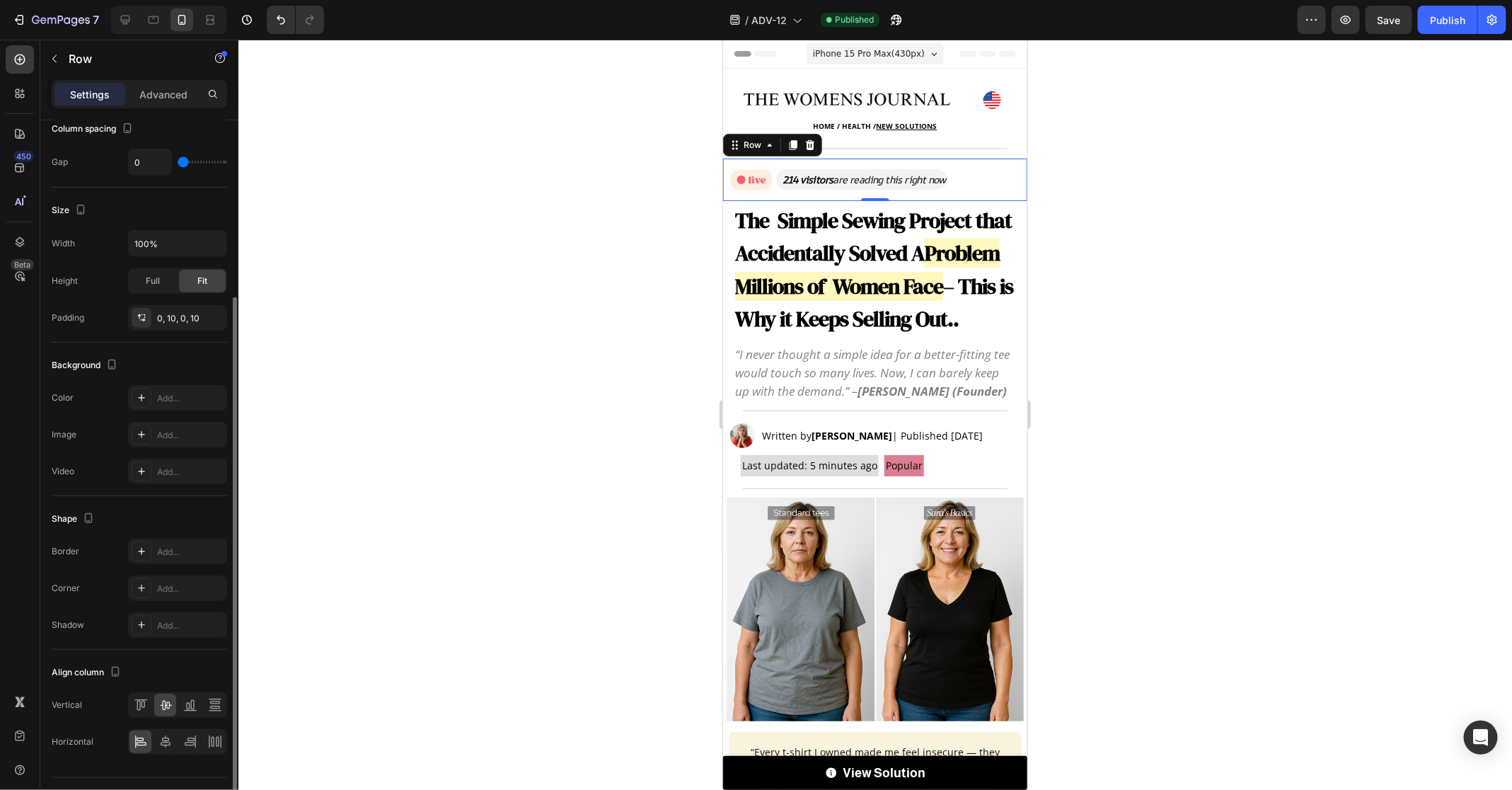
scroll to position [275, 0]
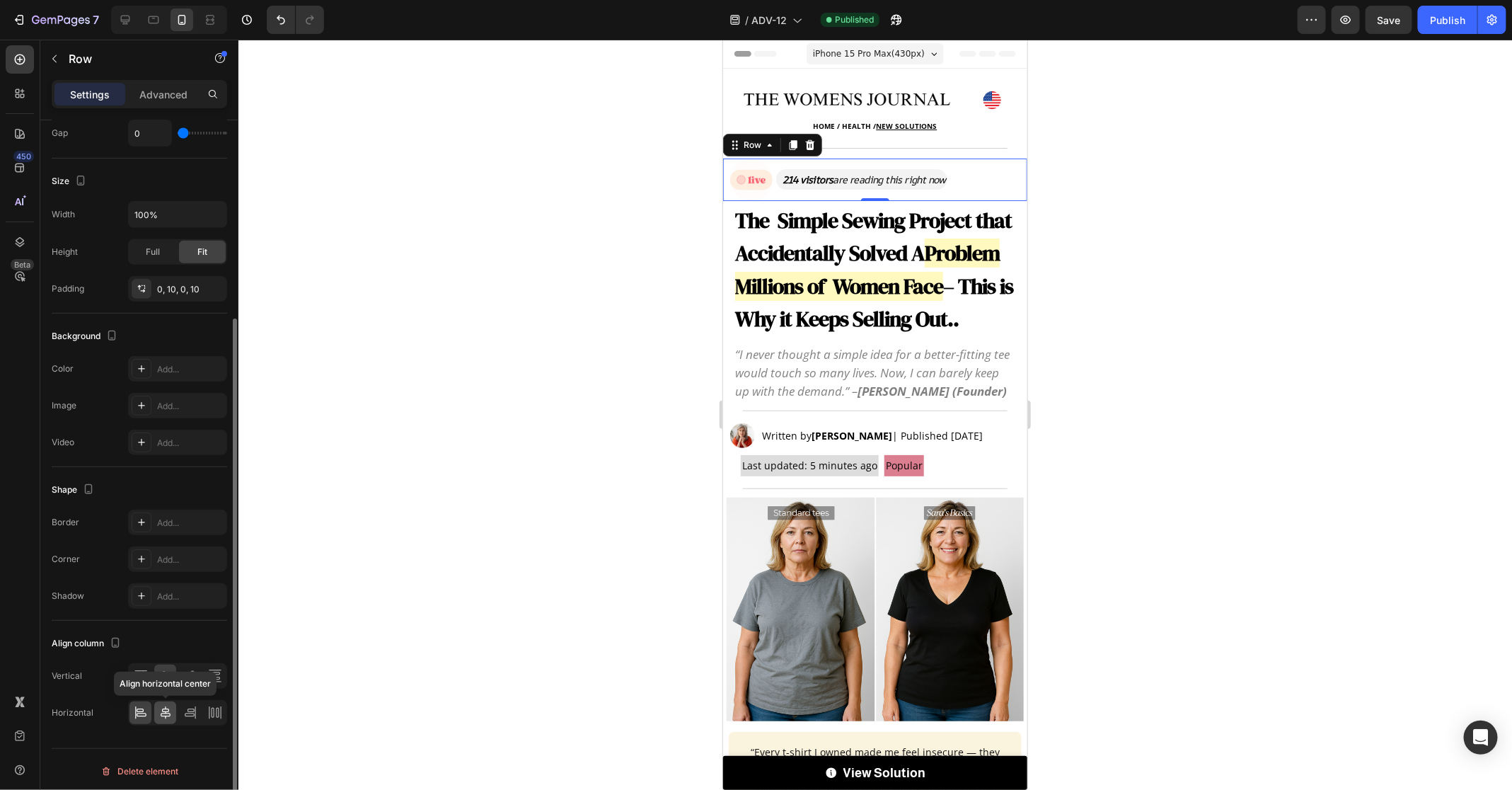
click at [158, 712] on icon at bounding box center [165, 713] width 14 height 14
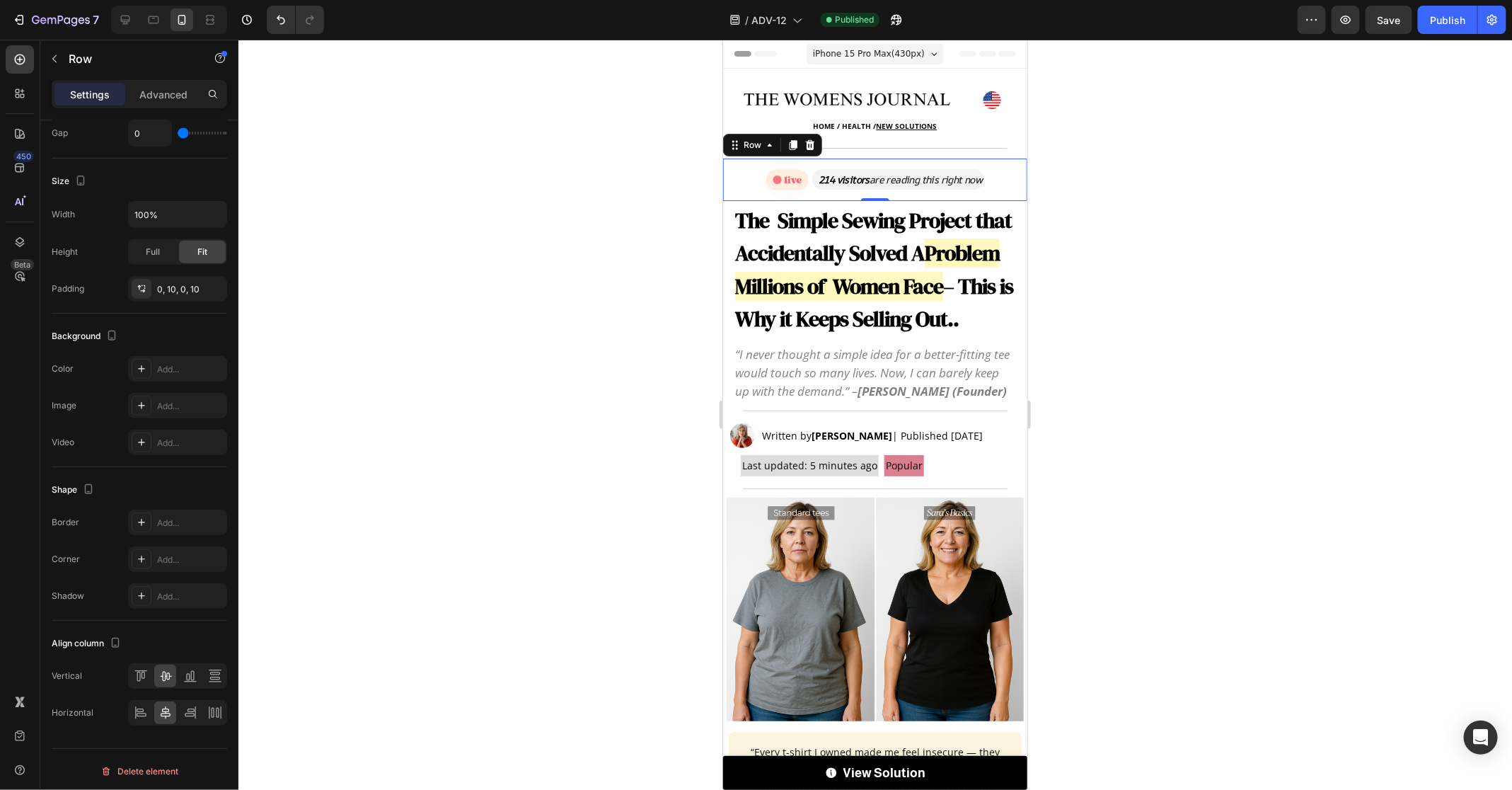
click at [545, 368] on div at bounding box center [876, 414] width 1274 height 750
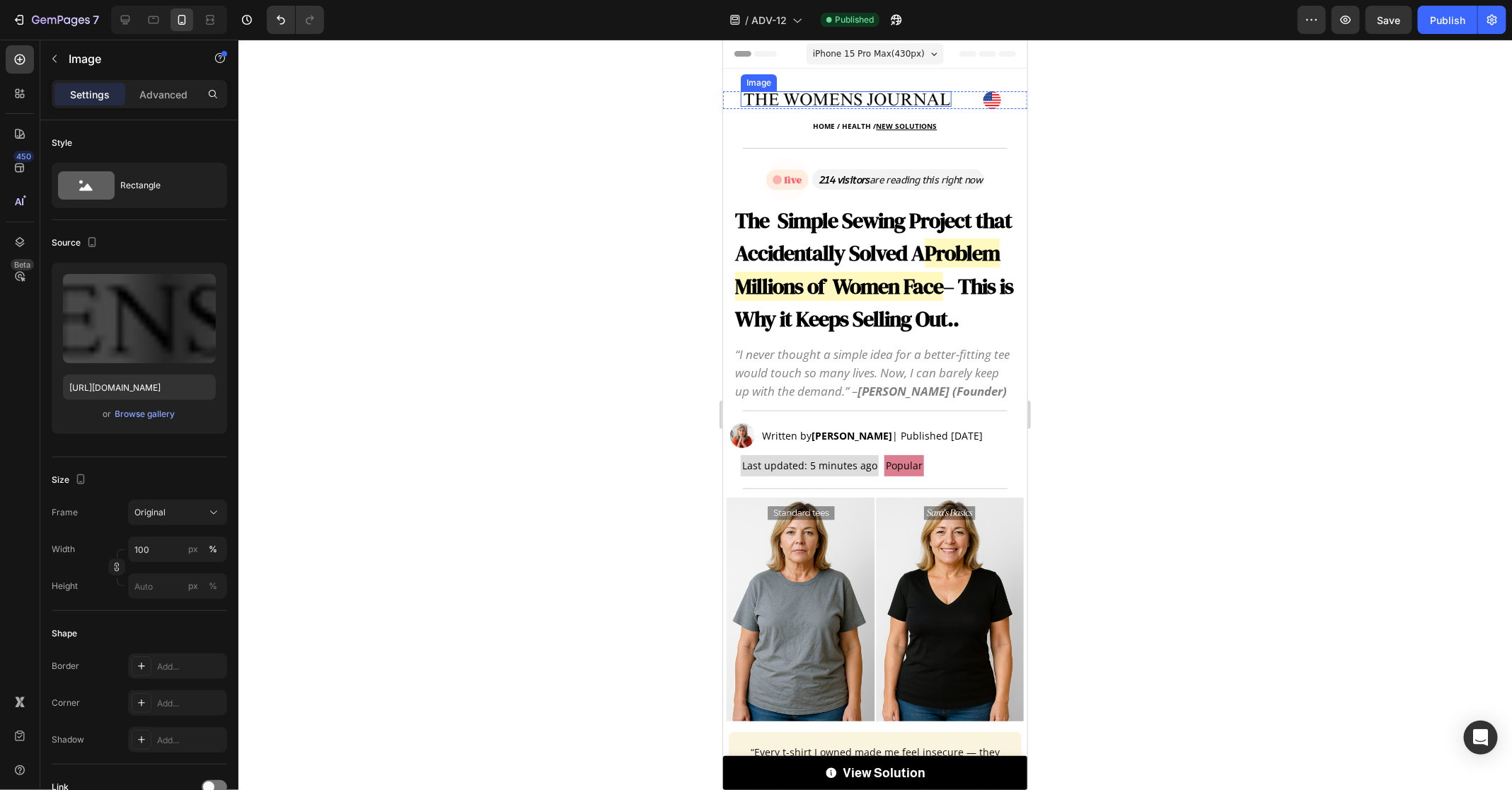
click at [932, 99] on img at bounding box center [846, 98] width 211 height 15
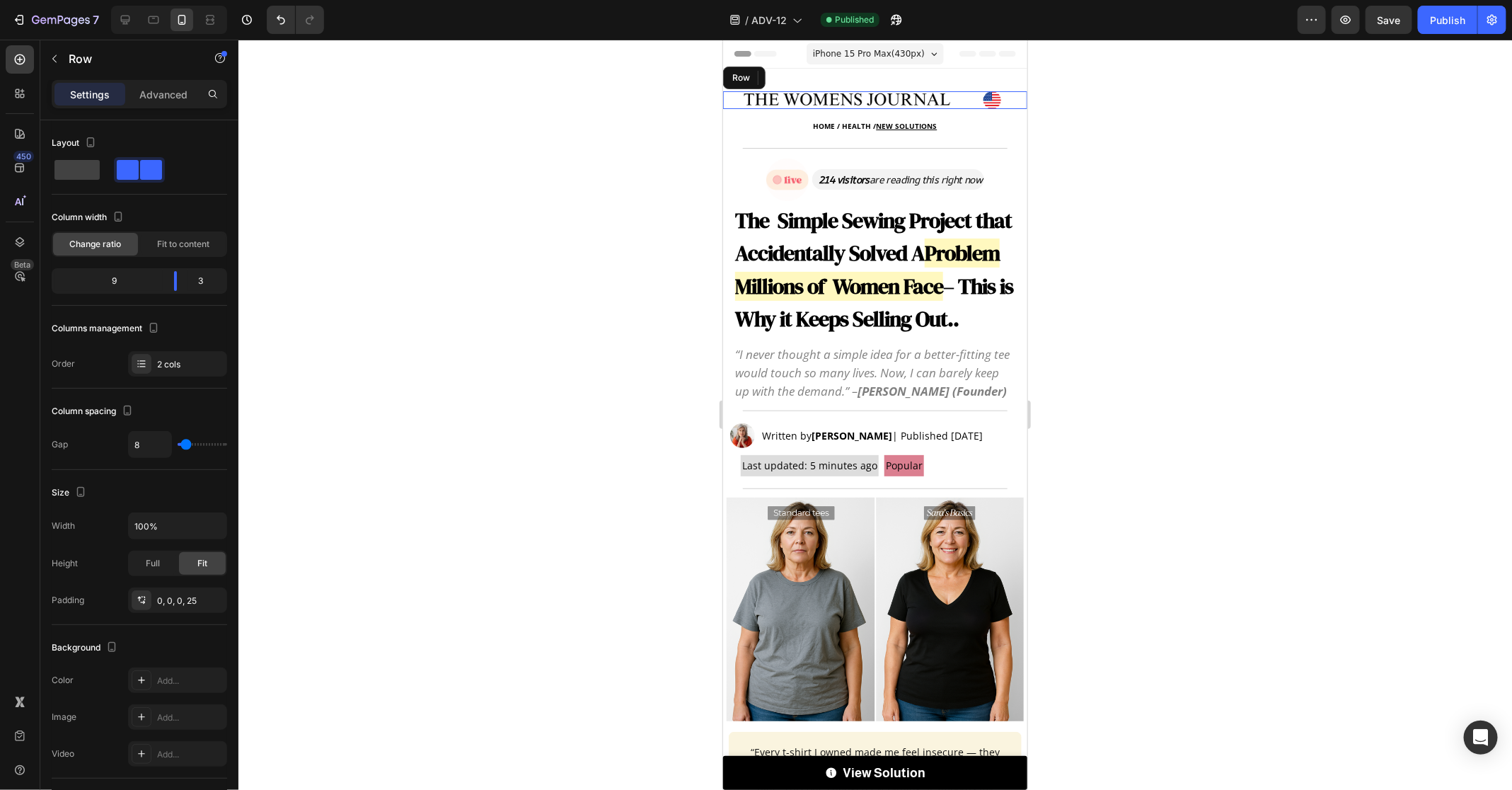
click at [945, 97] on div "Image 0 Image Row" at bounding box center [875, 99] width 304 height 18
click at [1039, 143] on div at bounding box center [876, 414] width 1274 height 750
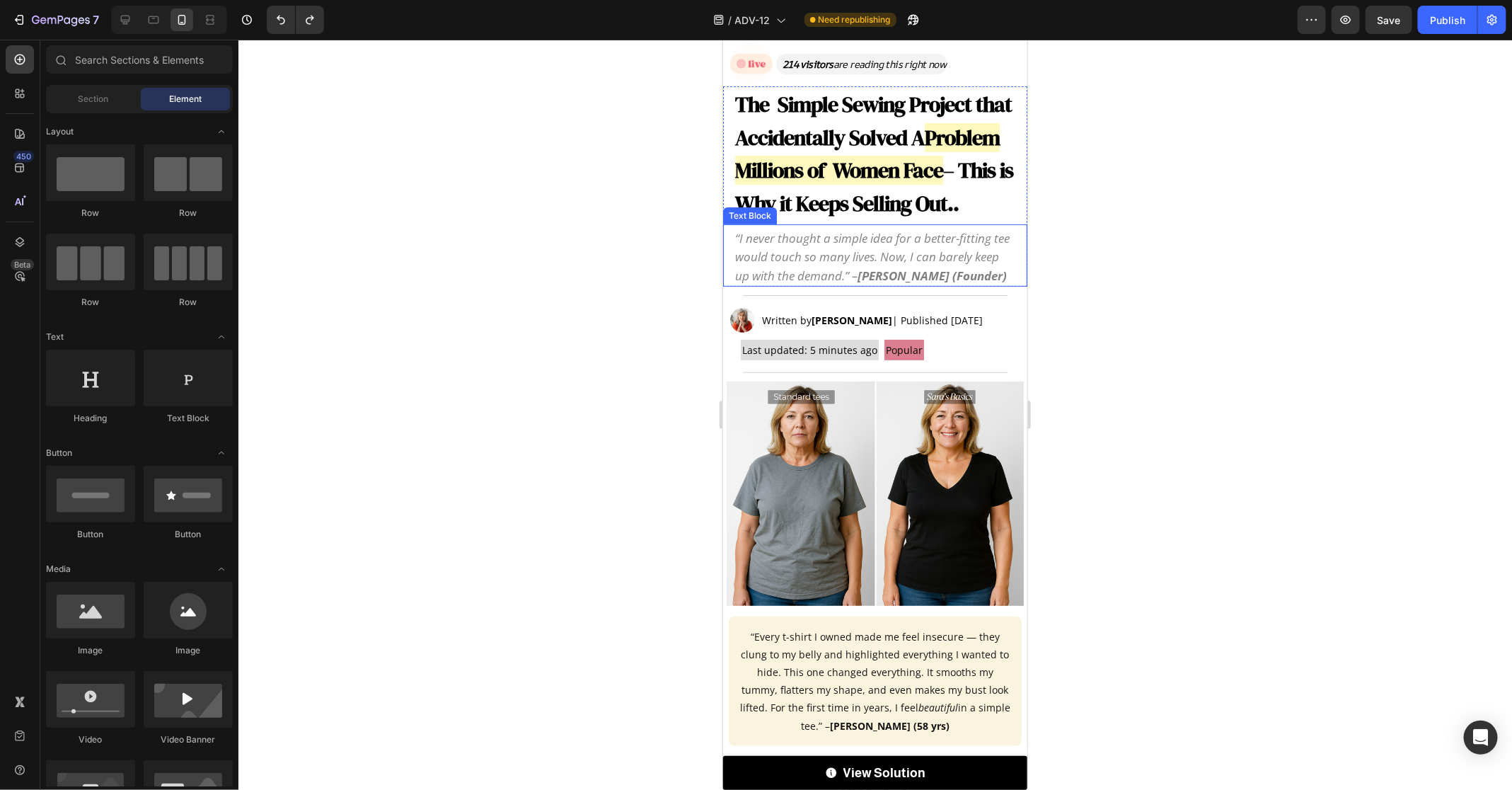
scroll to position [0, 0]
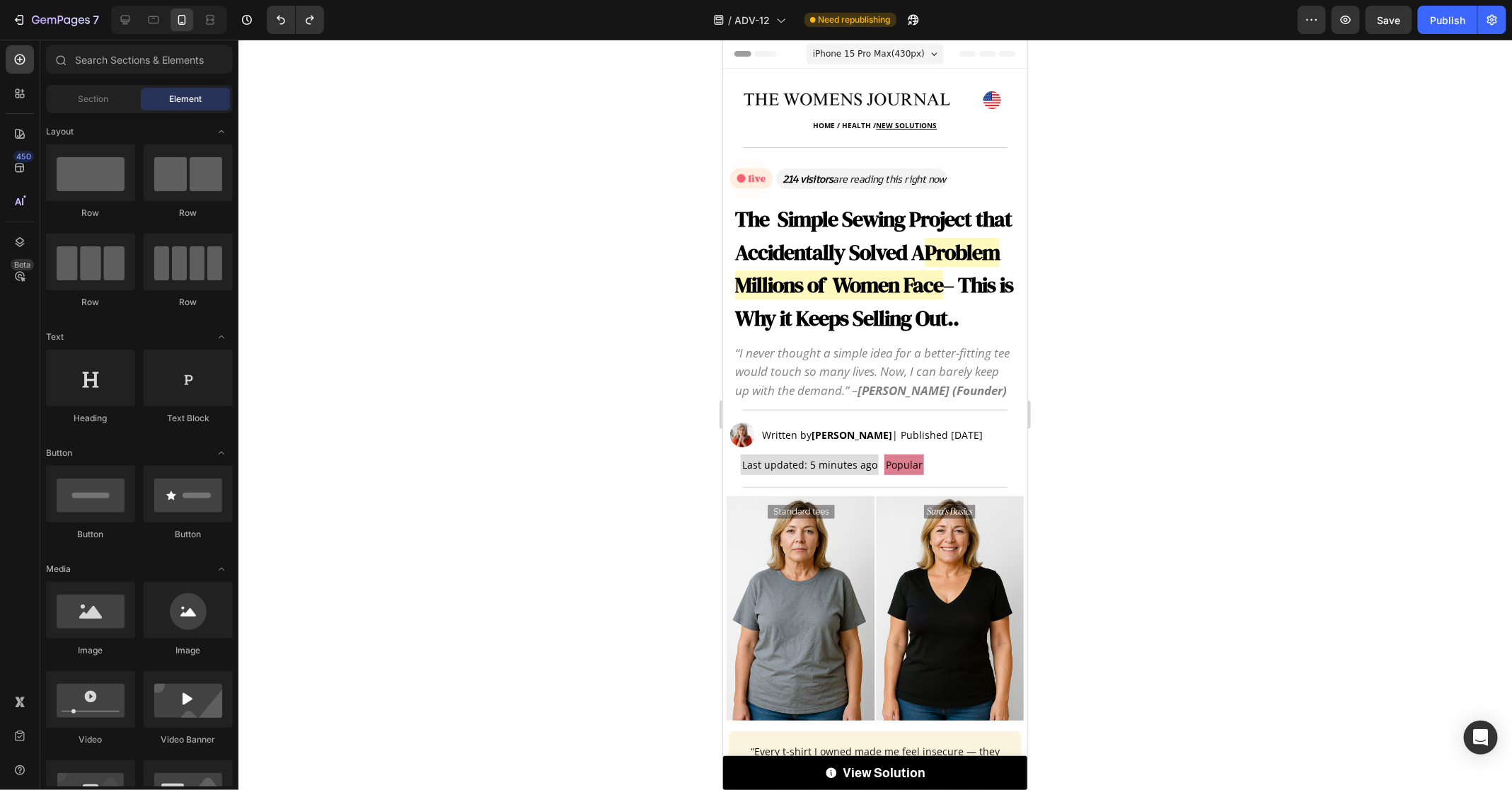
click at [1158, 292] on div at bounding box center [876, 414] width 1274 height 750
click at [111, 19] on div at bounding box center [169, 19] width 116 height 29
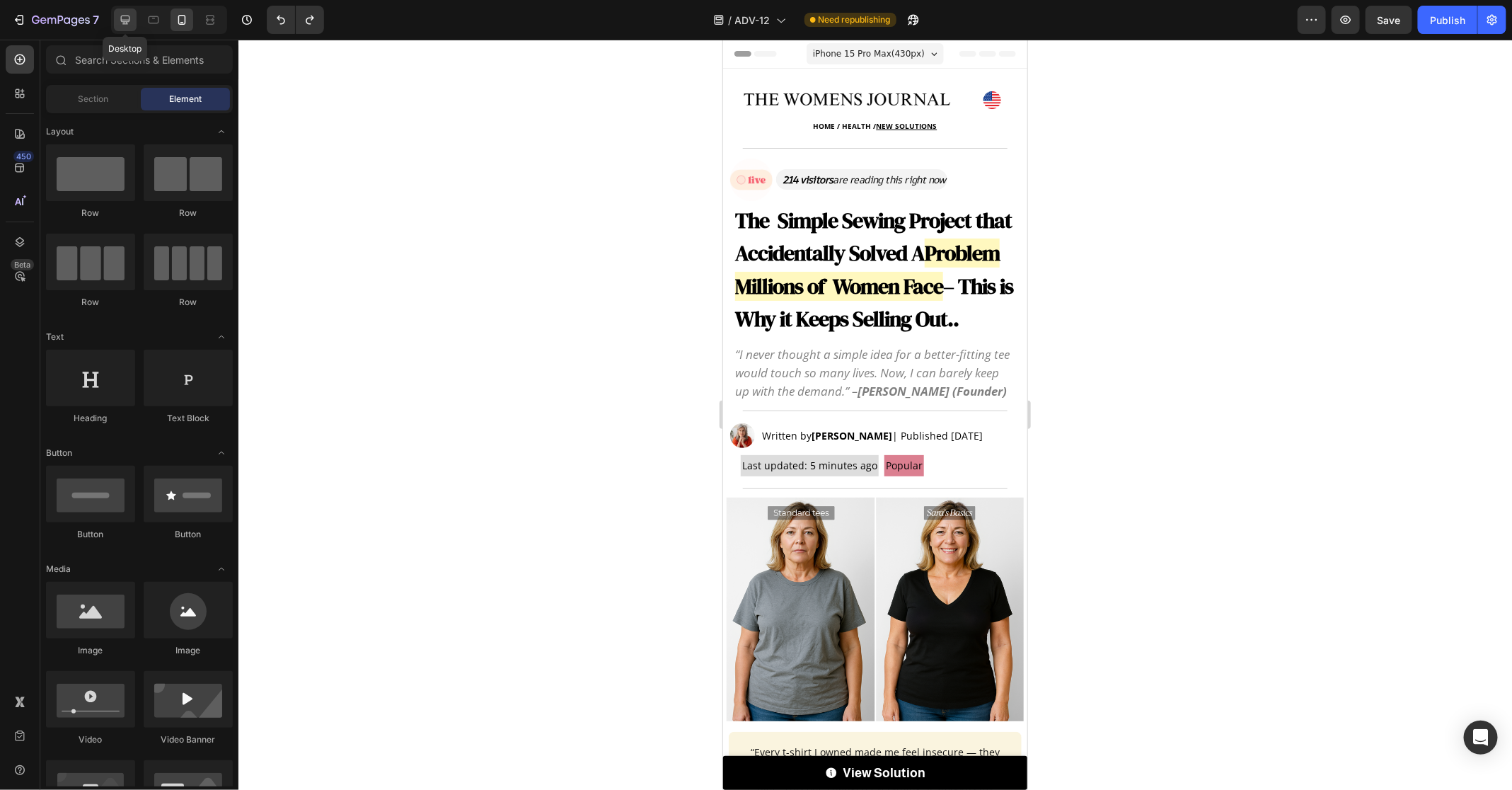
click at [118, 19] on icon at bounding box center [125, 19] width 14 height 14
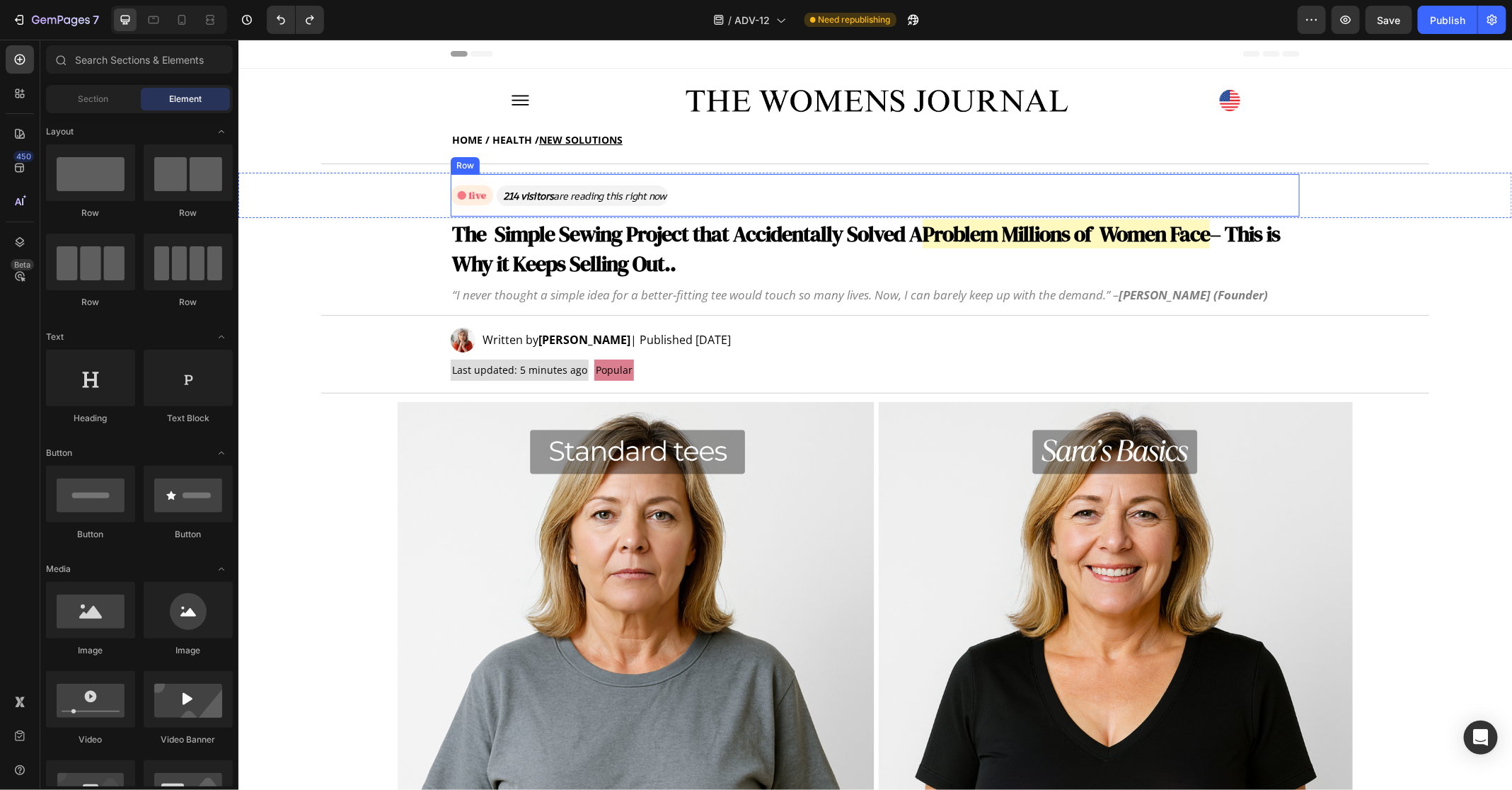
click at [680, 232] on strong "The Simple Sewing Project that Accidentally Solved A" at bounding box center [687, 233] width 470 height 29
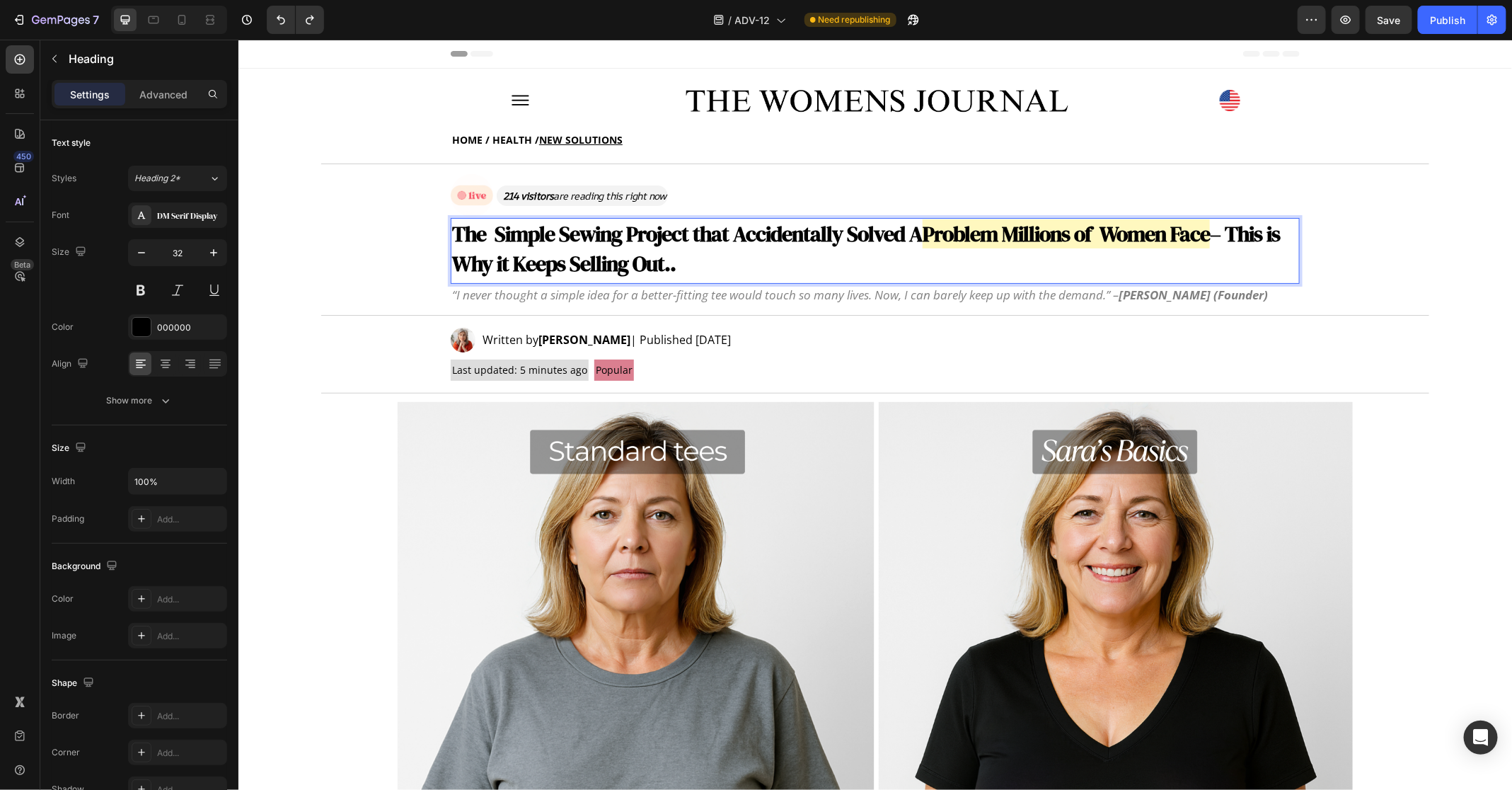
click at [680, 232] on strong "The Simple Sewing Project that Accidentally Solved A" at bounding box center [687, 233] width 470 height 29
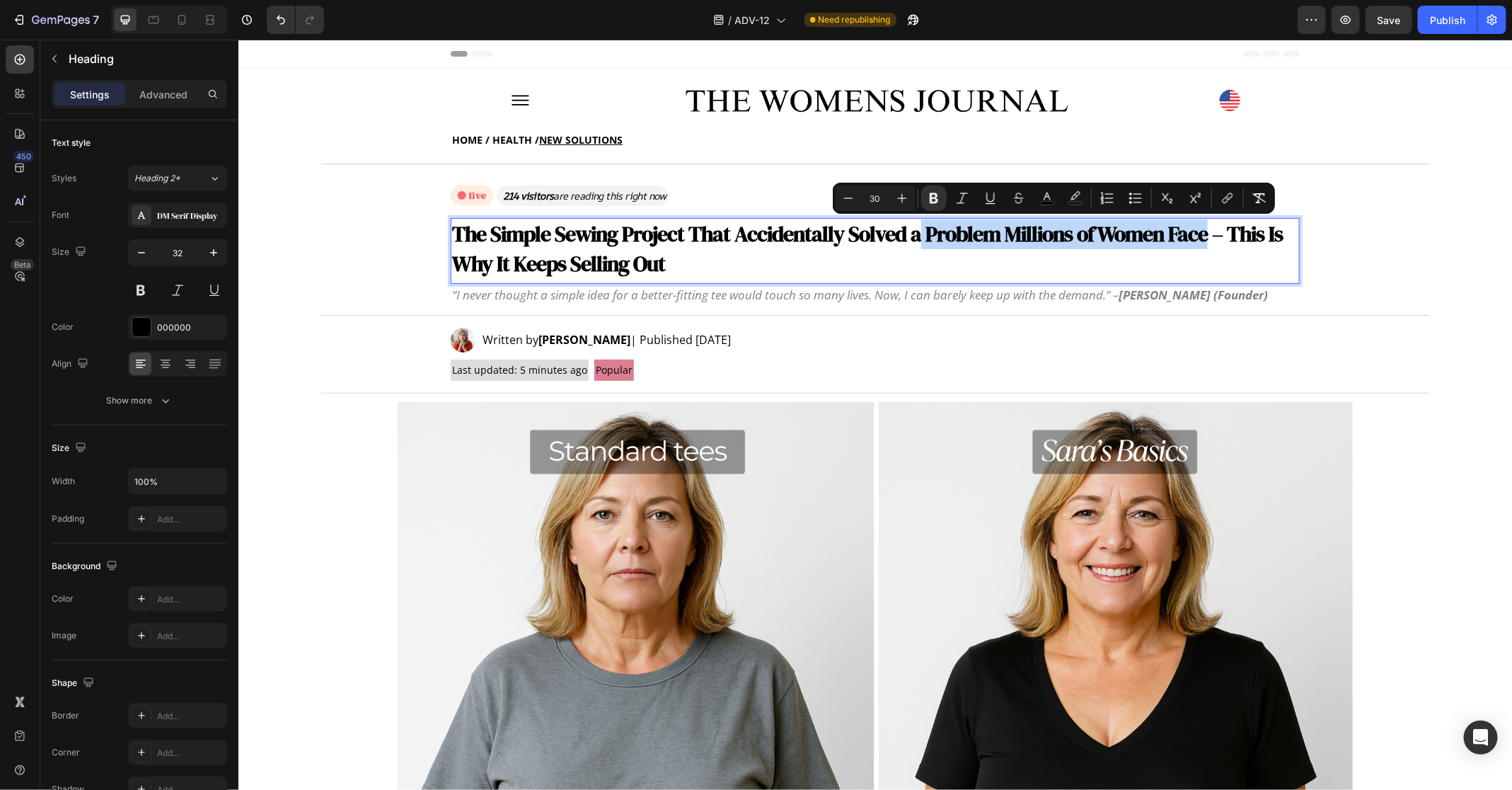
drag, startPoint x: 911, startPoint y: 232, endPoint x: 1195, endPoint y: 241, distance: 284.1
click at [1195, 241] on strong "The Simple Sewing Project That Accidentally Solved a Problem Millions of Women …" at bounding box center [867, 248] width 831 height 59
click at [922, 234] on strong "The Simple Sewing Project That Accidentally Solved a Problem Millions of Women …" at bounding box center [867, 248] width 831 height 59
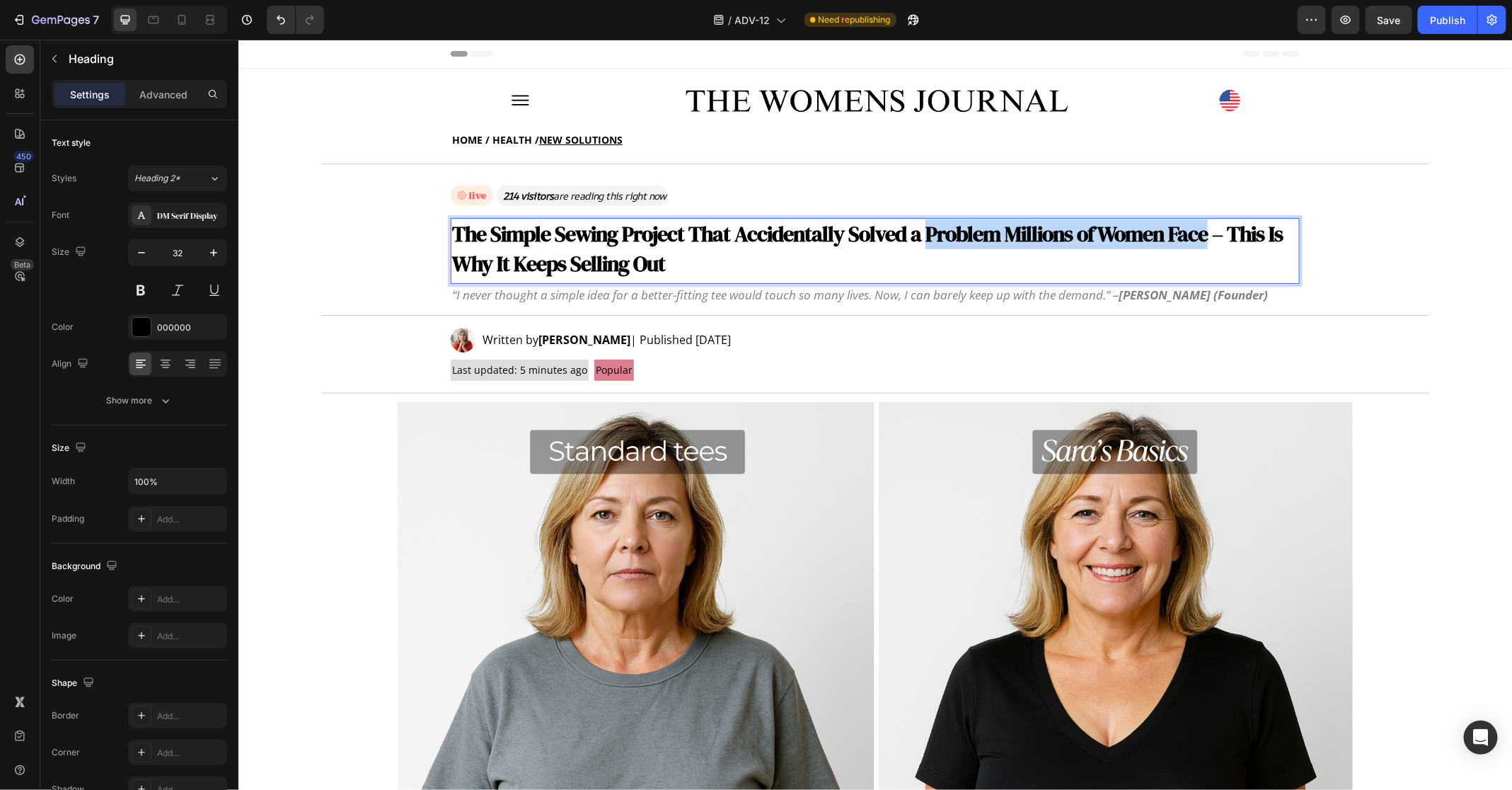
drag, startPoint x: 917, startPoint y: 234, endPoint x: 1195, endPoint y: 240, distance: 278.1
click at [1195, 240] on strong "The Simple Sewing Project That Accidentally Solved a Problem Millions of Women …" at bounding box center [867, 248] width 831 height 59
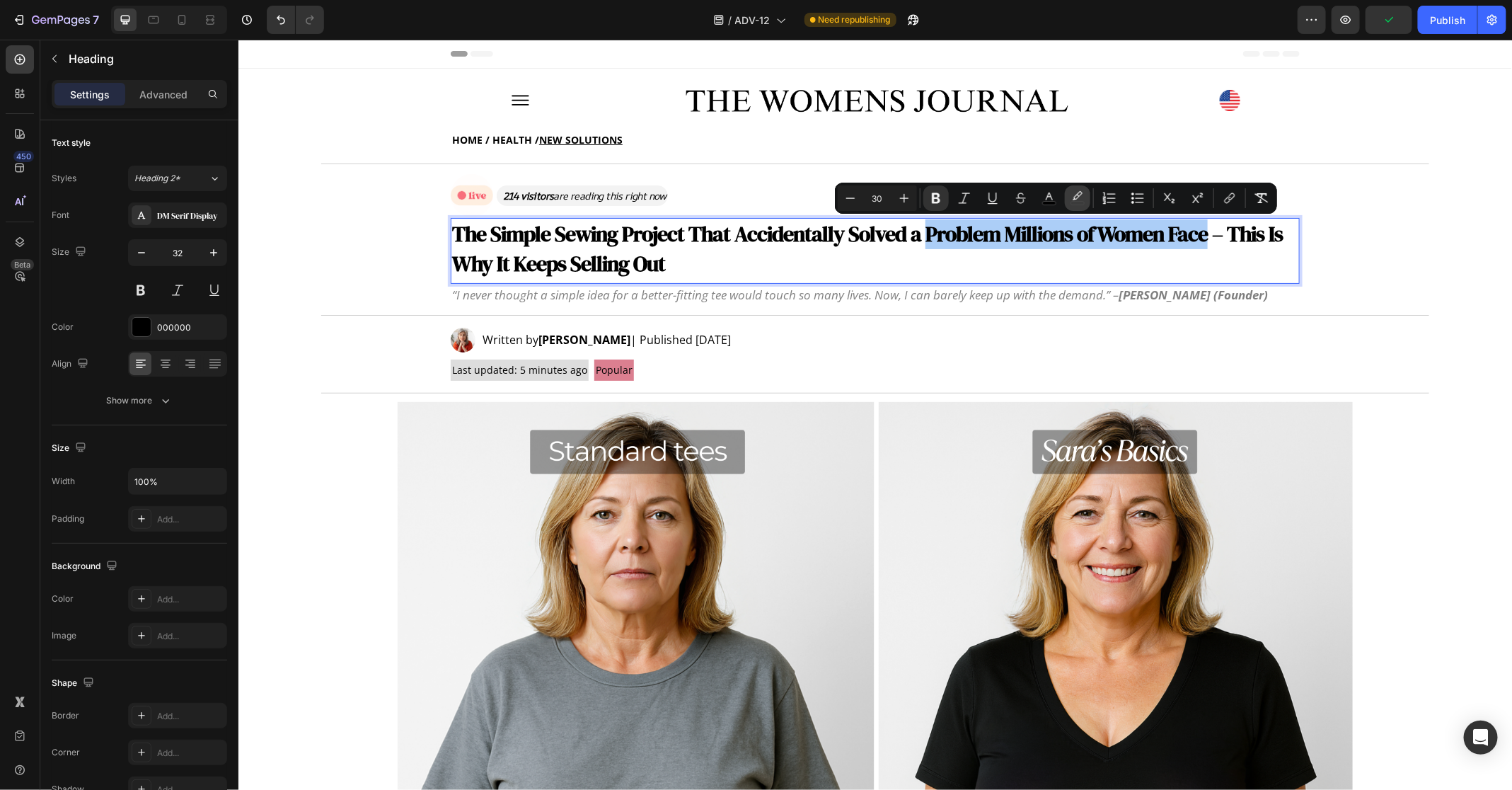
click at [1087, 201] on button "color" at bounding box center [1077, 198] width 25 height 25
type input "000000"
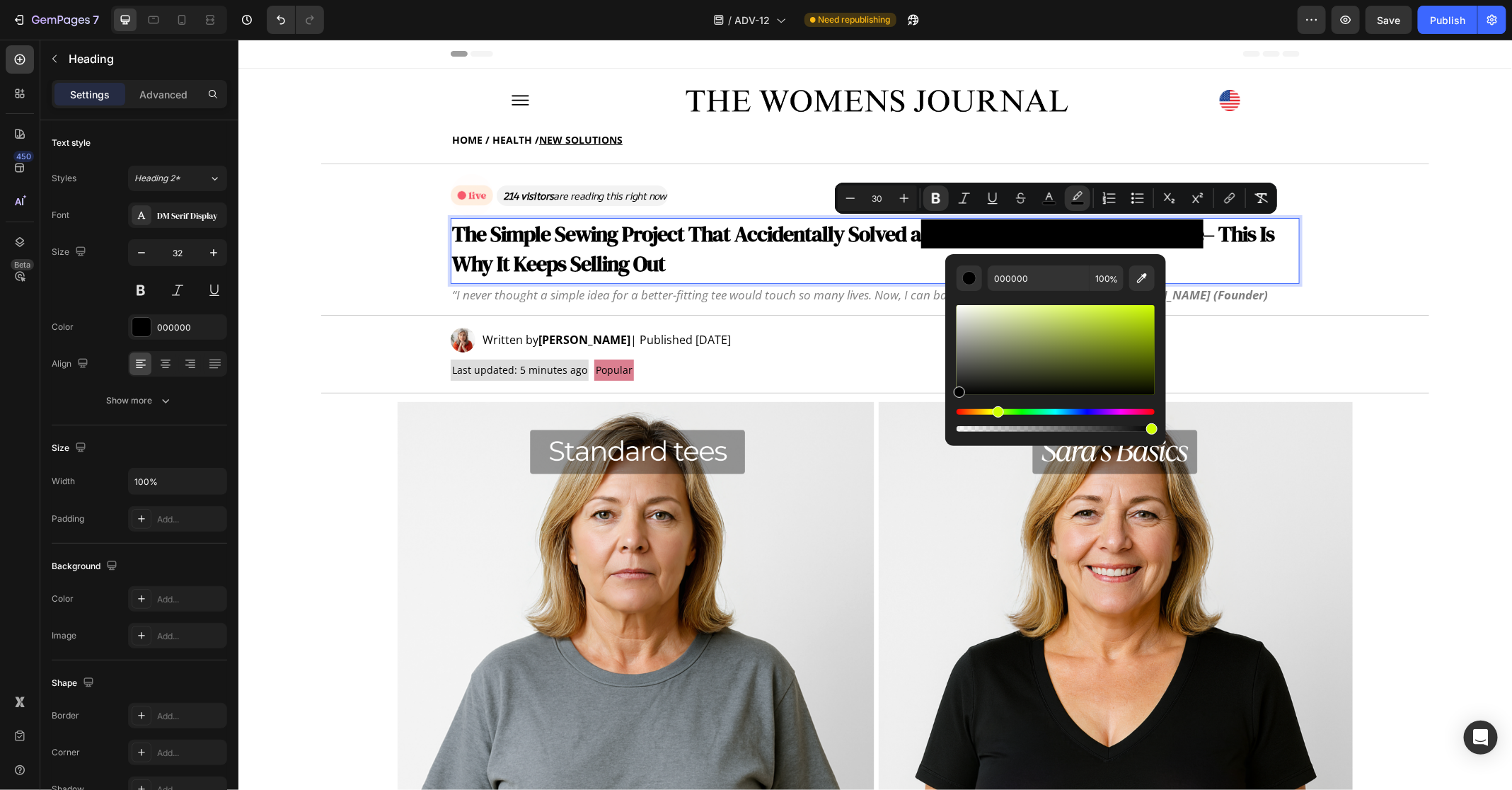
click at [997, 412] on div "Hue" at bounding box center [1056, 412] width 198 height 5
click at [992, 411] on div "Hue" at bounding box center [1056, 412] width 198 height 5
click at [994, 411] on div "Hue" at bounding box center [995, 412] width 12 height 12
click at [1021, 309] on div "Editor contextual toolbar" at bounding box center [1056, 350] width 198 height 90
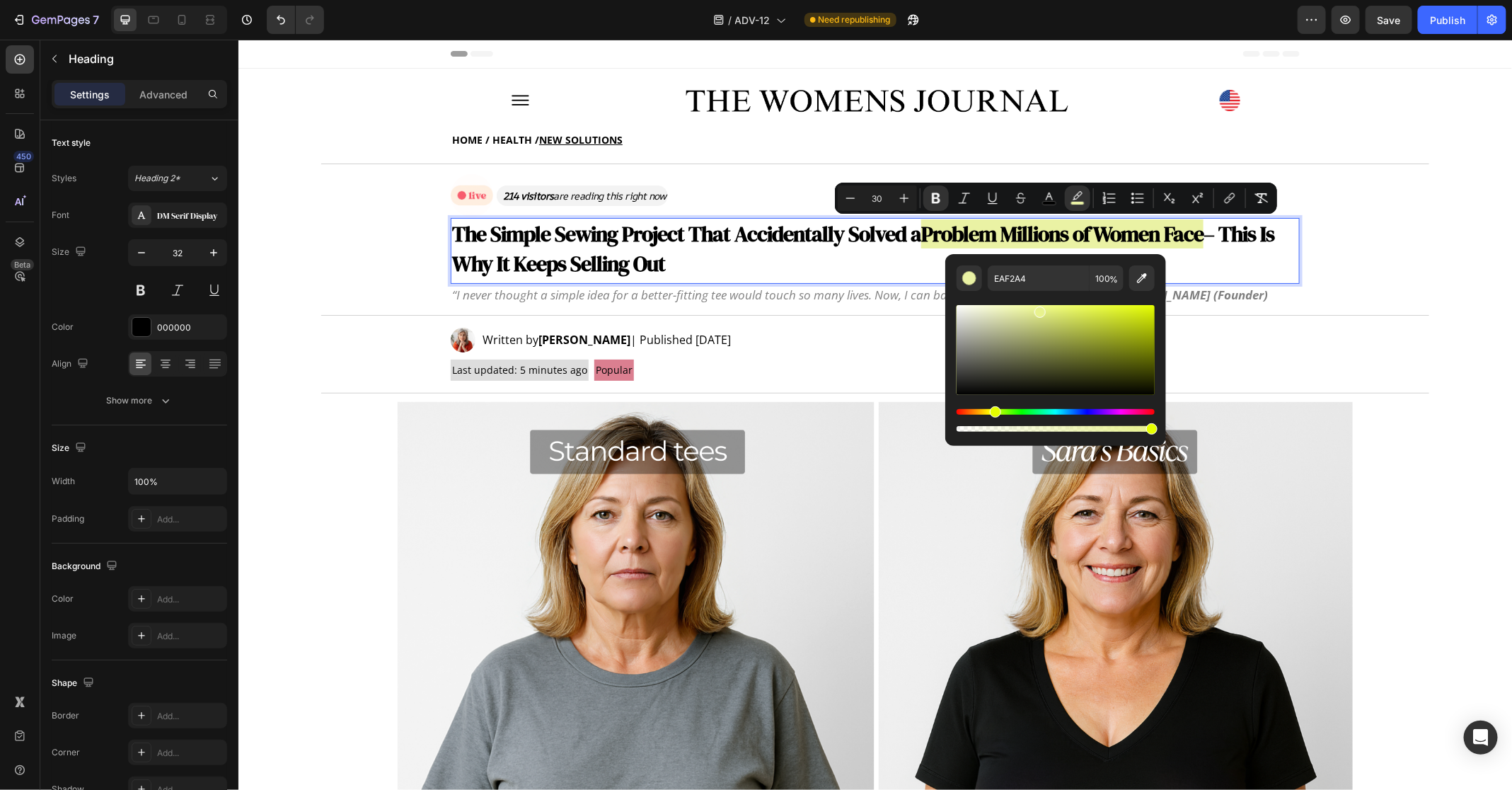
click at [1039, 309] on div "Editor contextual toolbar" at bounding box center [1056, 350] width 198 height 90
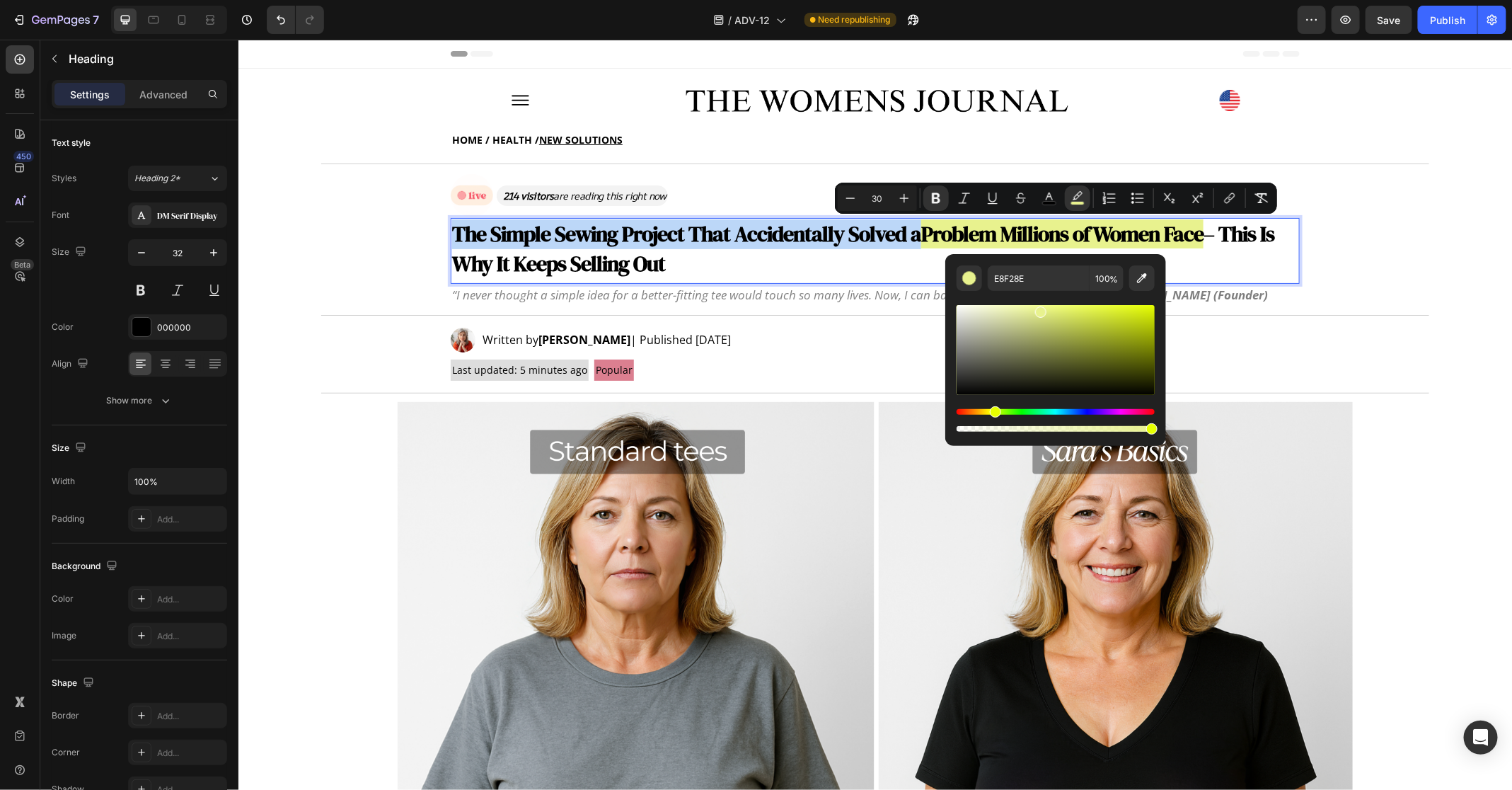
click at [1041, 307] on div "Editor contextual toolbar" at bounding box center [1041, 312] width 12 height 12
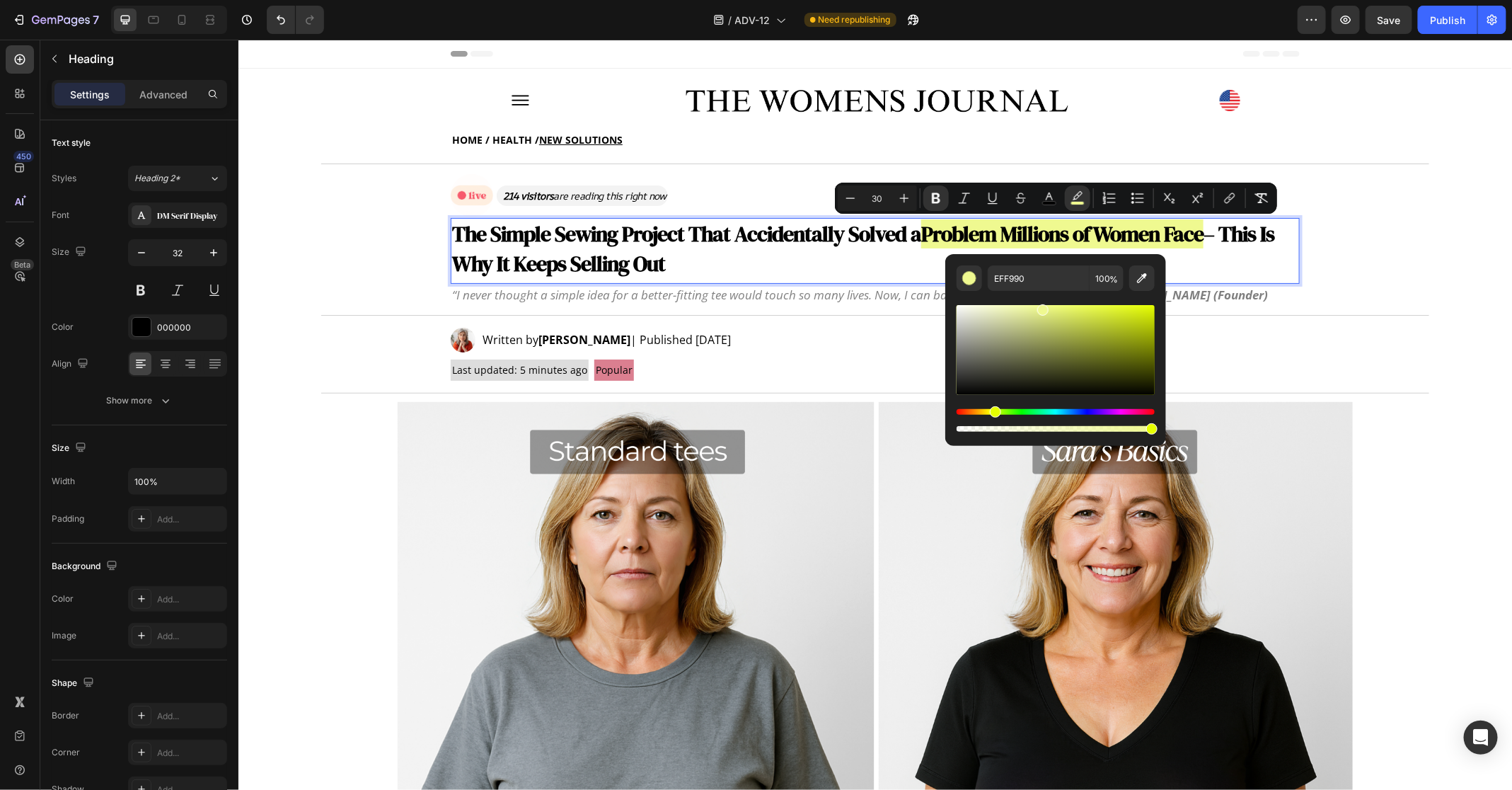
click at [1029, 309] on div "Editor contextual toolbar" at bounding box center [1056, 350] width 198 height 90
drag, startPoint x: 1023, startPoint y: 308, endPoint x: 1019, endPoint y: 301, distance: 8.1
click at [1019, 301] on div "Editor contextual toolbar" at bounding box center [1056, 363] width 198 height 144
click at [1010, 309] on div "Editor contextual toolbar" at bounding box center [1056, 350] width 198 height 90
click at [1005, 308] on div "Editor contextual toolbar" at bounding box center [1007, 310] width 12 height 12
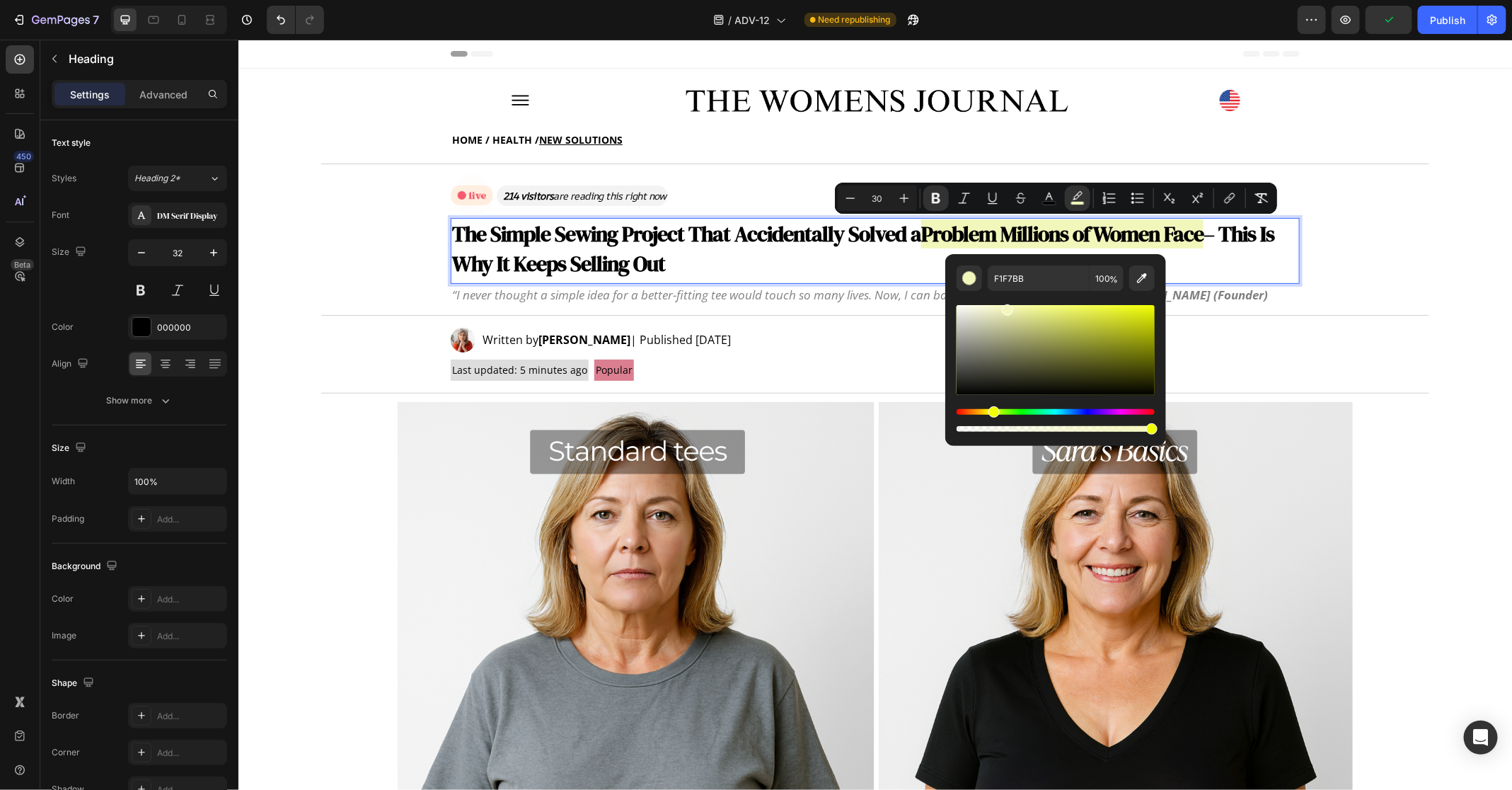
click at [992, 412] on div "Hue" at bounding box center [994, 412] width 12 height 12
type input "F5F7BB"
click at [920, 242] on strong "Problem Millions of Women Face" at bounding box center [1062, 233] width 283 height 29
click at [920, 240] on strong "Problem Millions of Women Face" at bounding box center [1062, 233] width 283 height 29
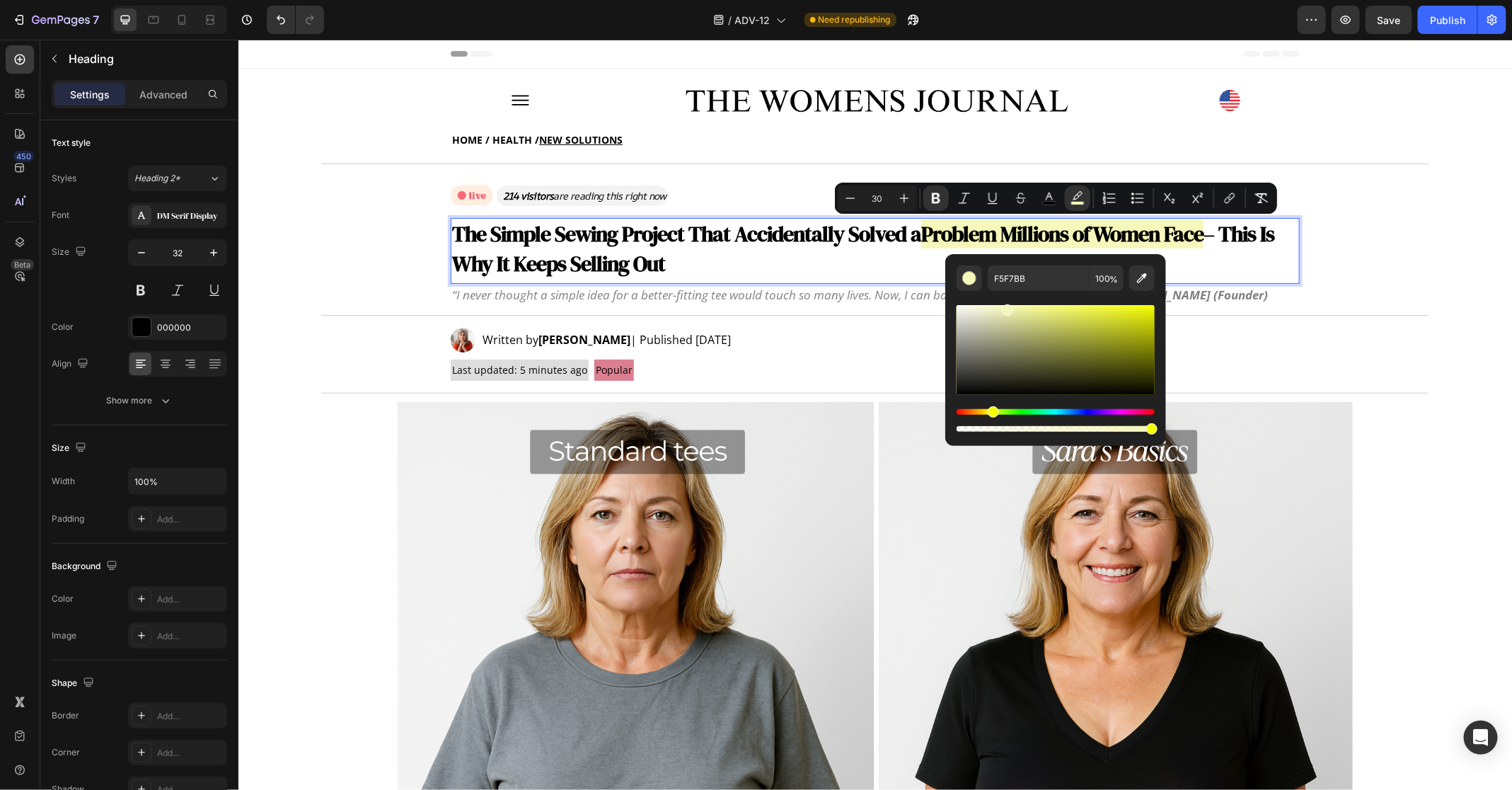
click at [946, 232] on strong "Problem Millions of Women Face" at bounding box center [1062, 233] width 283 height 29
click at [1332, 308] on div "Title Line" at bounding box center [875, 314] width 1274 height 18
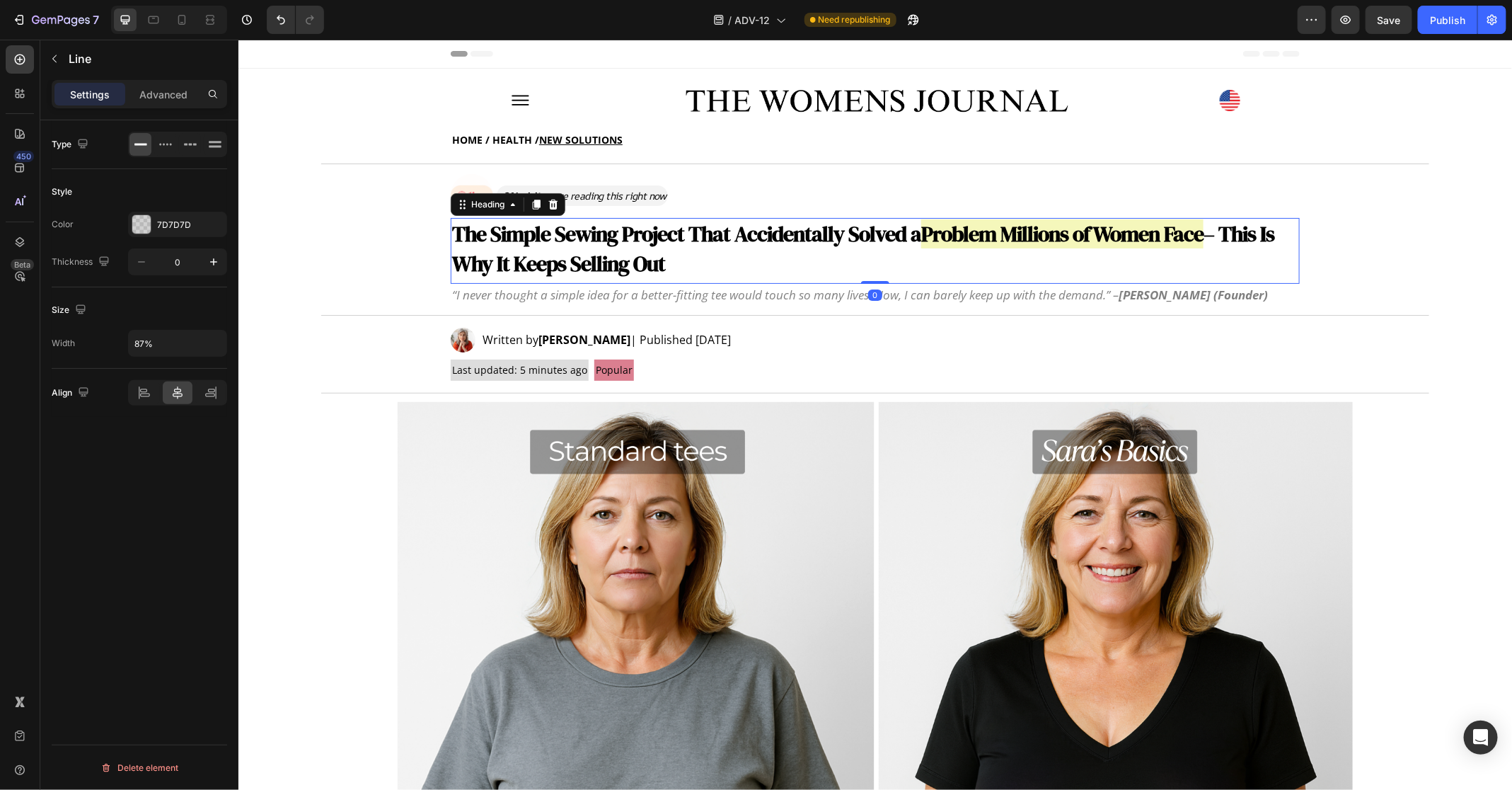
click at [933, 239] on strong "Problem Millions of Women Face" at bounding box center [1062, 233] width 283 height 29
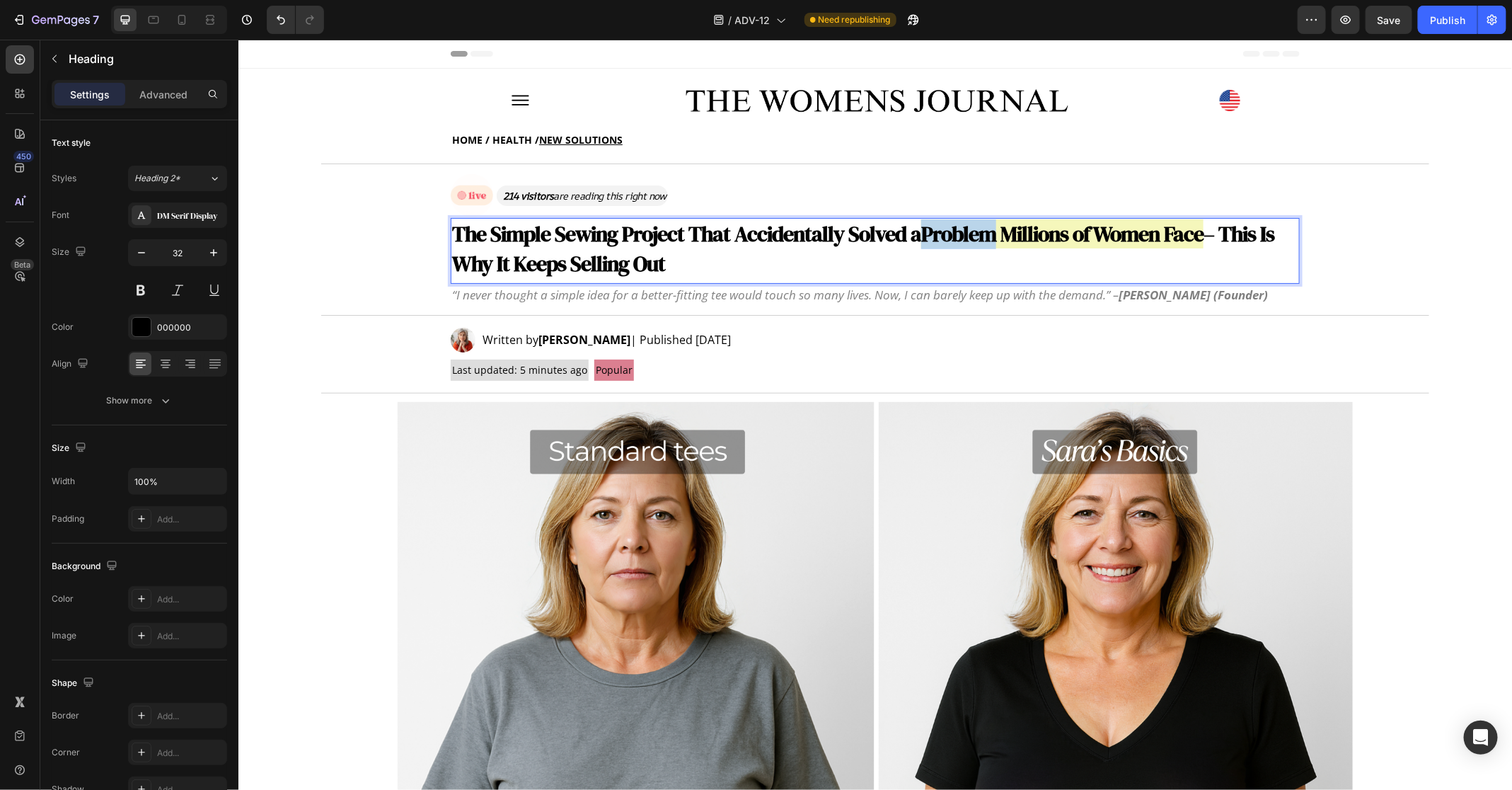
click at [920, 238] on strong "Problem Millions of Women Face" at bounding box center [1062, 233] width 283 height 29
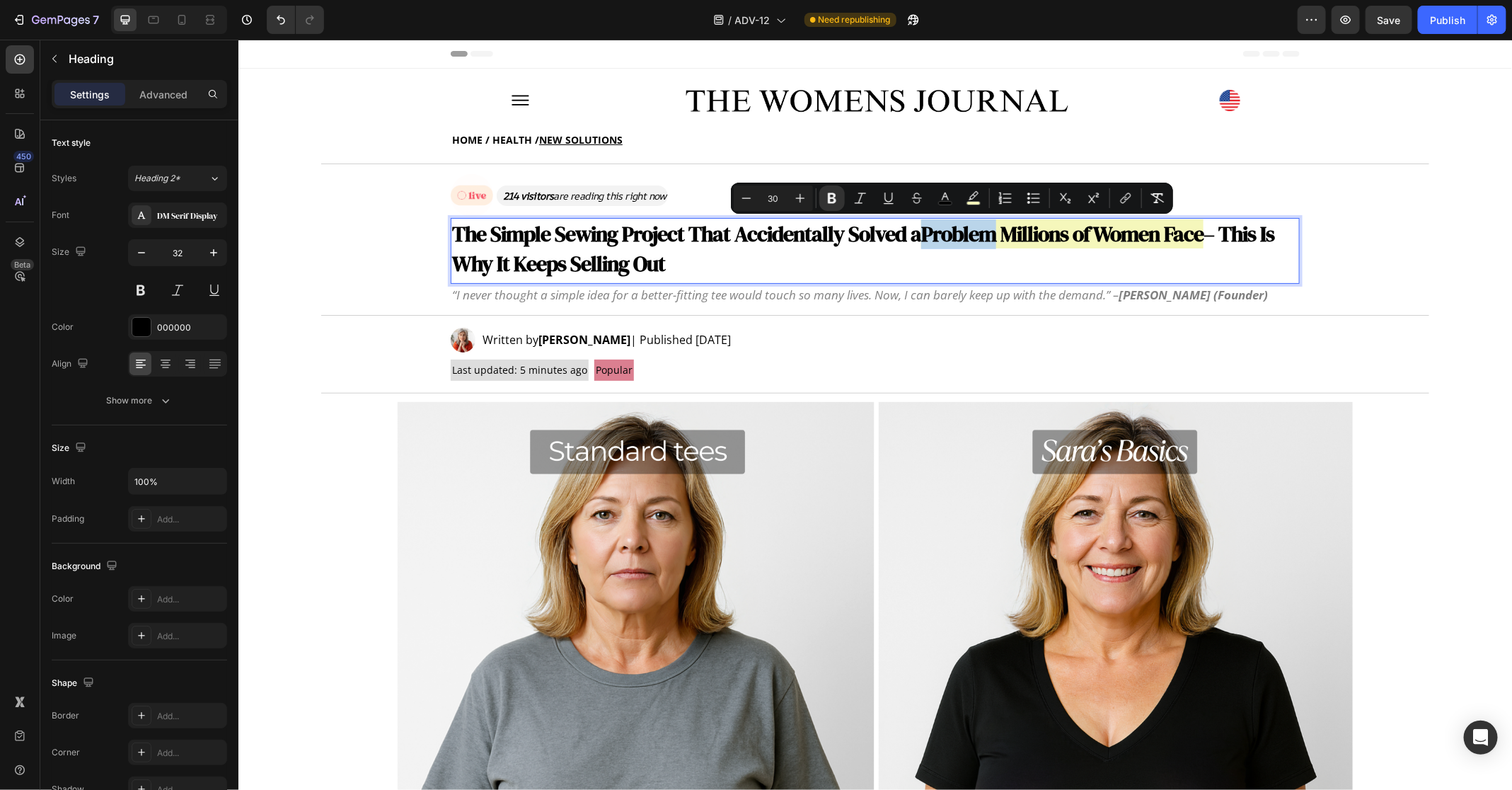
click at [920, 238] on strong "Problem Millions of Women Face" at bounding box center [1062, 233] width 283 height 29
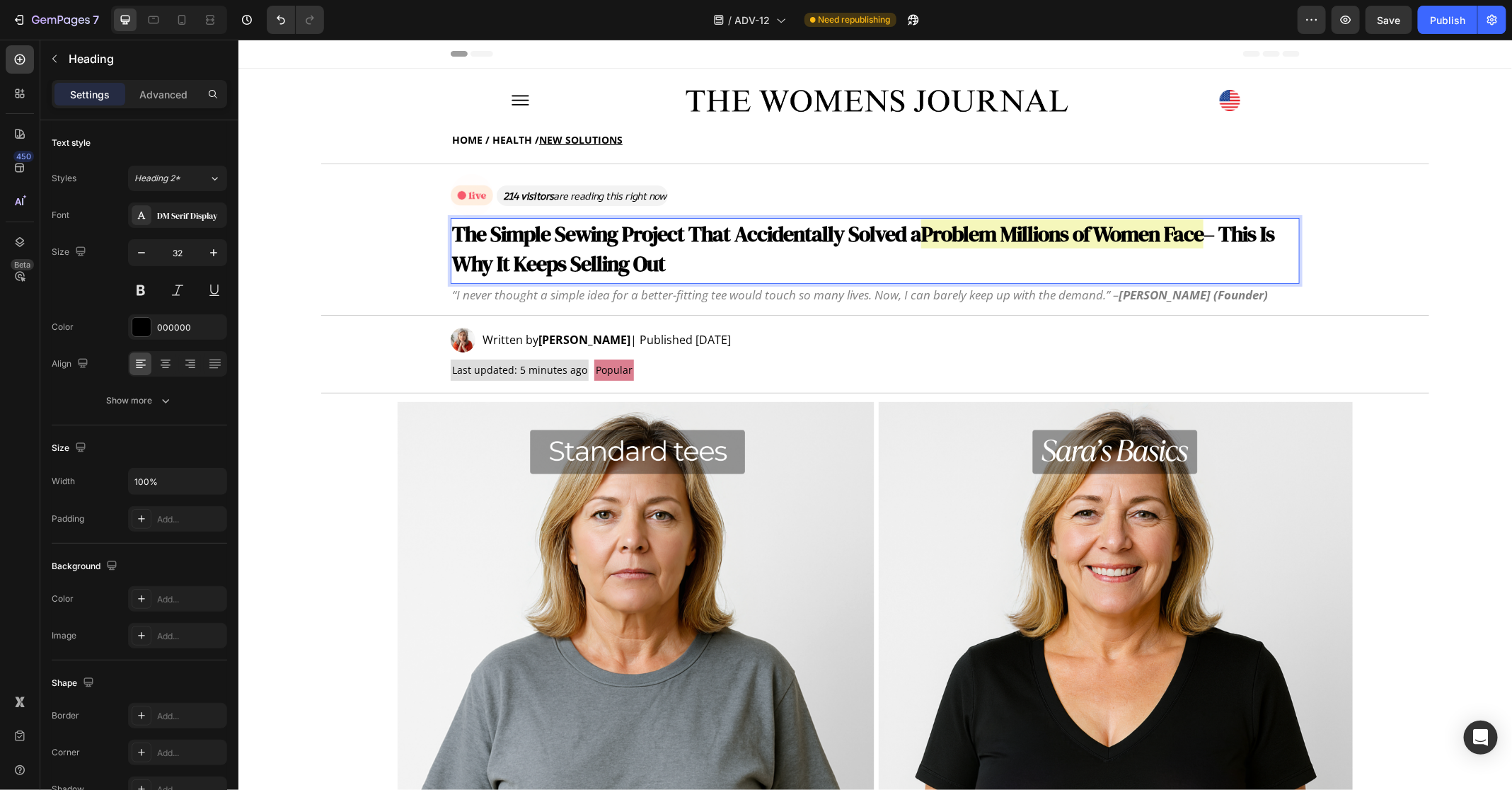
click at [1198, 239] on strong "Problem Millions of Women Face" at bounding box center [1062, 233] width 283 height 29
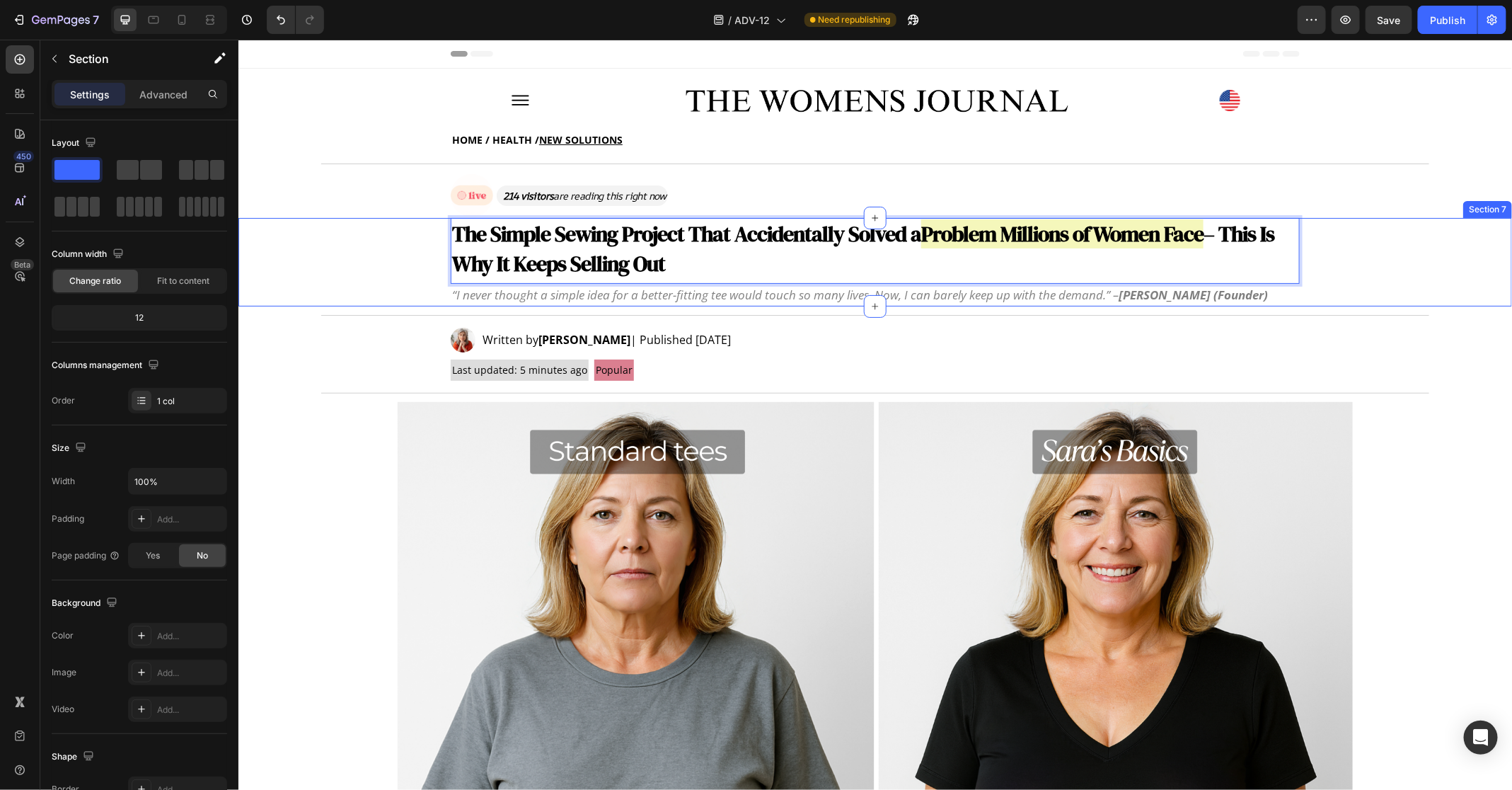
click at [1344, 291] on div "The Simple Sewing Project That Accidentally Solved a Problem Millions of Women …" at bounding box center [875, 261] width 1274 height 89
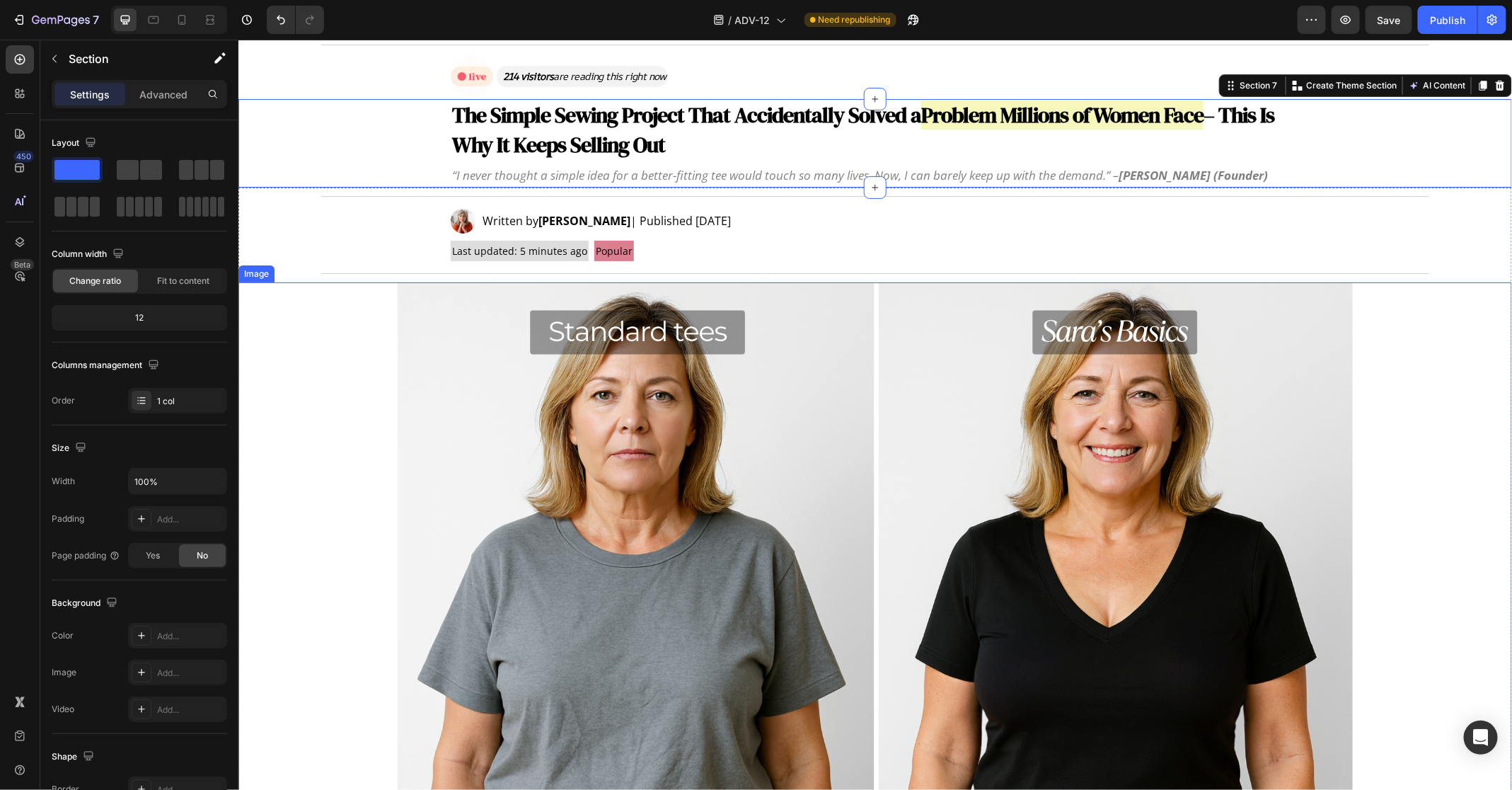
scroll to position [117, 0]
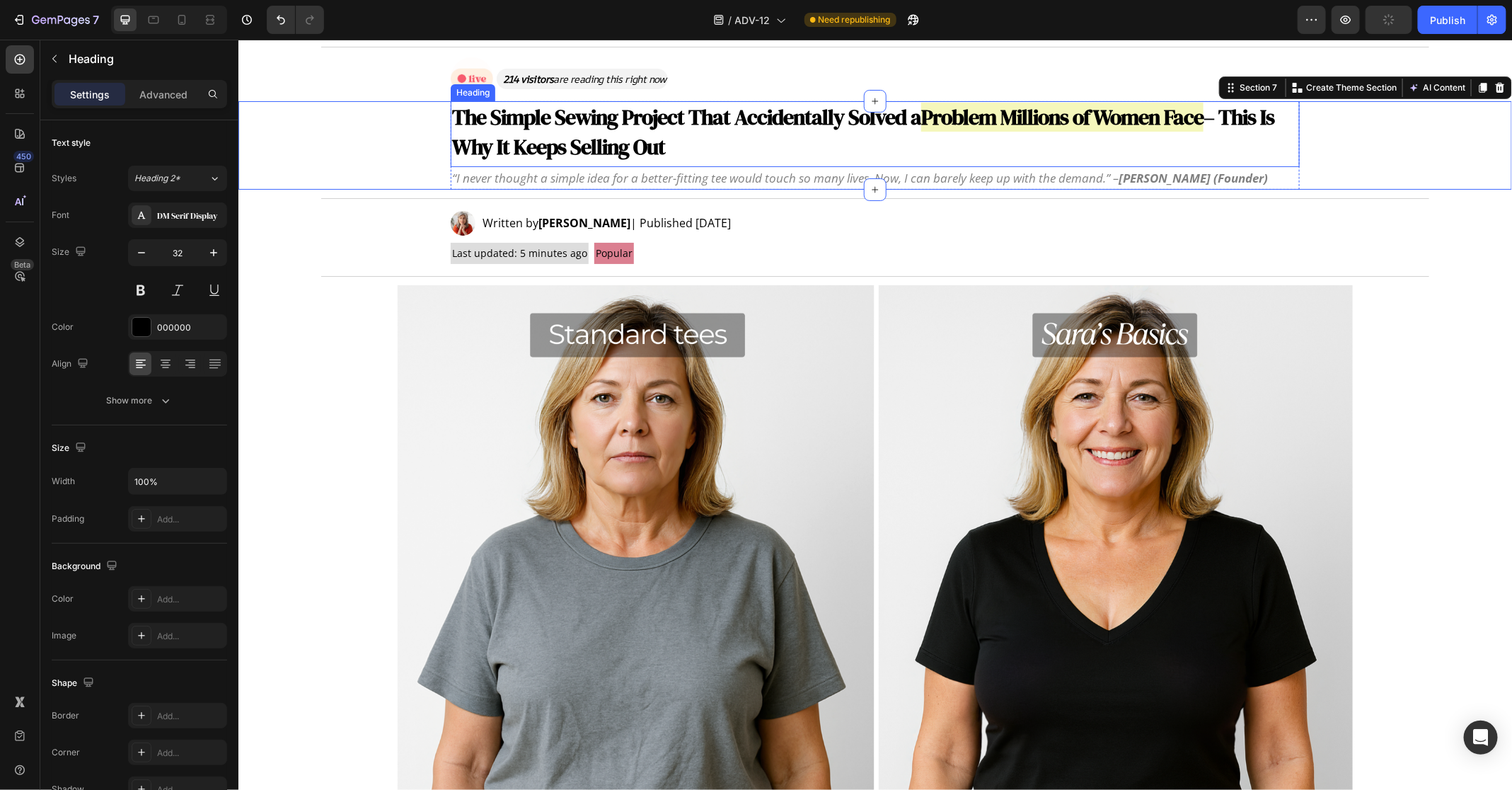
click at [557, 151] on strong "– This Is Why It Keeps Selling Out" at bounding box center [863, 131] width 822 height 59
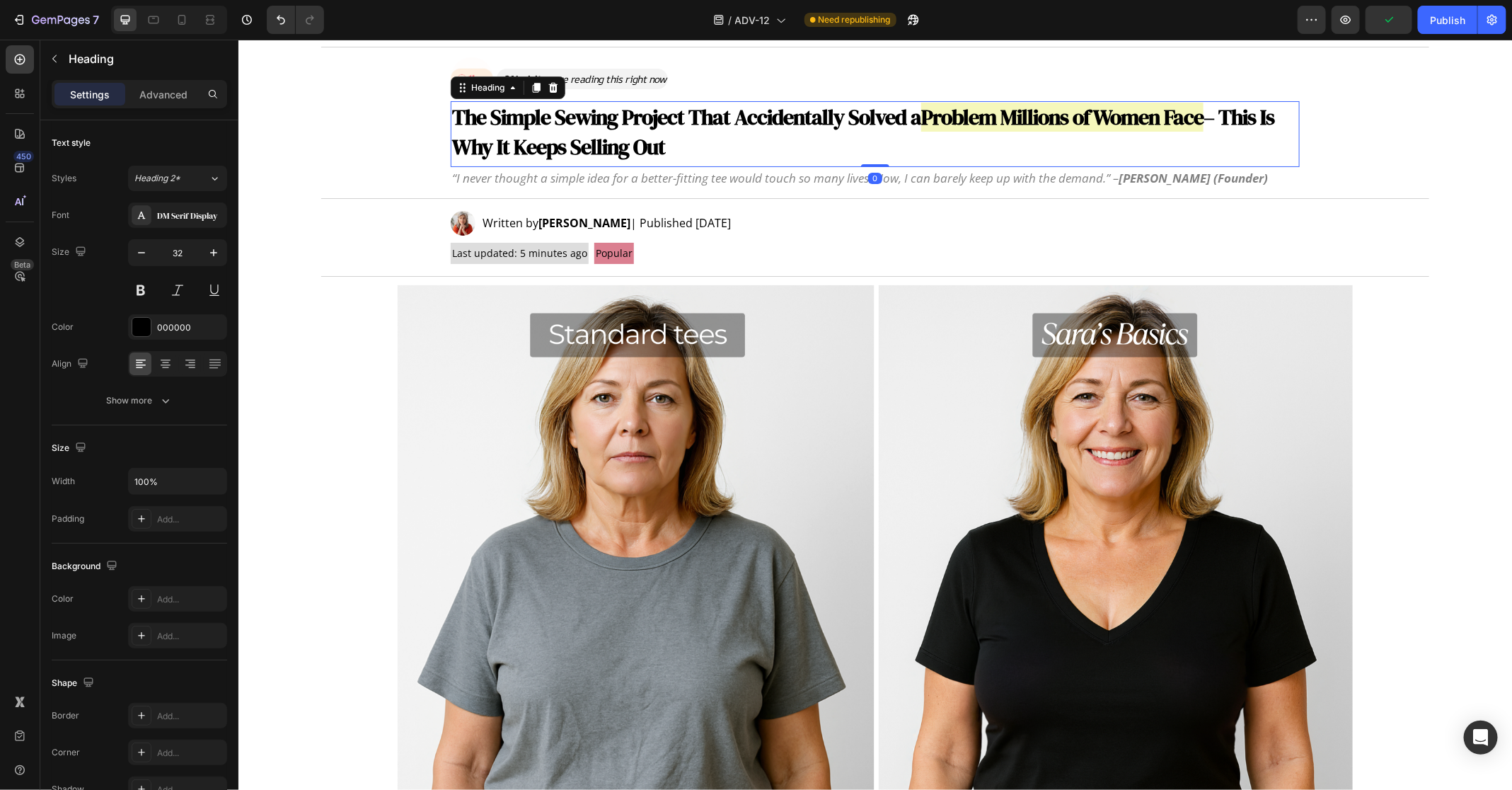
click at [557, 151] on strong "– This Is Why It Keeps Selling Out" at bounding box center [863, 131] width 822 height 59
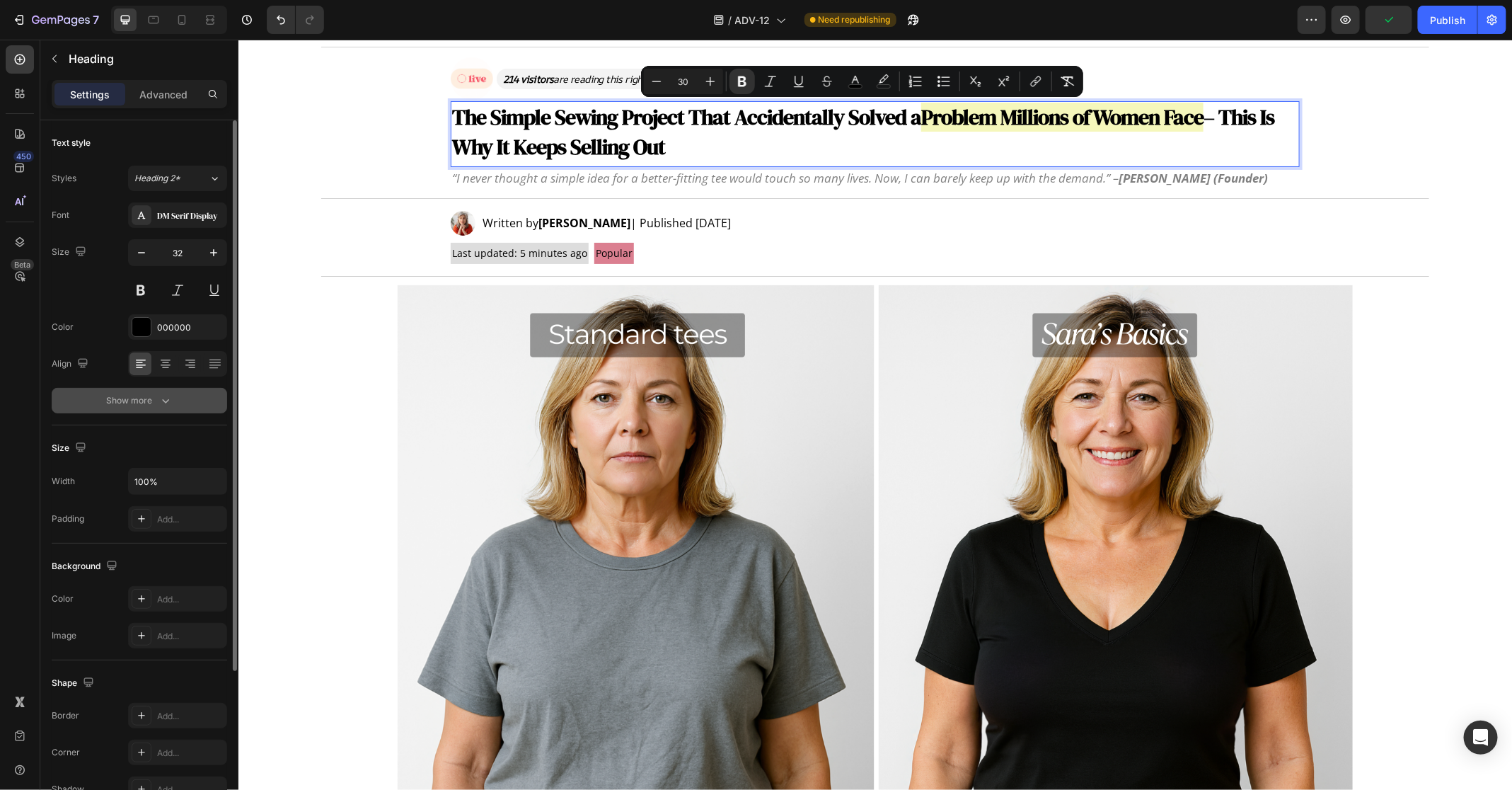
click at [140, 409] on button "Show more" at bounding box center [139, 400] width 175 height 25
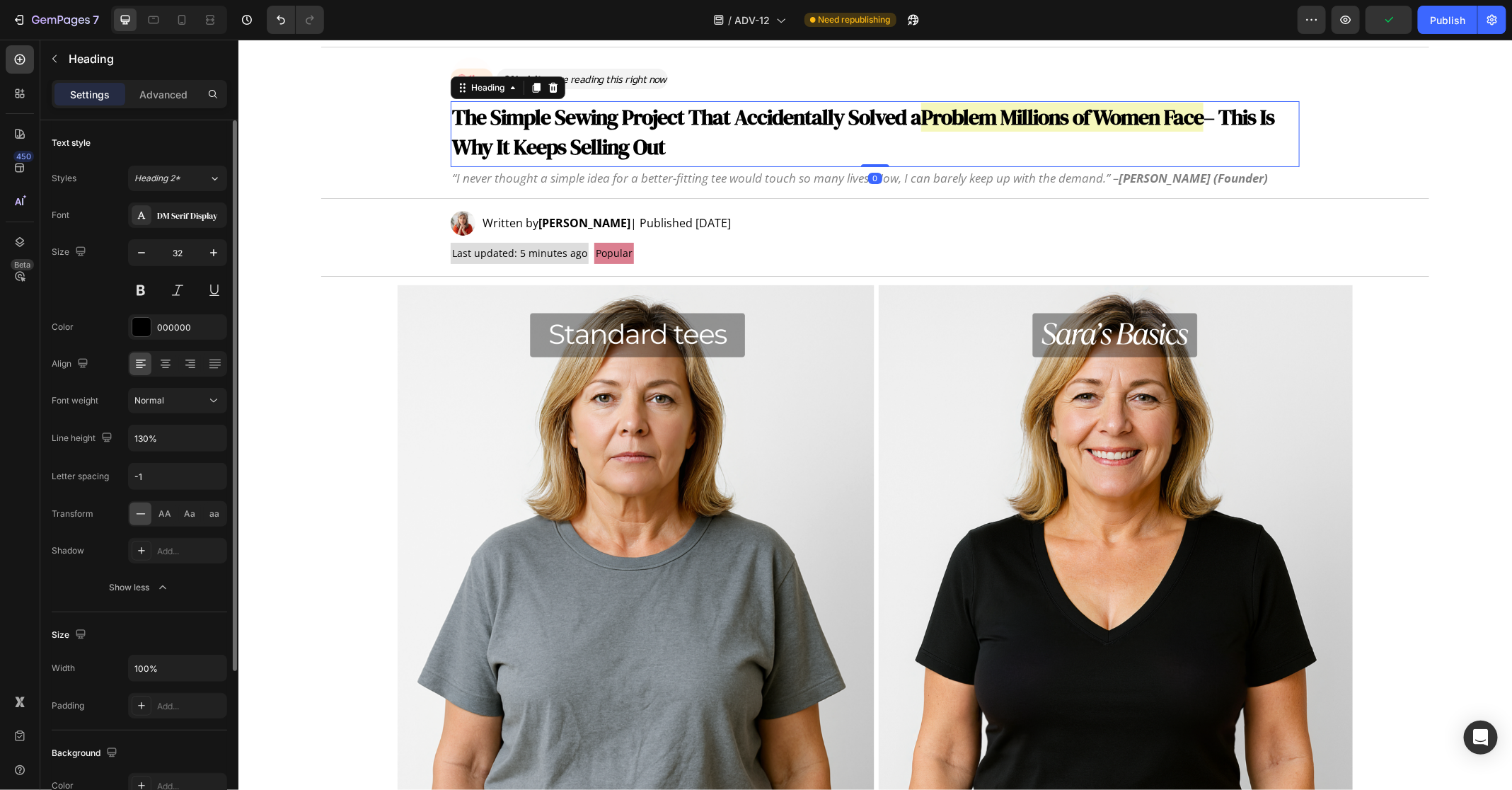
scroll to position [32, 0]
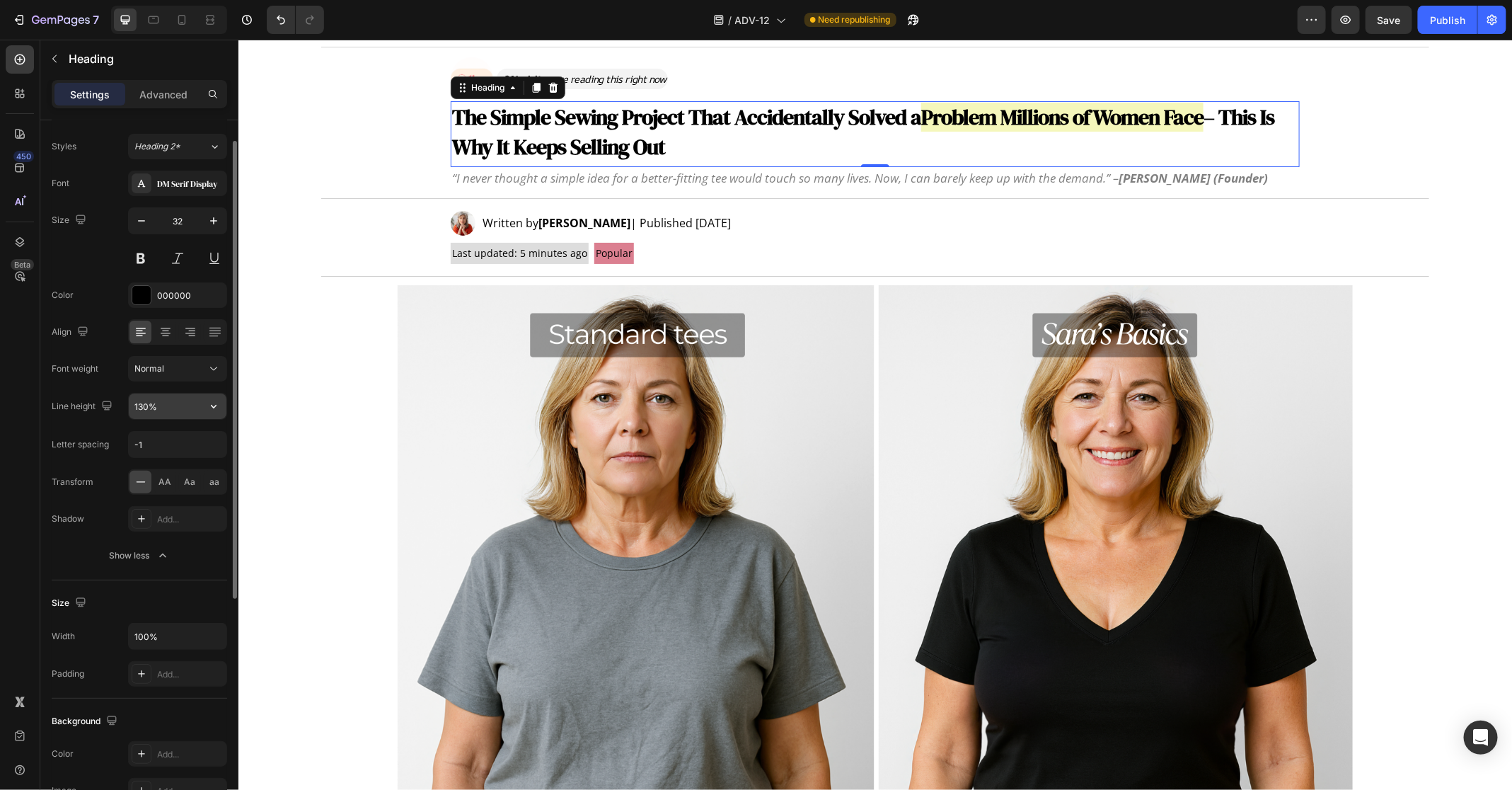
click at [165, 409] on input "130%" at bounding box center [178, 406] width 97 height 25
click at [213, 407] on icon "button" at bounding box center [214, 406] width 14 height 14
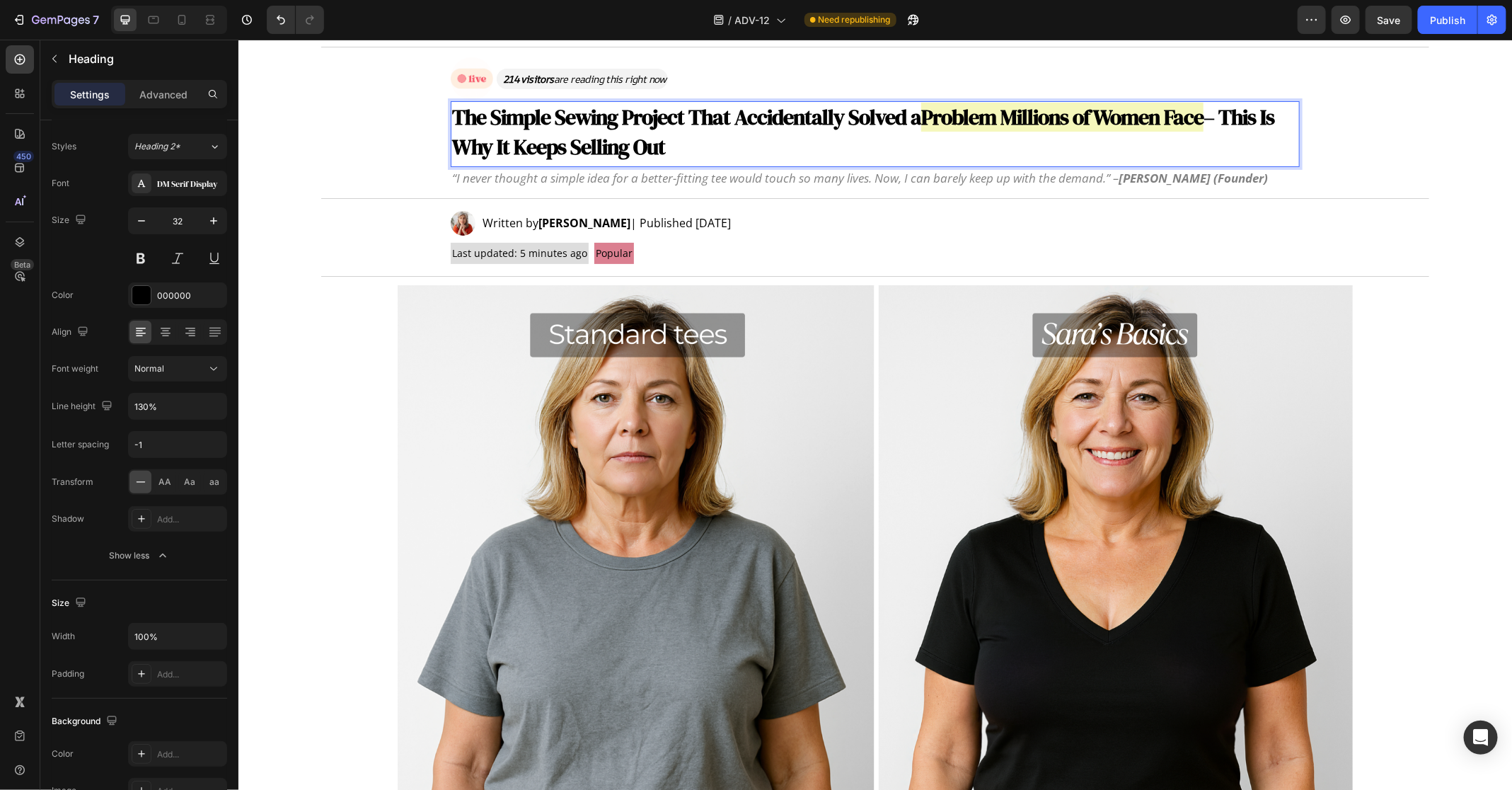
scroll to position [64, 0]
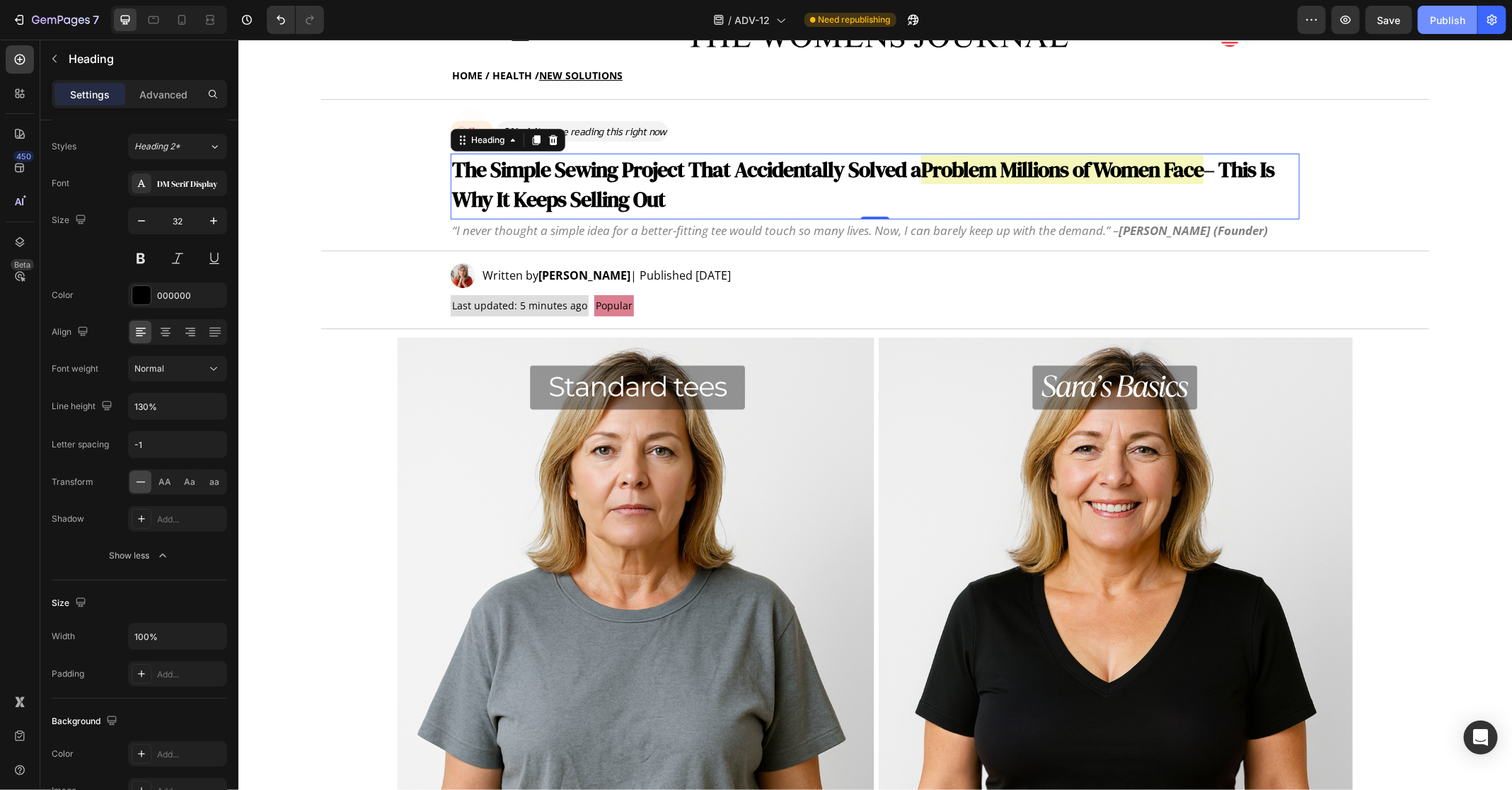
click at [1454, 15] on div "Publish" at bounding box center [1448, 19] width 36 height 15
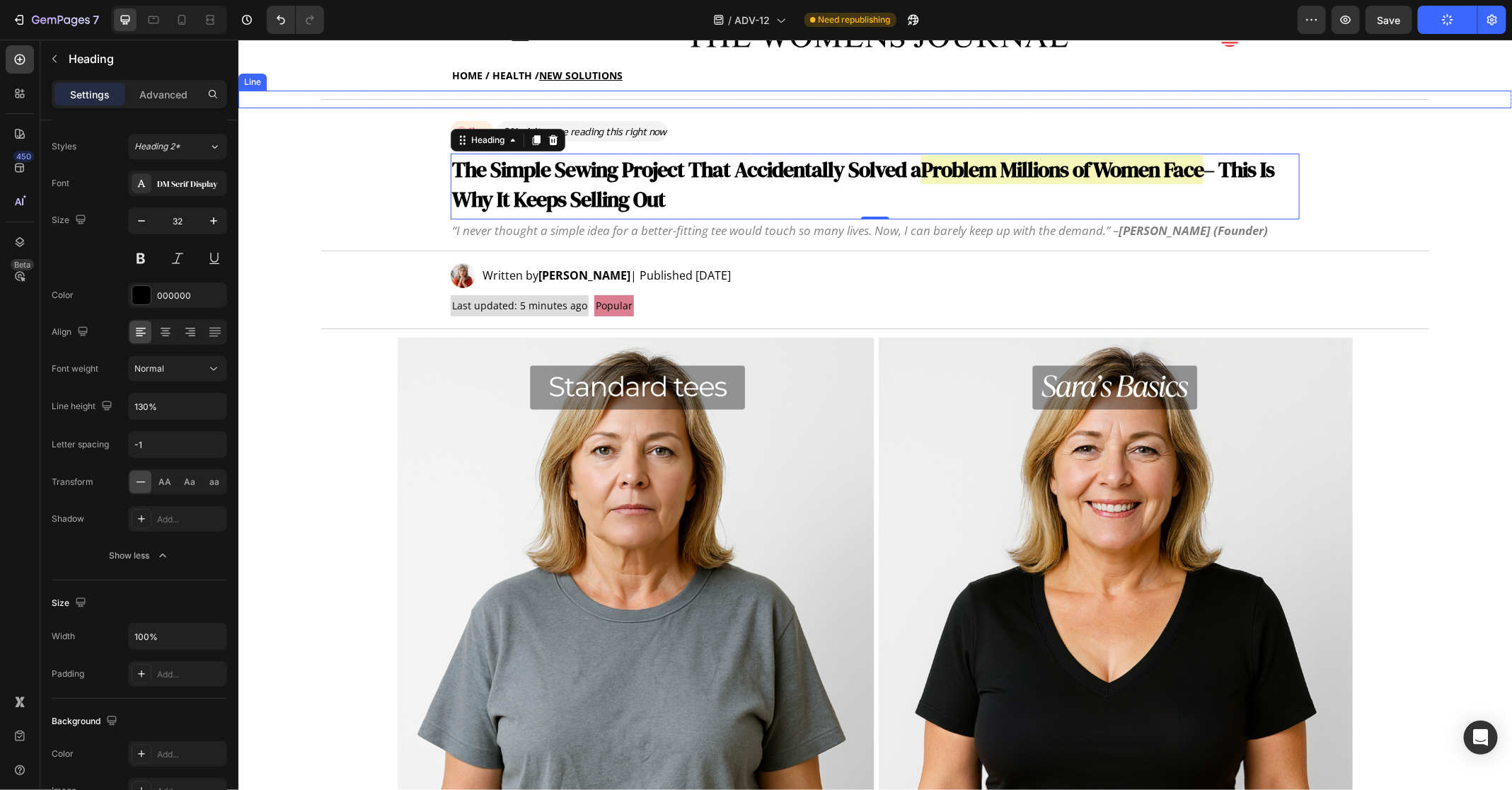
scroll to position [0, 0]
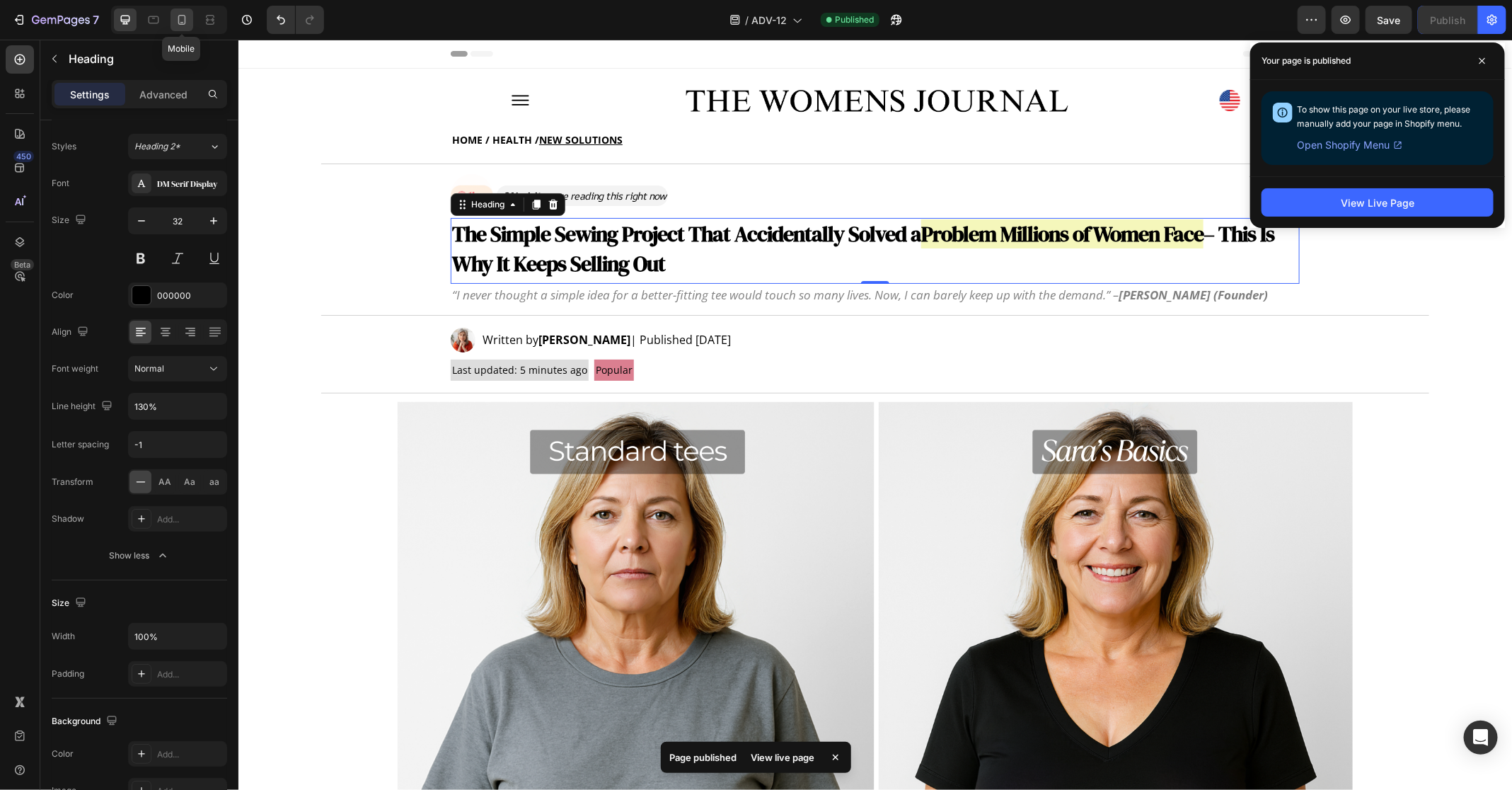
click at [178, 23] on icon at bounding box center [182, 19] width 8 height 10
type input "35"
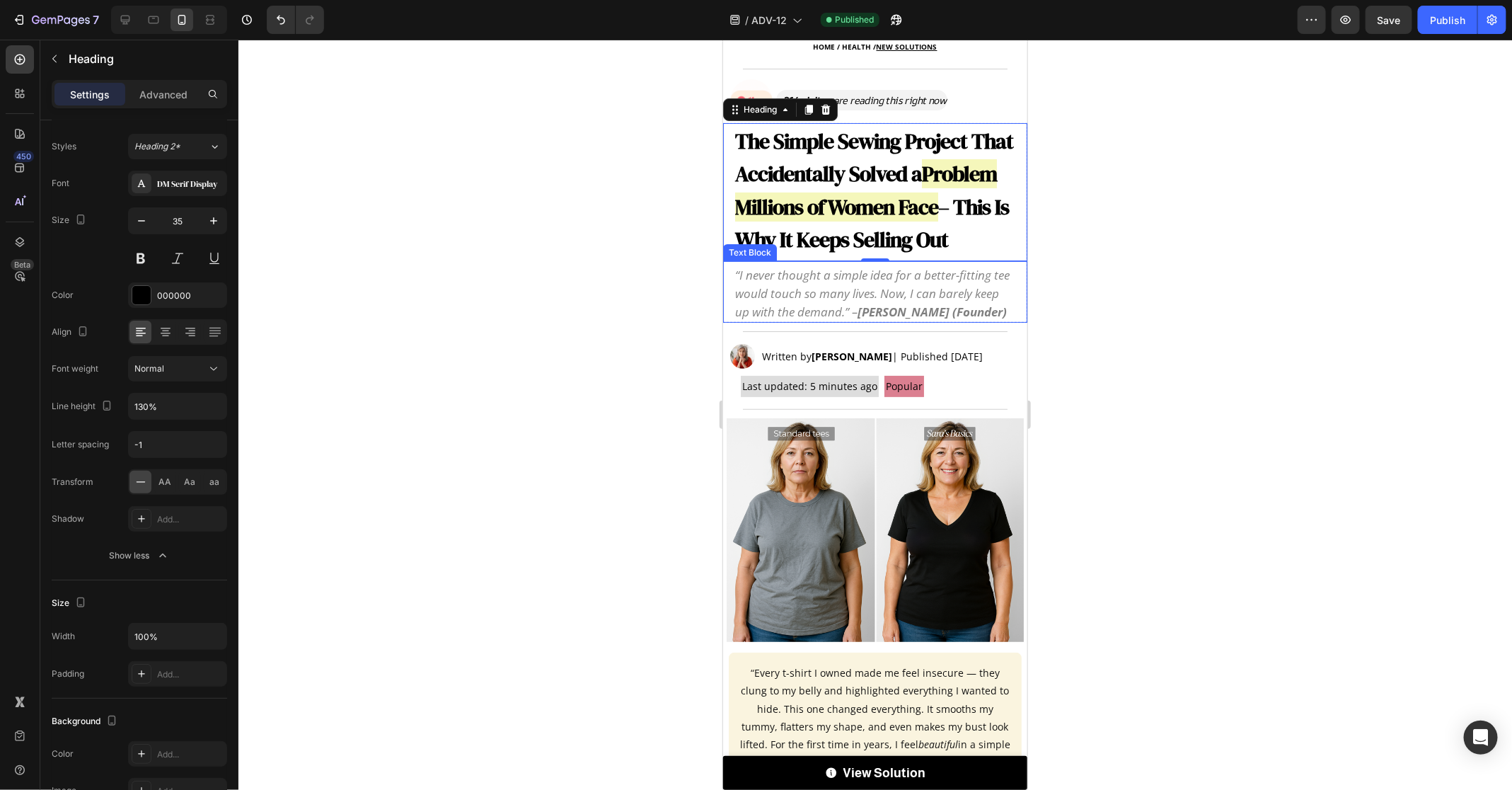
scroll to position [85, 0]
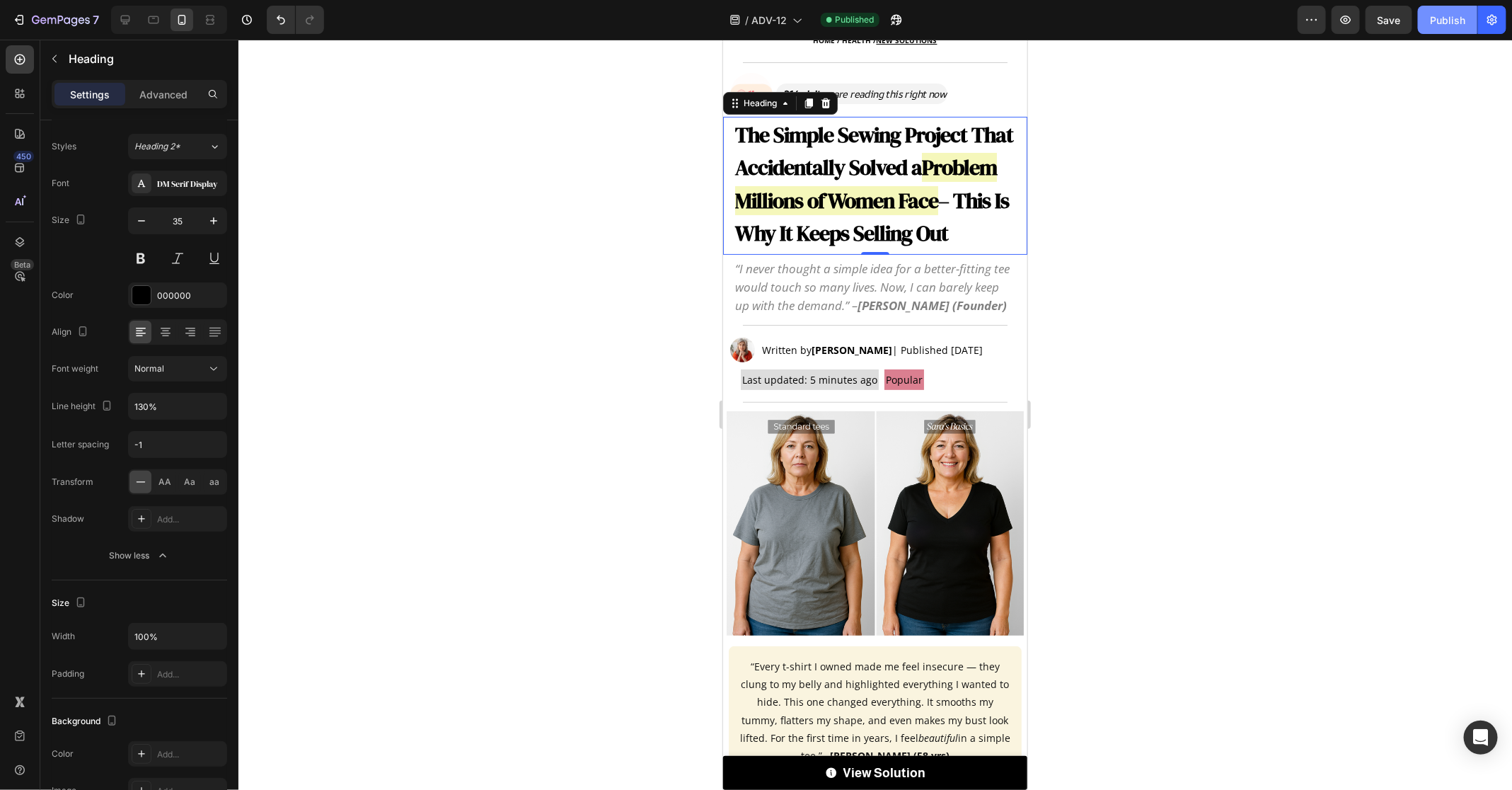
click at [1456, 25] on div "Publish" at bounding box center [1448, 19] width 36 height 15
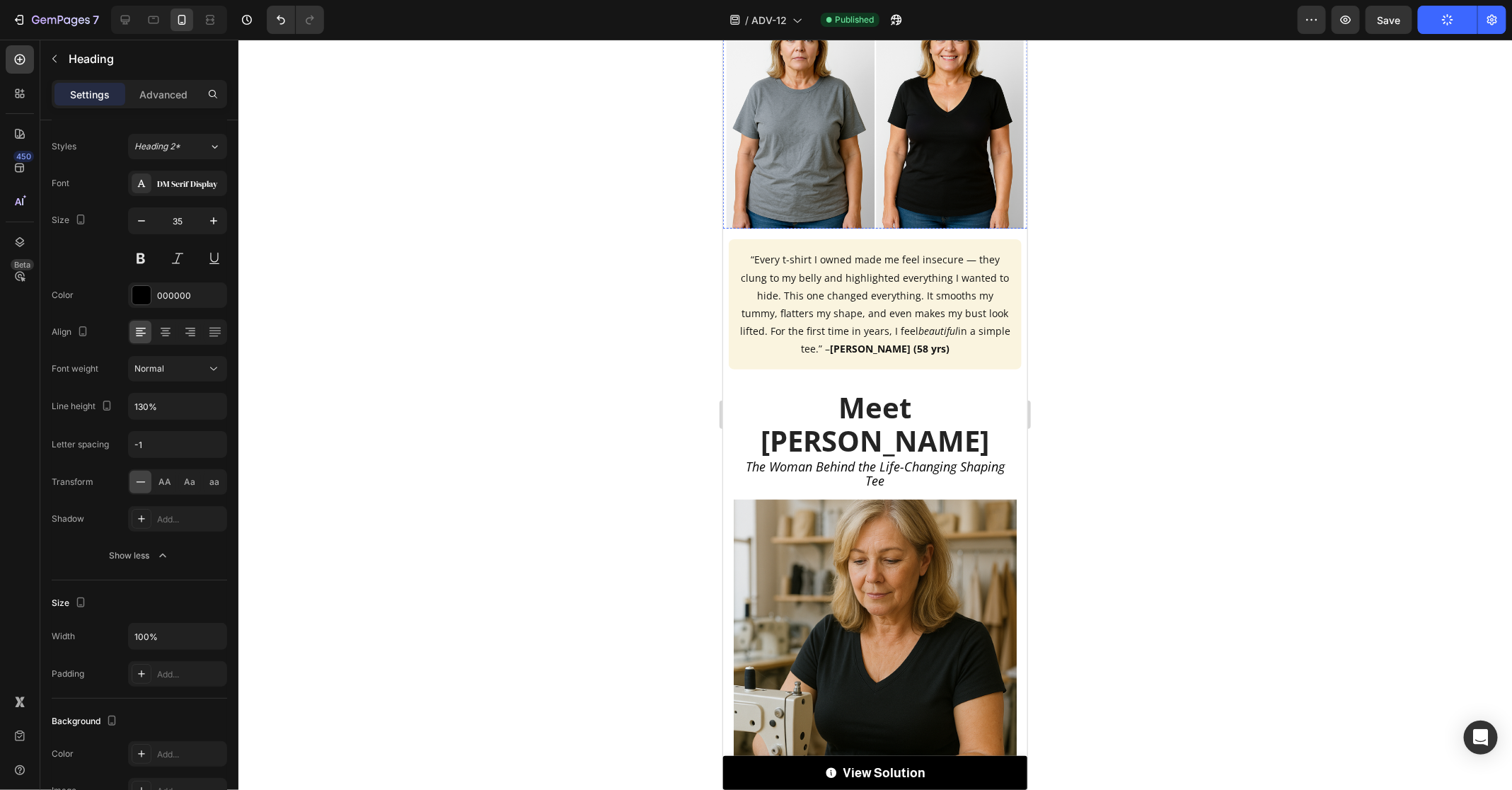
scroll to position [550, 0]
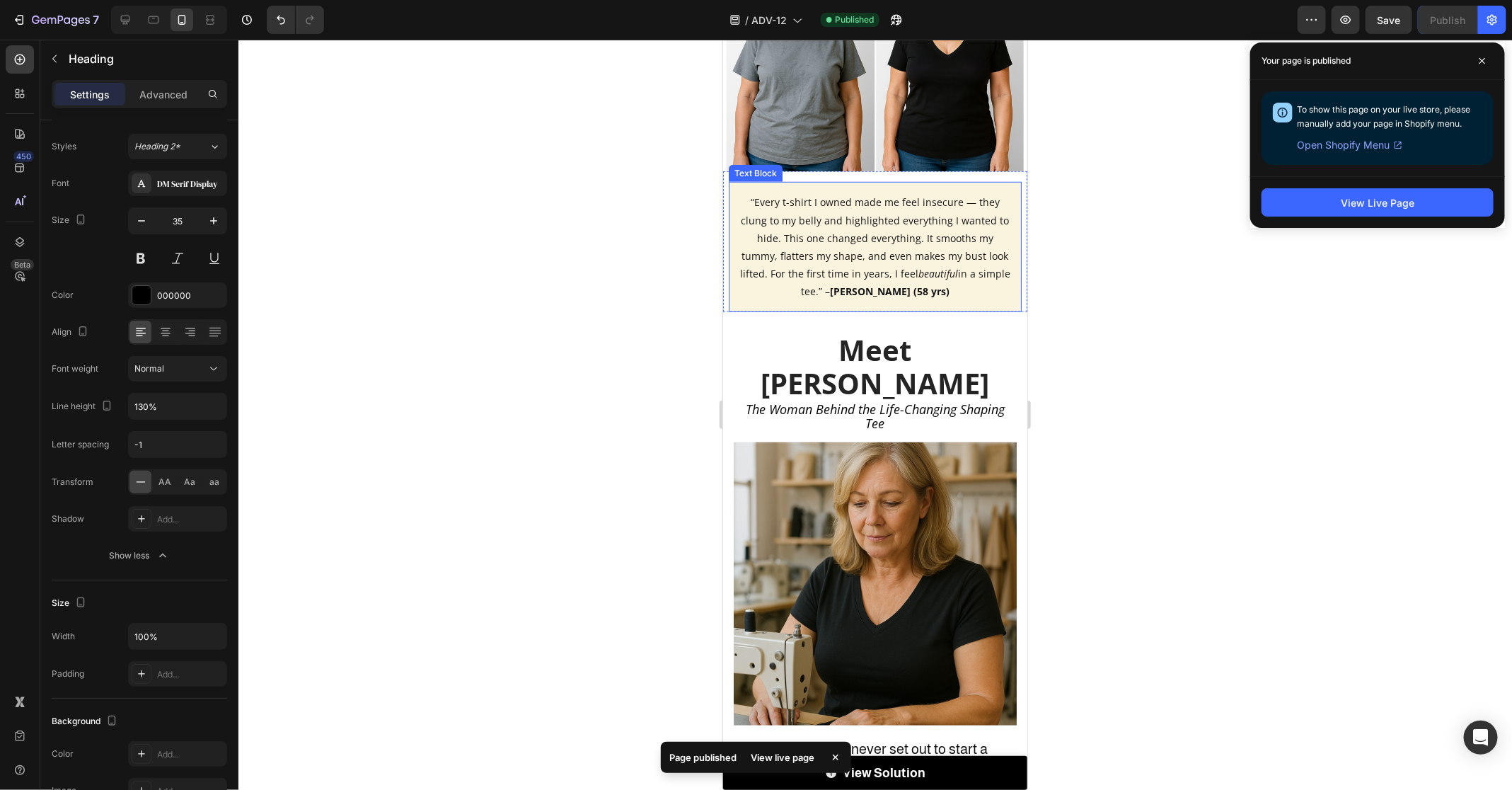
click at [843, 205] on p "“Every t-shirt I owned made me feel insecure — they clung to my belly and highl…" at bounding box center [875, 246] width 270 height 107
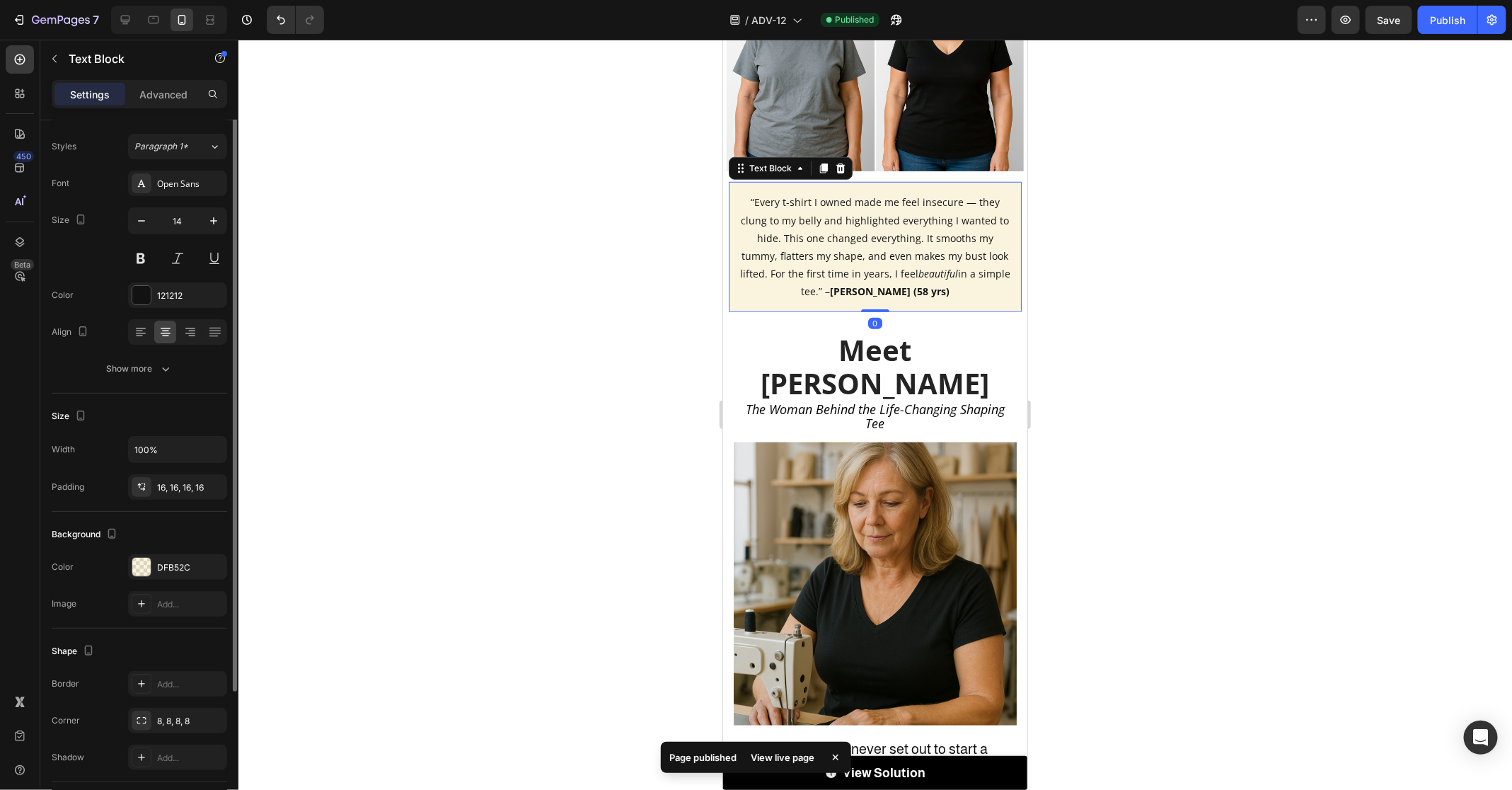
scroll to position [0, 0]
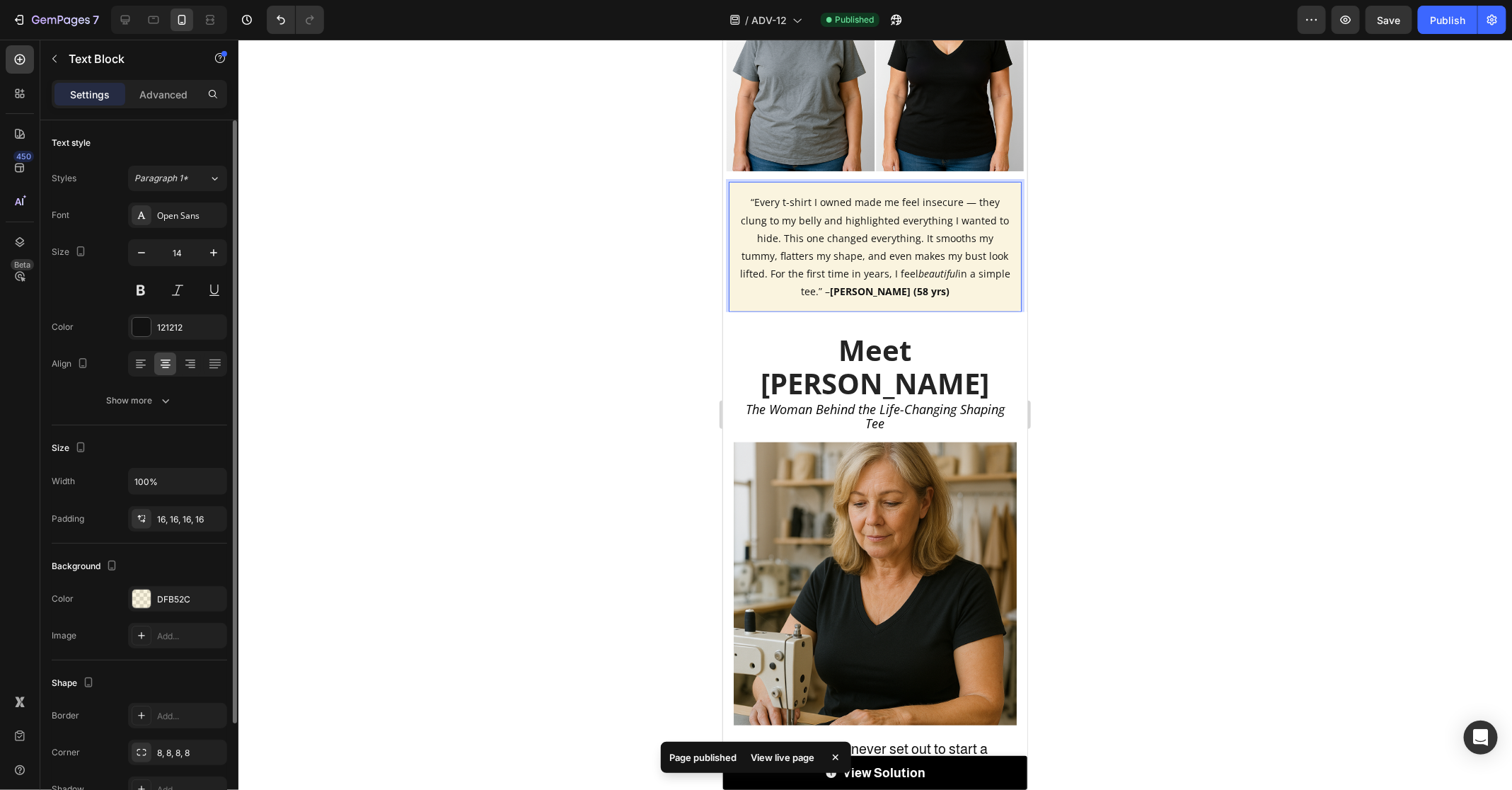
click at [848, 216] on p "“Every t-shirt I owned made me feel insecure — they clung to my belly and highl…" at bounding box center [875, 246] width 270 height 107
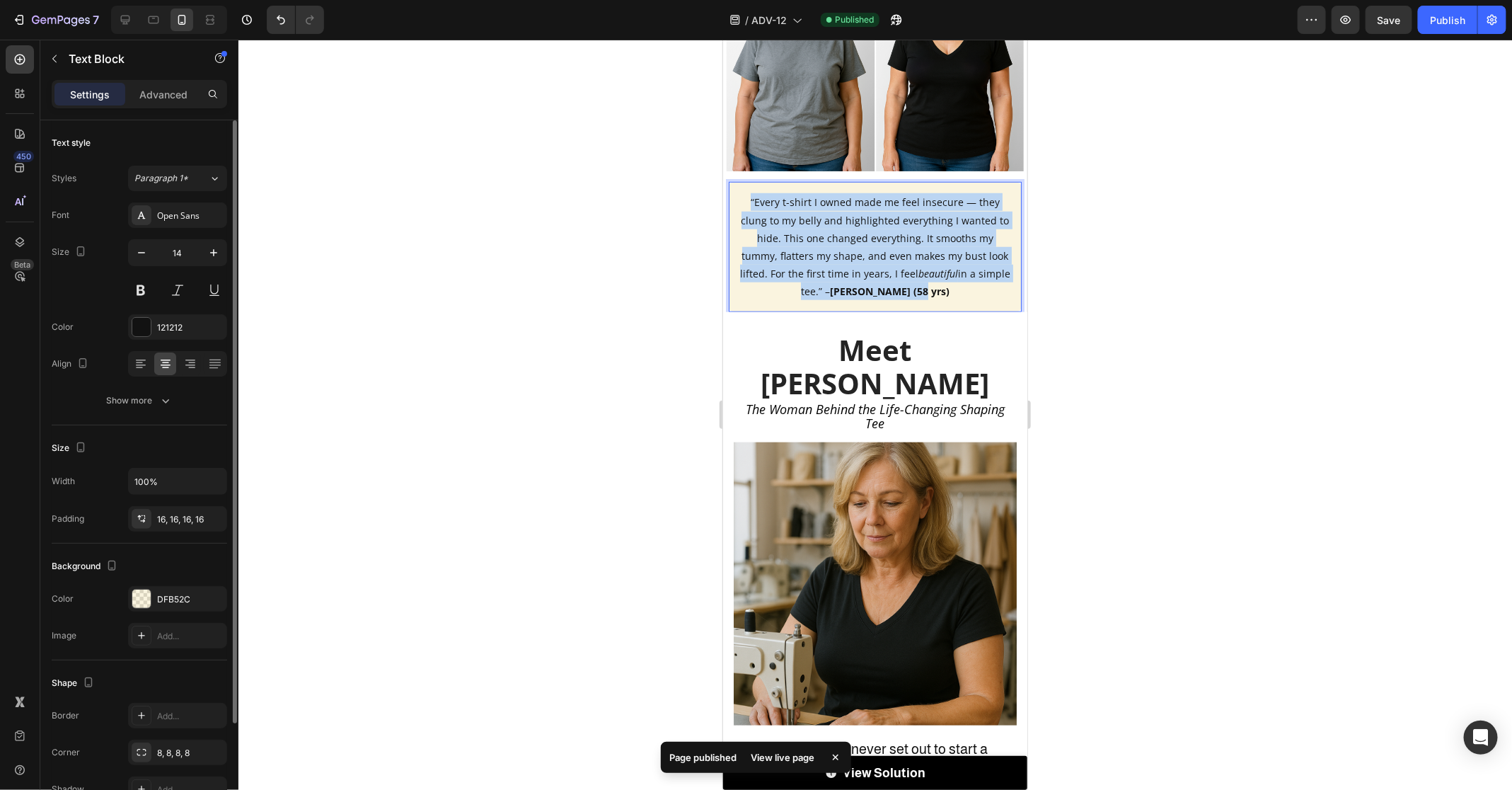
click at [848, 216] on p "“Every t-shirt I owned made me feel insecure — they clung to my belly and highl…" at bounding box center [875, 246] width 270 height 107
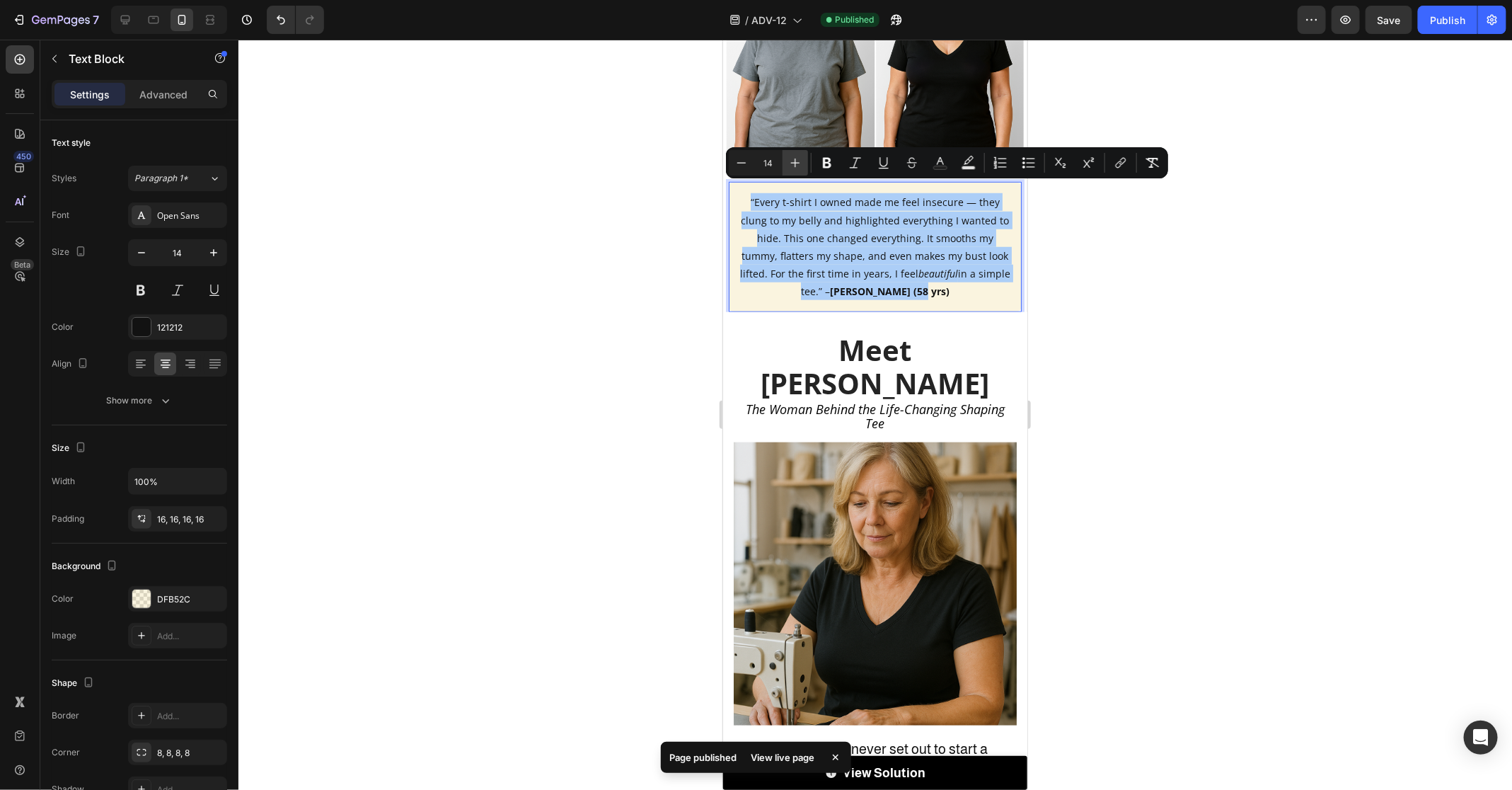
click at [798, 165] on icon "Editor contextual toolbar" at bounding box center [795, 163] width 14 height 14
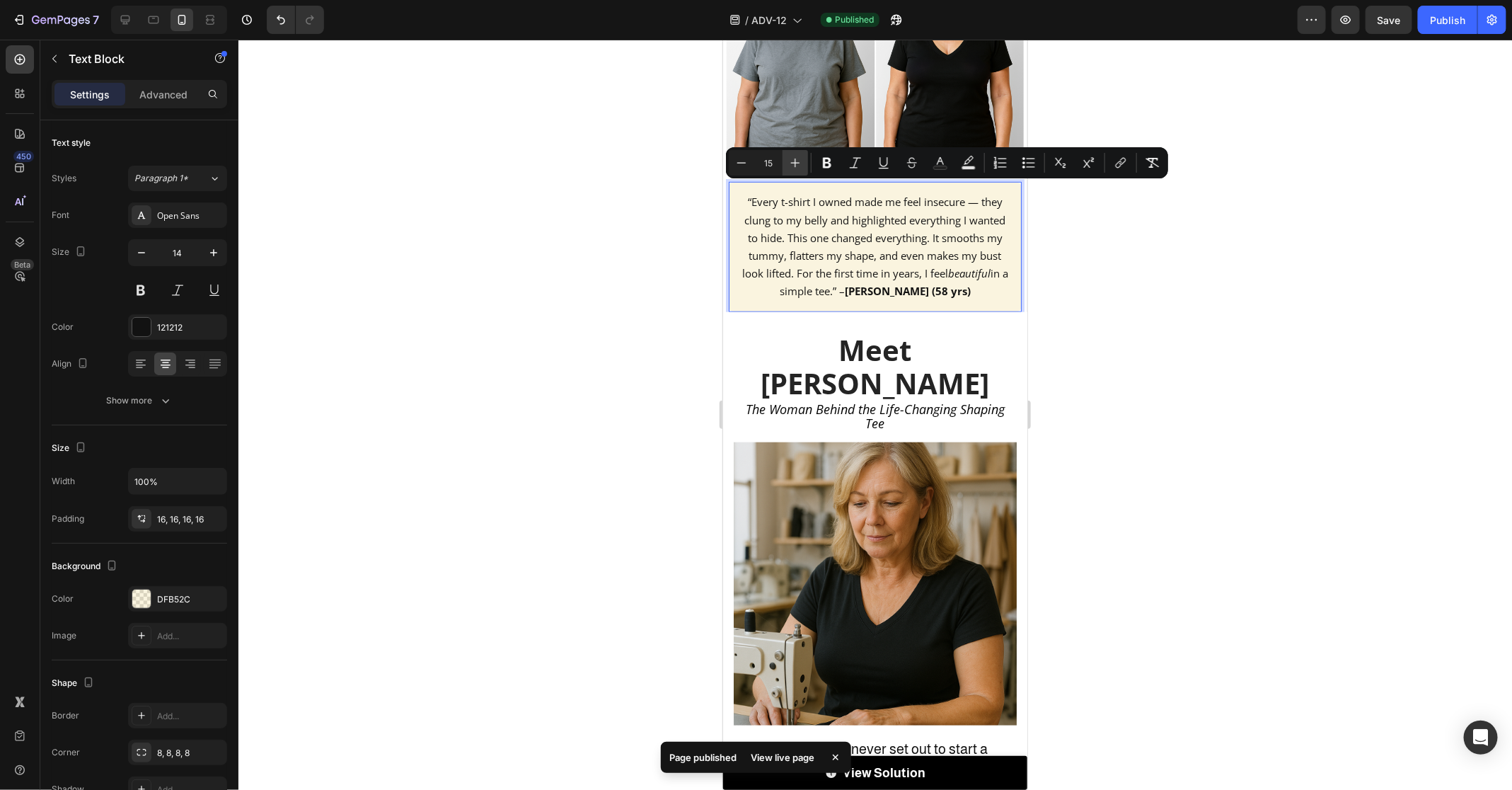
click at [798, 165] on icon "Editor contextual toolbar" at bounding box center [795, 163] width 14 height 14
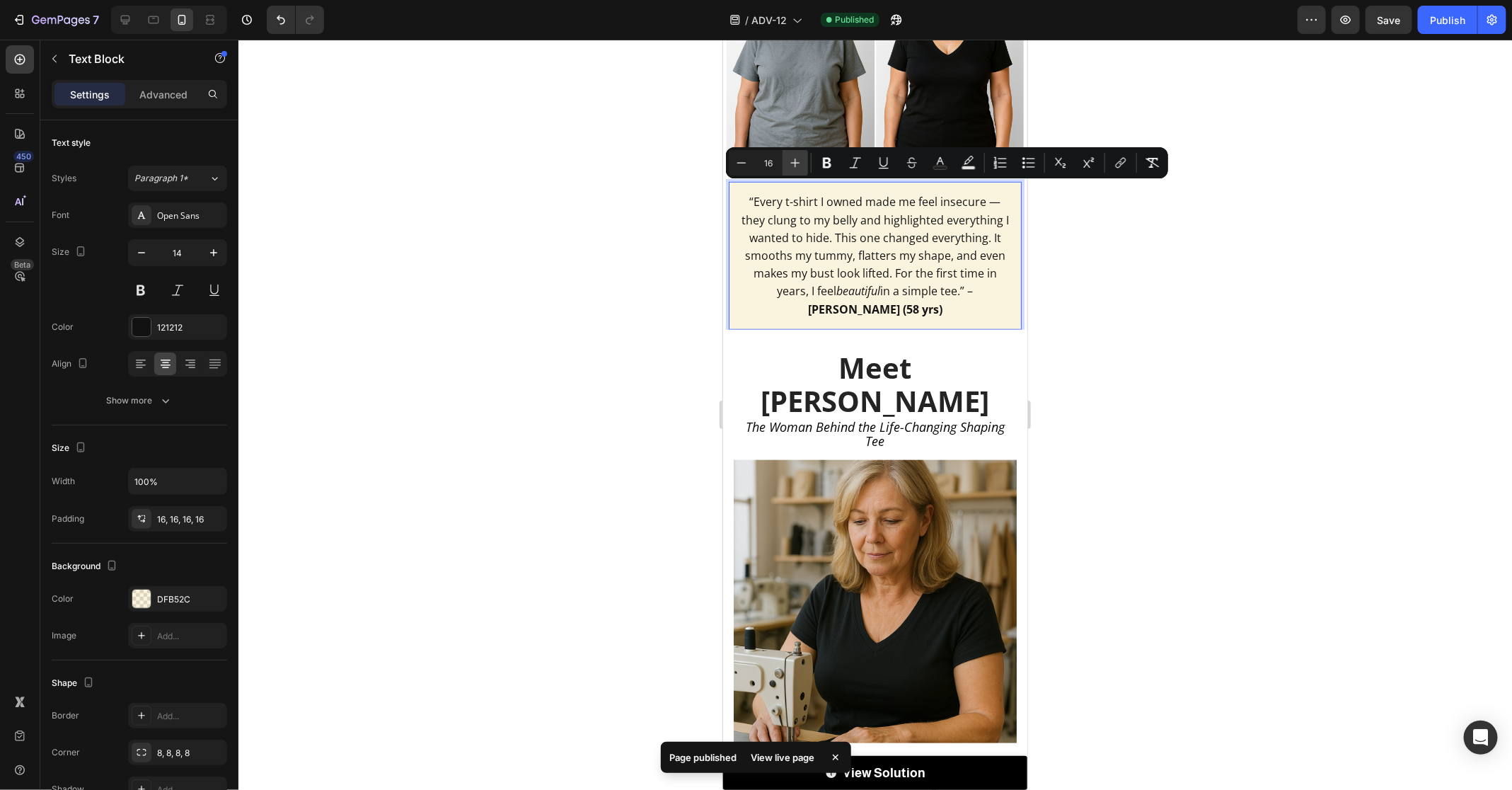
click at [798, 165] on icon "Editor contextual toolbar" at bounding box center [795, 163] width 14 height 14
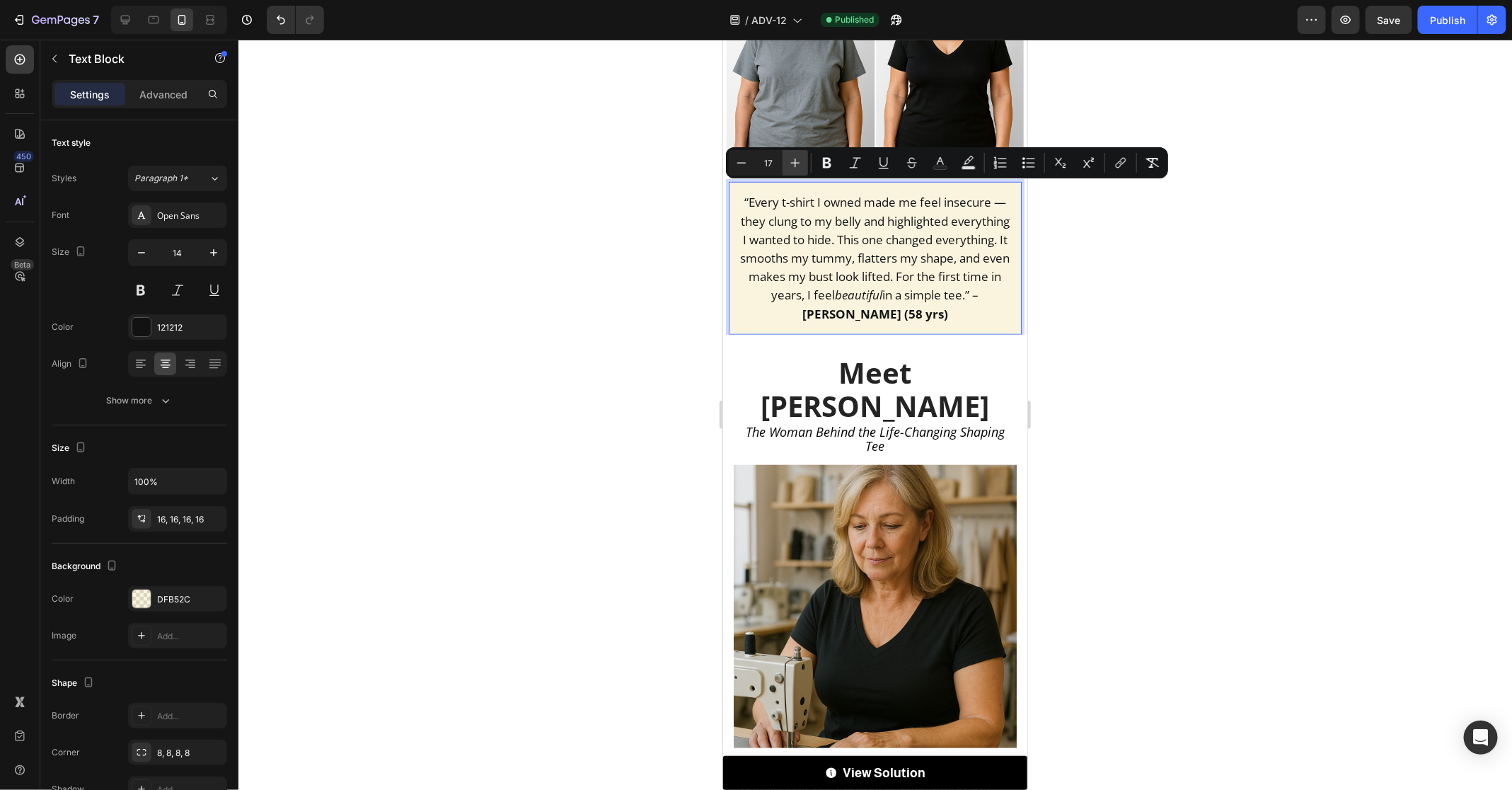
click at [798, 165] on icon "Editor contextual toolbar" at bounding box center [795, 163] width 14 height 14
type input "18"
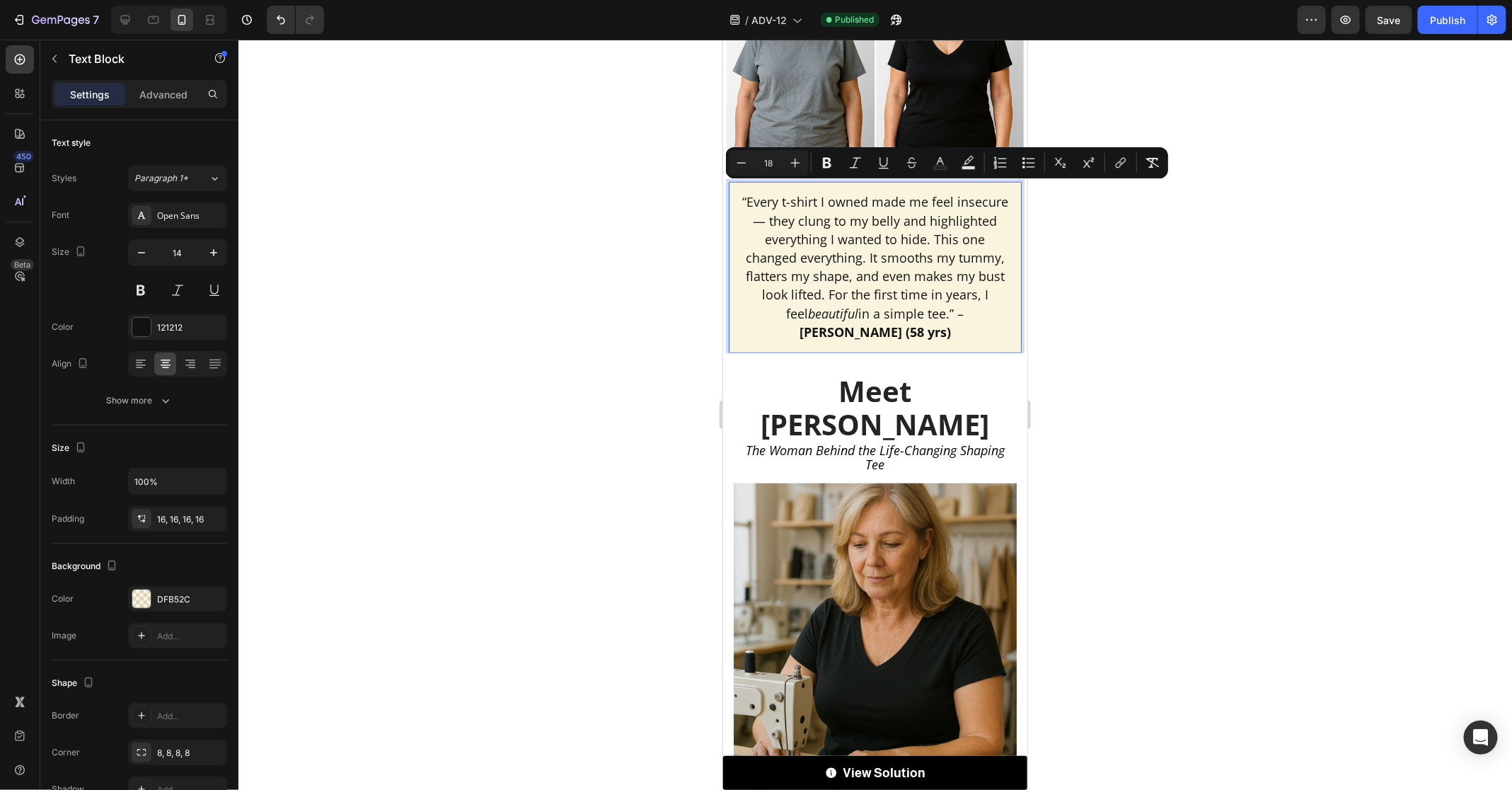
click at [873, 273] on span "“Every t-shirt I owned made me feel insecure — they clung to my belly and highl…" at bounding box center [874, 266] width 266 height 147
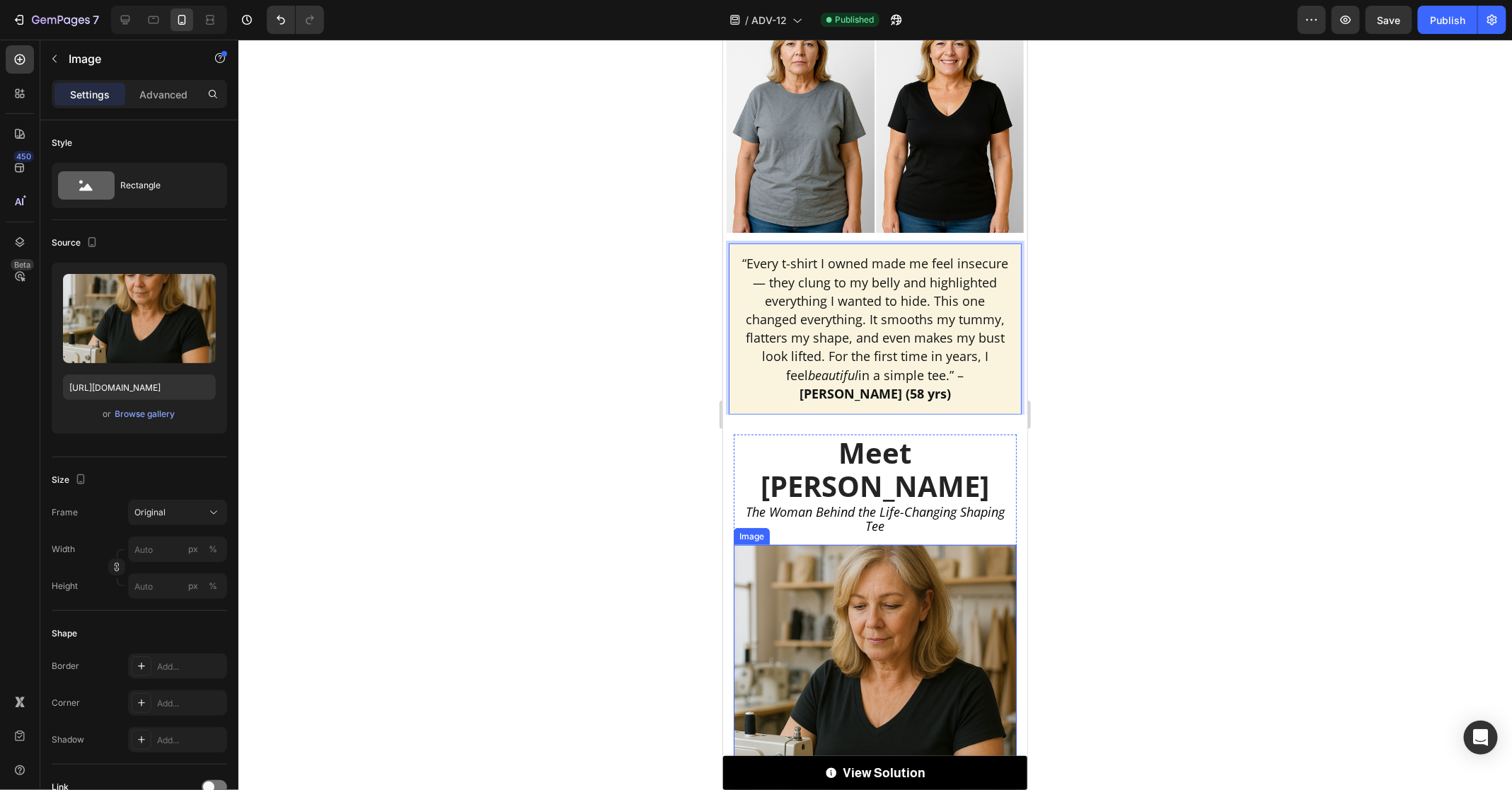
click at [877, 572] on img at bounding box center [874, 686] width 283 height 283
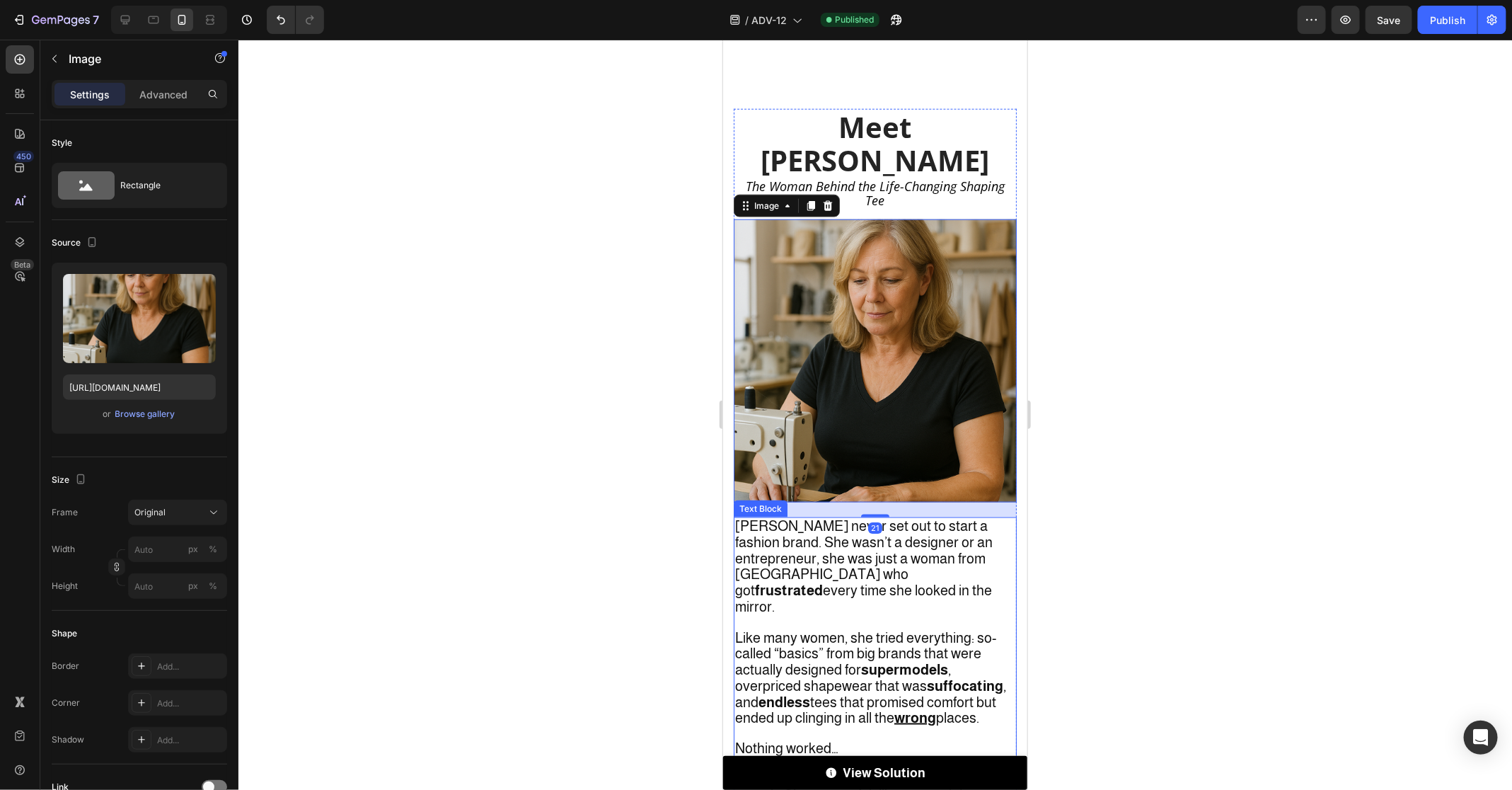
scroll to position [610, 0]
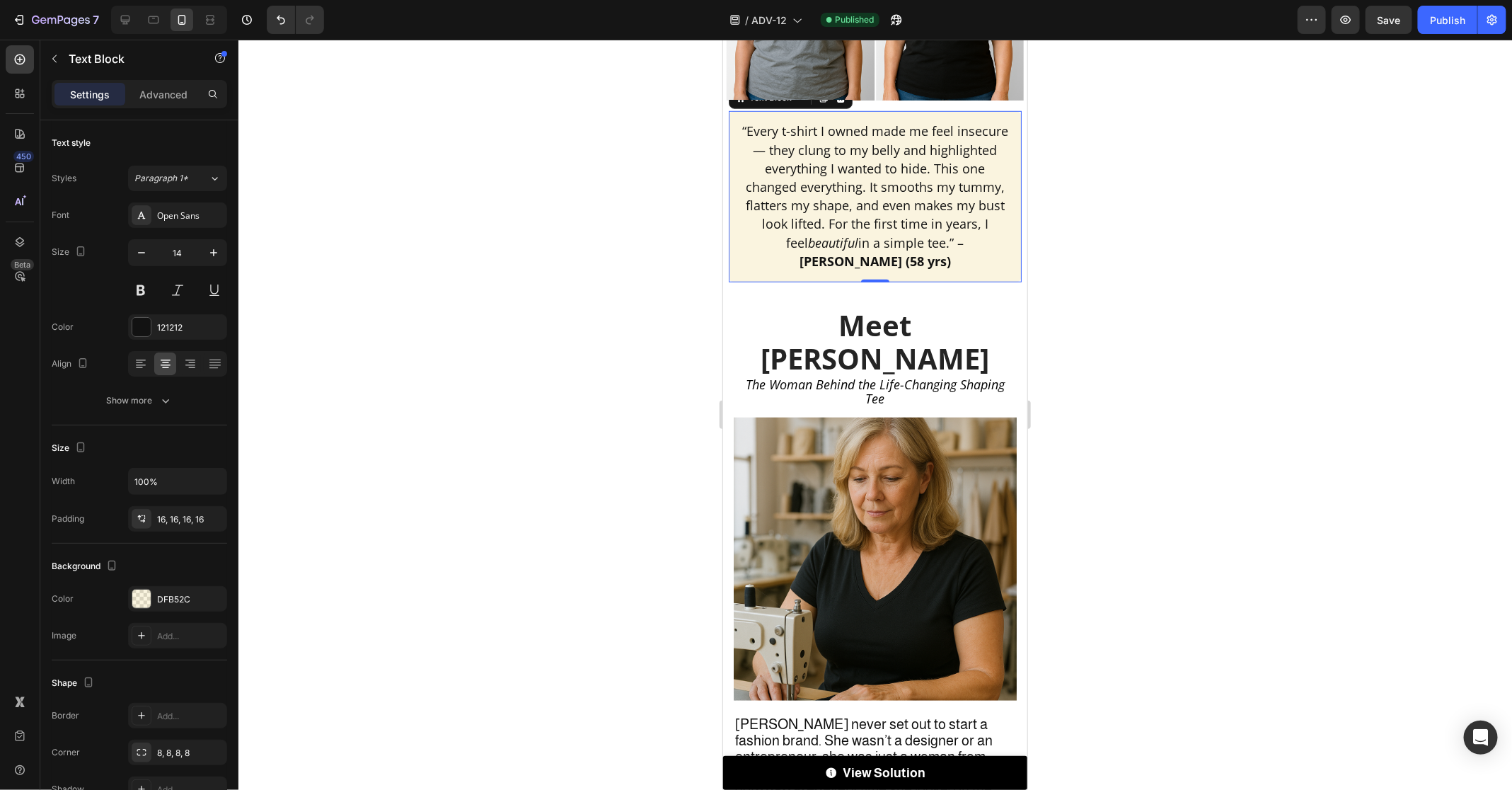
click at [826, 148] on span "“Every t-shirt I owned made me feel insecure — they clung to my belly and highl…" at bounding box center [874, 195] width 266 height 147
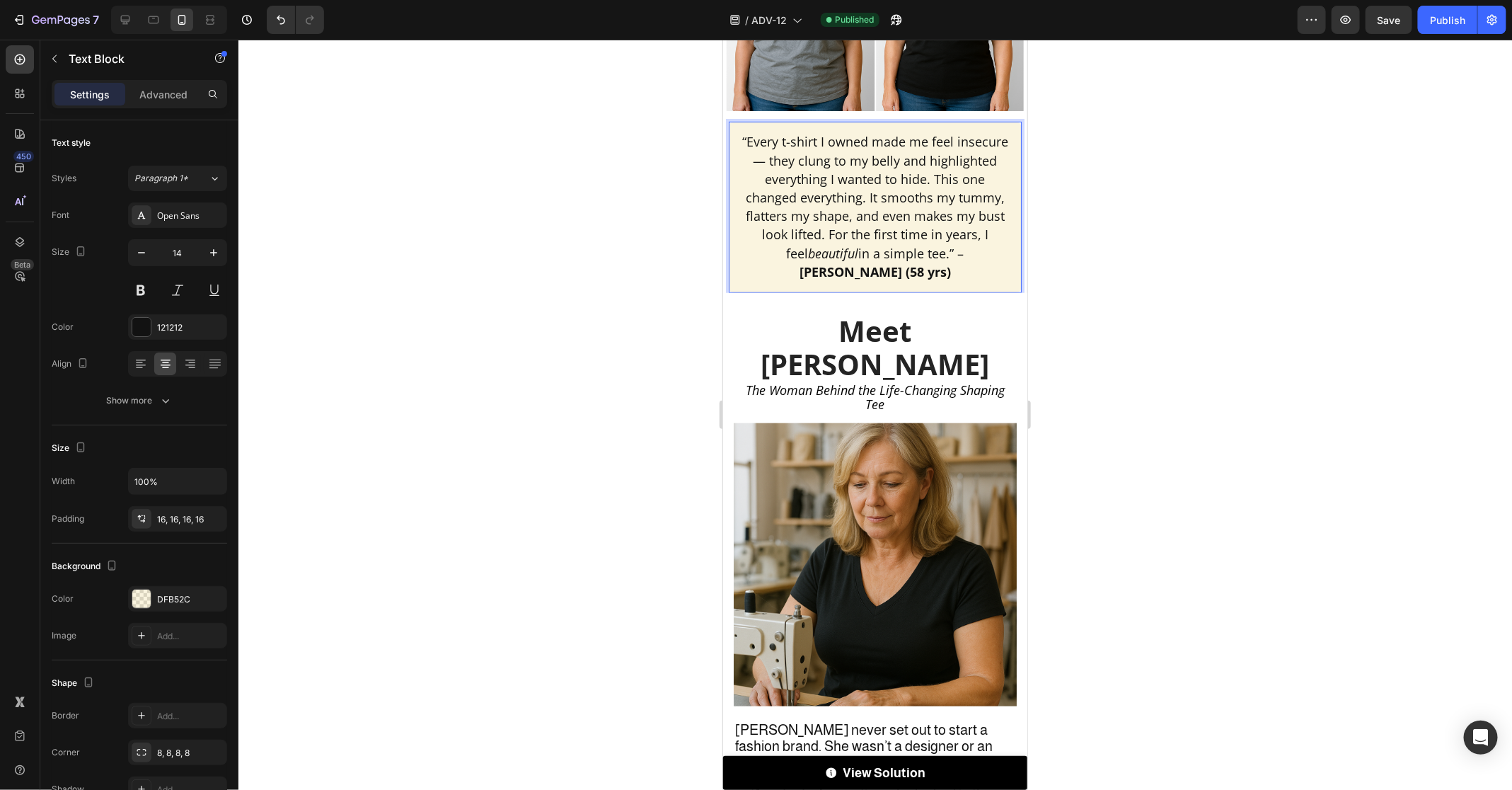
click at [820, 151] on span "“Every t-shirt I owned made me feel insecure — they clung to my belly and highl…" at bounding box center [874, 205] width 266 height 147
click at [1235, 197] on div at bounding box center [876, 414] width 1274 height 750
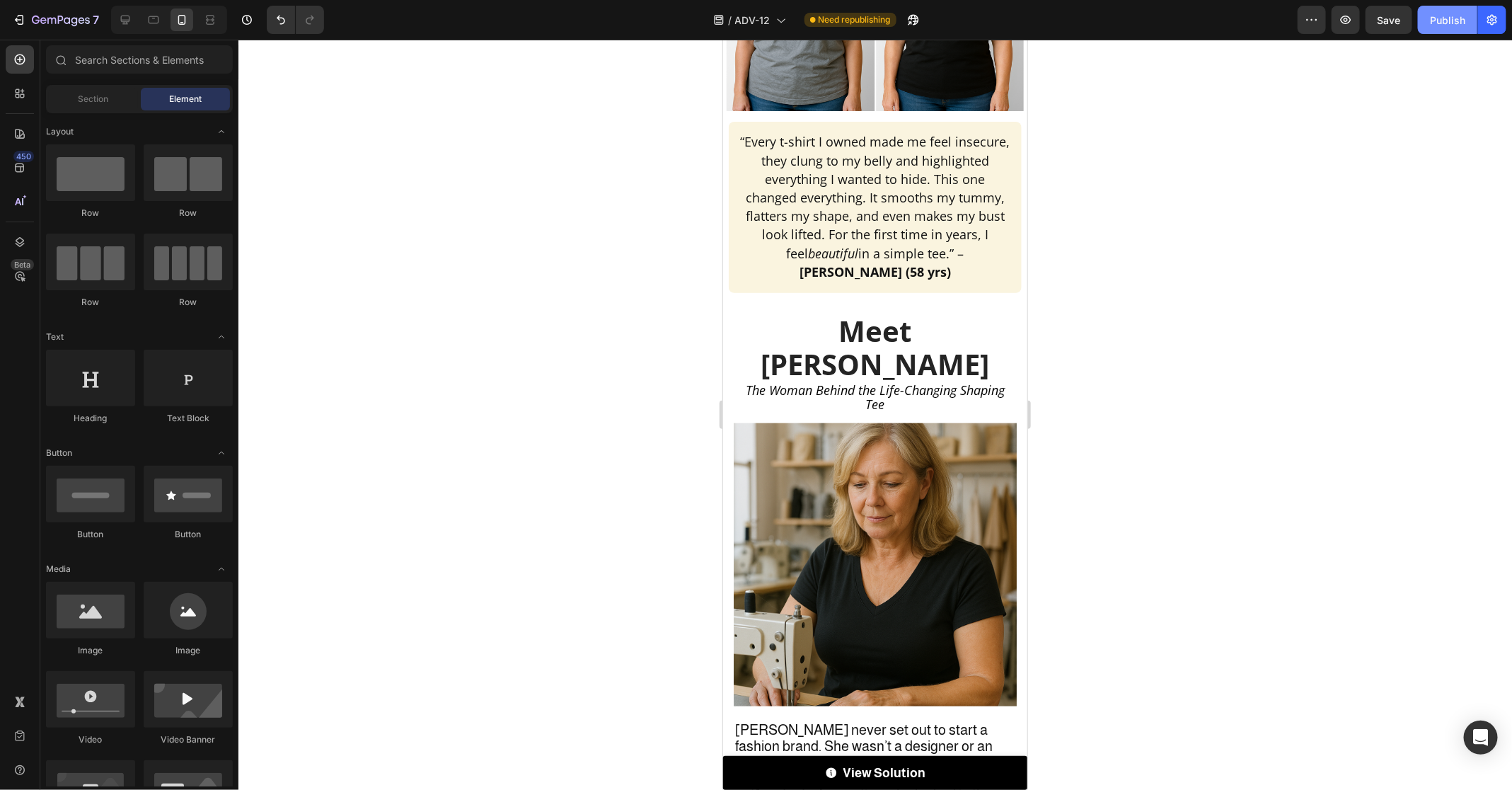
click at [1445, 21] on div "Publish" at bounding box center [1448, 19] width 36 height 15
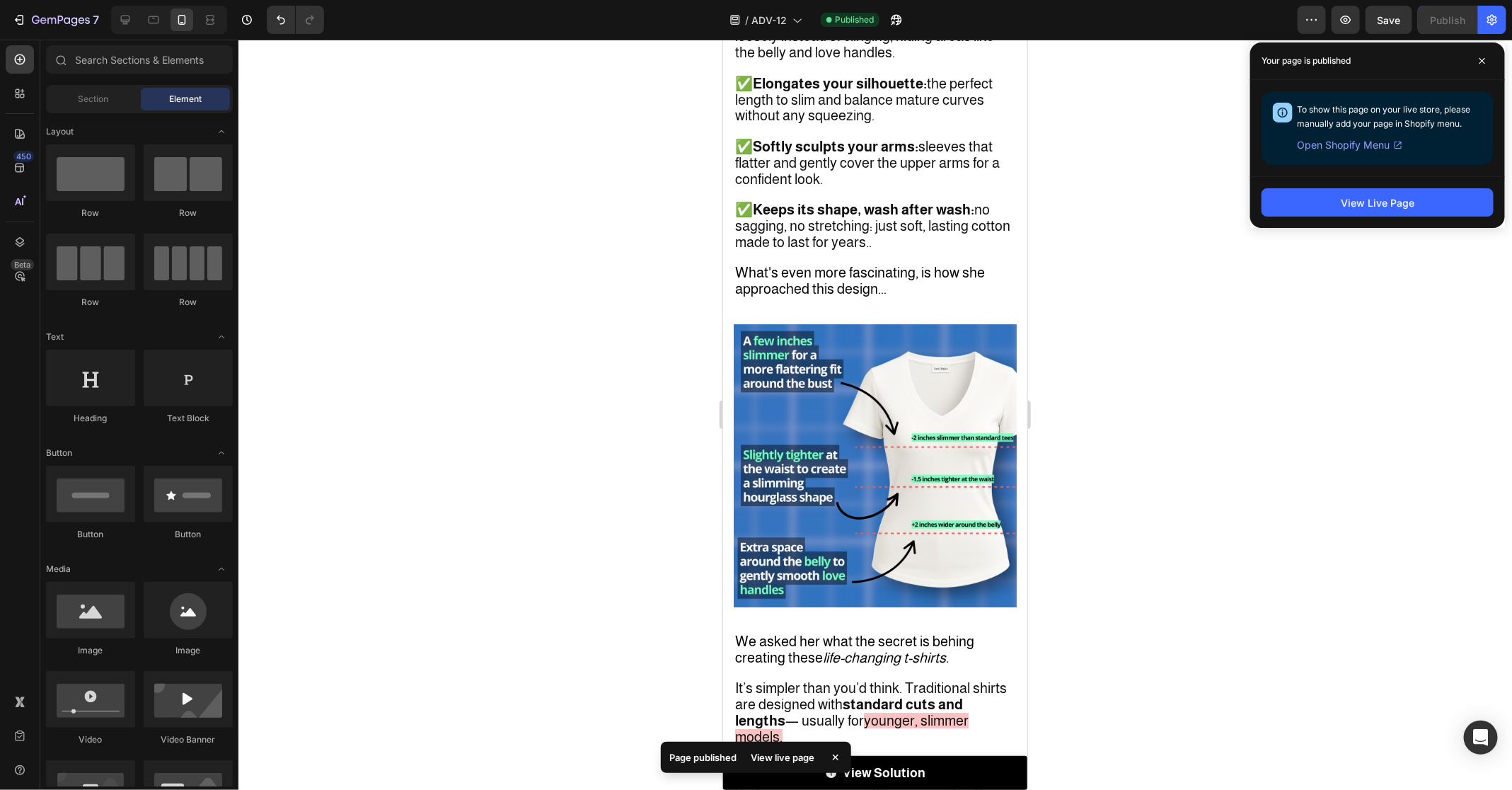
scroll to position [2373, 0]
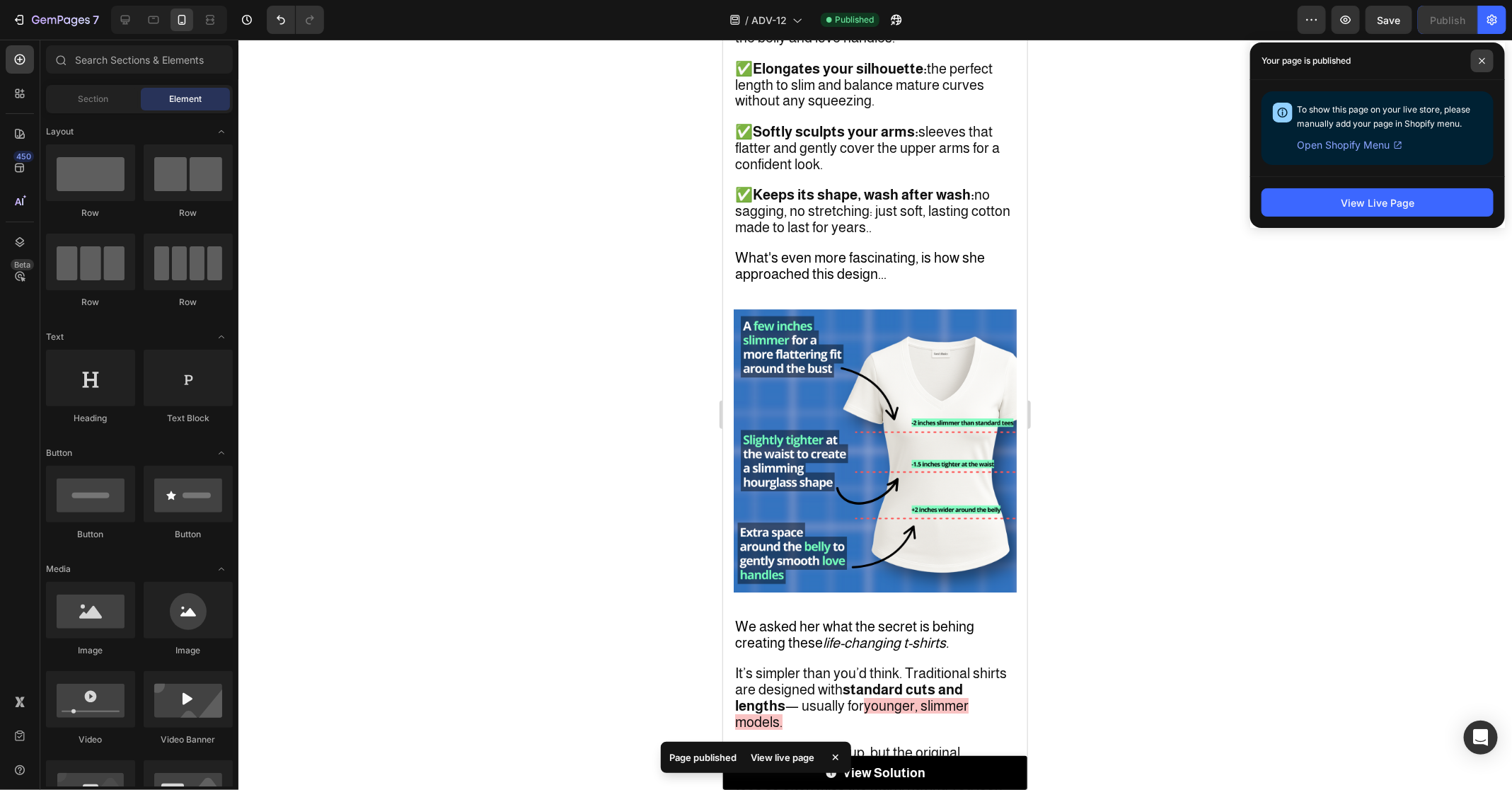
click at [1480, 66] on span at bounding box center [1482, 60] width 22 height 22
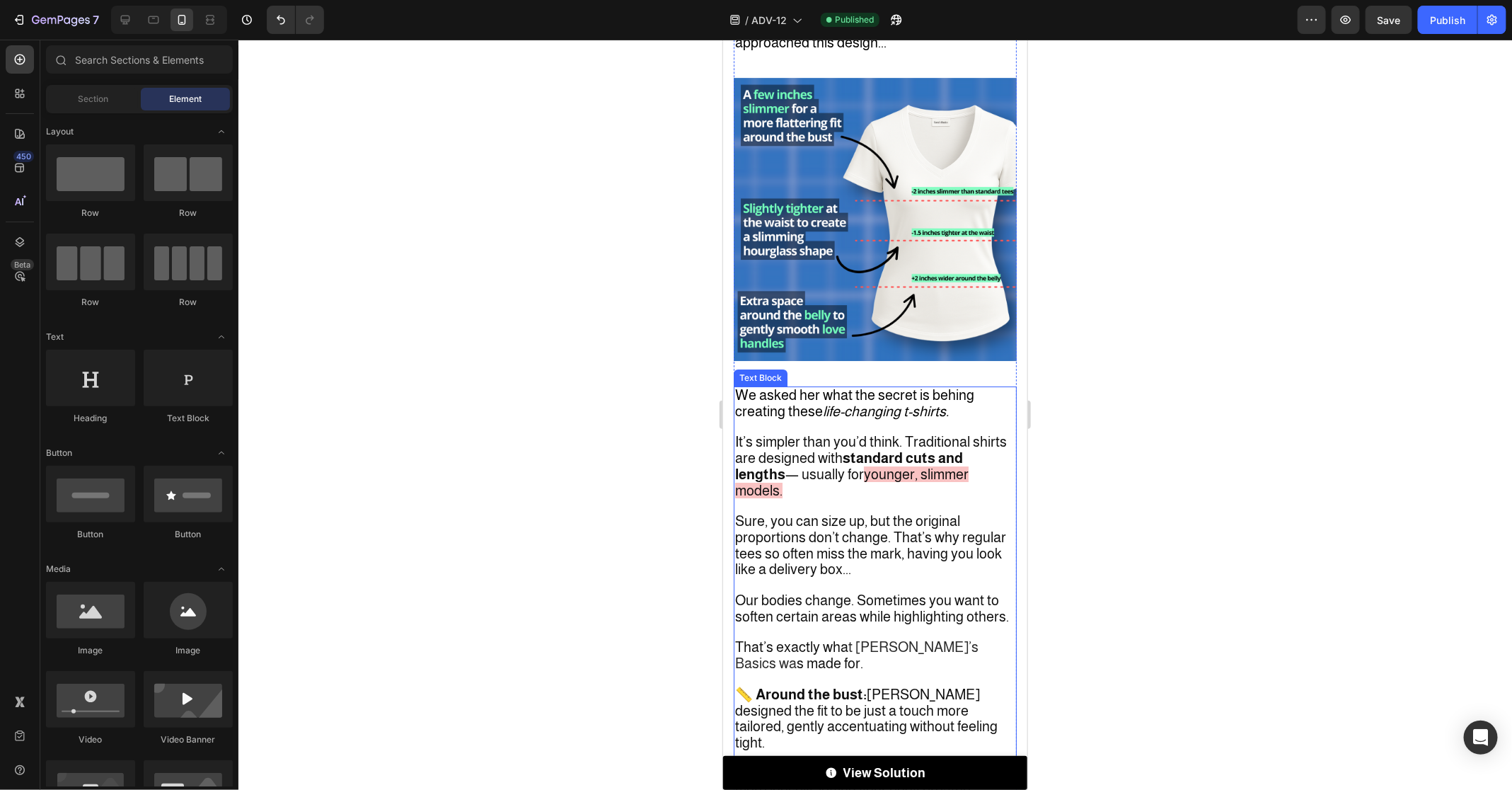
scroll to position [2609, 0]
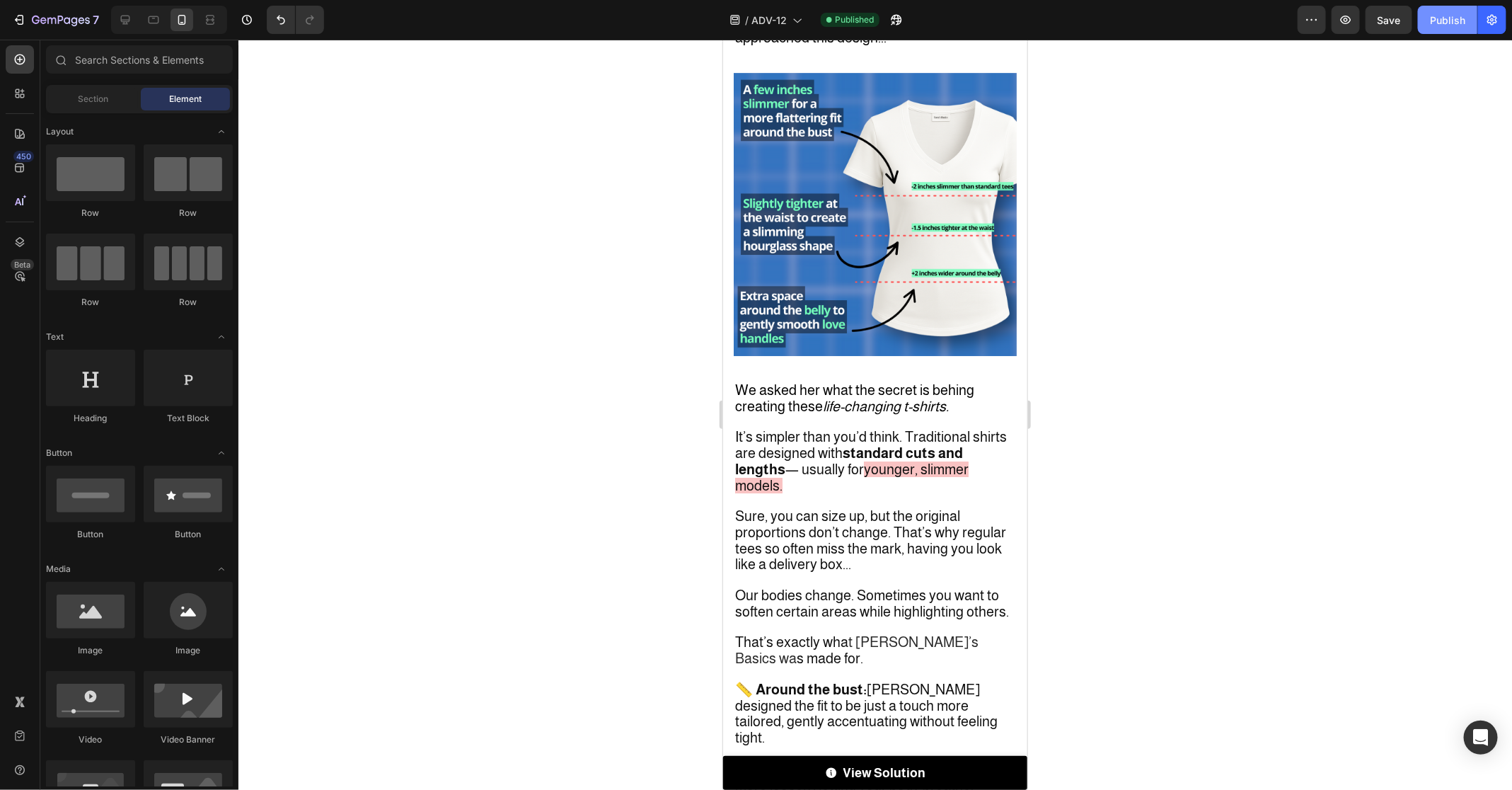
click at [1442, 29] on button "Publish" at bounding box center [1447, 19] width 59 height 29
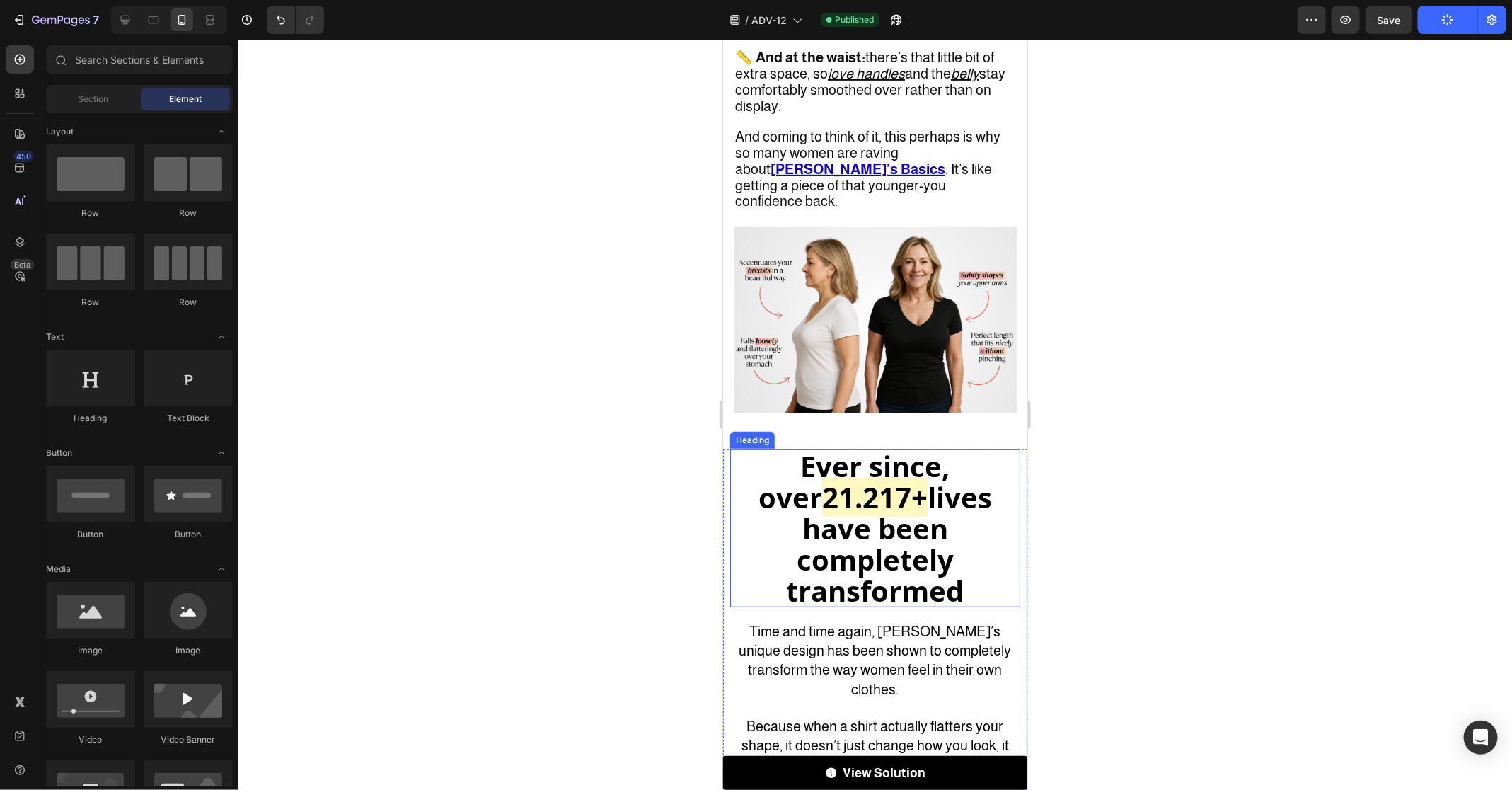
scroll to position [3080, 0]
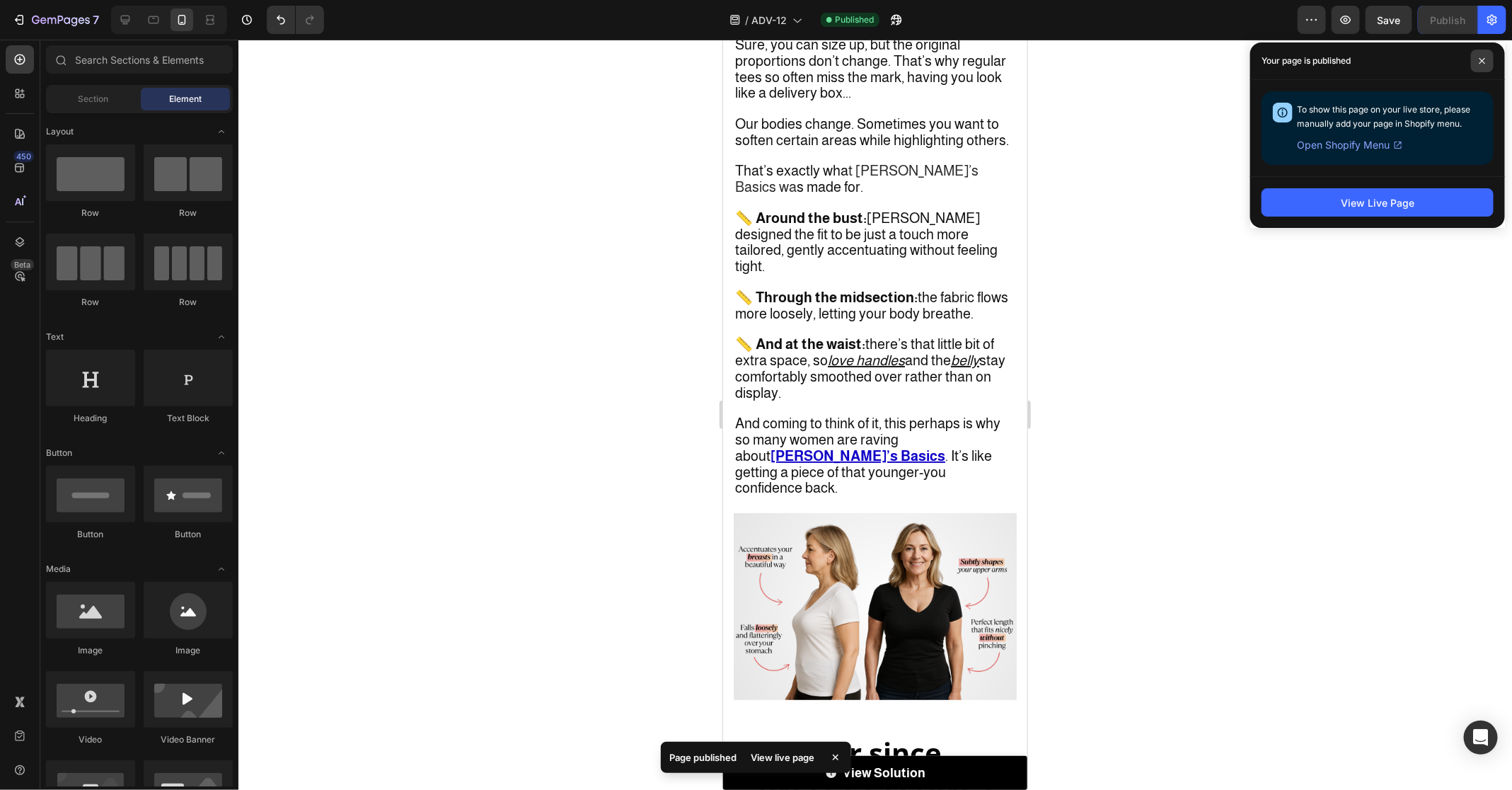
click at [1483, 63] on icon at bounding box center [1482, 60] width 7 height 7
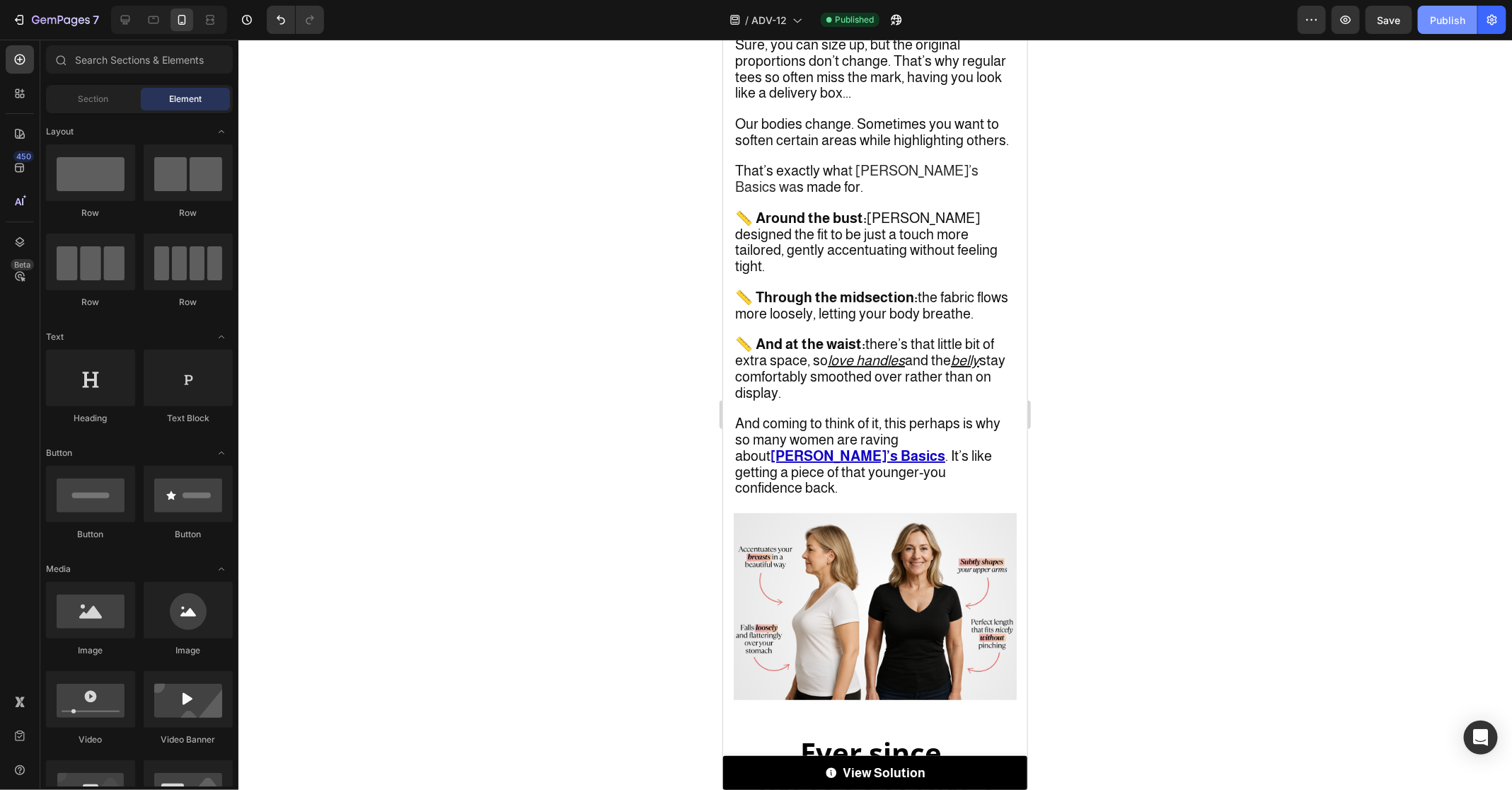
click at [1439, 25] on div "Publish" at bounding box center [1448, 19] width 36 height 15
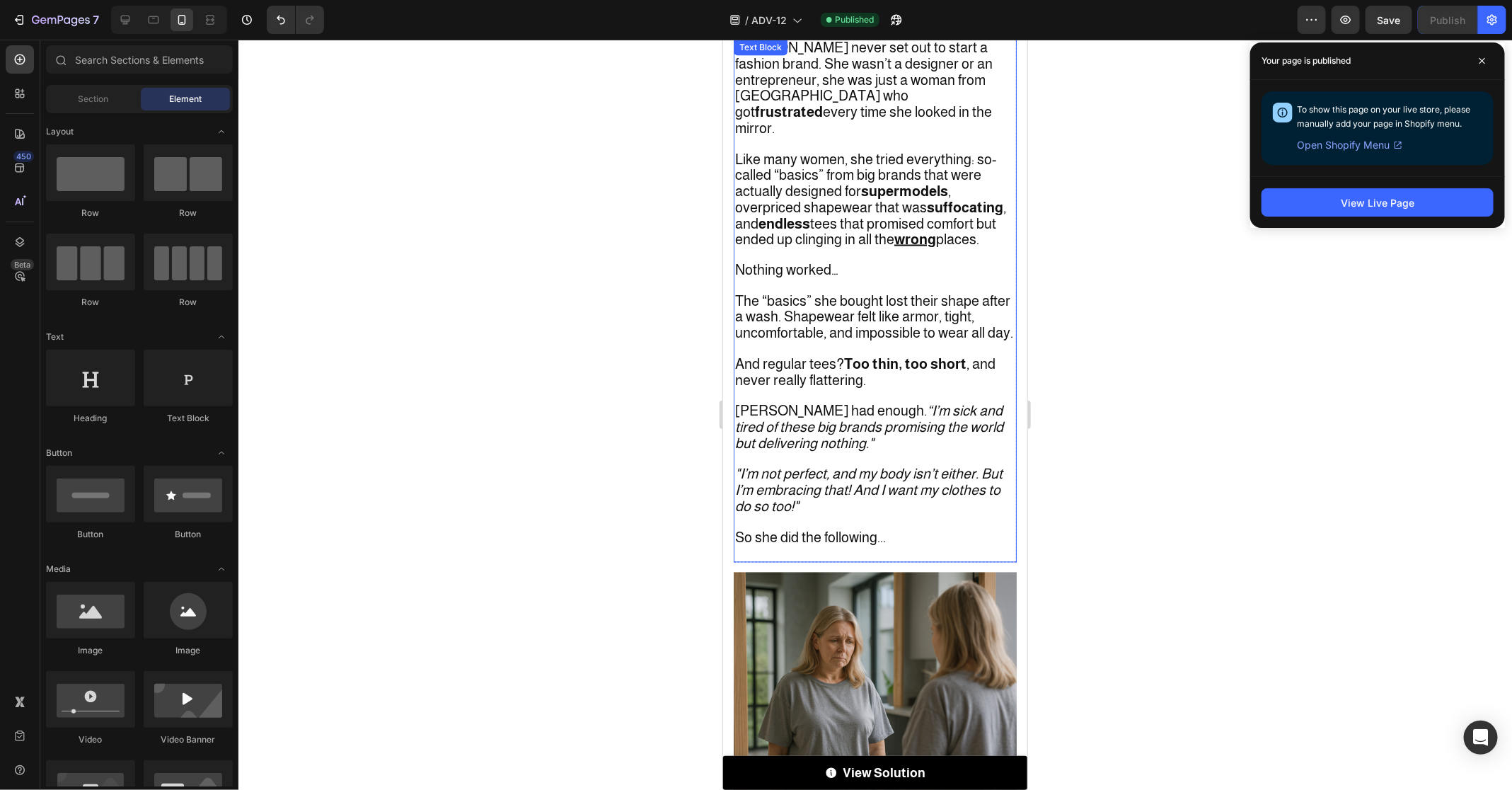
scroll to position [0, 0]
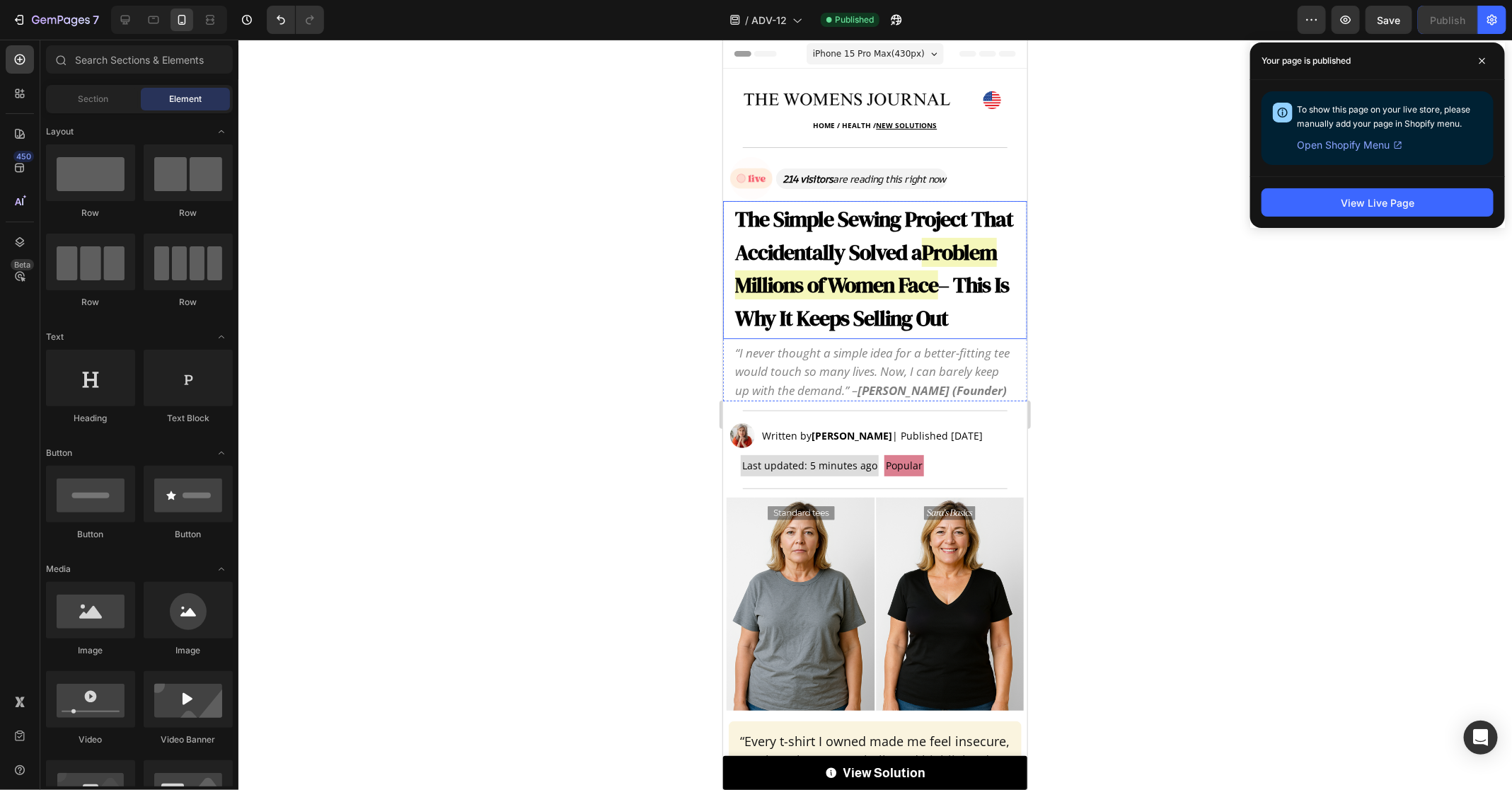
click at [815, 266] on strong "The Simple Sewing Project That Accidentally Solved a" at bounding box center [873, 235] width 278 height 63
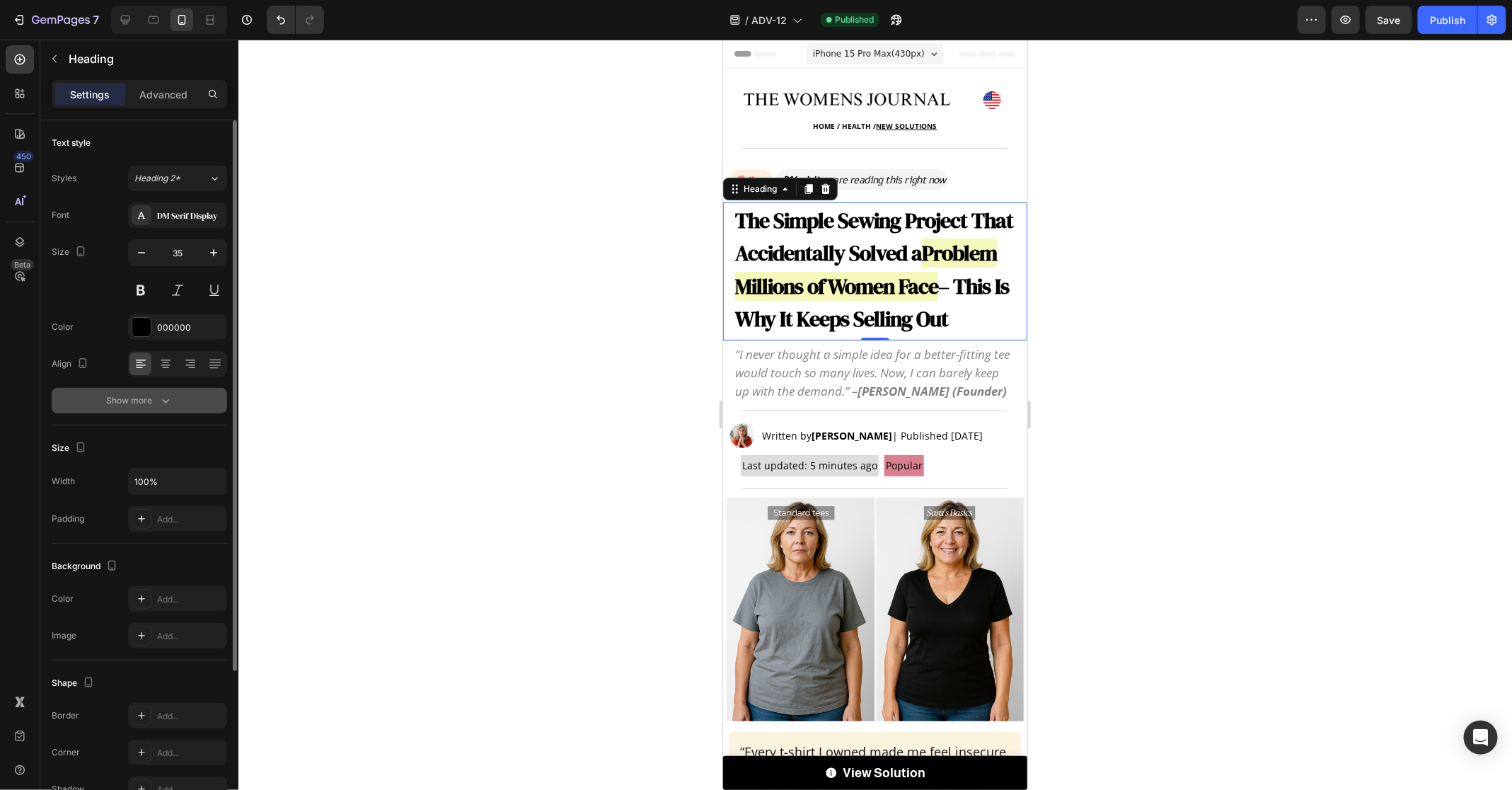
click at [158, 390] on button "Show more" at bounding box center [139, 400] width 175 height 25
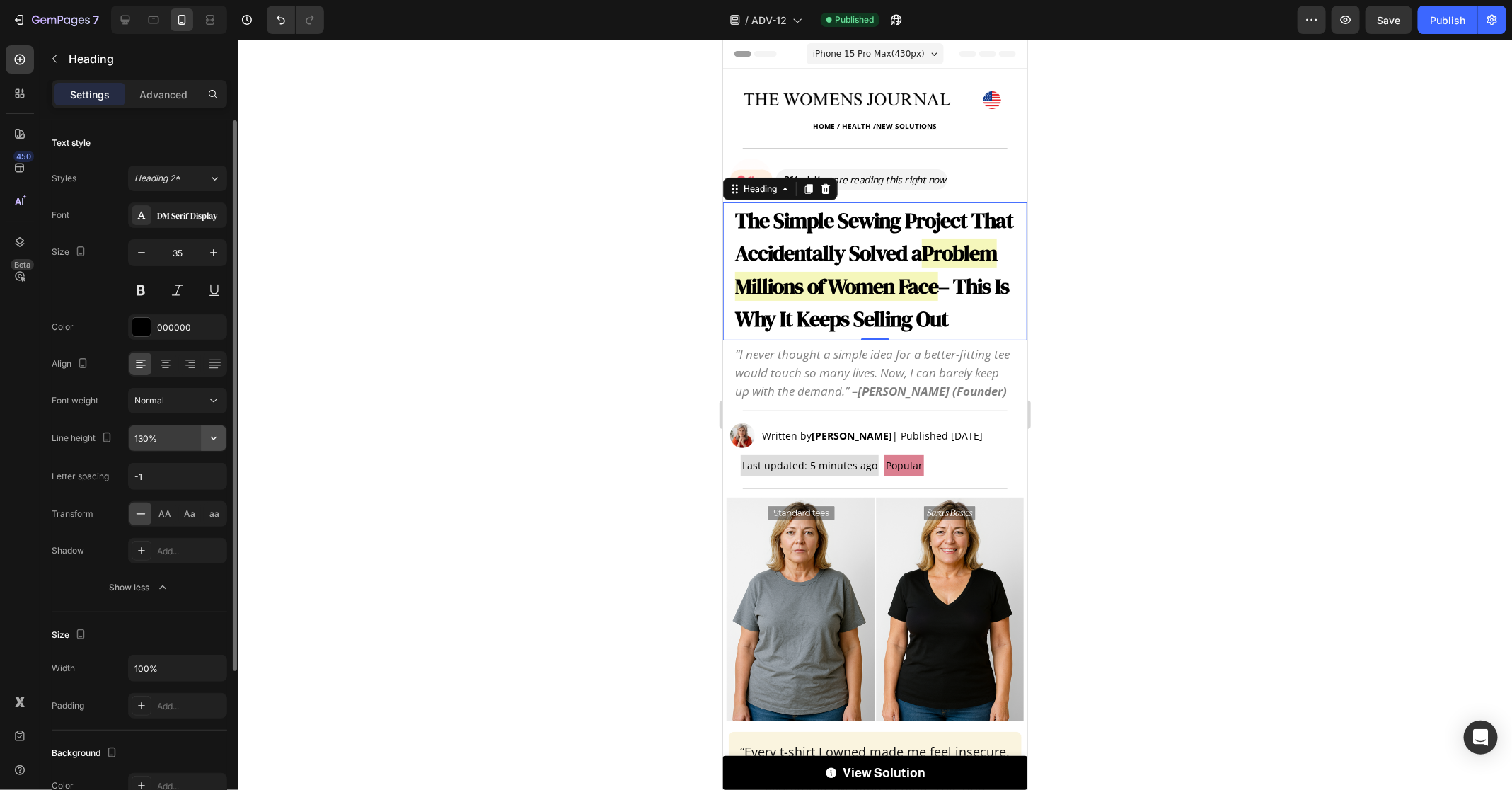
click at [209, 445] on button "button" at bounding box center [213, 438] width 25 height 25
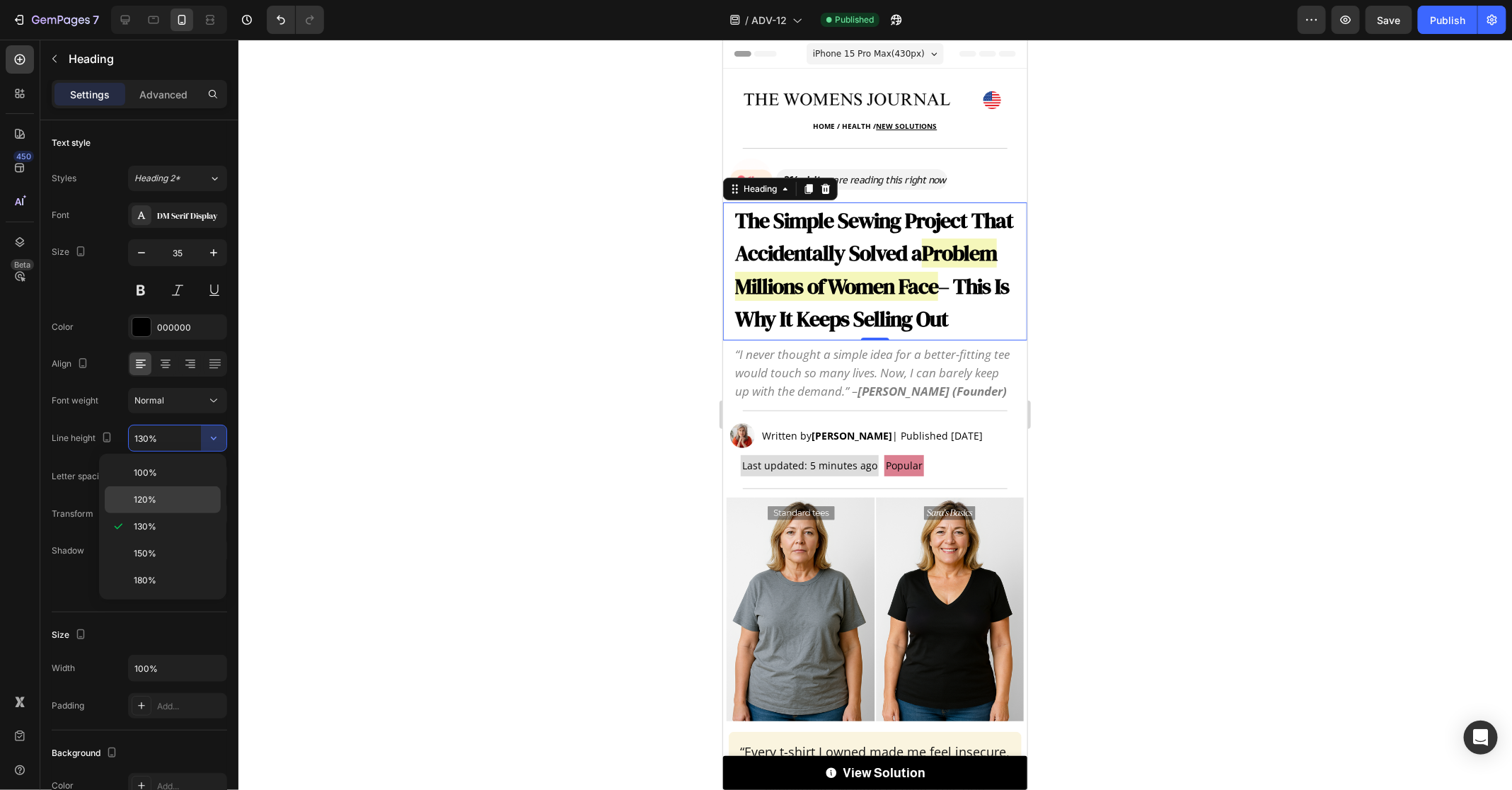
click at [194, 490] on div "120%" at bounding box center [163, 500] width 116 height 27
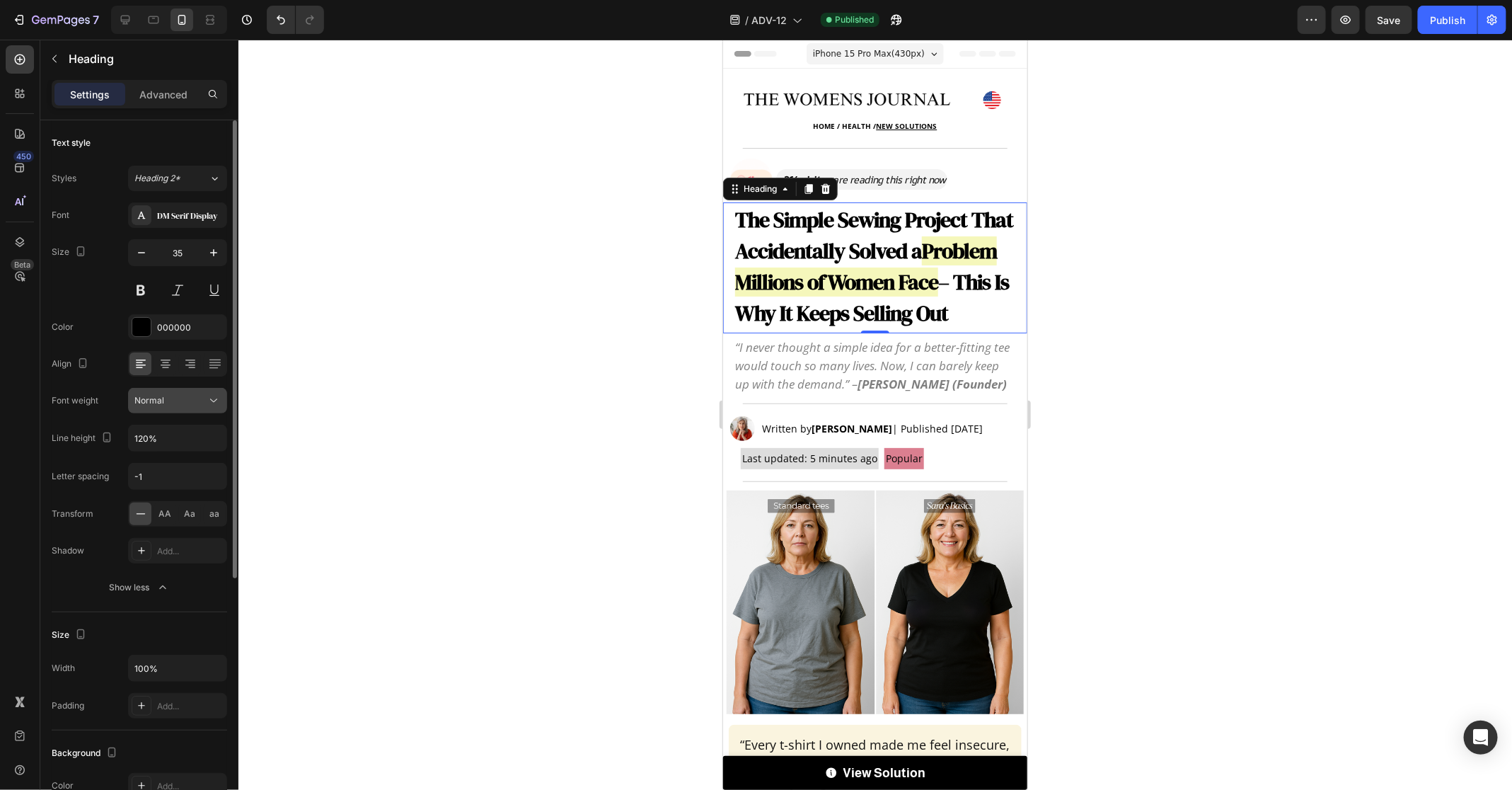
click at [210, 409] on button "Normal" at bounding box center [178, 400] width 99 height 25
click at [59, 431] on div "Line height" at bounding box center [83, 438] width 63 height 19
click at [202, 439] on button "button" at bounding box center [213, 438] width 25 height 25
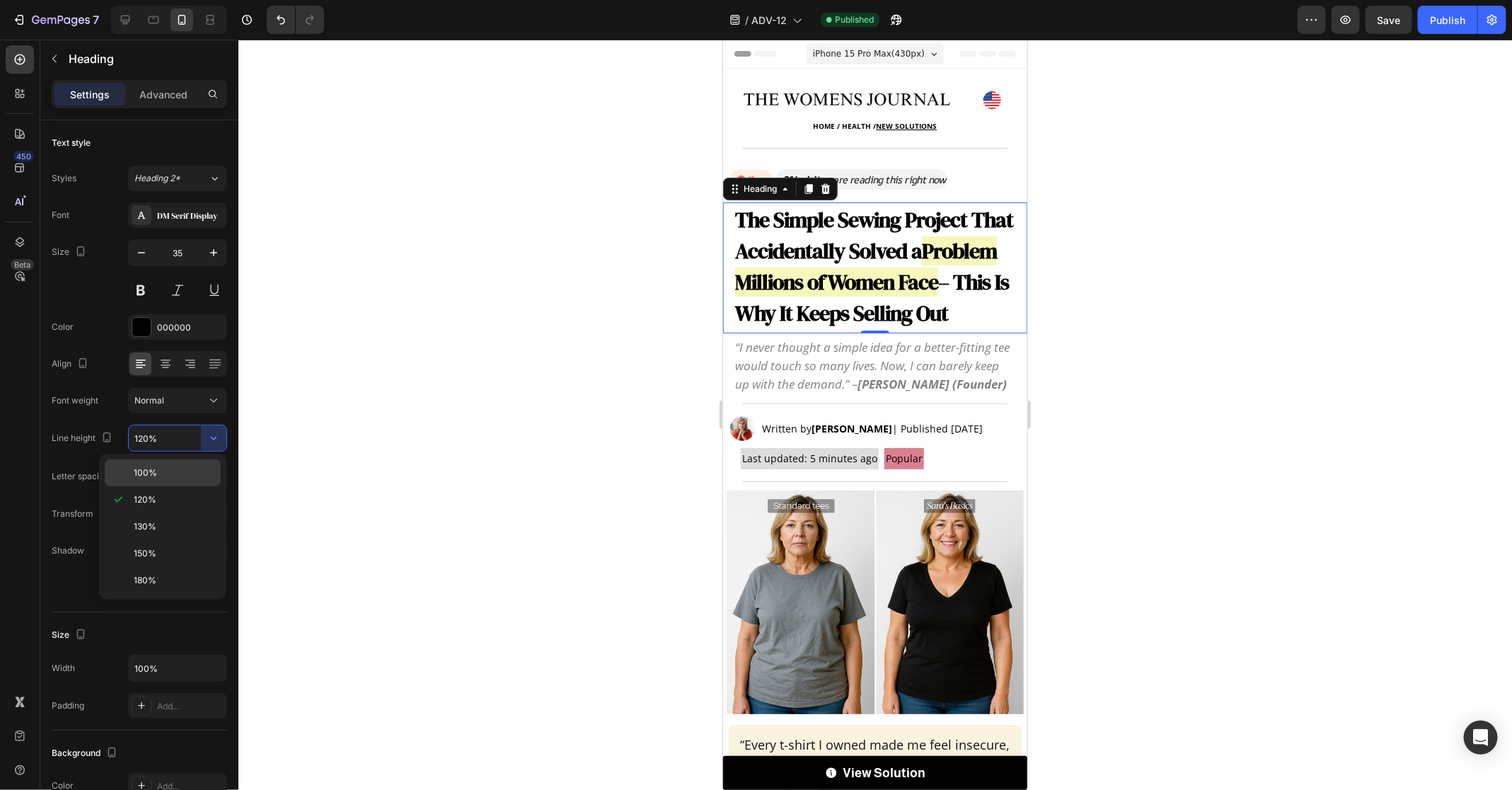
click at [187, 473] on p "100%" at bounding box center [174, 473] width 80 height 12
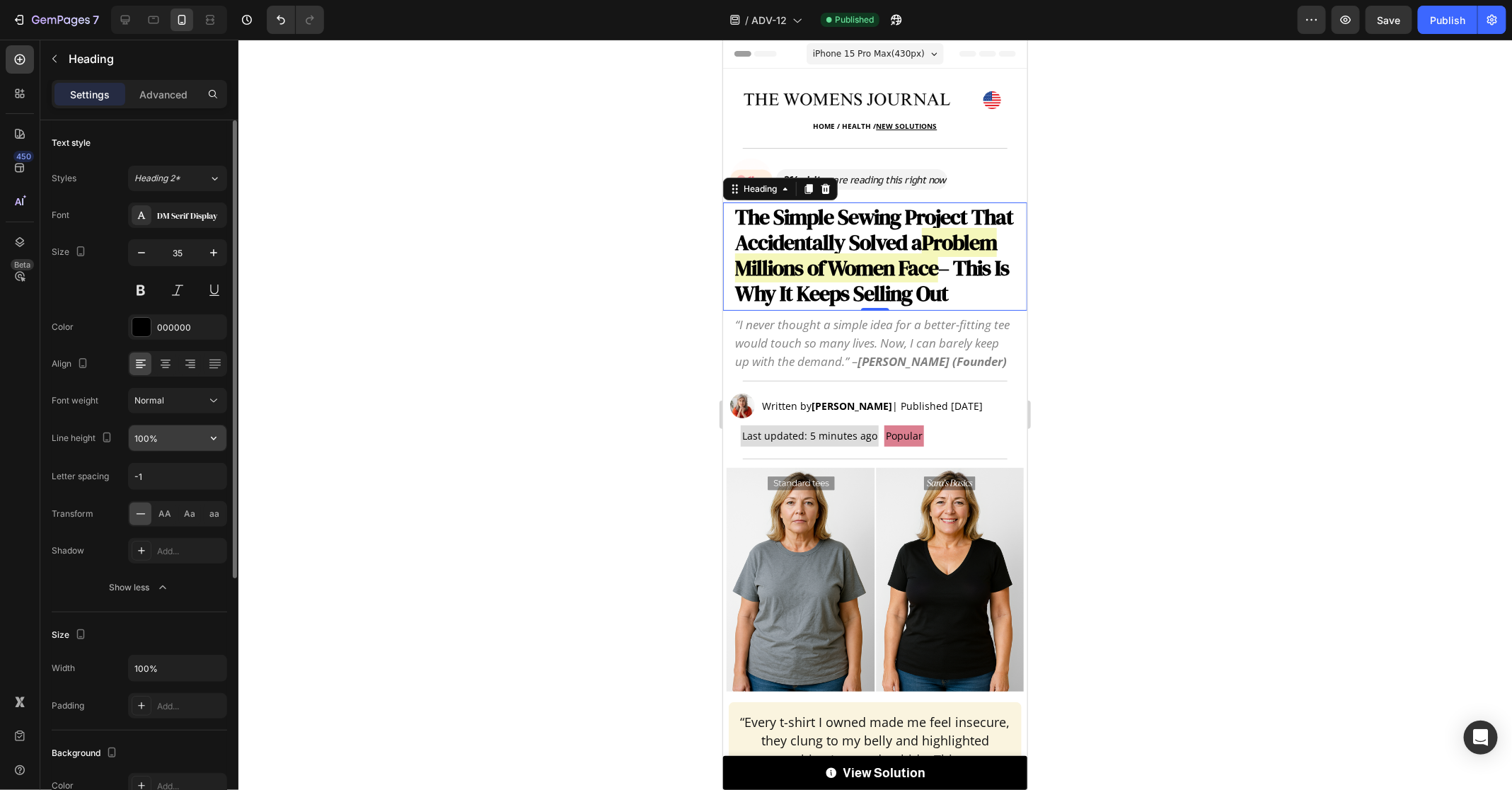
click at [185, 439] on input "100%" at bounding box center [178, 438] width 97 height 25
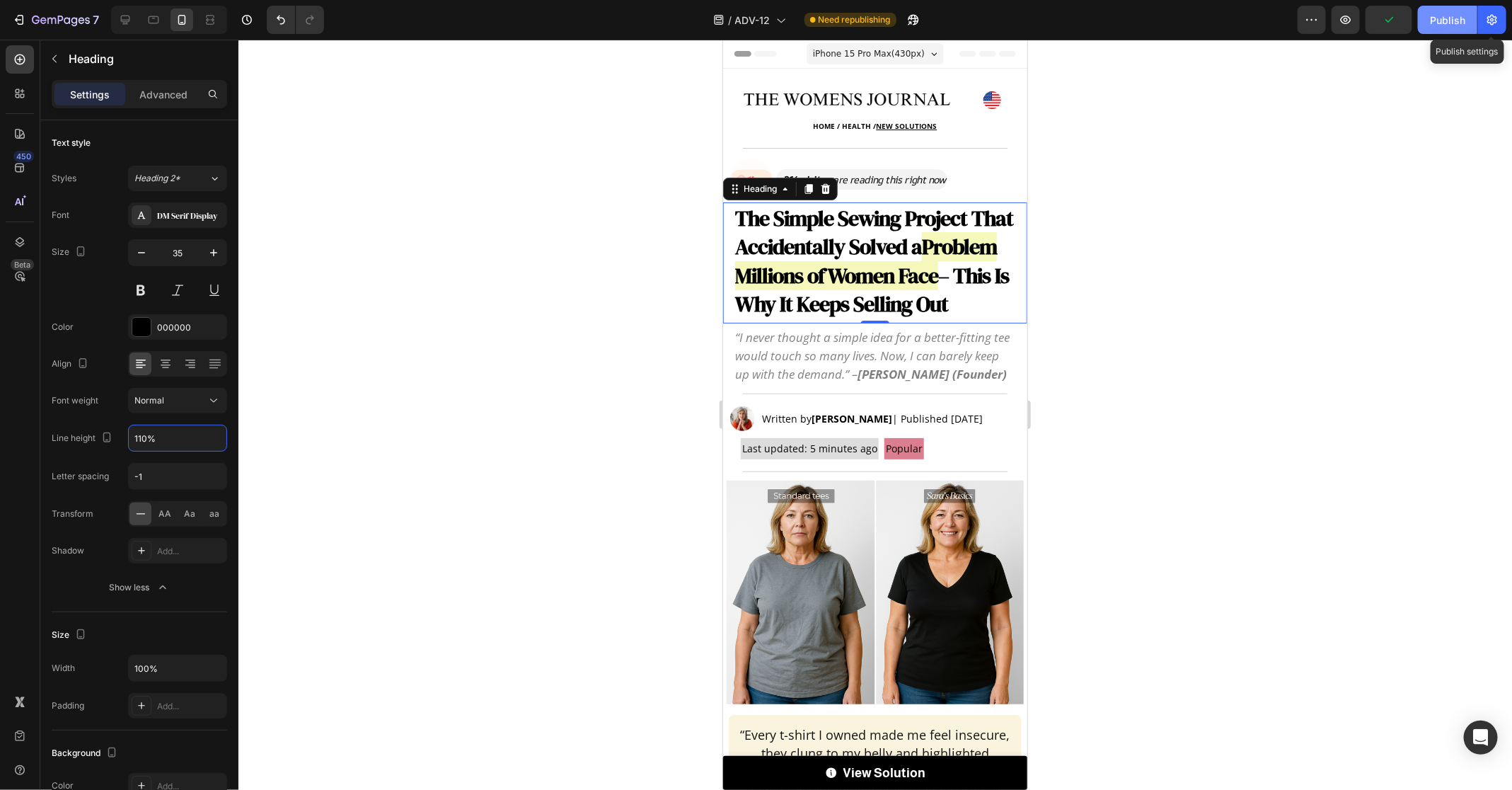
type input "110%"
click at [1462, 21] on div "Publish" at bounding box center [1448, 19] width 36 height 15
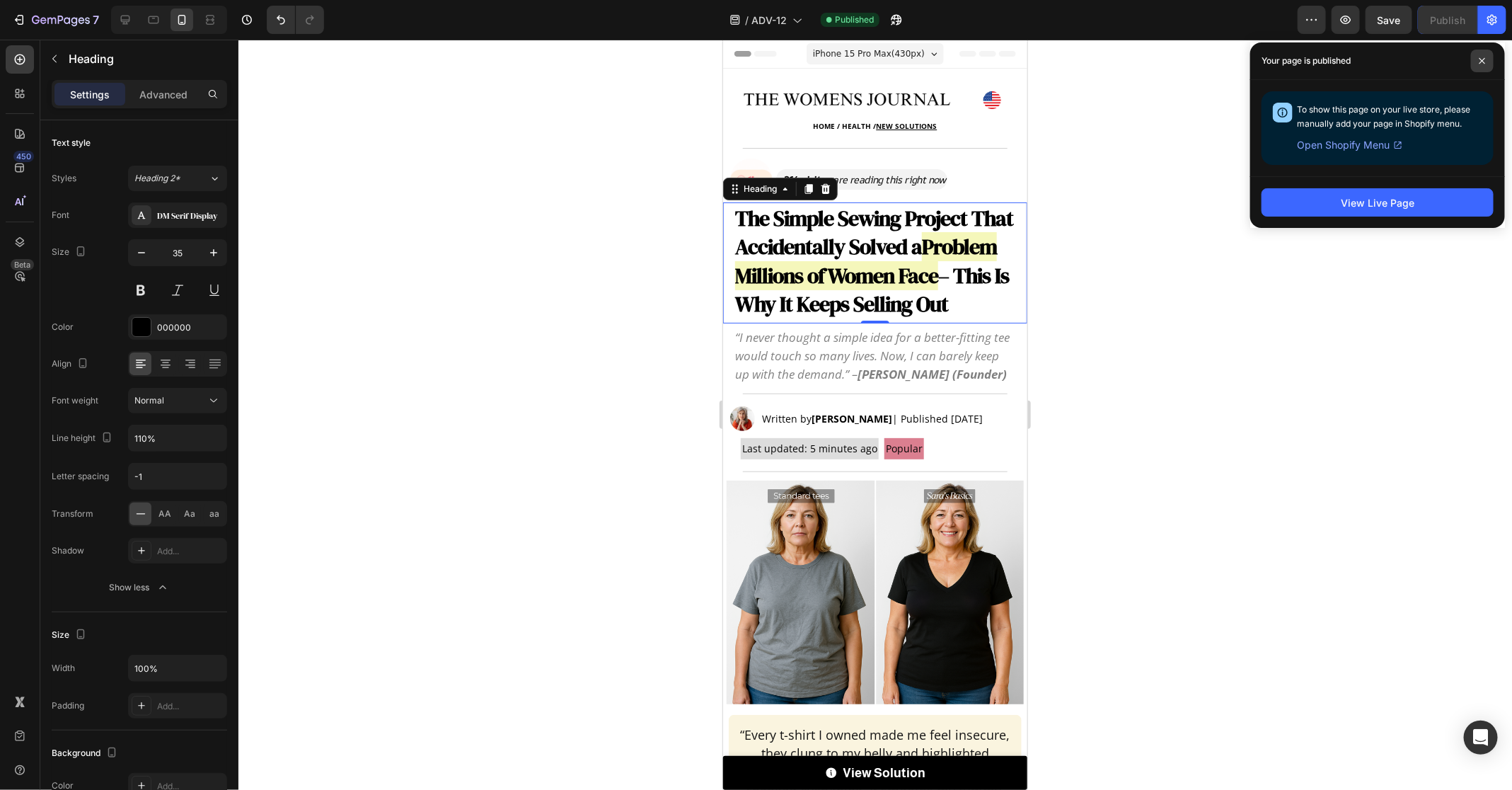
click at [1485, 62] on icon at bounding box center [1482, 60] width 7 height 7
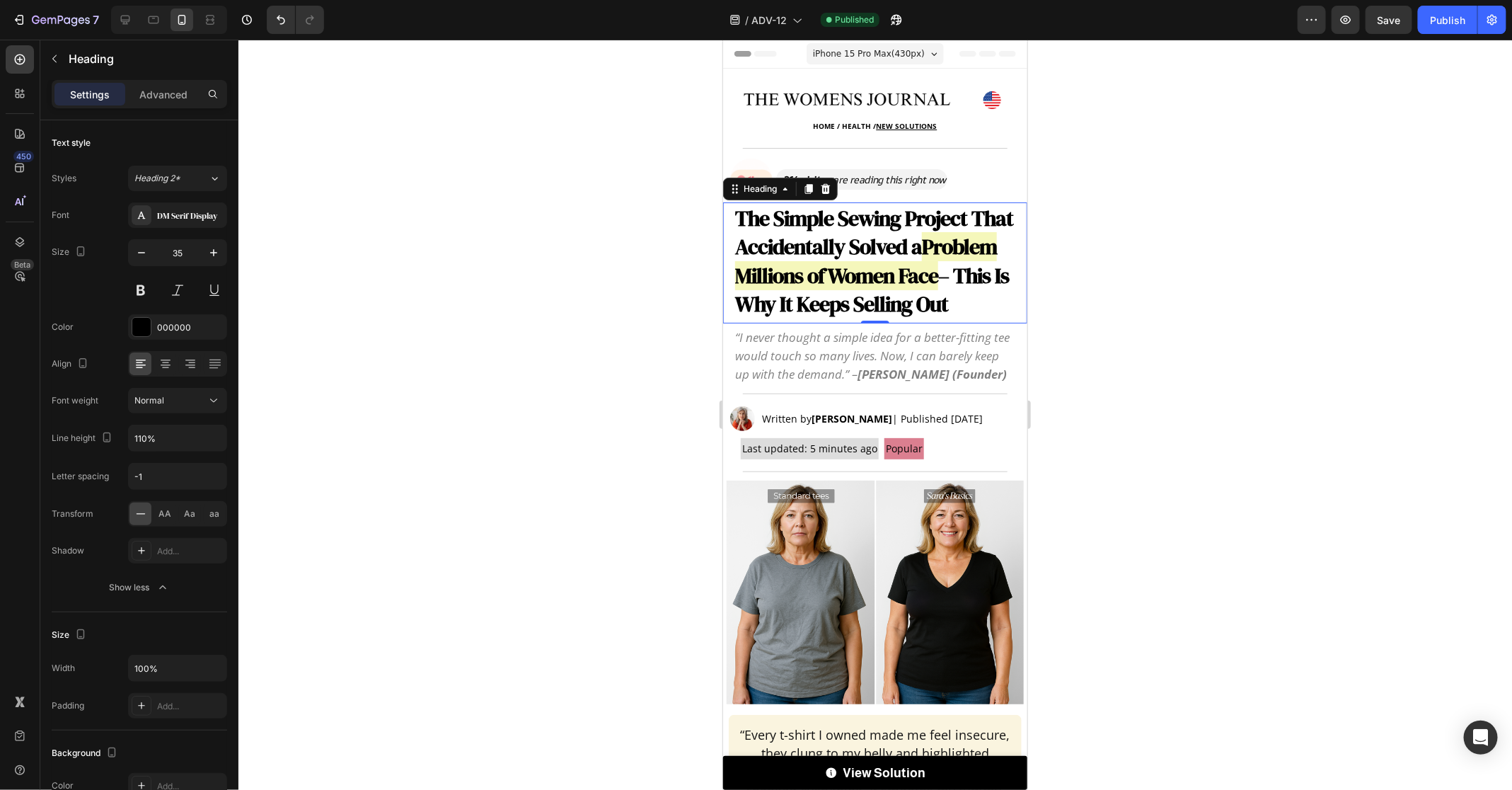
click at [1364, 130] on div at bounding box center [876, 414] width 1274 height 750
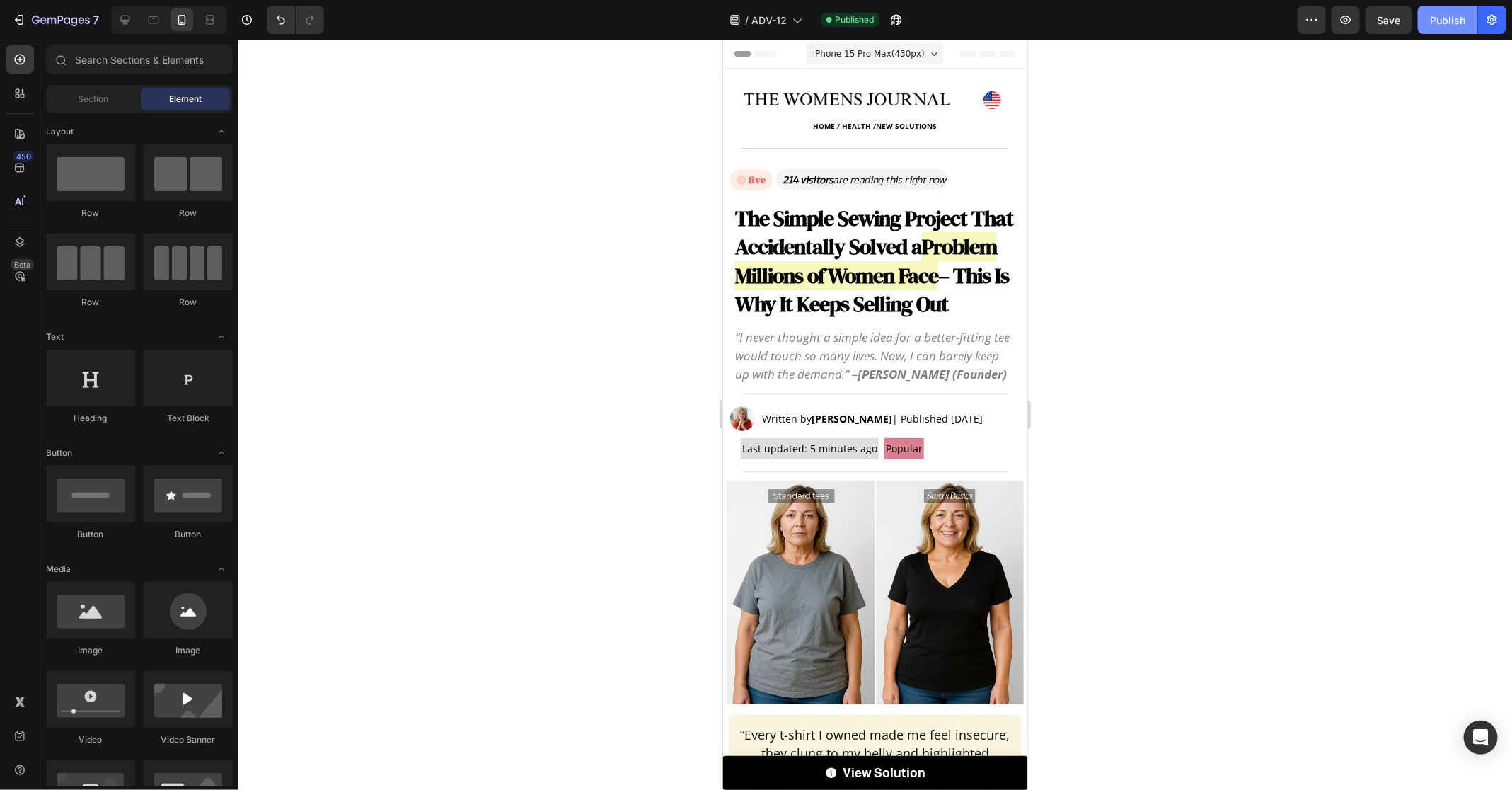
click at [1457, 13] on div "Publish" at bounding box center [1448, 19] width 36 height 15
